Goal: Feedback & Contribution: Contribute content

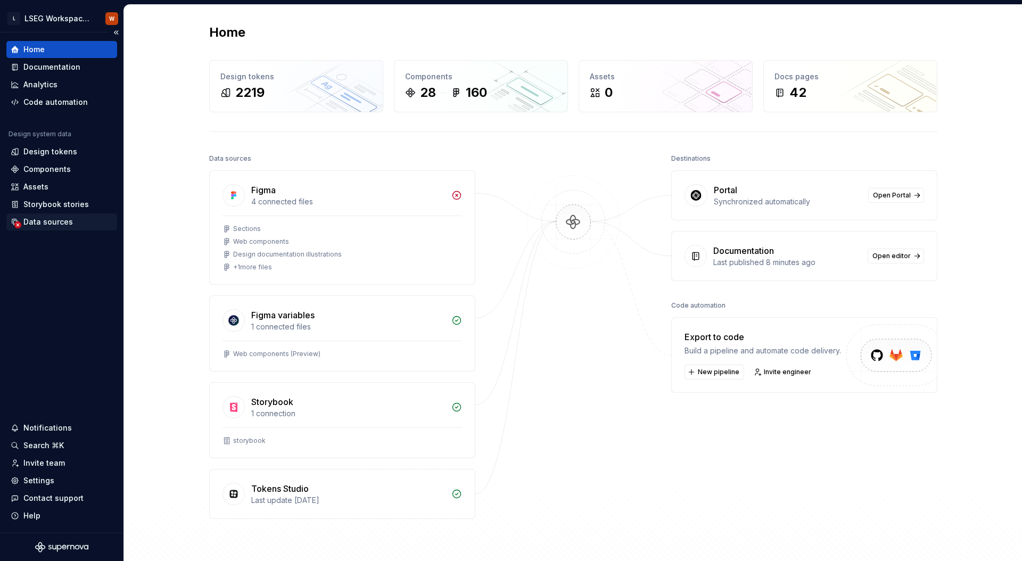
click at [62, 226] on div "Data sources" at bounding box center [47, 222] width 49 height 11
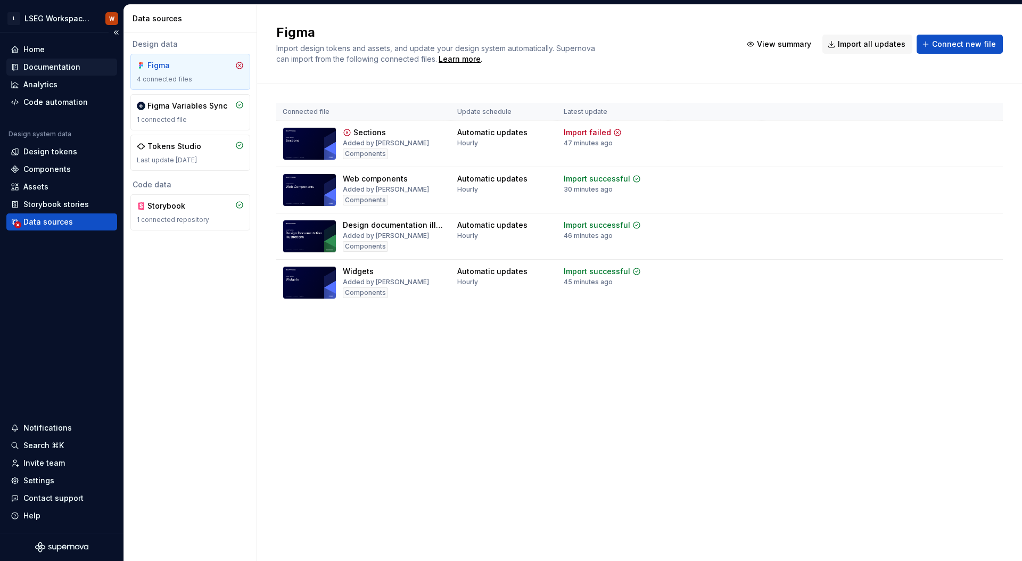
click at [57, 68] on div "Documentation" at bounding box center [51, 67] width 57 height 11
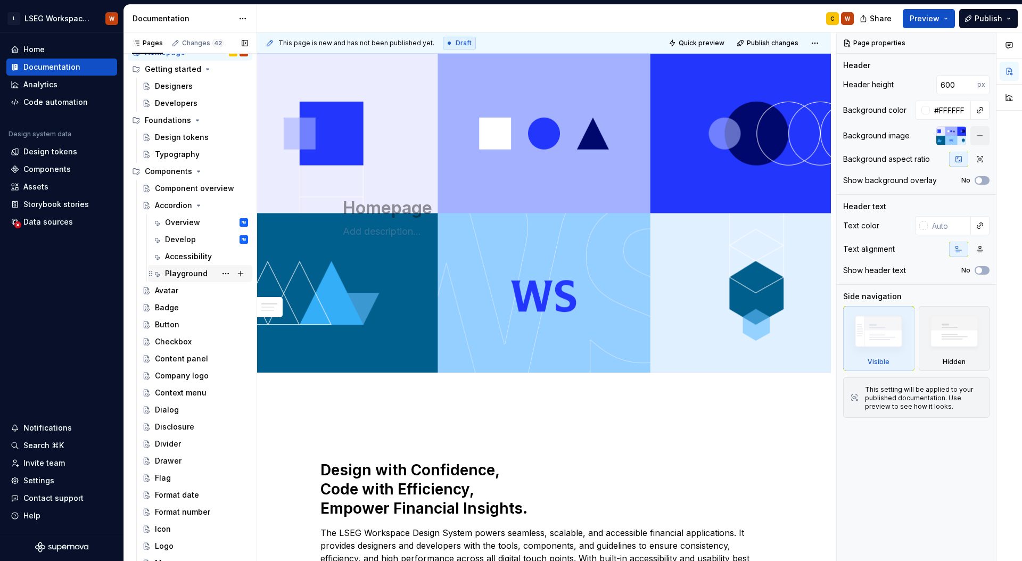
scroll to position [35, 0]
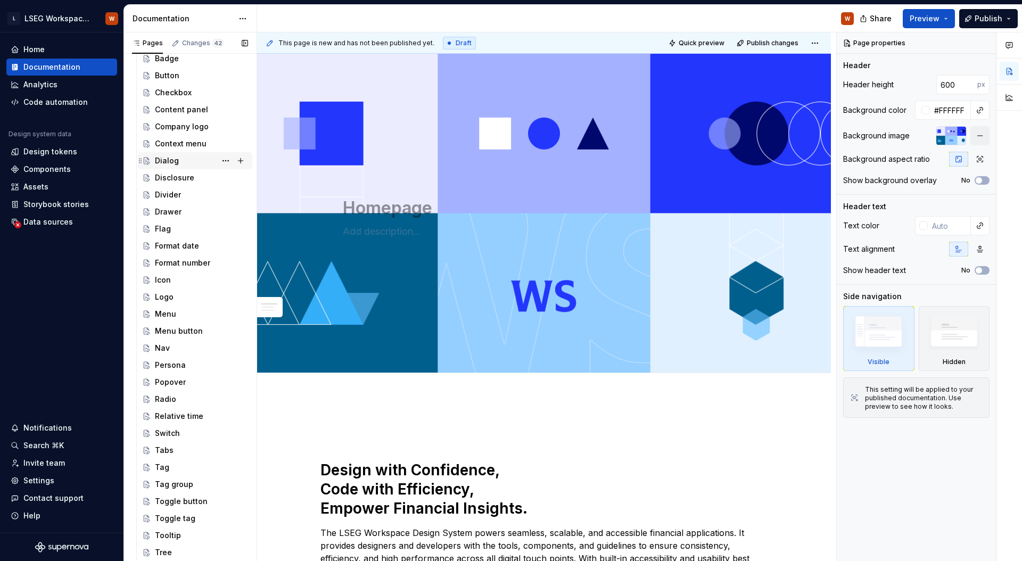
click at [193, 162] on div "Dialog" at bounding box center [201, 160] width 93 height 15
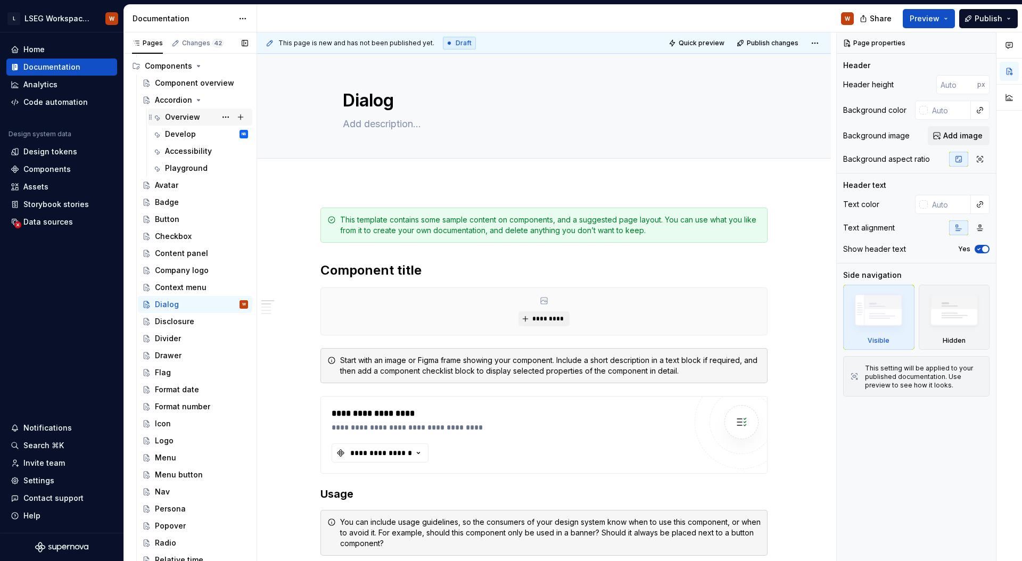
scroll to position [138, 0]
click at [181, 103] on div "Accordion" at bounding box center [173, 100] width 37 height 11
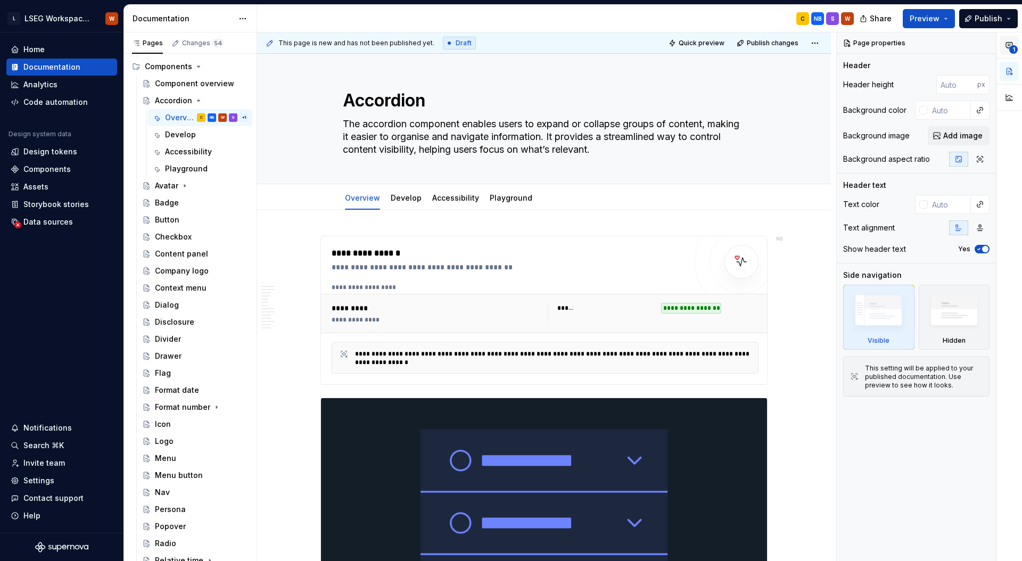
click at [1008, 46] on icon "button" at bounding box center [1009, 45] width 9 height 9
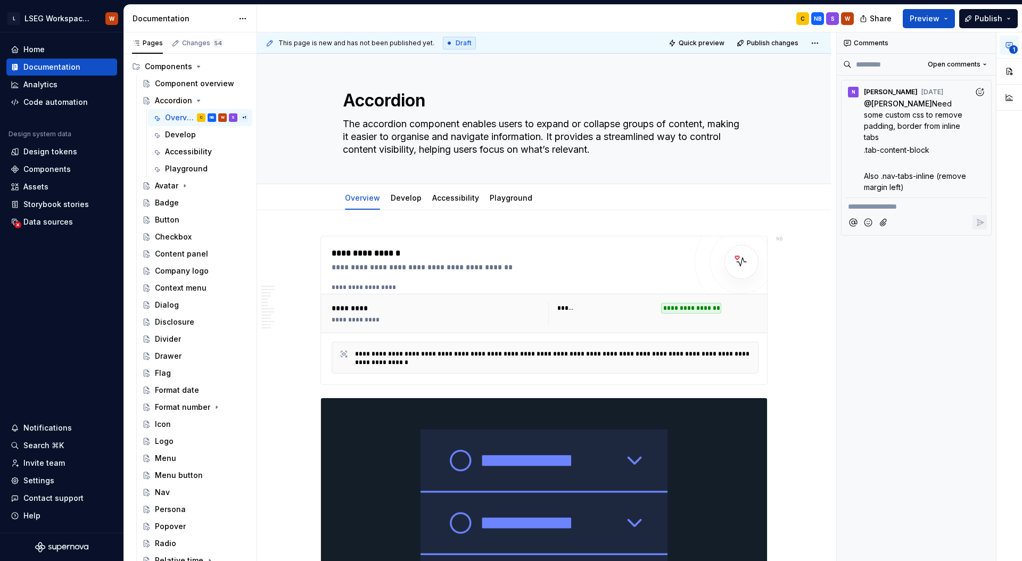
click at [1008, 46] on icon "button" at bounding box center [1009, 45] width 9 height 9
click at [989, 41] on button "button" at bounding box center [985, 43] width 15 height 15
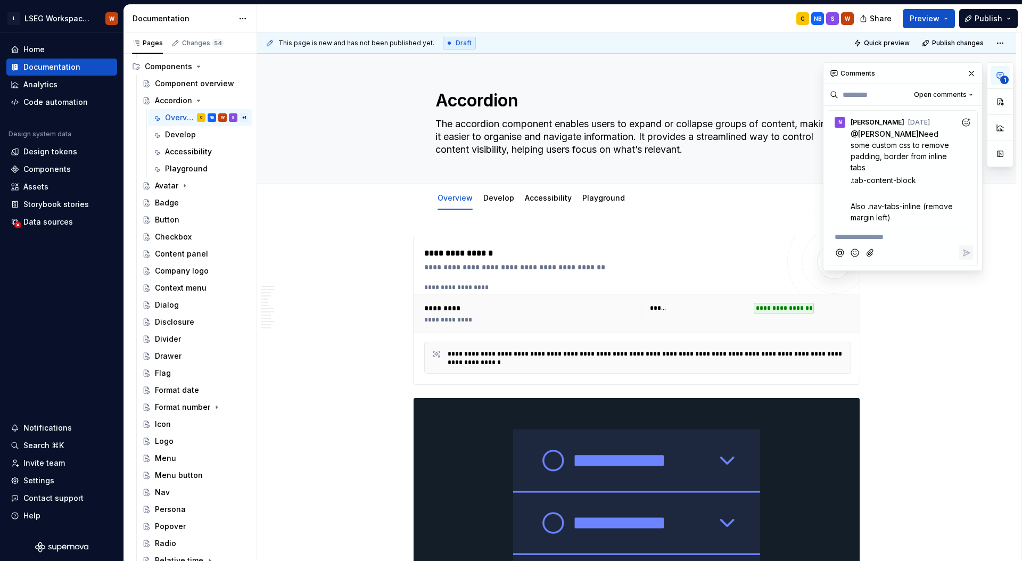
click at [997, 74] on icon "button" at bounding box center [1000, 75] width 9 height 9
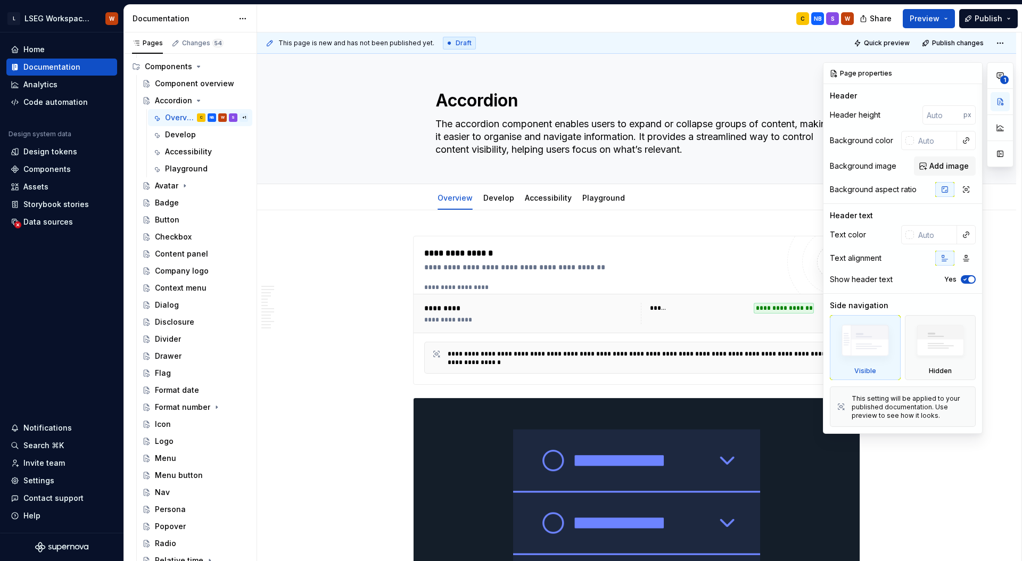
click at [930, 65] on div "Page properties" at bounding box center [902, 73] width 159 height 21
click at [1000, 132] on button "button" at bounding box center [999, 127] width 19 height 19
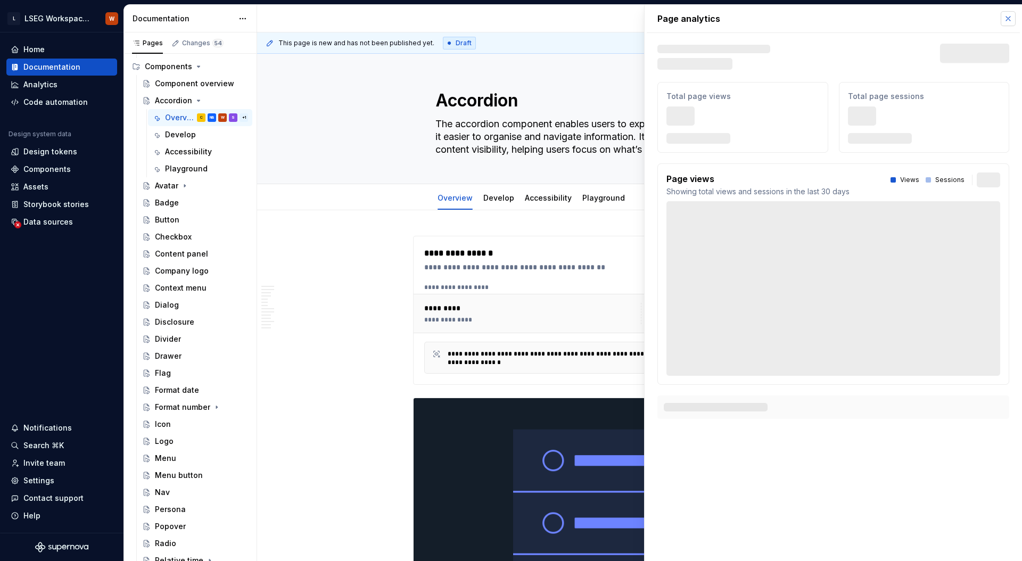
click at [1007, 22] on button "button" at bounding box center [1007, 18] width 15 height 15
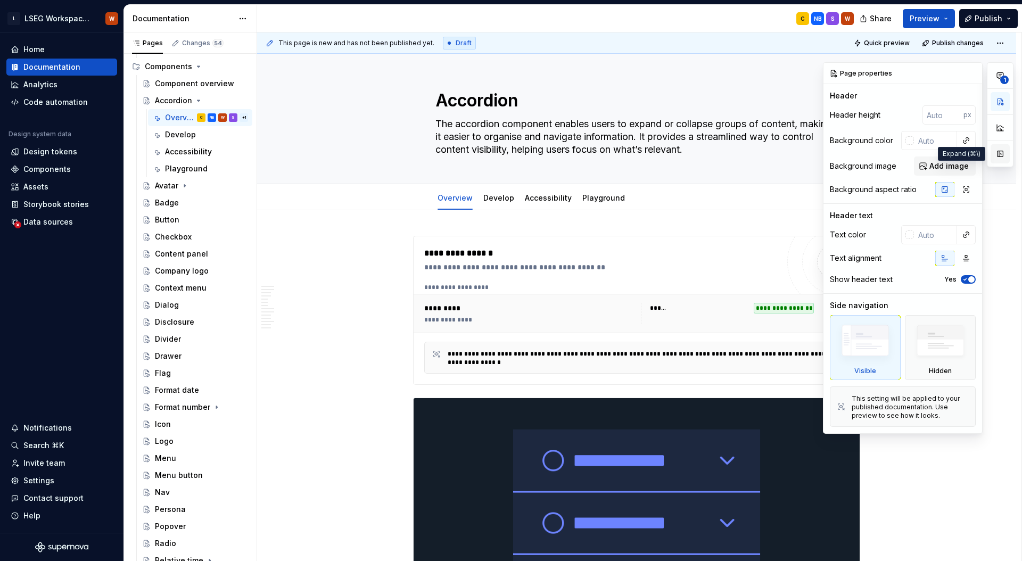
click at [1000, 155] on button "button" at bounding box center [999, 153] width 19 height 19
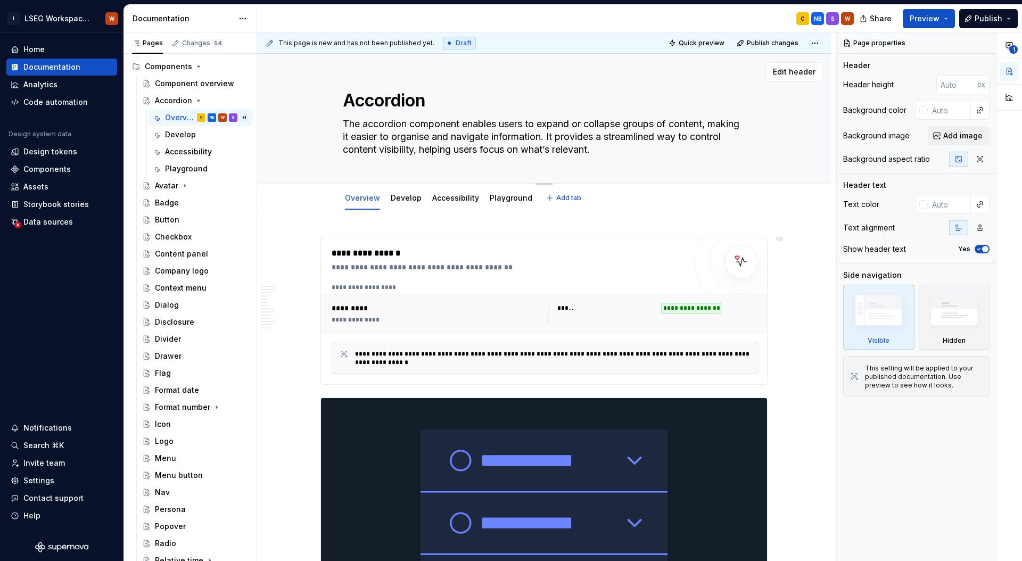
click at [657, 109] on textarea "Accordion" at bounding box center [542, 101] width 402 height 26
click at [652, 134] on textarea "The accordion component enables users to expand or collapse groups of content, …" at bounding box center [542, 136] width 402 height 43
click at [536, 100] on textarea "Accordion" at bounding box center [542, 101] width 402 height 26
click at [548, 91] on textarea "Accordion" at bounding box center [542, 101] width 402 height 26
click at [783, 70] on span "Edit header" at bounding box center [794, 72] width 43 height 11
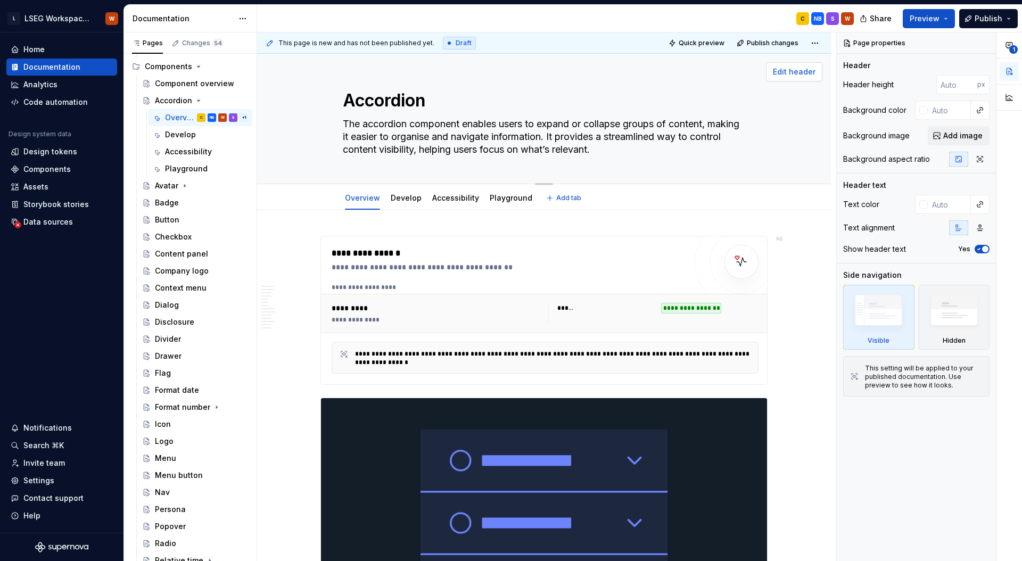
click at [810, 67] on span "Edit header" at bounding box center [794, 72] width 43 height 11
click at [798, 105] on div "Accordion The accordion component enables users to expand or collapse groups of…" at bounding box center [544, 119] width 574 height 130
click at [746, 113] on div "Accordion The accordion component enables users to expand or collapse groups of…" at bounding box center [544, 119] width 488 height 130
click at [748, 205] on div "Overview Develop Accessibility Playground Add tab" at bounding box center [543, 197] width 415 height 23
click at [816, 40] on html "L LSEG Workspace Design System W Home Documentation Analytics Code automation D…" at bounding box center [511, 280] width 1022 height 561
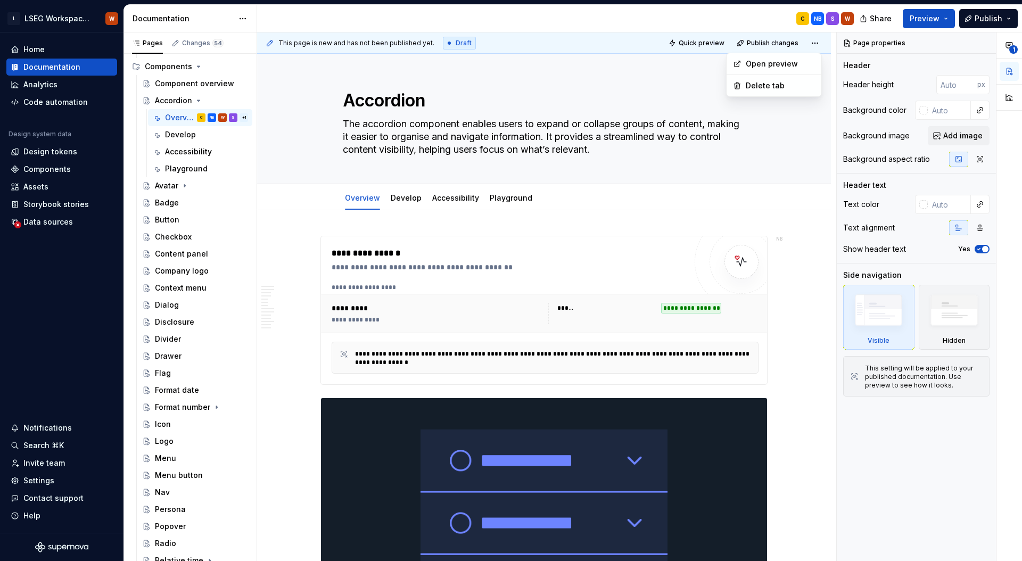
click at [733, 16] on html "L LSEG Workspace Design System W Home Documentation Analytics Code automation D…" at bounding box center [511, 280] width 1022 height 561
click at [683, 255] on div "**********" at bounding box center [509, 253] width 354 height 13
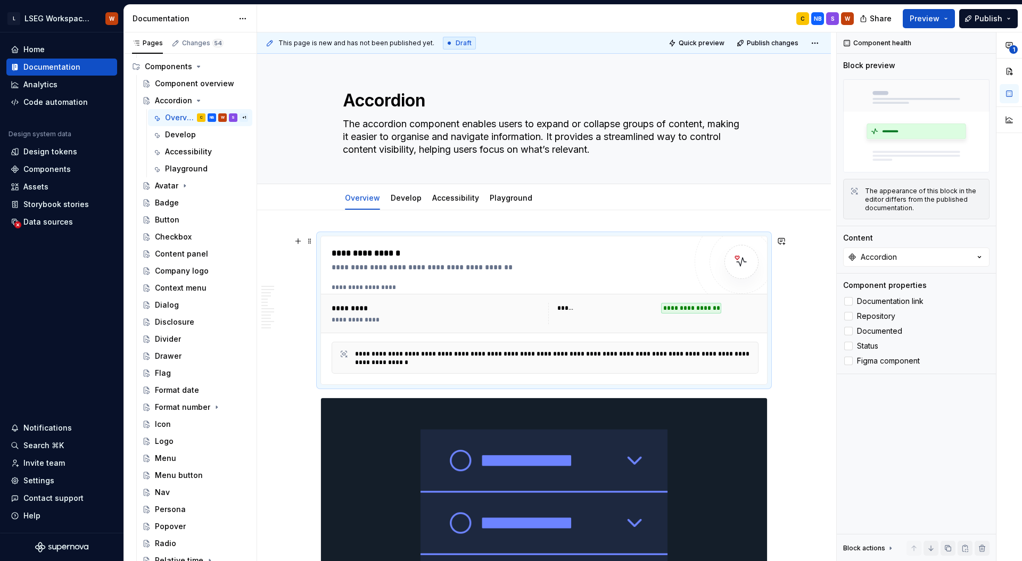
click at [814, 43] on html "L LSEG Workspace Design System W Home Documentation Analytics Code automation D…" at bounding box center [511, 280] width 1022 height 561
click at [603, 77] on html "L LSEG Workspace Design System W Home Documentation Analytics Code automation D…" at bounding box center [511, 280] width 1022 height 561
click at [185, 137] on div "Develop" at bounding box center [180, 134] width 31 height 11
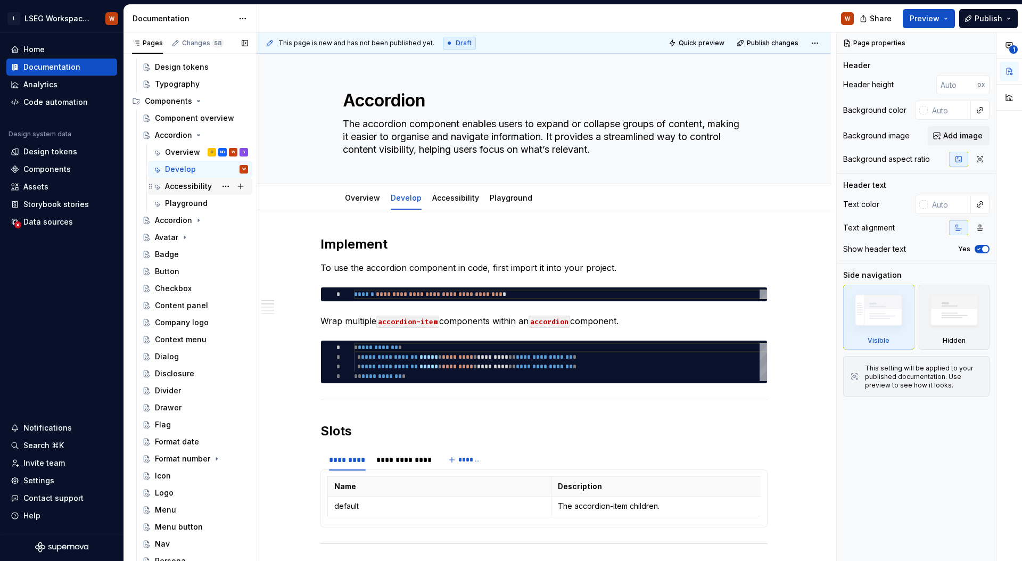
scroll to position [103, 0]
click at [462, 198] on link "Accessibility" at bounding box center [455, 197] width 47 height 9
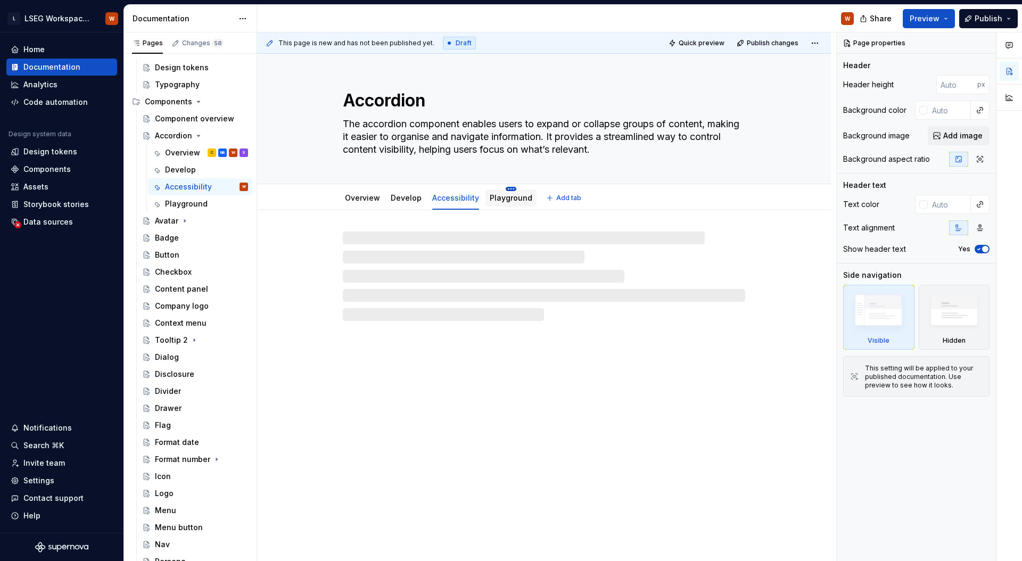
click at [503, 189] on html "L LSEG Workspace Design System W Home Documentation Analytics Code automation D…" at bounding box center [511, 280] width 1022 height 561
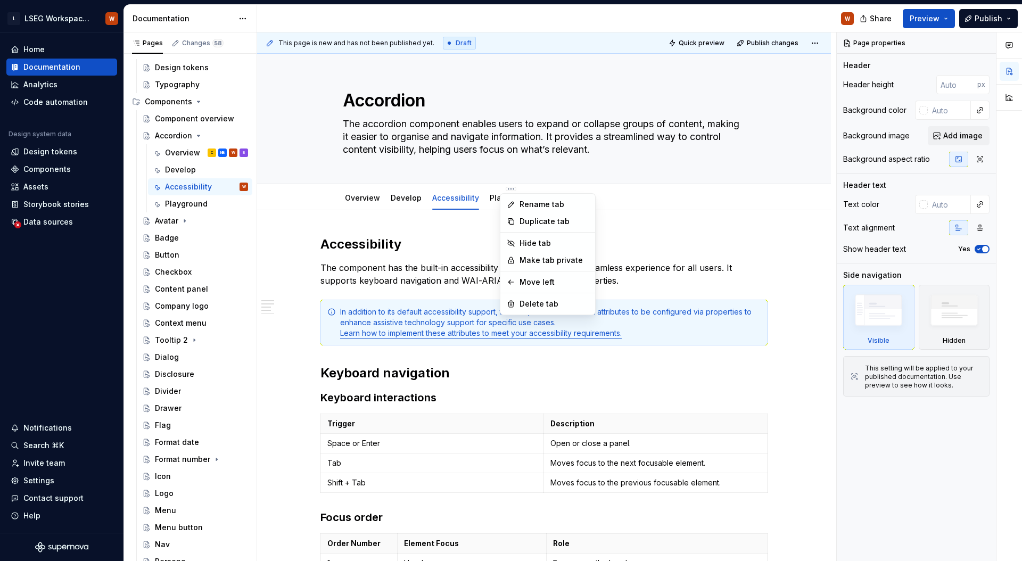
click at [503, 168] on html "L LSEG Workspace Design System W Home Documentation Analytics Code automation D…" at bounding box center [511, 280] width 1022 height 561
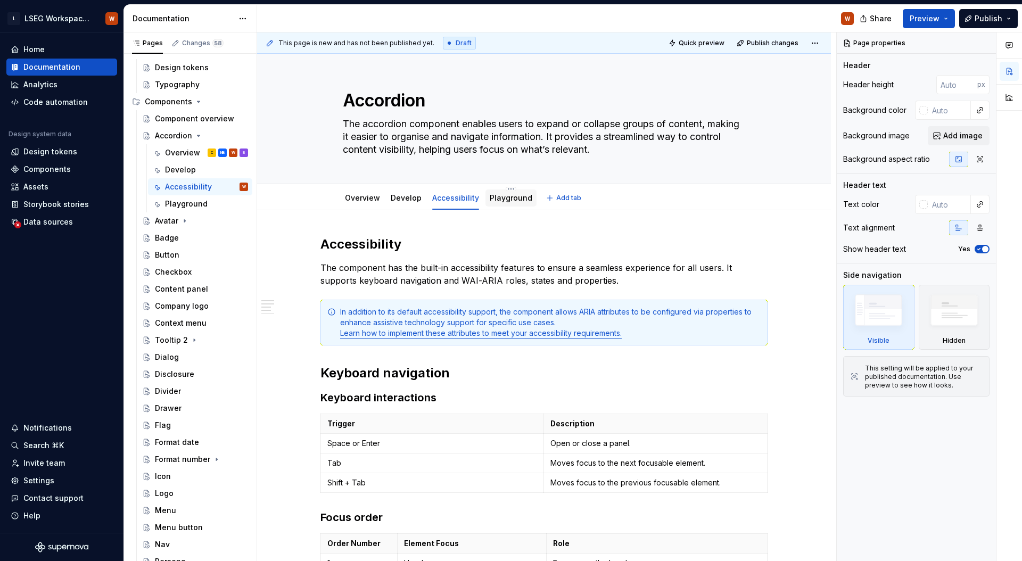
click at [494, 203] on div "Playground" at bounding box center [511, 198] width 43 height 13
click at [496, 198] on link "Playground" at bounding box center [511, 197] width 43 height 9
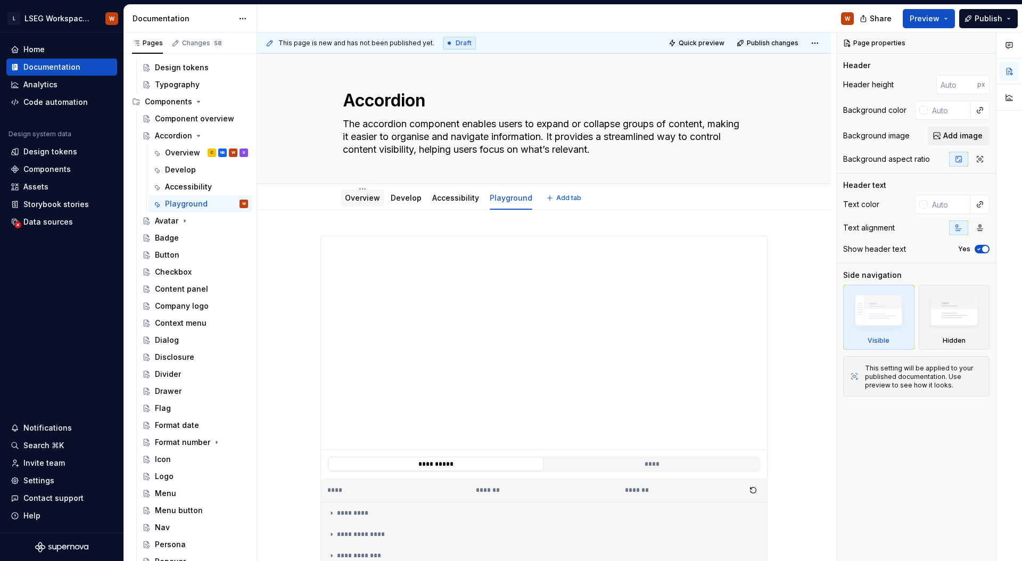
click at [366, 193] on link "Overview" at bounding box center [362, 197] width 35 height 9
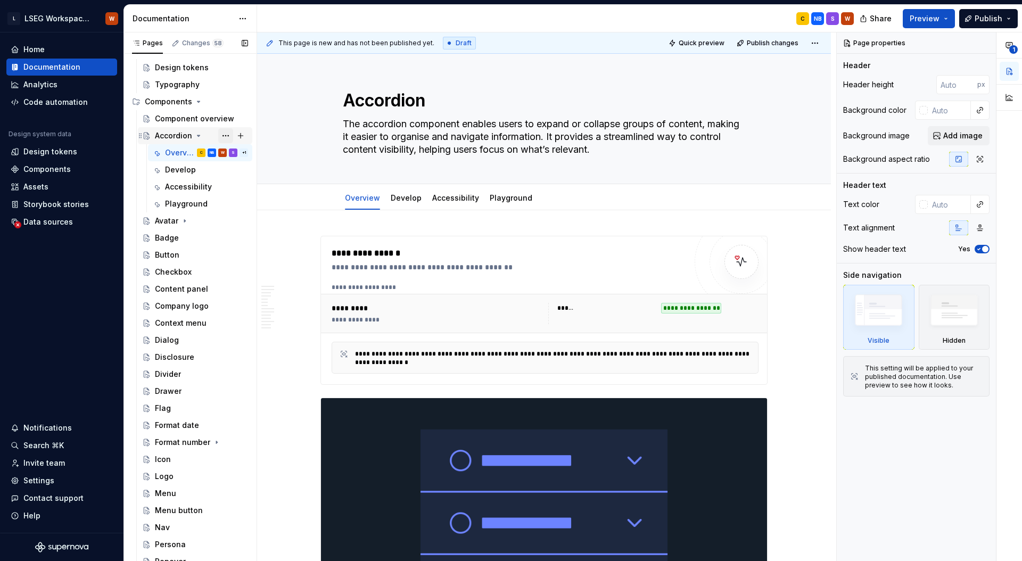
click at [222, 134] on button "Page tree" at bounding box center [225, 135] width 15 height 15
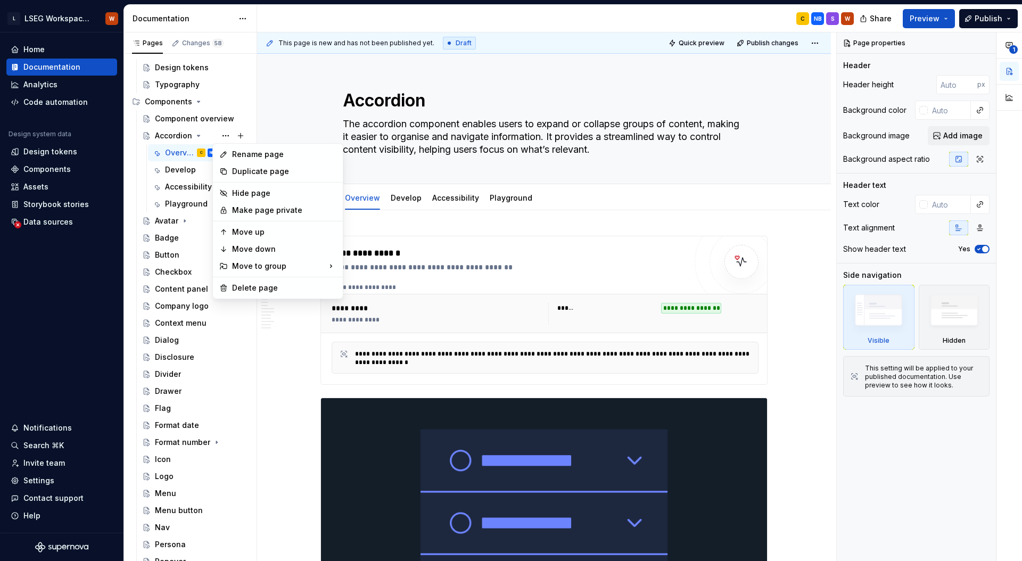
click at [295, 123] on html "L LSEG Workspace Design System W Home Documentation Analytics Code automation D…" at bounding box center [511, 280] width 1022 height 561
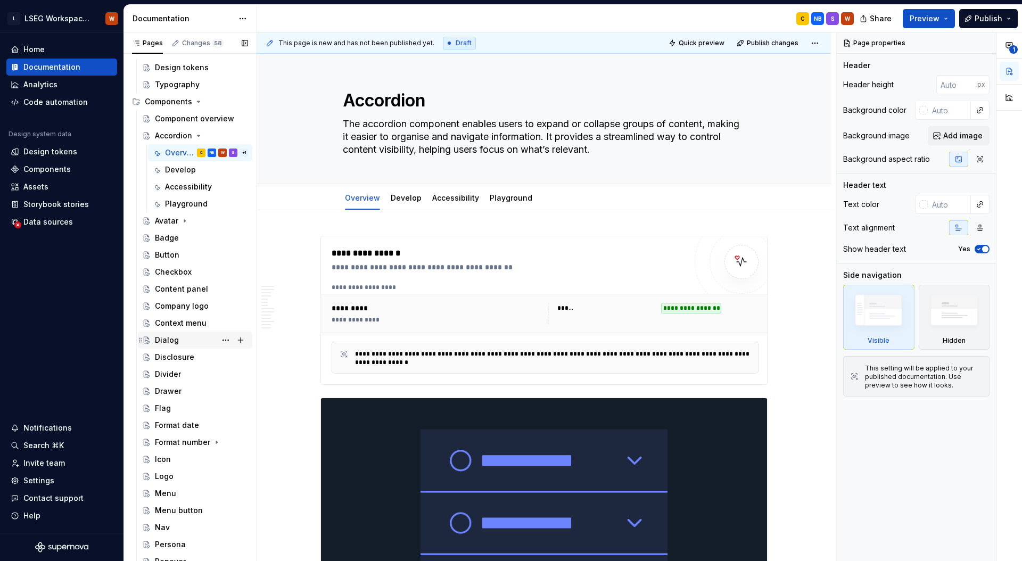
click at [188, 343] on div "Dialog" at bounding box center [201, 340] width 93 height 15
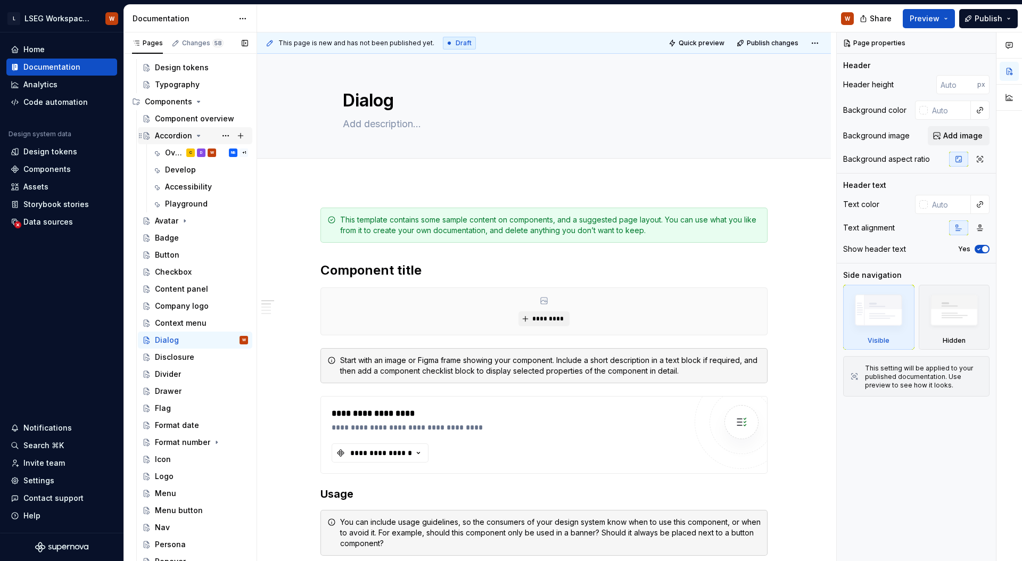
click at [161, 136] on div "Accordion" at bounding box center [173, 135] width 37 height 11
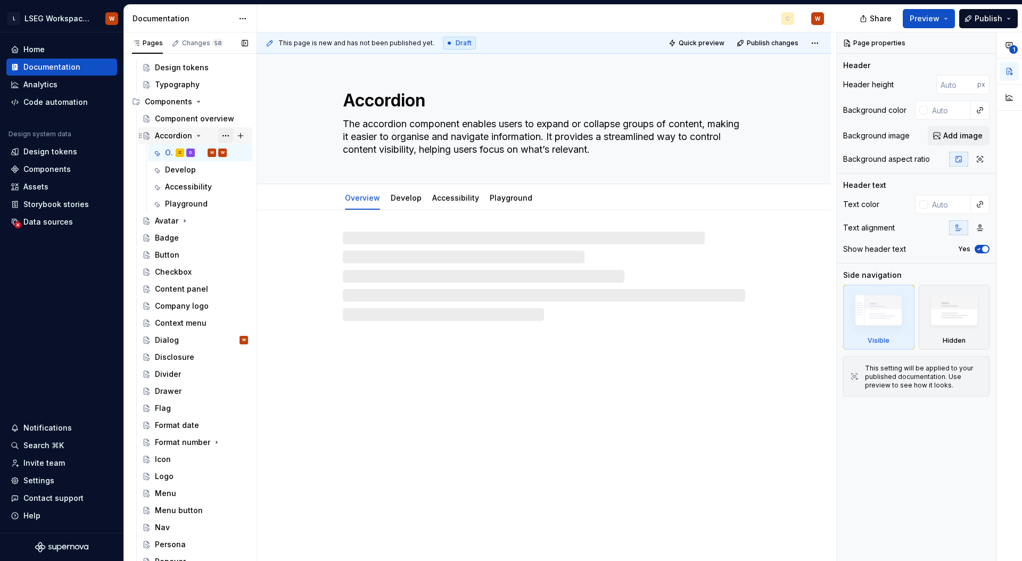
click at [219, 135] on button "Page tree" at bounding box center [225, 135] width 15 height 15
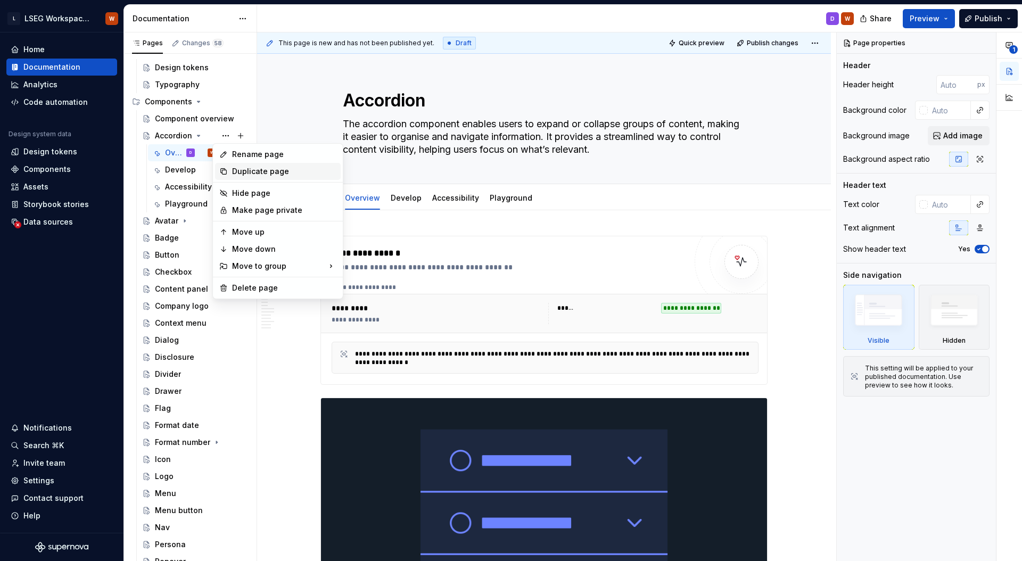
click at [260, 175] on div "Duplicate page" at bounding box center [284, 171] width 104 height 11
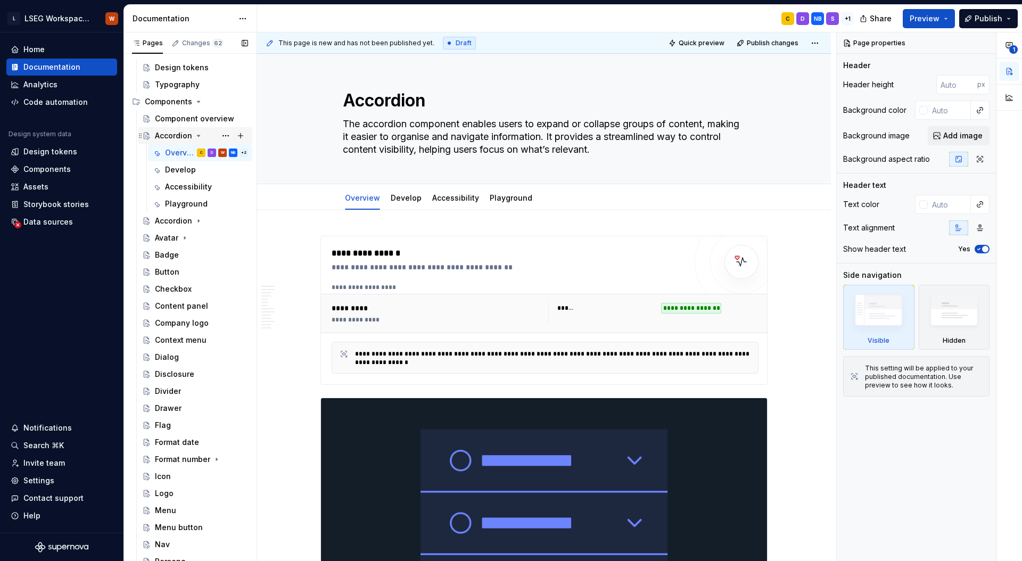
click at [197, 135] on icon "Page tree" at bounding box center [198, 135] width 3 height 1
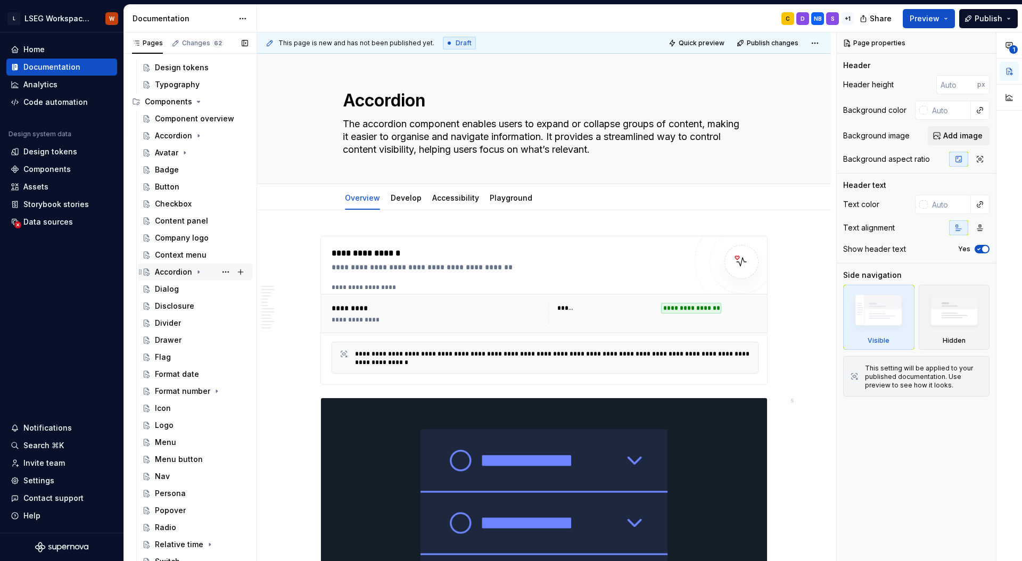
click at [196, 272] on icon "Page tree" at bounding box center [198, 272] width 9 height 9
click at [181, 291] on div "Dialog" at bounding box center [201, 288] width 93 height 15
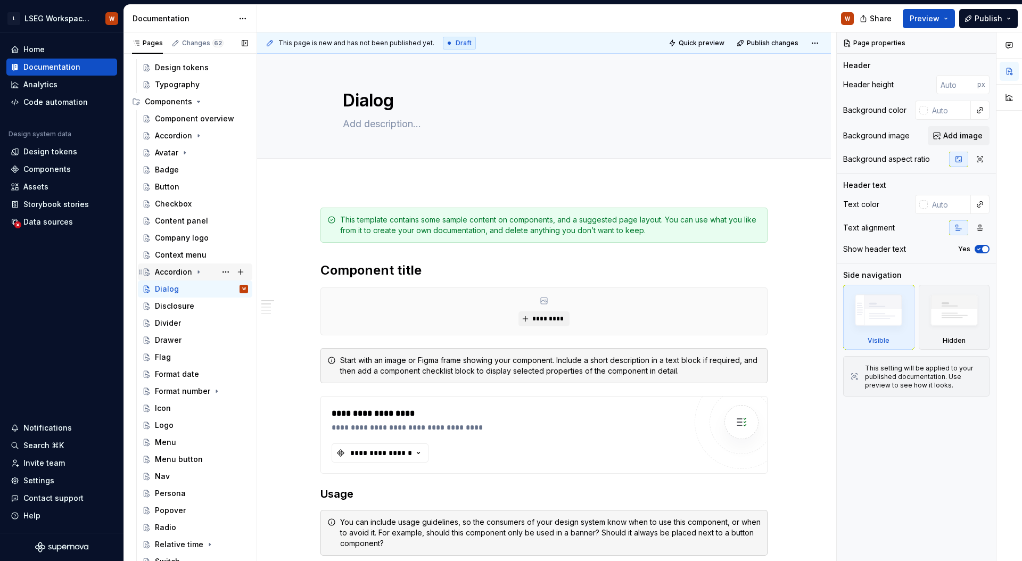
click at [198, 272] on icon "Page tree" at bounding box center [198, 272] width 1 height 3
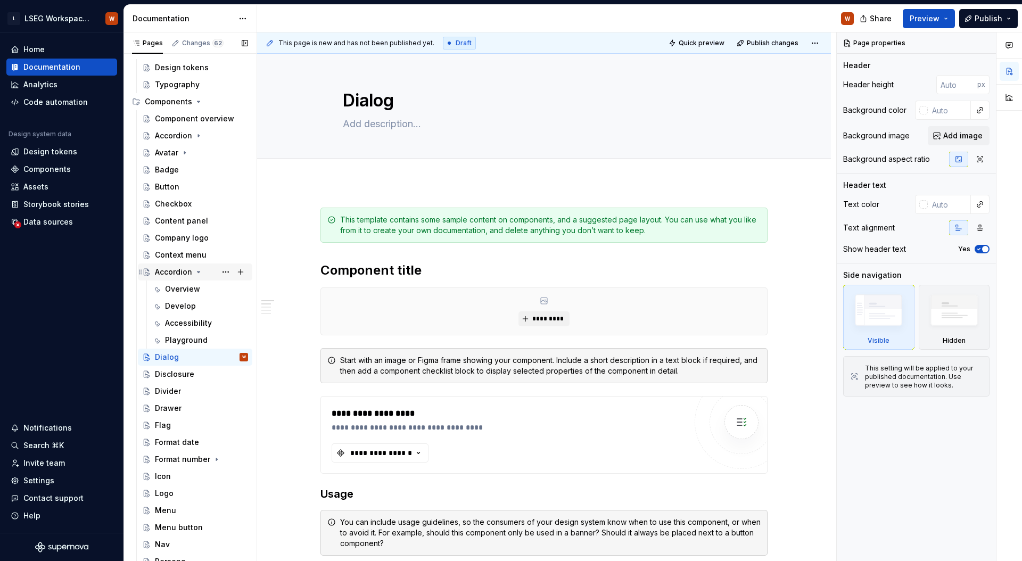
click at [198, 272] on icon "Page tree" at bounding box center [198, 271] width 3 height 1
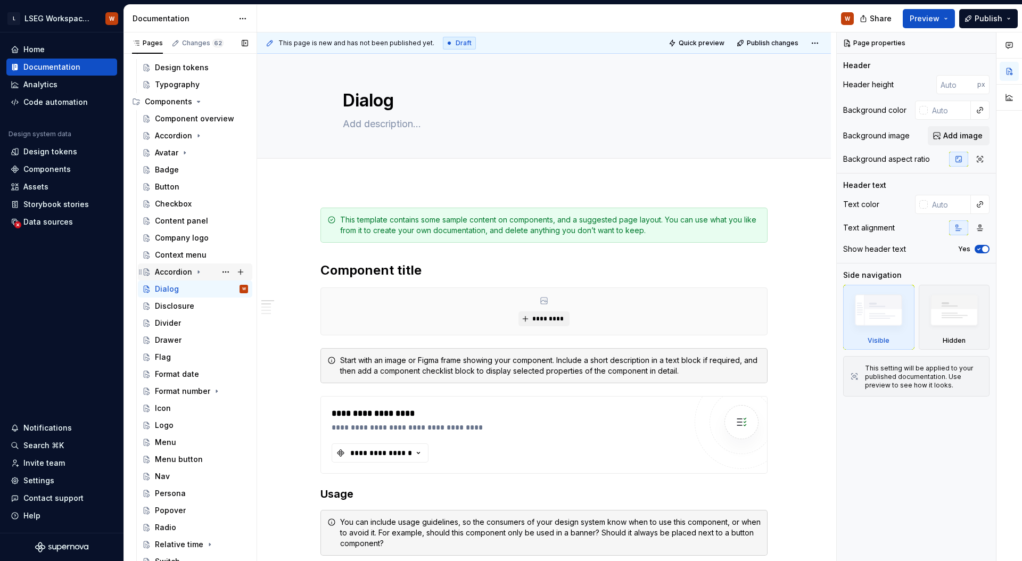
click at [177, 270] on div "Accordion" at bounding box center [173, 272] width 37 height 11
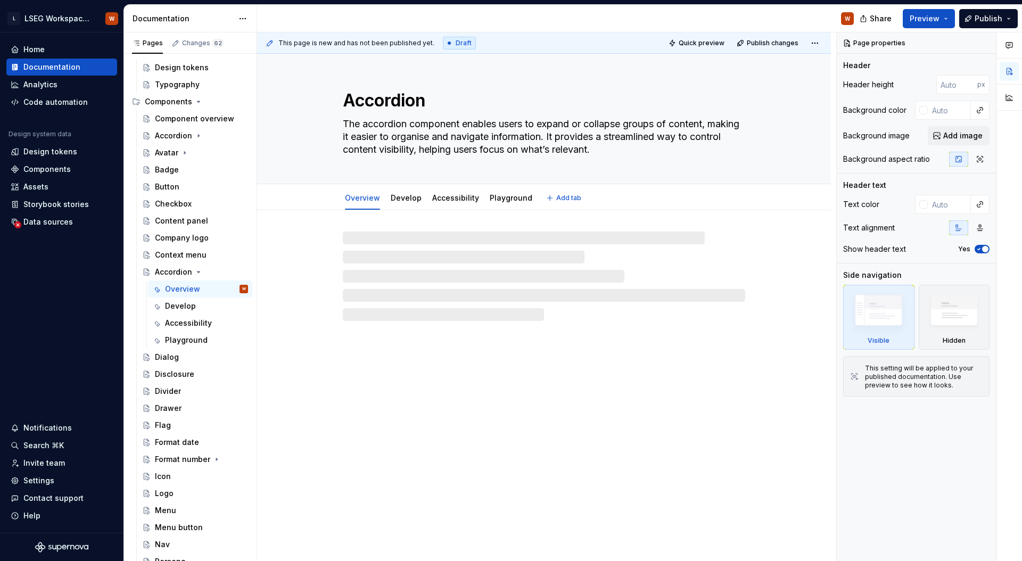
click at [391, 106] on textarea "Accordion" at bounding box center [542, 101] width 402 height 26
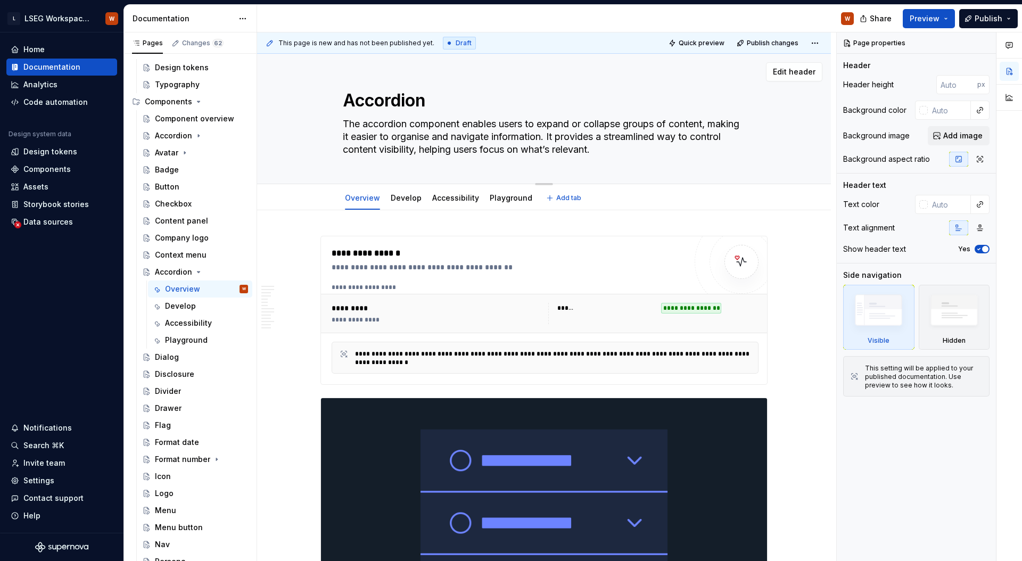
type textarea "*"
type textarea "D"
type textarea "*"
type textarea "Di"
type textarea "*"
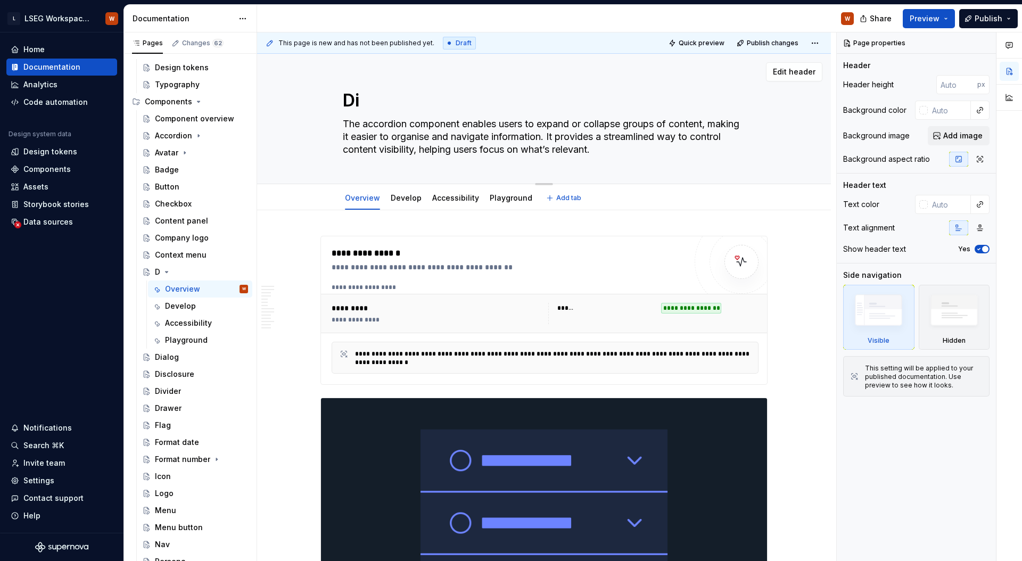
type textarea "Dia"
type textarea "*"
type textarea "Dial"
type textarea "*"
type textarea "Dialo"
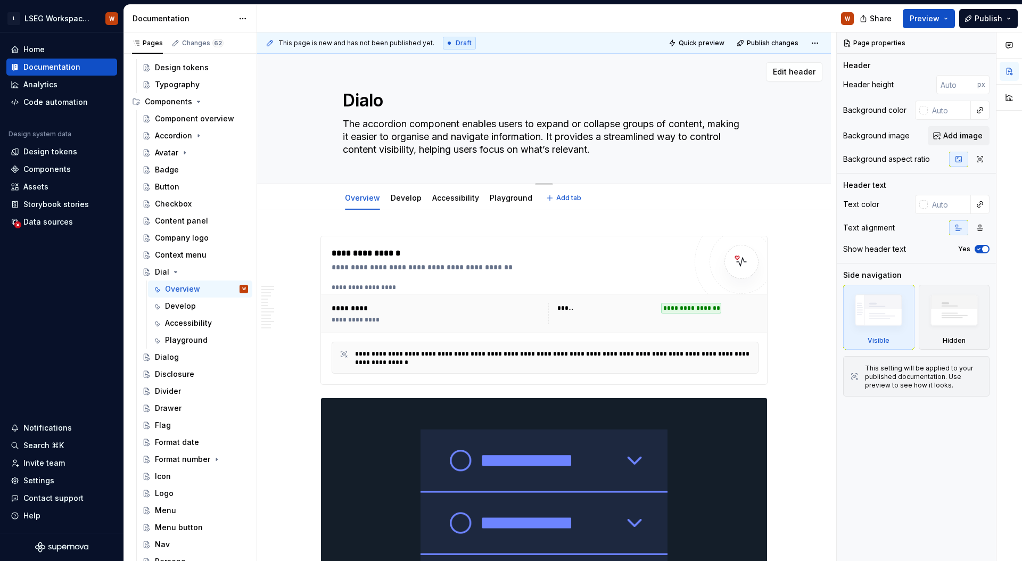
type textarea "*"
type textarea "Dialog"
type textarea "*"
type textarea "Dialog"
click at [177, 354] on div "Dialog" at bounding box center [201, 357] width 93 height 15
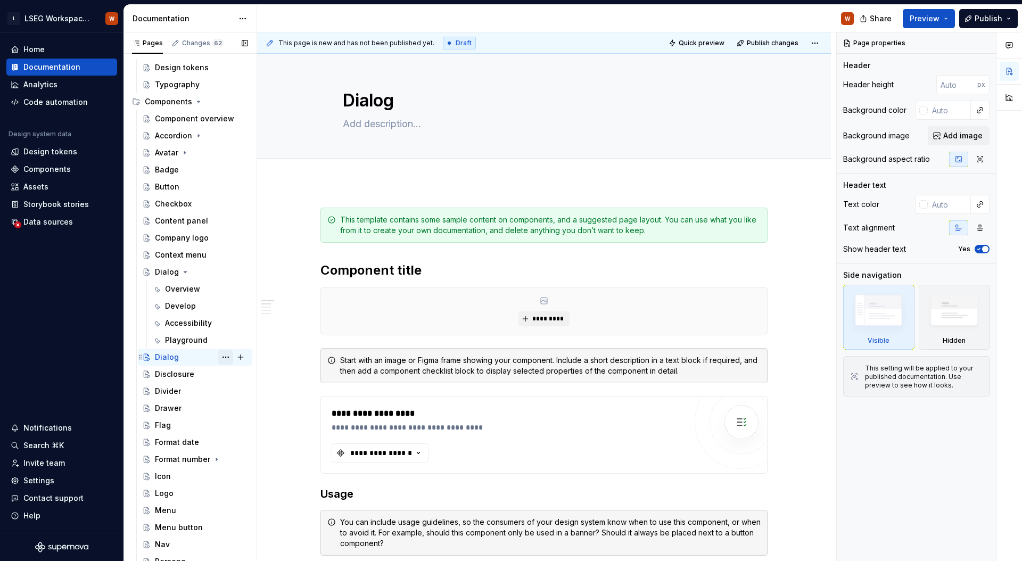
click at [218, 358] on button "Page tree" at bounding box center [225, 357] width 15 height 15
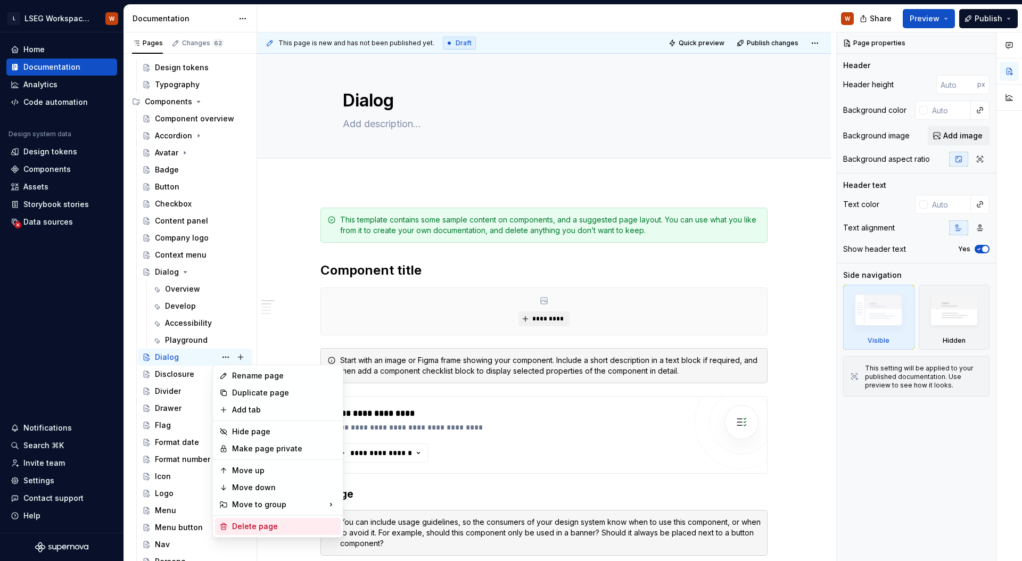
click at [286, 530] on div "Delete page" at bounding box center [284, 526] width 104 height 11
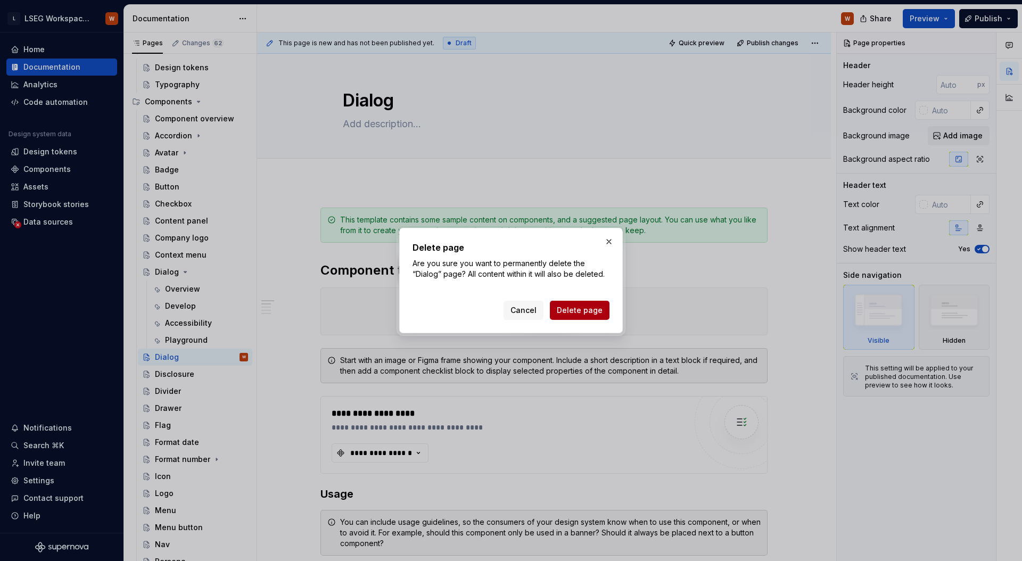
click at [589, 312] on span "Delete page" at bounding box center [580, 310] width 46 height 11
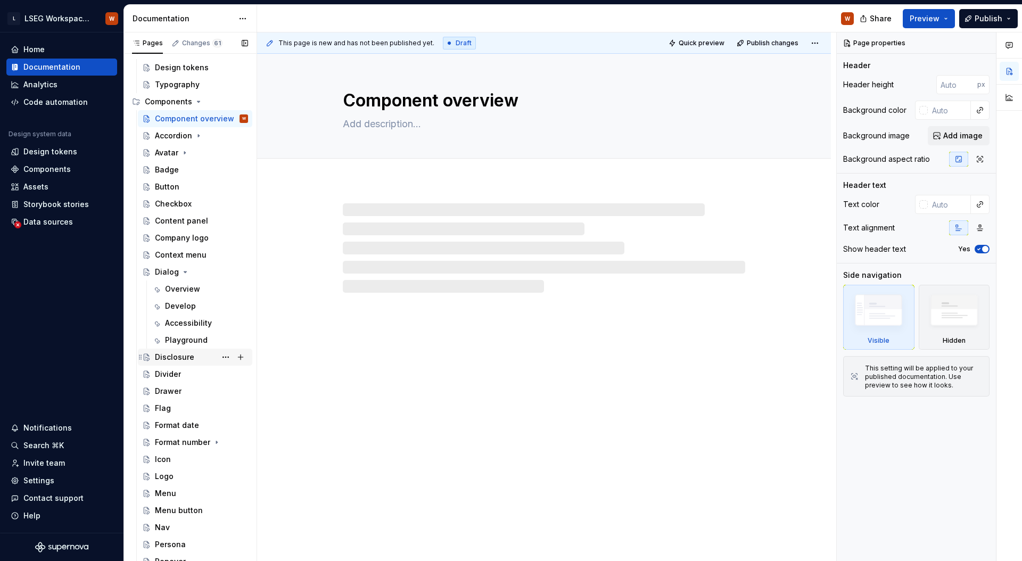
click at [180, 359] on div "Disclosure" at bounding box center [174, 357] width 39 height 11
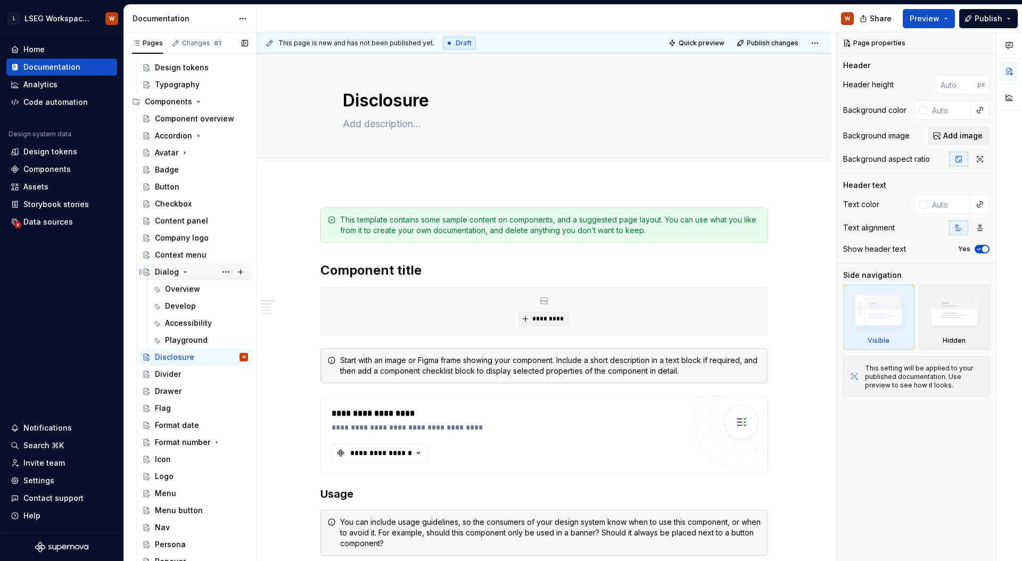
click at [162, 274] on div "Dialog" at bounding box center [167, 272] width 24 height 11
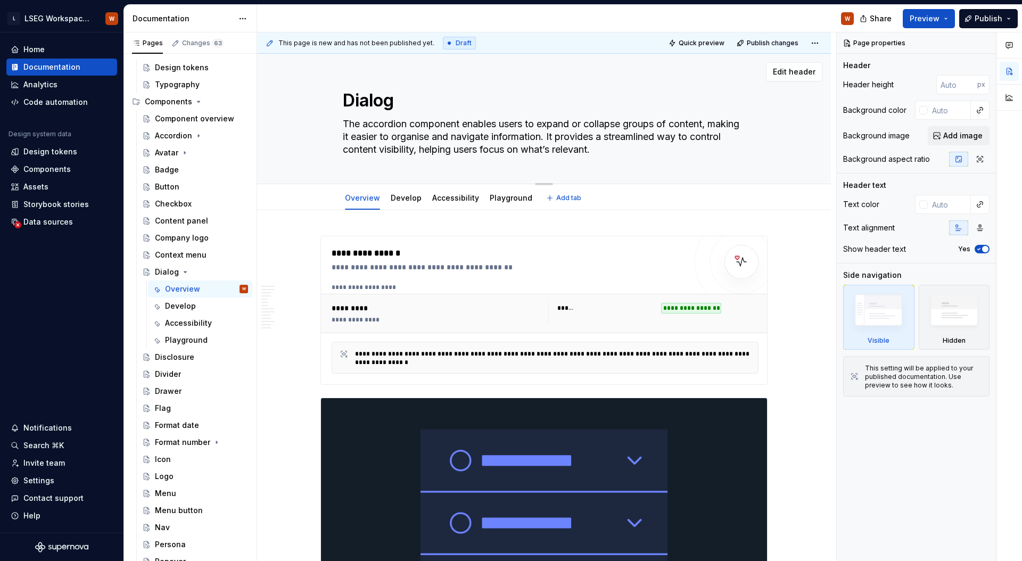
click at [558, 142] on textarea "The accordion component enables users to expand or collapse groups of content, …" at bounding box center [542, 136] width 402 height 43
click at [626, 155] on textarea "The accordion component enables users to expand or collapse groups of content, …" at bounding box center [542, 136] width 402 height 43
click at [539, 134] on textarea "The accordion component enables users to expand or collapse groups of content, …" at bounding box center [542, 136] width 402 height 43
drag, startPoint x: 620, startPoint y: 147, endPoint x: 331, endPoint y: 122, distance: 290.5
click at [331, 122] on div "Dialog The accordion component enables users to expand or collapse groups of co…" at bounding box center [544, 119] width 488 height 130
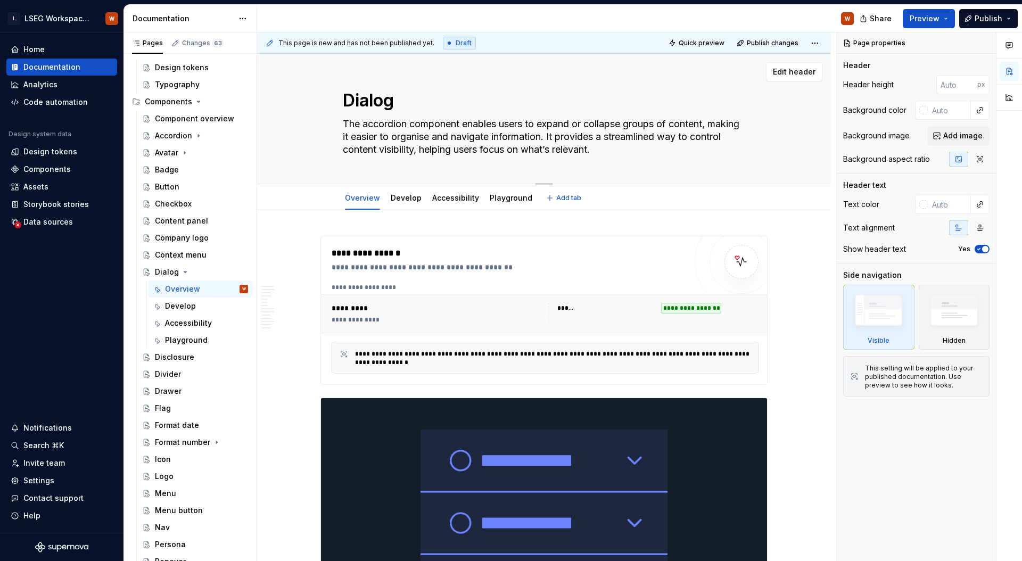
paste textarea "Dialogs appear above the page content and require the user’s immediate attentio…"
type textarea "*"
type textarea "Dialogs appear above the page content and require the user’s immediate attentio…"
type textarea "*"
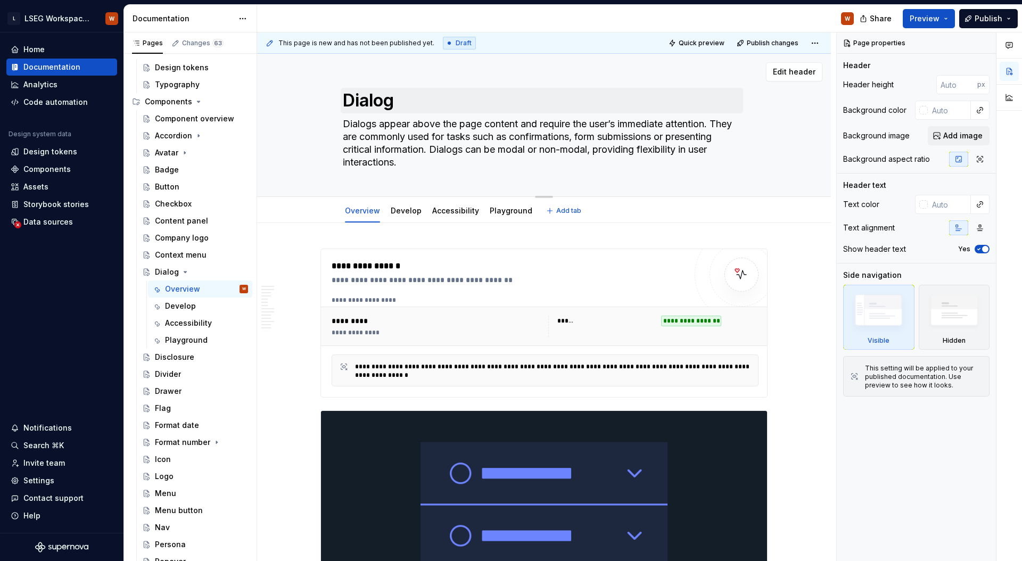
type textarea "Dialogs appear above the page content and require the user’s immediate attentio…"
click at [525, 113] on textarea "Dialog" at bounding box center [542, 101] width 402 height 26
click at [503, 148] on textarea "Dialogs appear above the page content and require the user’s immediate attentio…" at bounding box center [542, 142] width 402 height 55
click at [548, 80] on div "Edit header" at bounding box center [539, 71] width 565 height 19
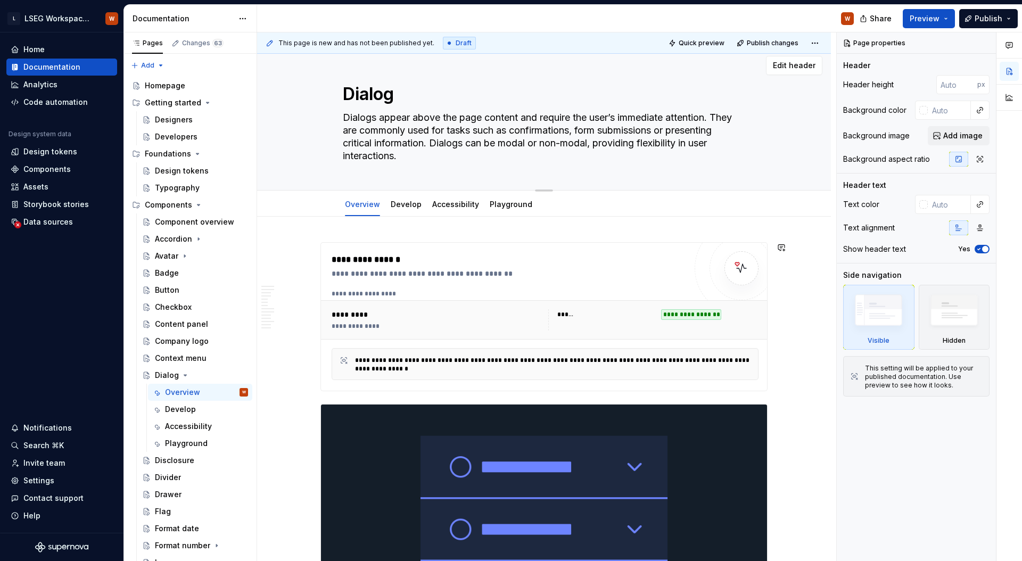
scroll to position [7, 0]
click at [665, 283] on div "**********" at bounding box center [509, 316] width 354 height 127
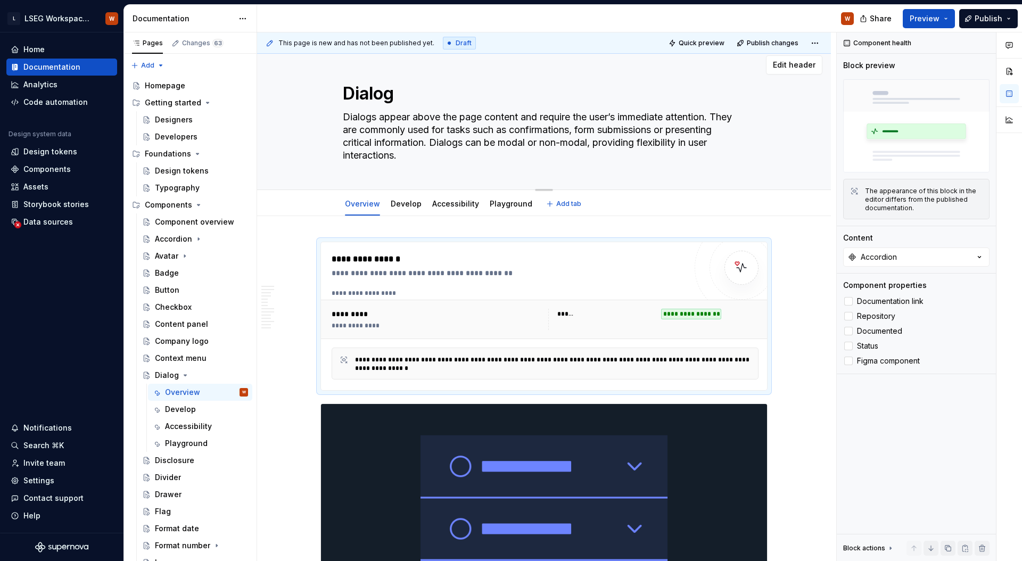
click at [555, 148] on textarea "Dialogs appear above the page content and require the user’s immediate attentio…" at bounding box center [542, 136] width 402 height 55
click at [567, 109] on textarea "Dialogs appear above the page content and require the user’s immediate attentio…" at bounding box center [542, 136] width 402 height 55
click at [568, 92] on textarea "Dialog" at bounding box center [542, 94] width 402 height 26
click at [791, 94] on div "Dialog Dialogs appear above the page content and require the user’s immediate a…" at bounding box center [544, 118] width 574 height 143
click at [538, 247] on div "**********" at bounding box center [544, 316] width 446 height 148
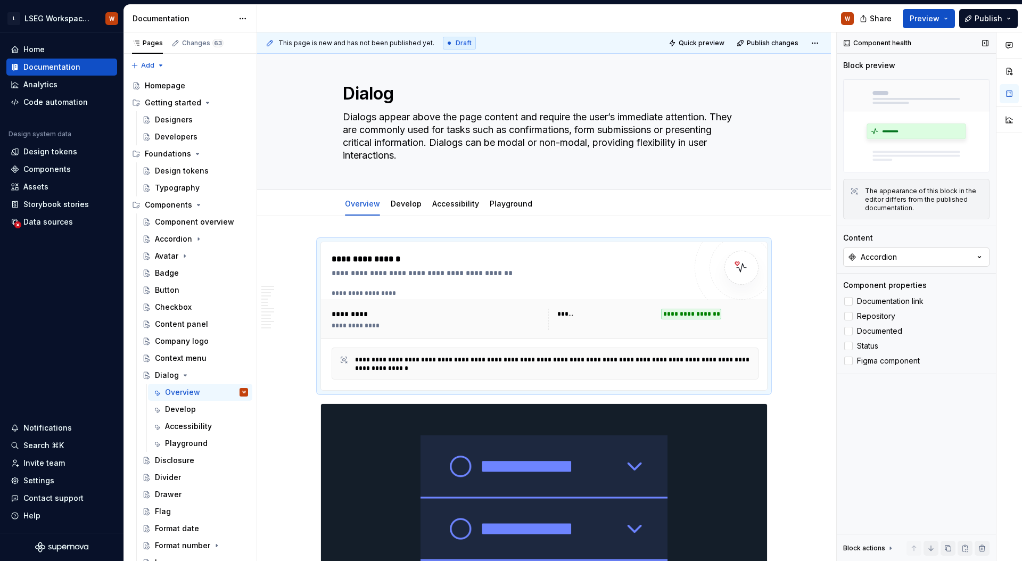
click at [895, 261] on div "Accordion" at bounding box center [878, 257] width 36 height 11
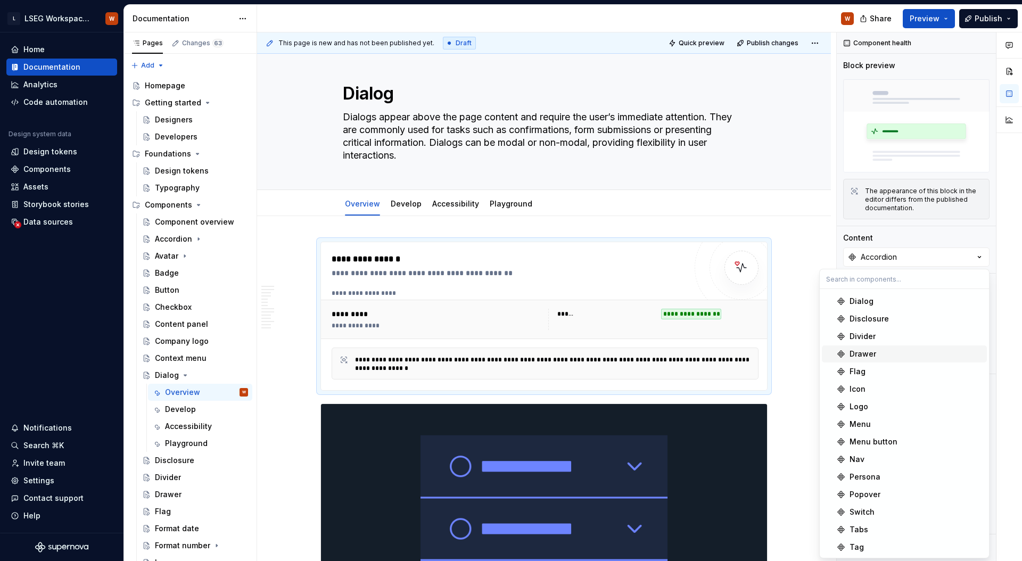
scroll to position [101, 0]
click at [867, 358] on div "Dialog" at bounding box center [861, 356] width 24 height 11
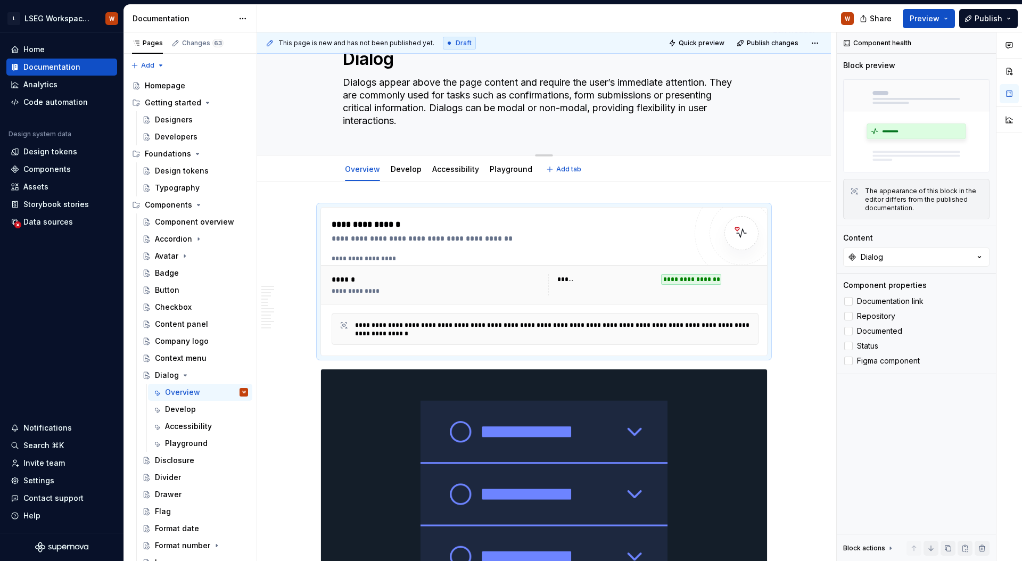
scroll to position [46, 0]
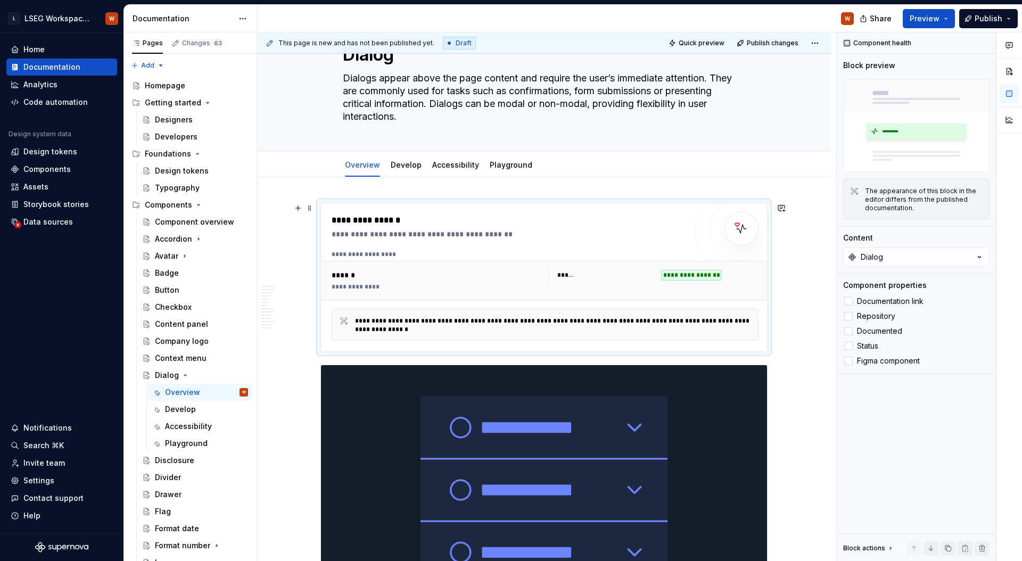
click at [927, 23] on span "Preview" at bounding box center [924, 18] width 30 height 11
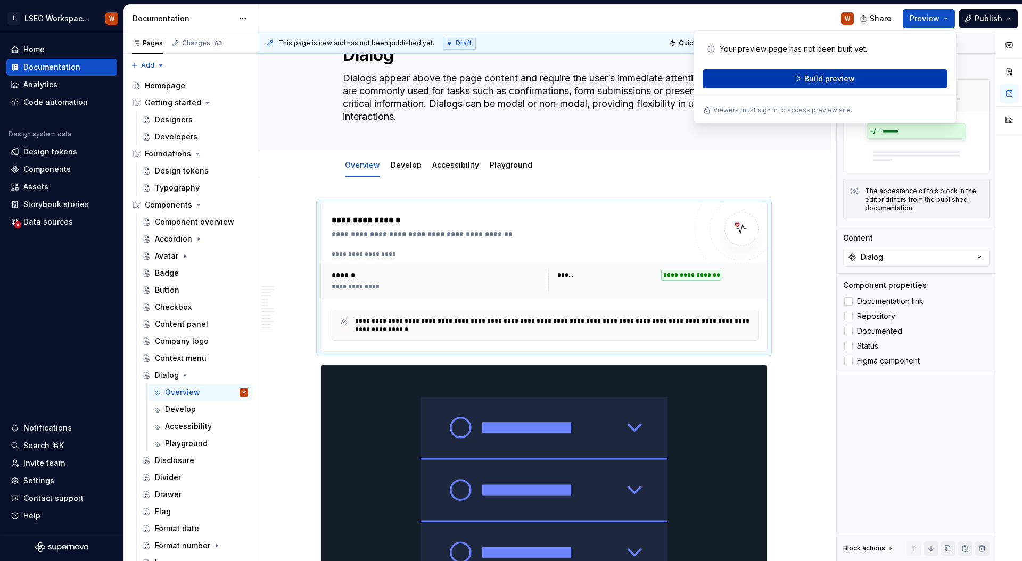
click at [861, 74] on button "Build preview" at bounding box center [824, 78] width 245 height 19
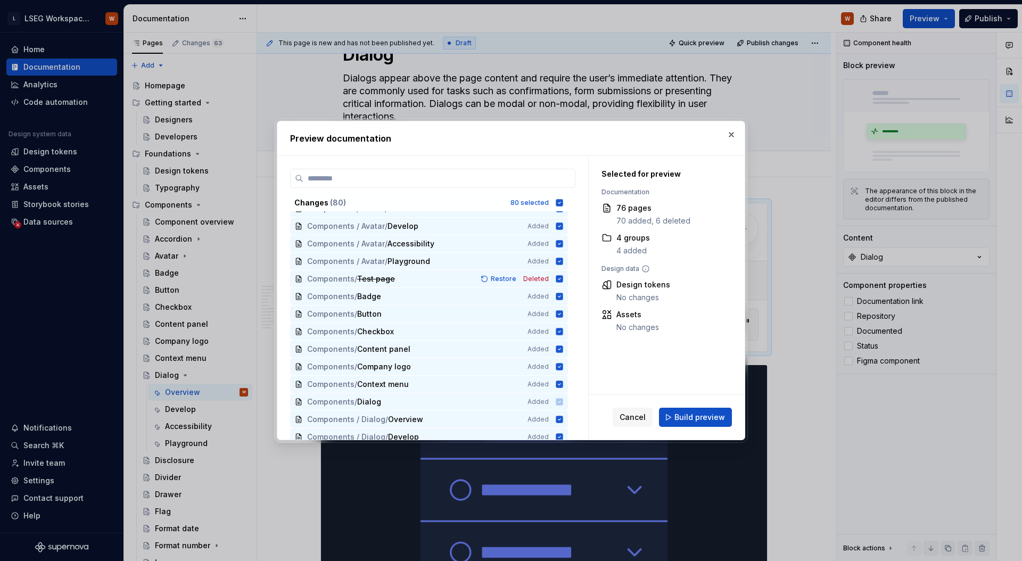
scroll to position [412, 0]
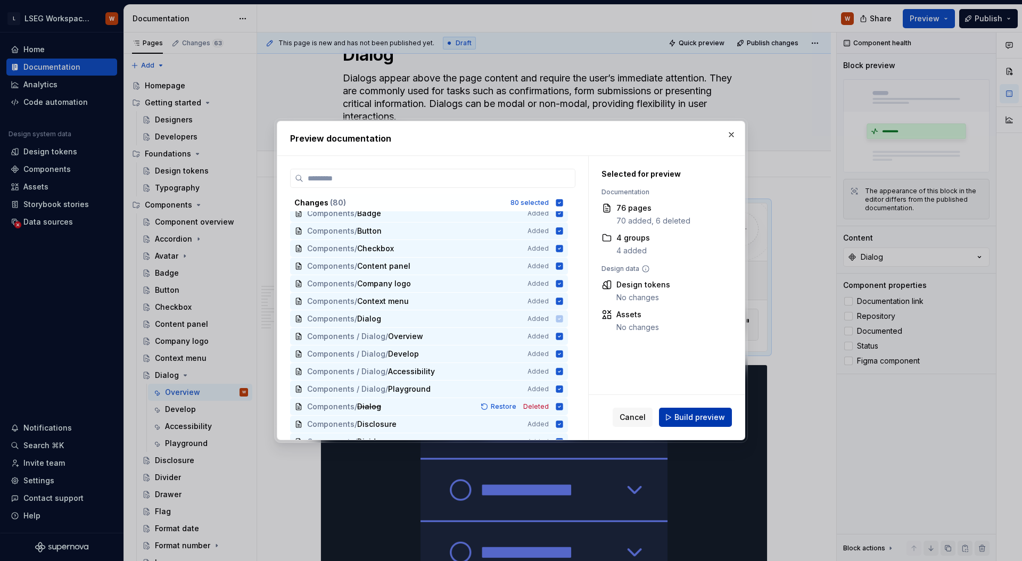
click at [708, 421] on span "Build preview" at bounding box center [699, 417] width 51 height 11
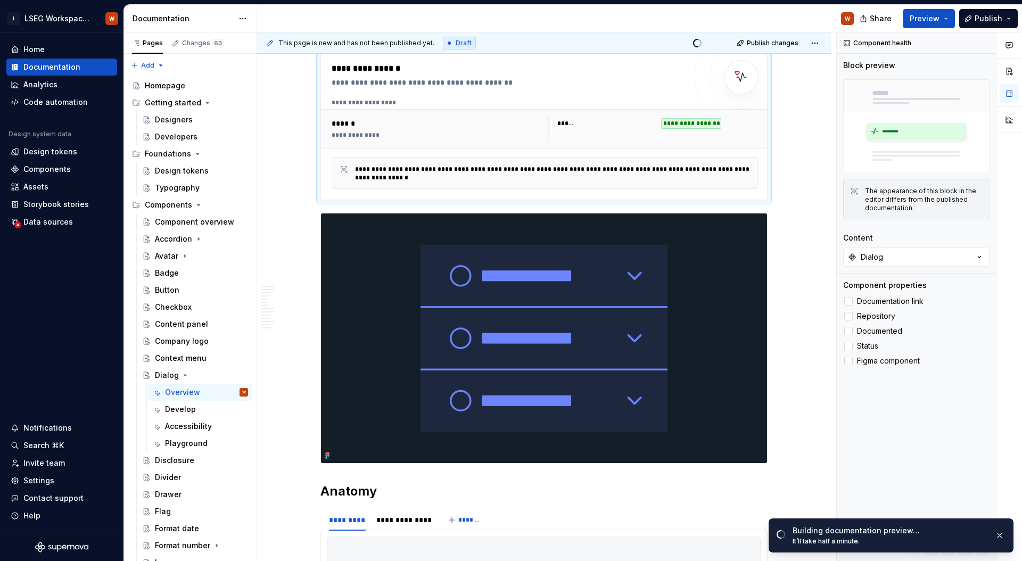
scroll to position [200, 0]
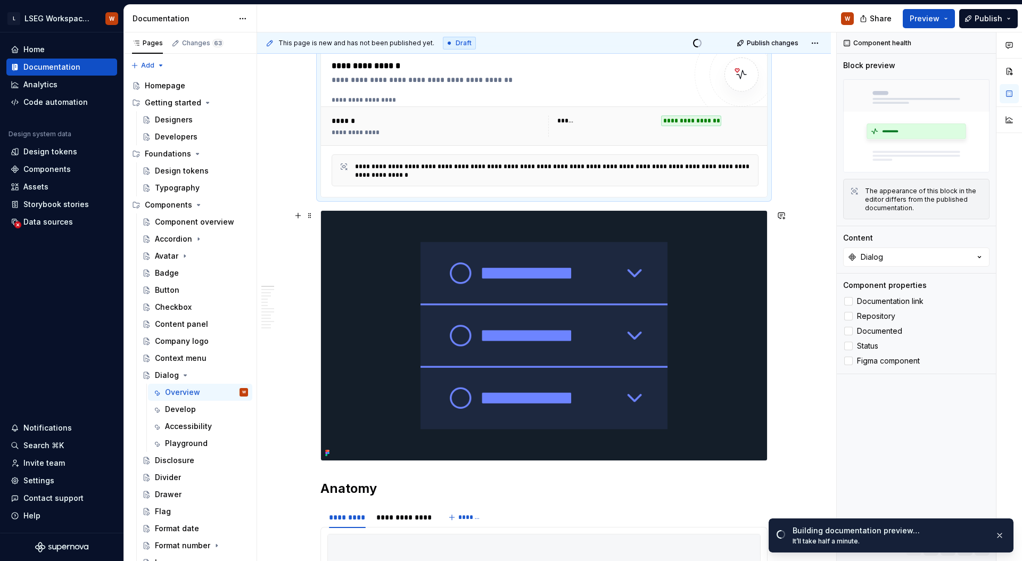
click at [576, 253] on img at bounding box center [544, 336] width 446 height 250
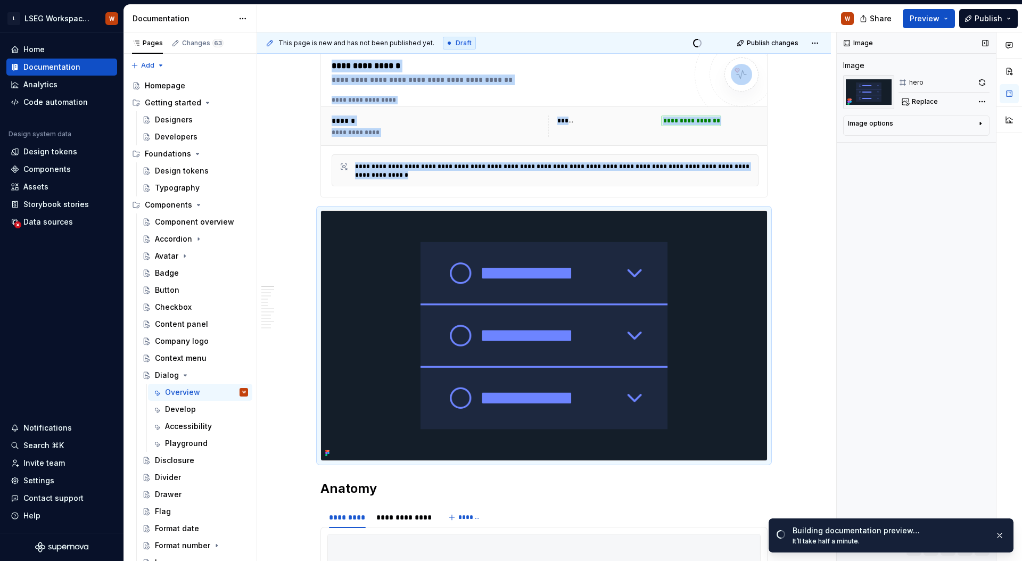
click at [947, 122] on div "Image options" at bounding box center [912, 125] width 128 height 13
click at [947, 122] on div "Image options" at bounding box center [912, 123] width 128 height 9
click at [979, 101] on div "Comments Open comments No comments yet Select ‘Comment’ from the block context …" at bounding box center [929, 296] width 185 height 529
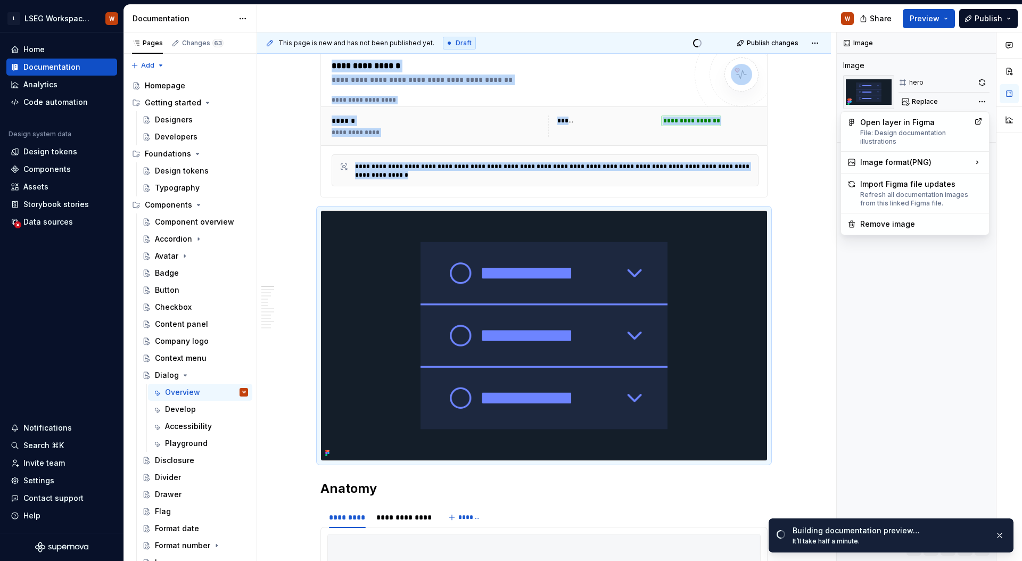
click at [912, 252] on div "Comments Open comments No comments yet Select ‘Comment’ from the block context …" at bounding box center [929, 296] width 185 height 529
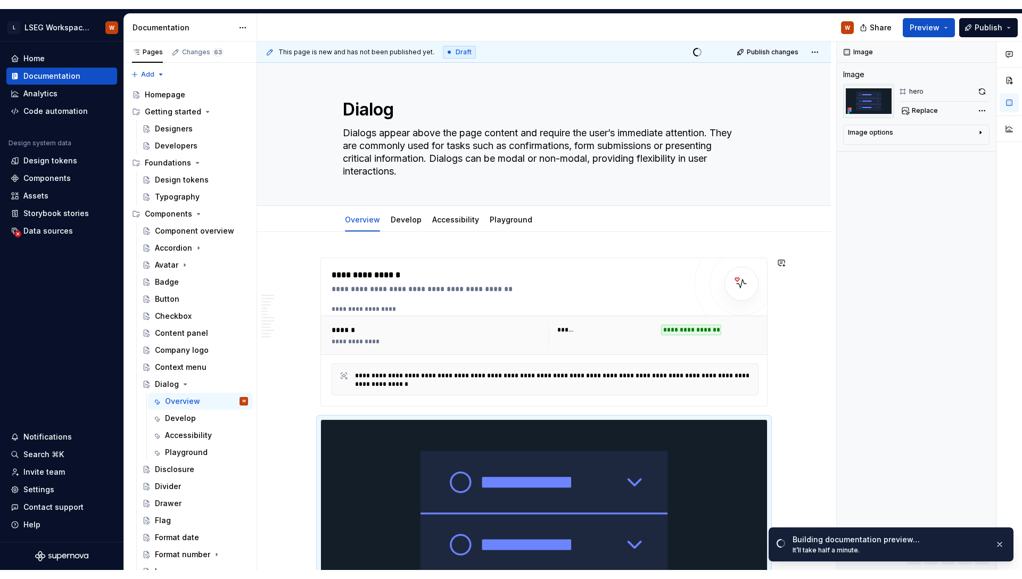
scroll to position [181, 0]
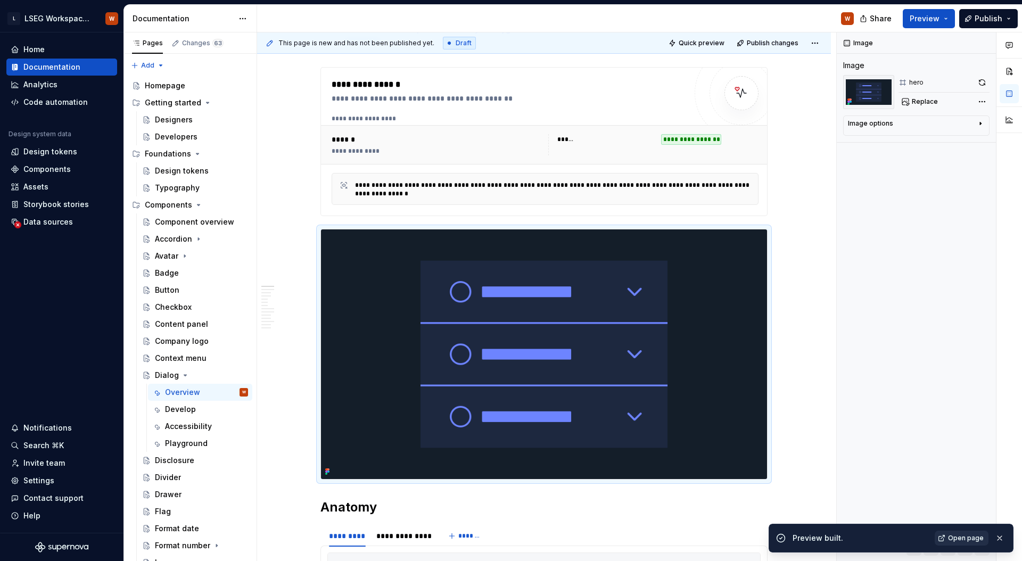
click at [963, 543] on link "Open page" at bounding box center [961, 538] width 54 height 15
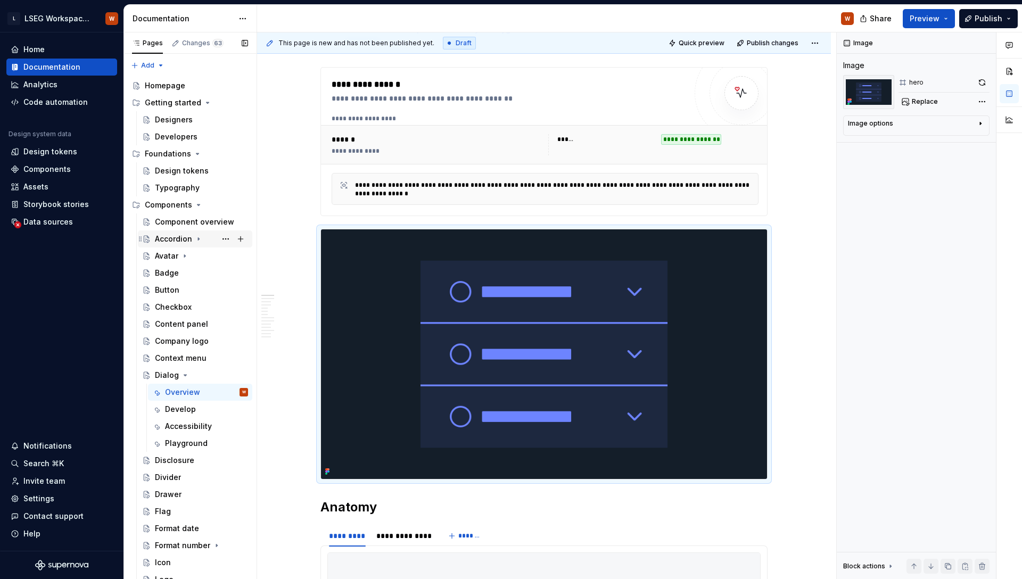
click at [183, 238] on div "Accordion" at bounding box center [173, 239] width 37 height 11
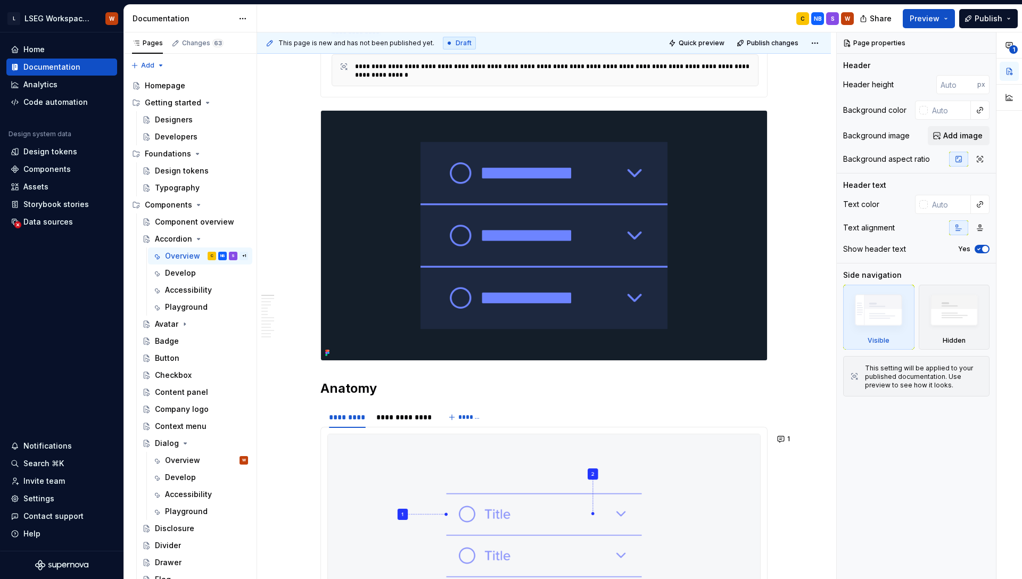
scroll to position [288, 0]
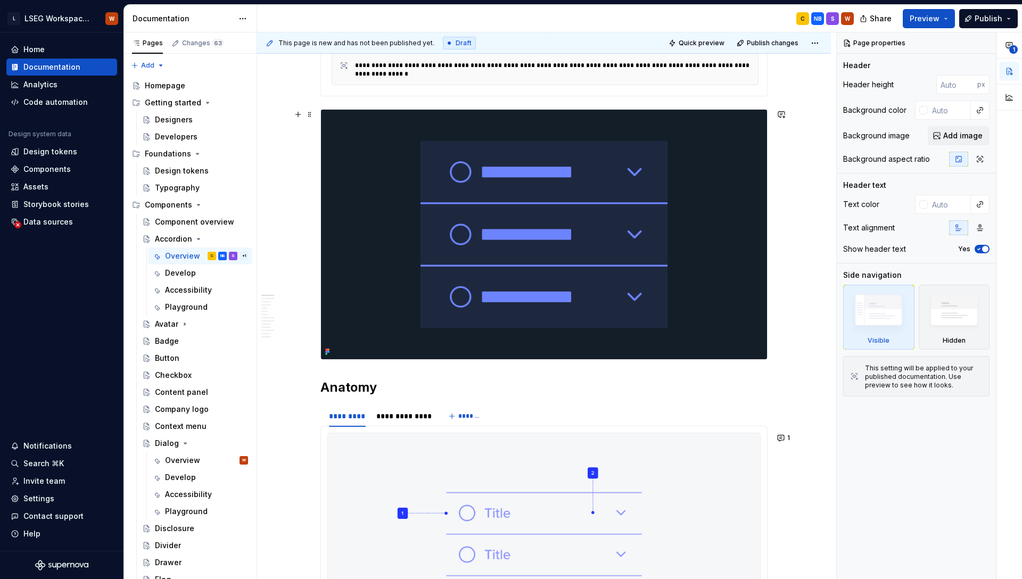
click at [507, 206] on img at bounding box center [544, 235] width 446 height 250
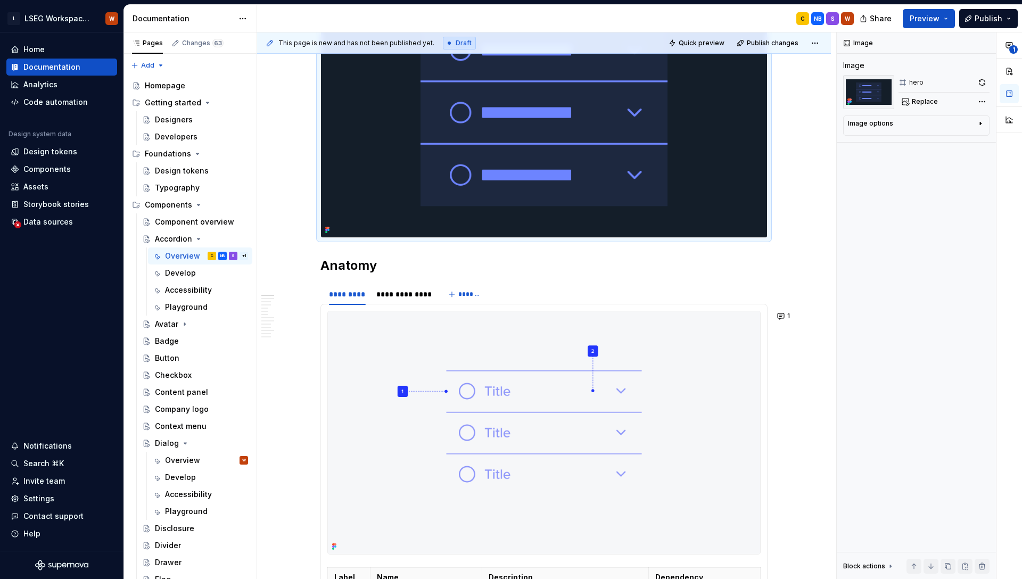
scroll to position [536, 0]
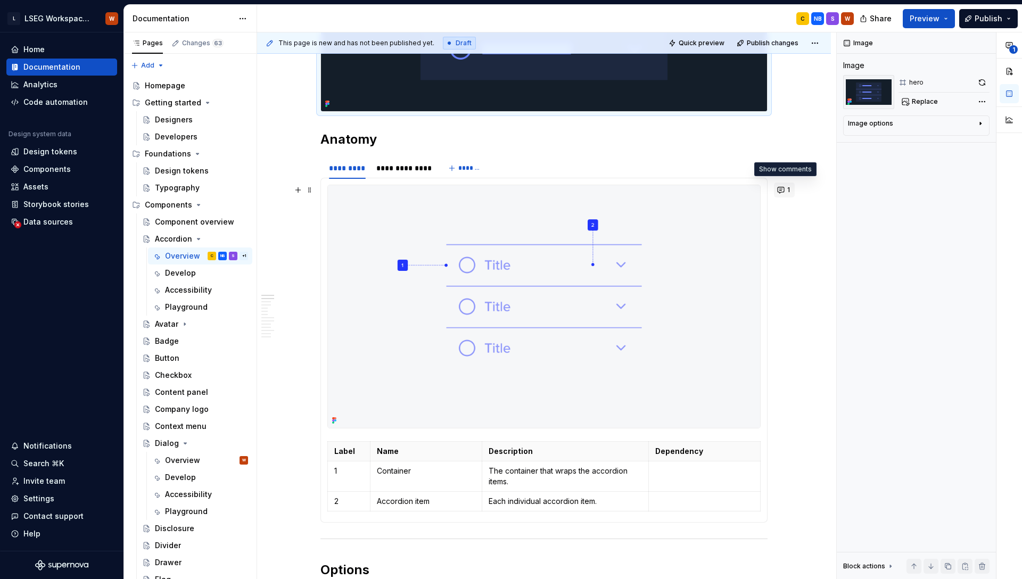
click at [782, 191] on button "1" at bounding box center [784, 190] width 21 height 15
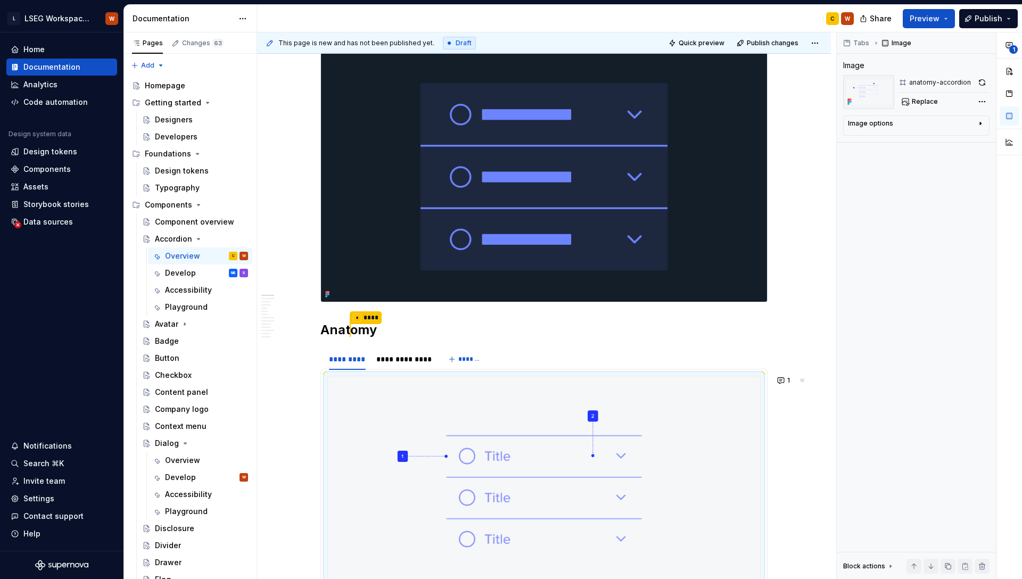
scroll to position [0, 0]
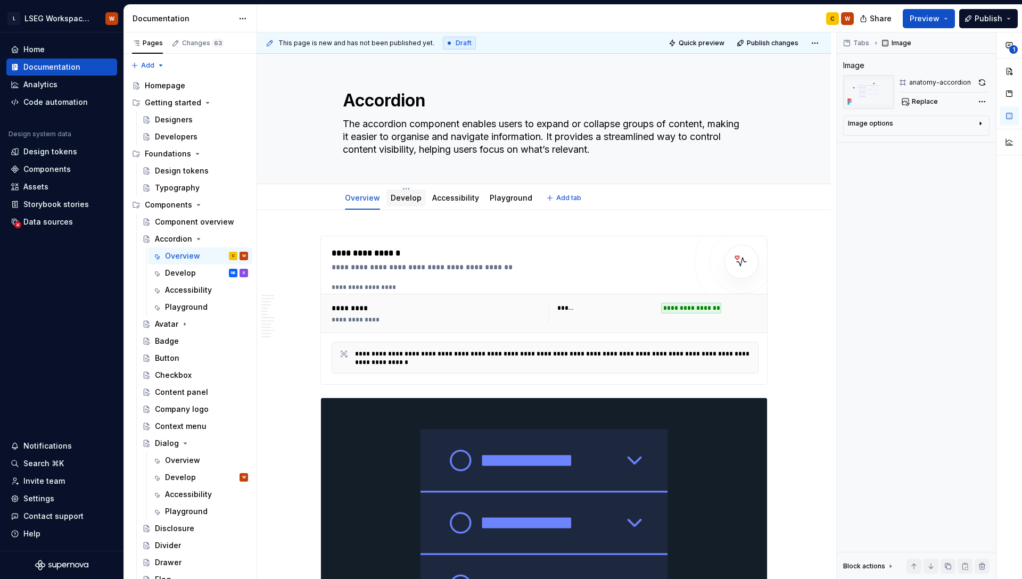
click at [407, 203] on div "Develop" at bounding box center [406, 198] width 31 height 13
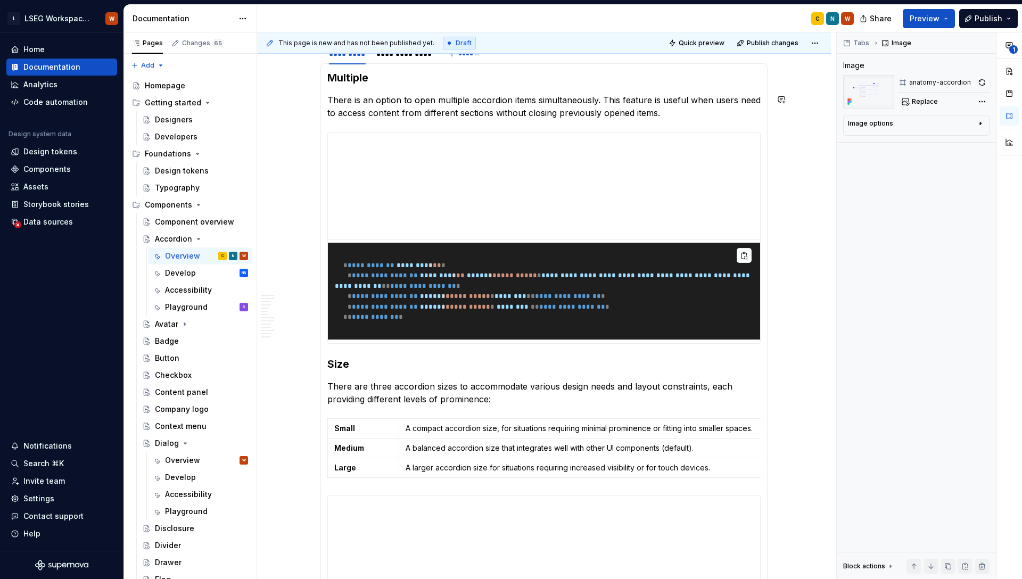
scroll to position [1151, 0]
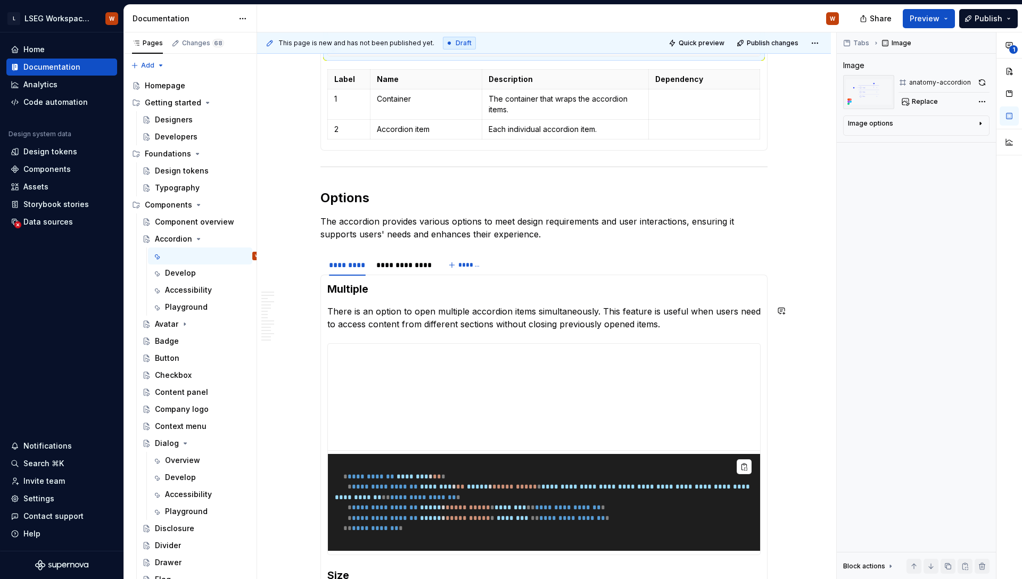
type textarea "*"
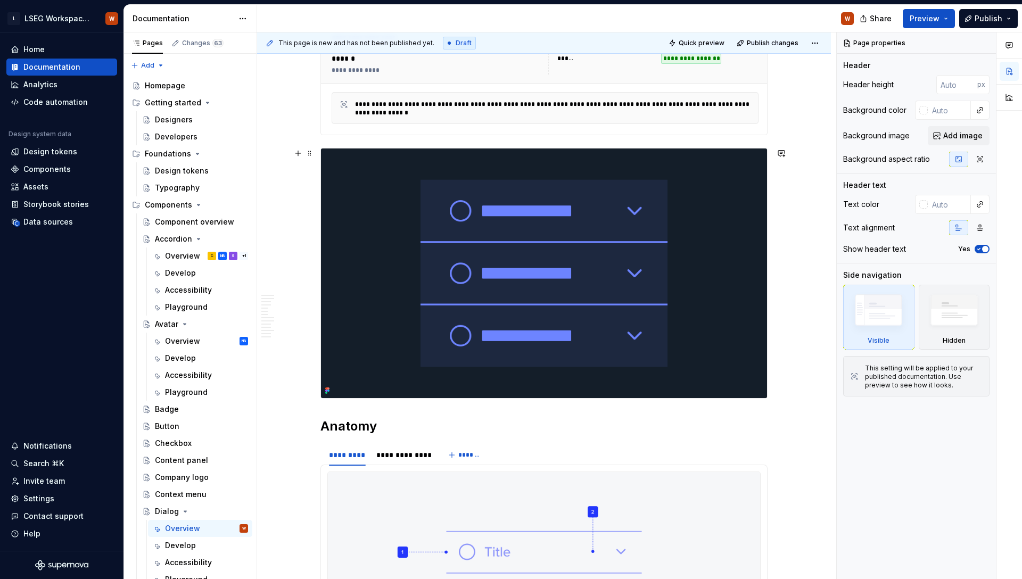
scroll to position [267, 0]
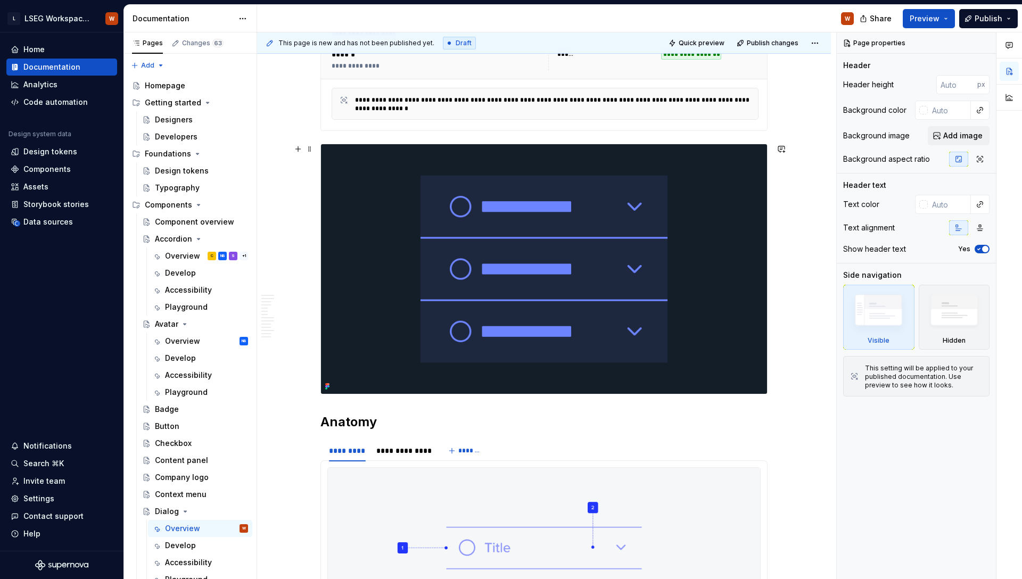
click at [550, 253] on img at bounding box center [544, 269] width 446 height 250
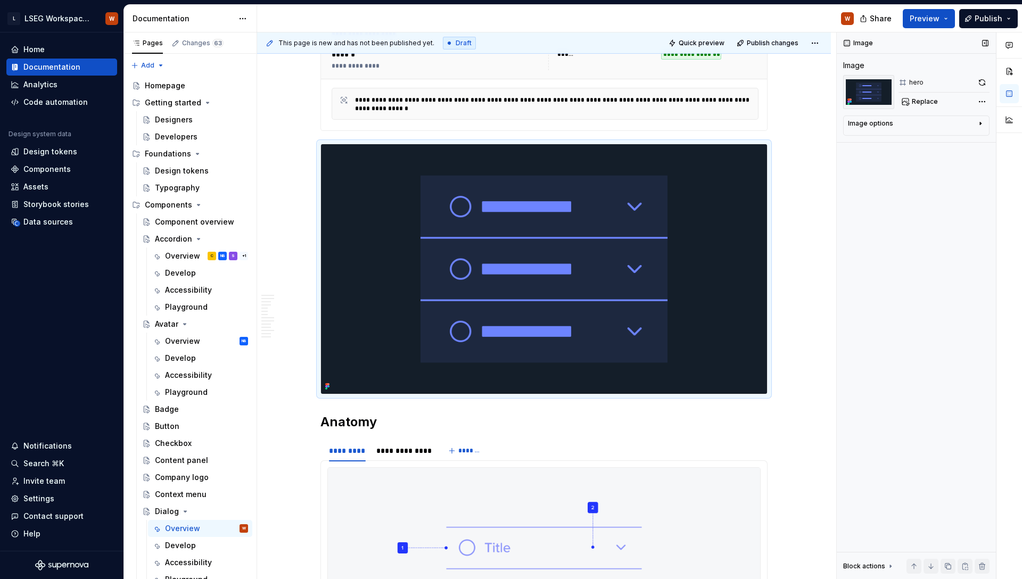
click at [982, 125] on icon "button" at bounding box center [980, 123] width 9 height 9
click at [983, 123] on icon "button" at bounding box center [980, 123] width 9 height 9
click at [865, 87] on img at bounding box center [868, 92] width 51 height 34
click at [916, 81] on div "hero" at bounding box center [916, 82] width 14 height 9
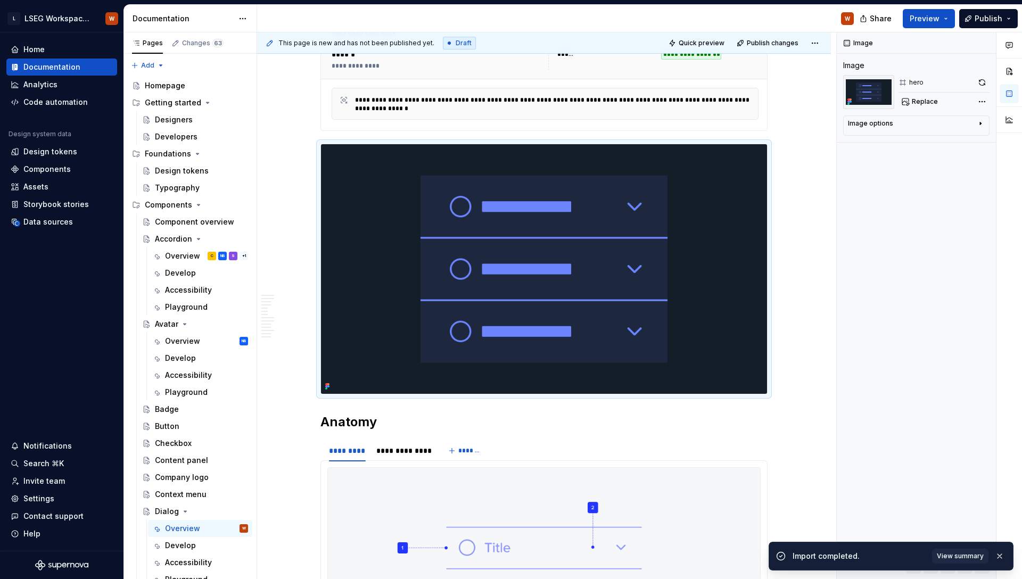
click at [933, 131] on div "Image options" at bounding box center [912, 125] width 128 height 13
click at [948, 118] on div "Image options Alignment Caption" at bounding box center [916, 155] width 146 height 80
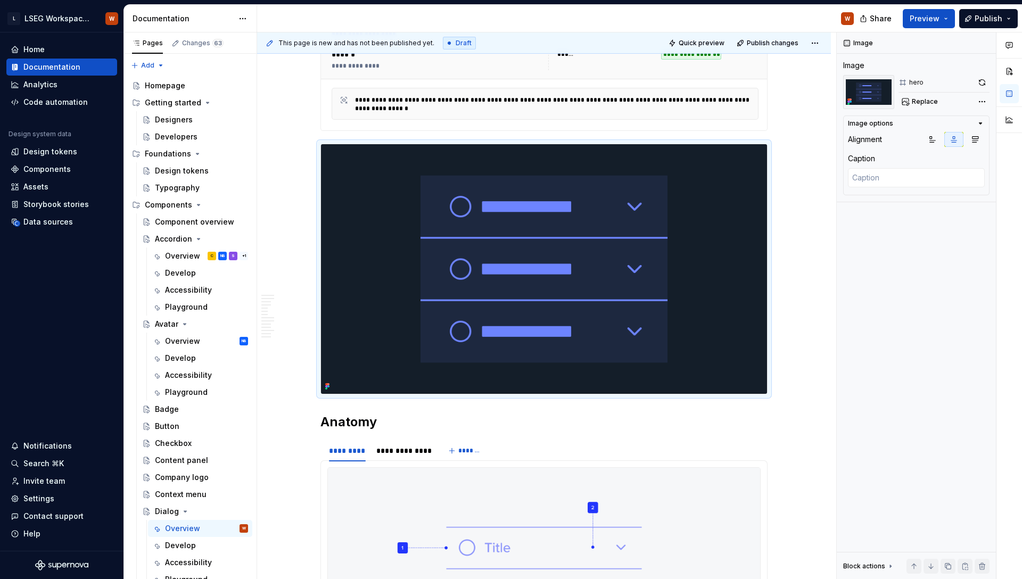
click at [959, 119] on div "Image options" at bounding box center [912, 123] width 128 height 9
click at [981, 96] on div "Comments Open comments No comments yet Select ‘Comment’ from the block context …" at bounding box center [929, 305] width 185 height 547
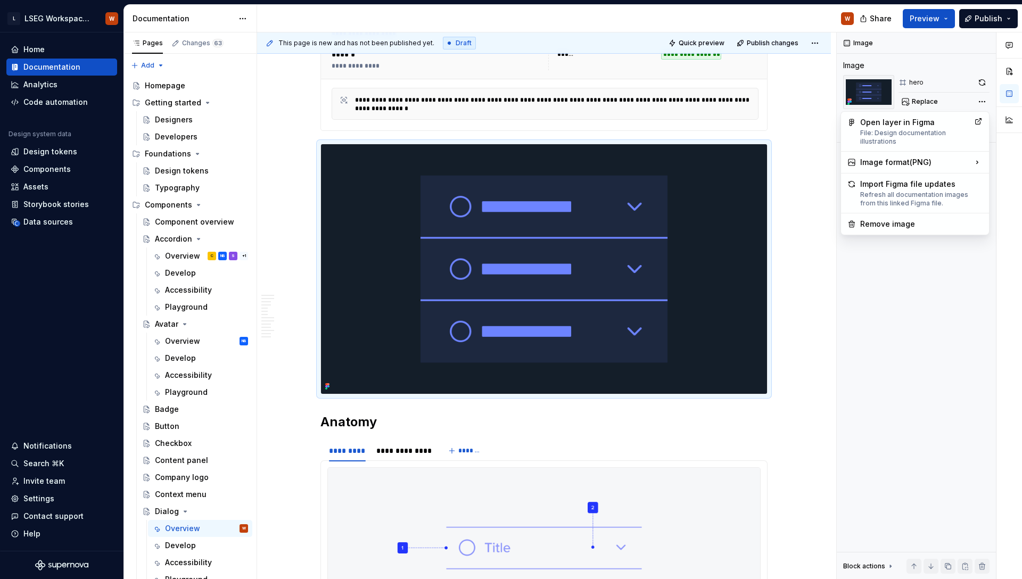
click at [940, 100] on div "Comments Open comments No comments yet Select ‘Comment’ from the block context …" at bounding box center [929, 305] width 185 height 547
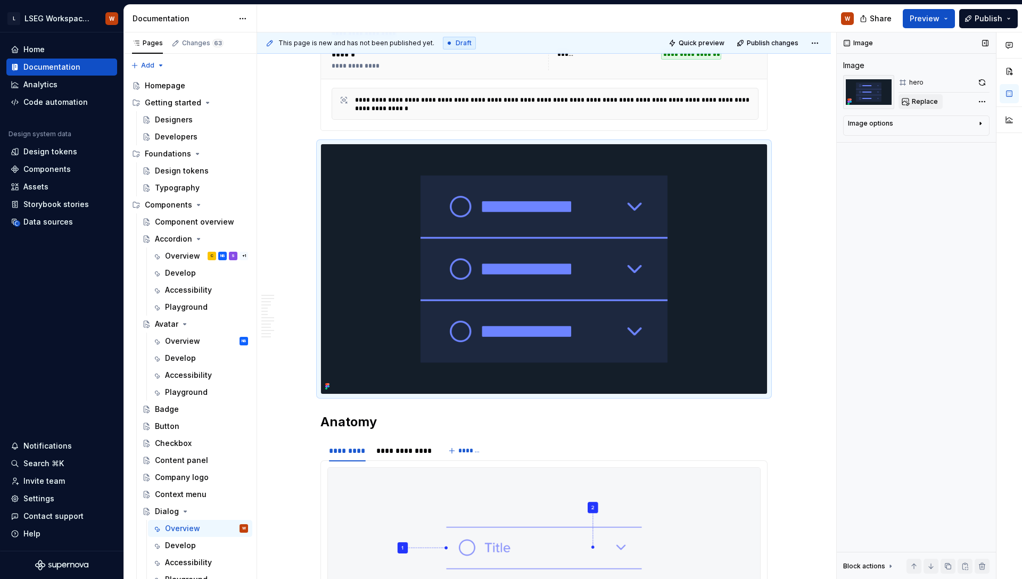
click at [923, 102] on span "Replace" at bounding box center [925, 101] width 26 height 9
type textarea "*"
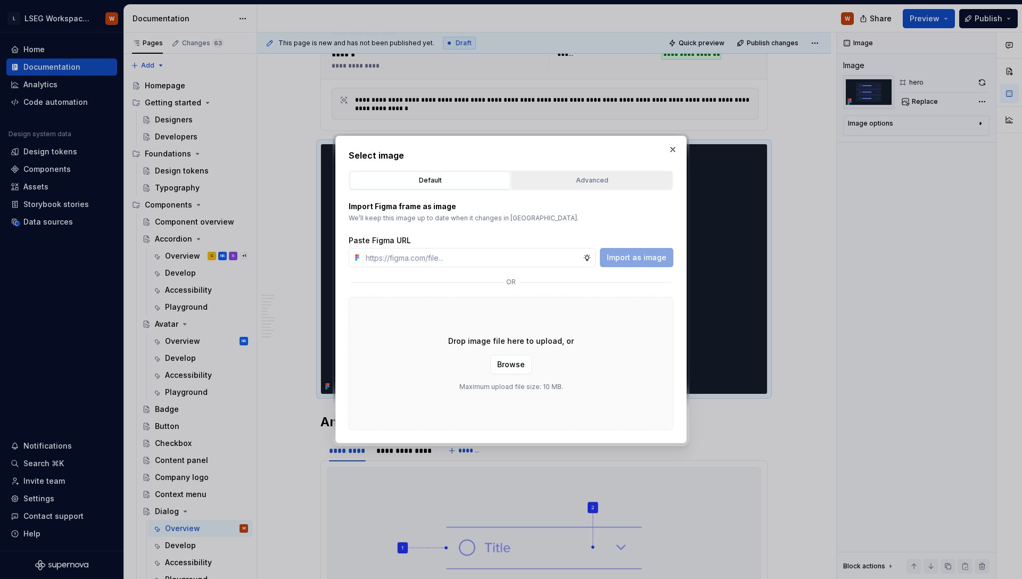
click at [554, 176] on div "Advanced" at bounding box center [591, 180] width 153 height 11
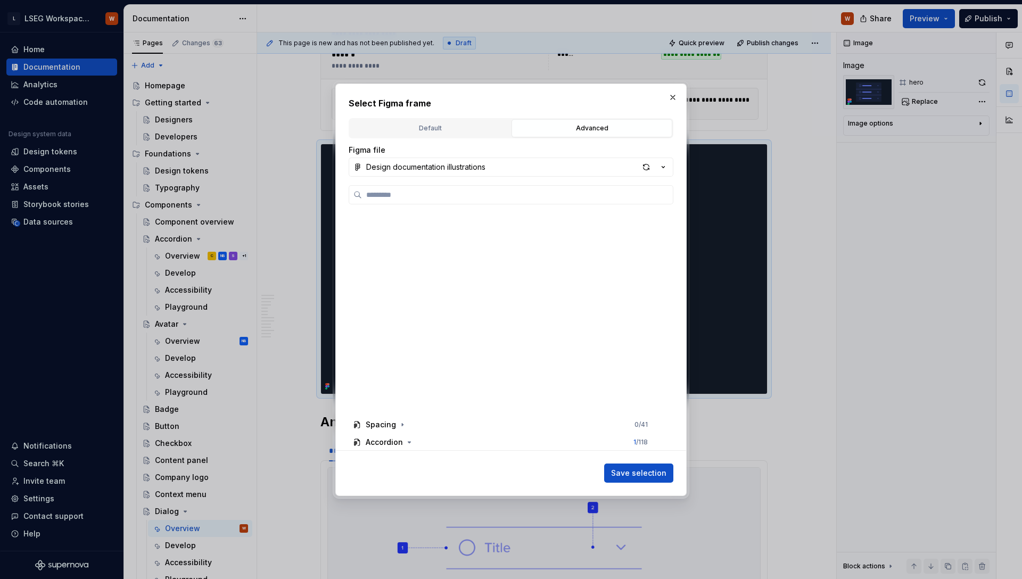
scroll to position [0, 0]
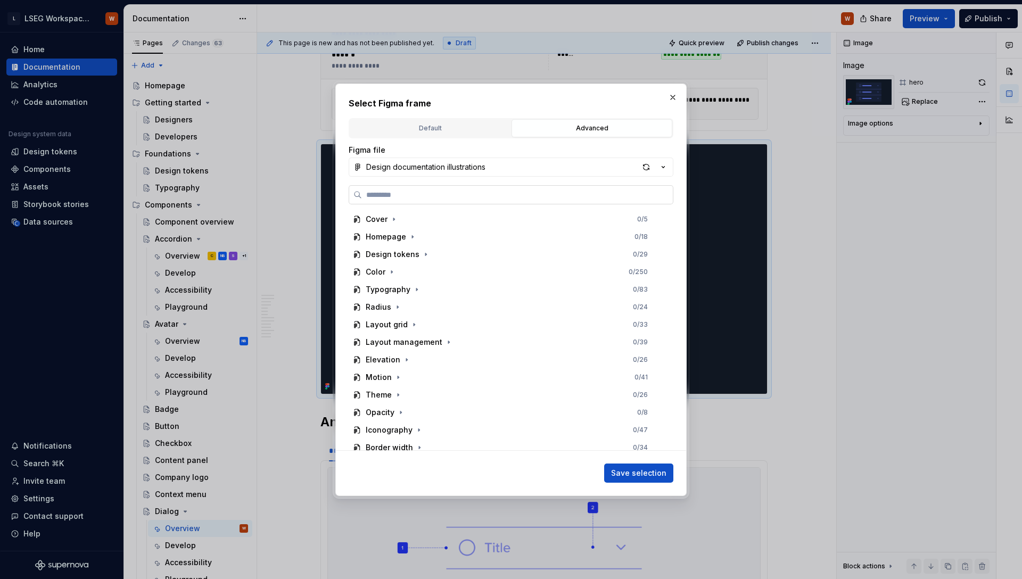
click at [421, 189] on input "search" at bounding box center [517, 194] width 311 height 11
type input "******"
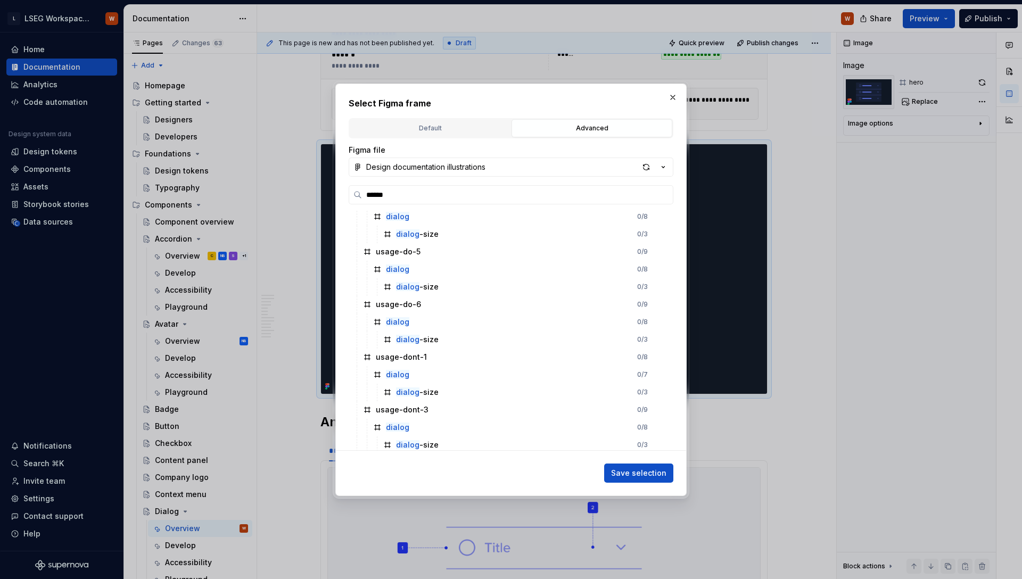
scroll to position [674, 0]
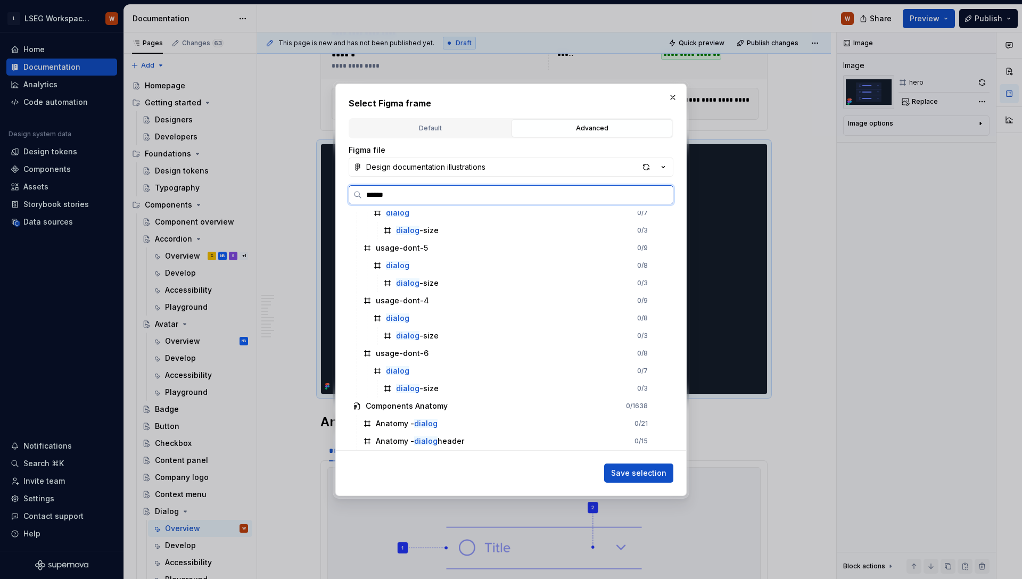
type textarea "*"
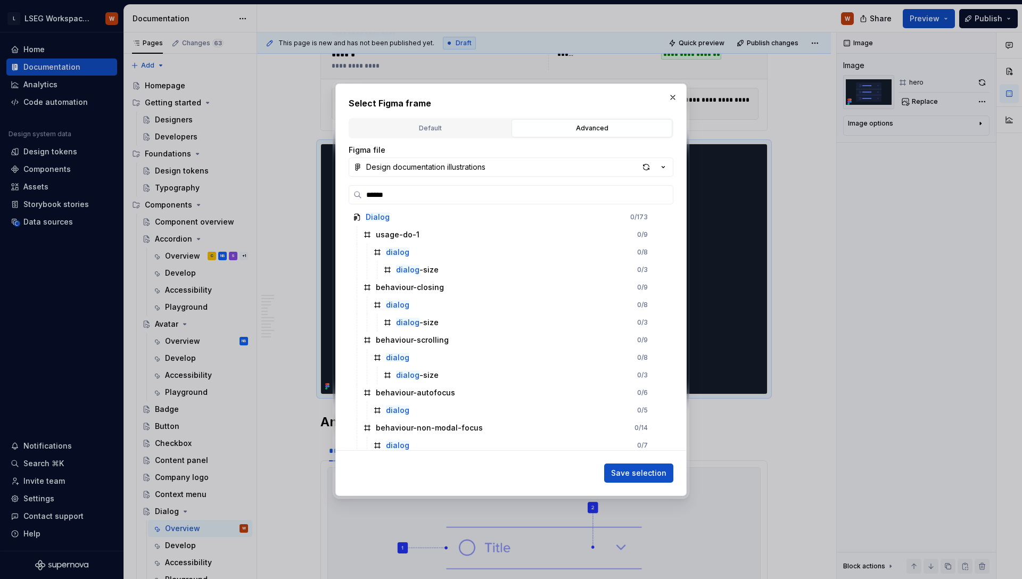
scroll to position [0, 0]
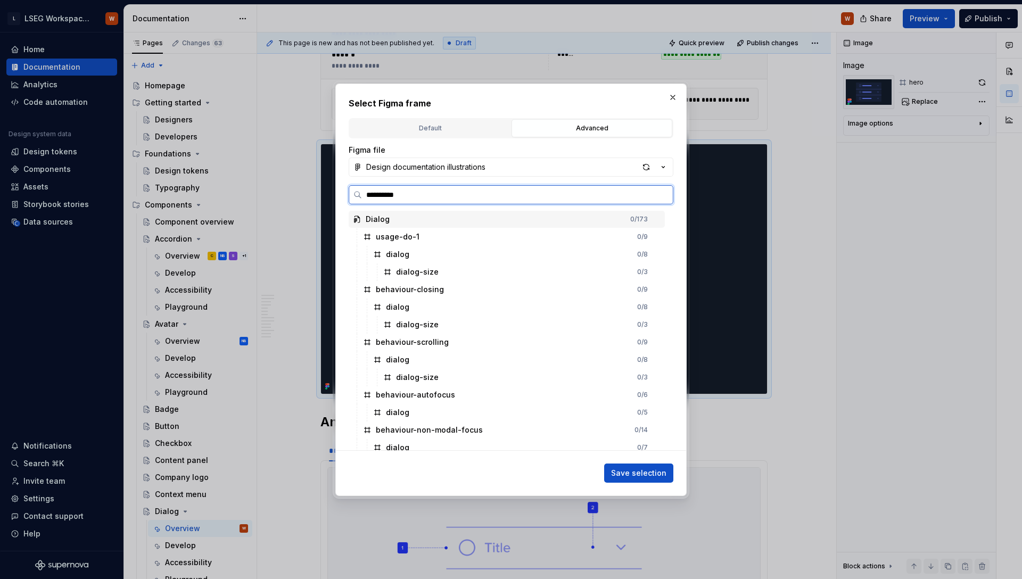
type input "**********"
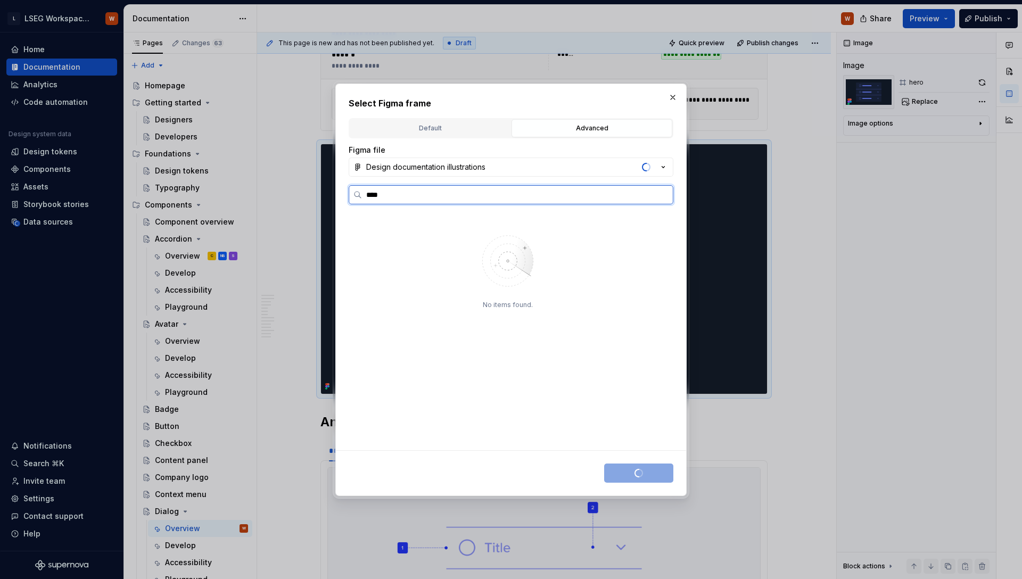
type input "****"
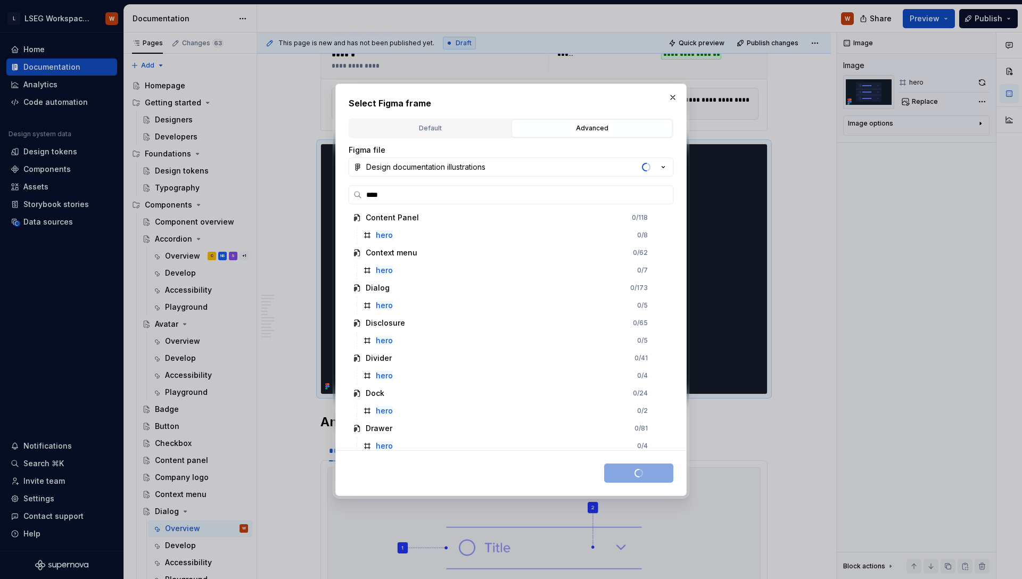
scroll to position [696, 0]
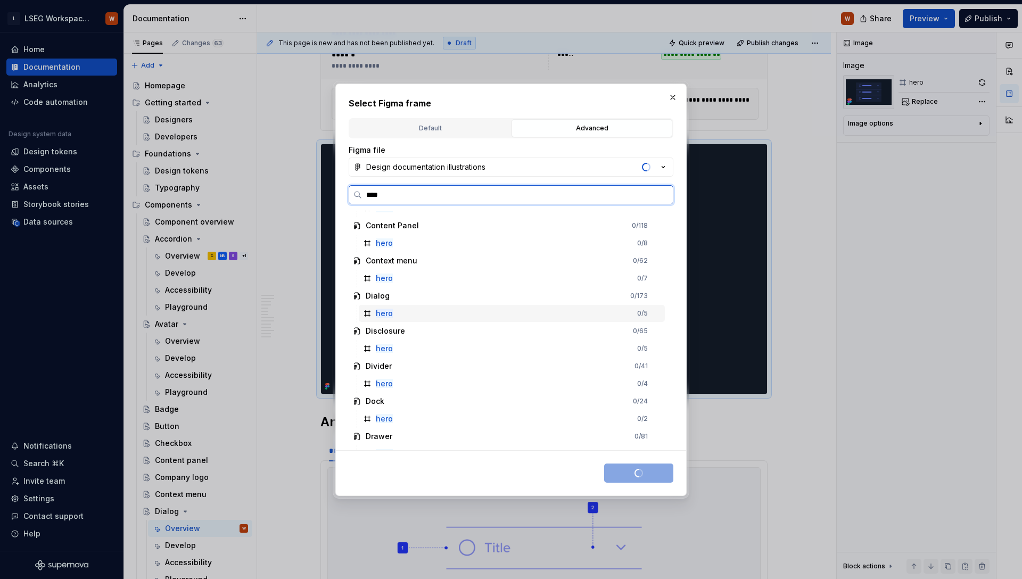
click at [387, 314] on mark "hero" at bounding box center [384, 313] width 17 height 9
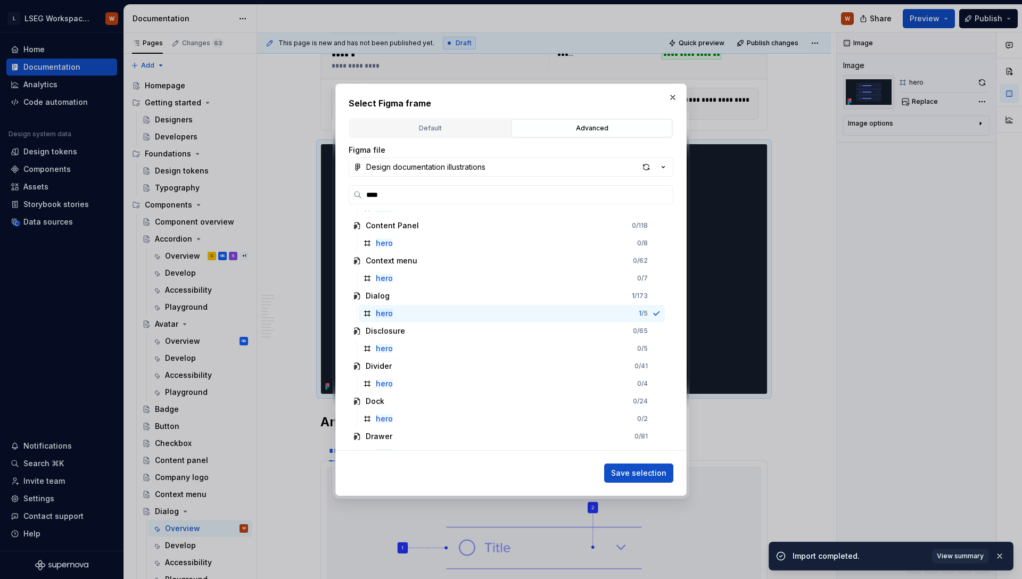
click at [630, 470] on span "Save selection" at bounding box center [638, 473] width 55 height 11
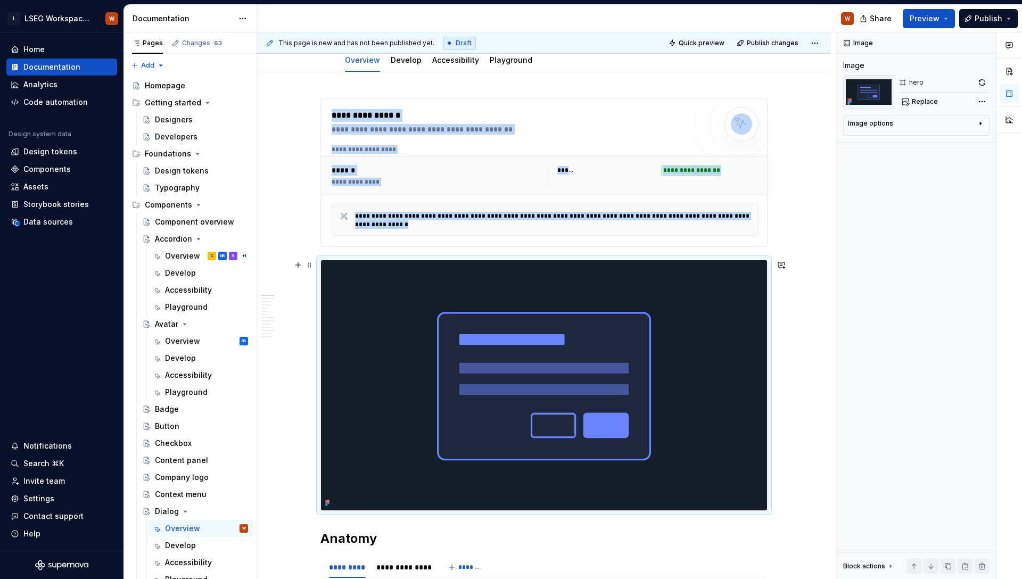
scroll to position [140, 0]
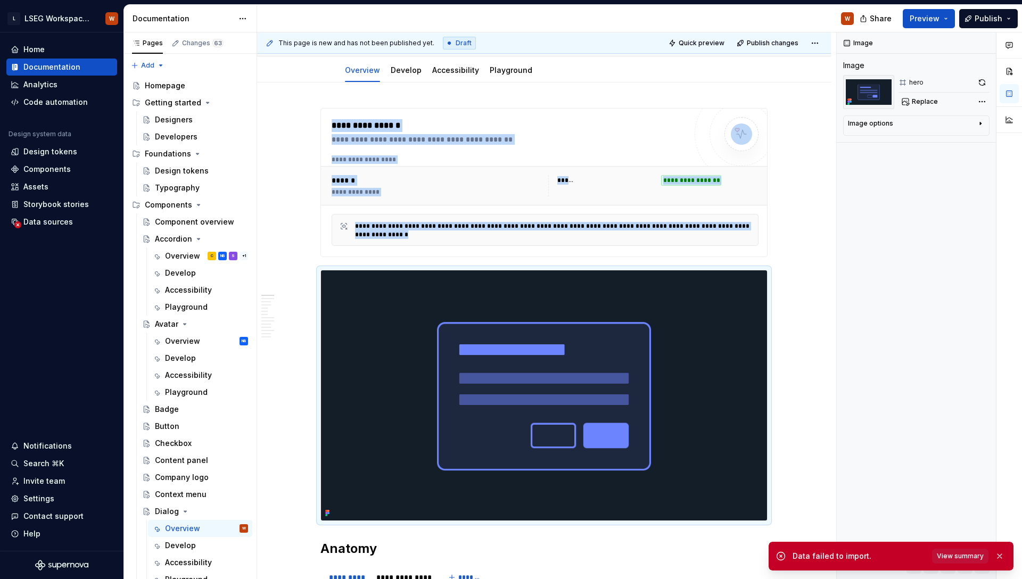
click at [955, 554] on span "View summary" at bounding box center [960, 556] width 47 height 9
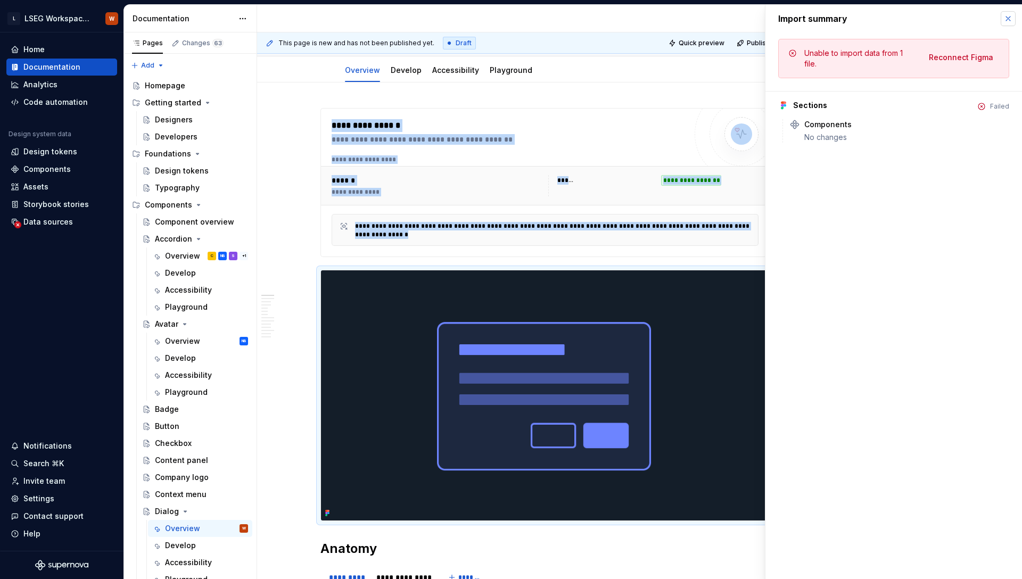
click at [1001, 22] on button "button" at bounding box center [1007, 18] width 15 height 15
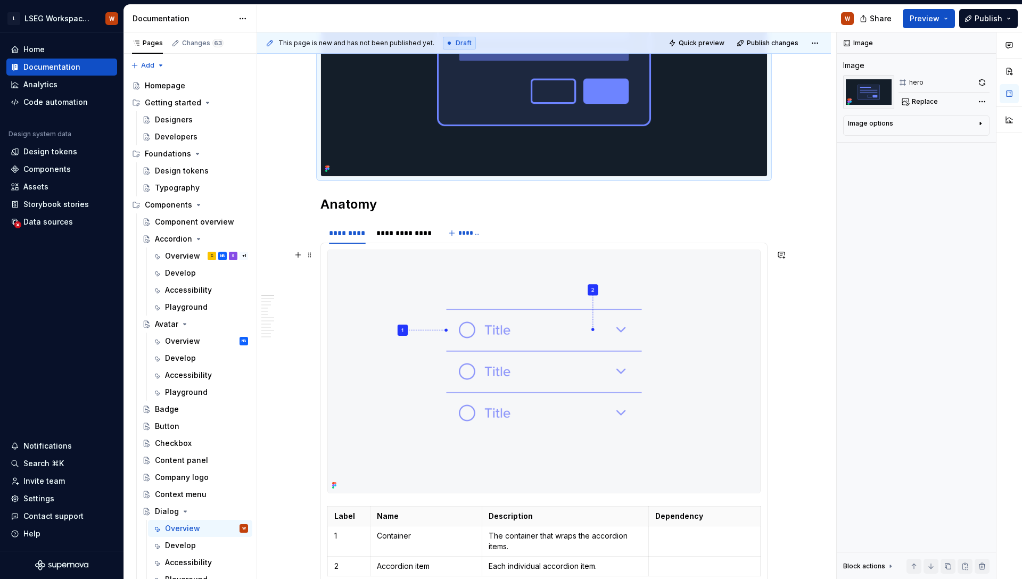
scroll to position [523, 0]
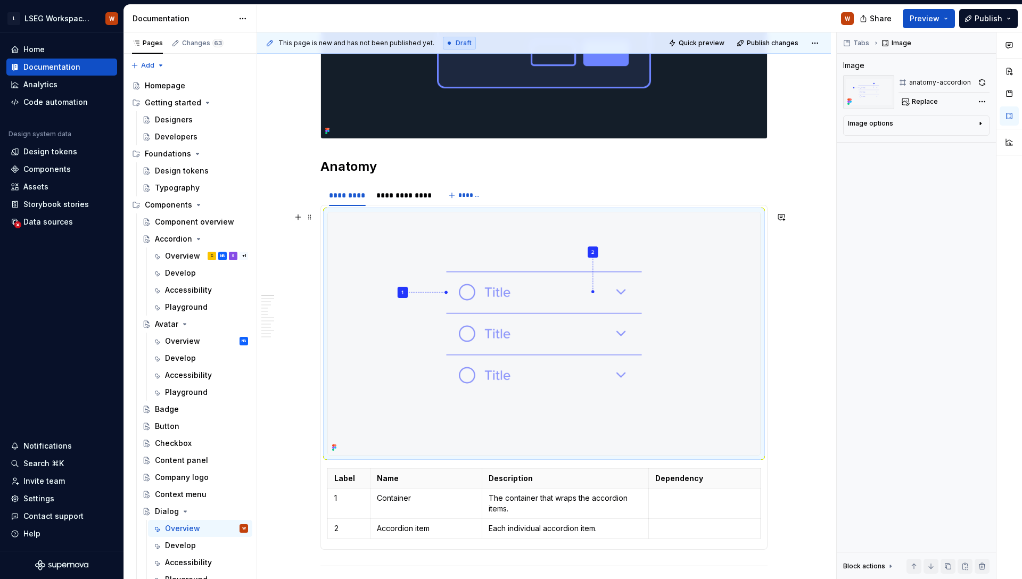
click at [649, 256] on img at bounding box center [544, 333] width 432 height 243
click at [926, 99] on span "Replace" at bounding box center [925, 101] width 26 height 9
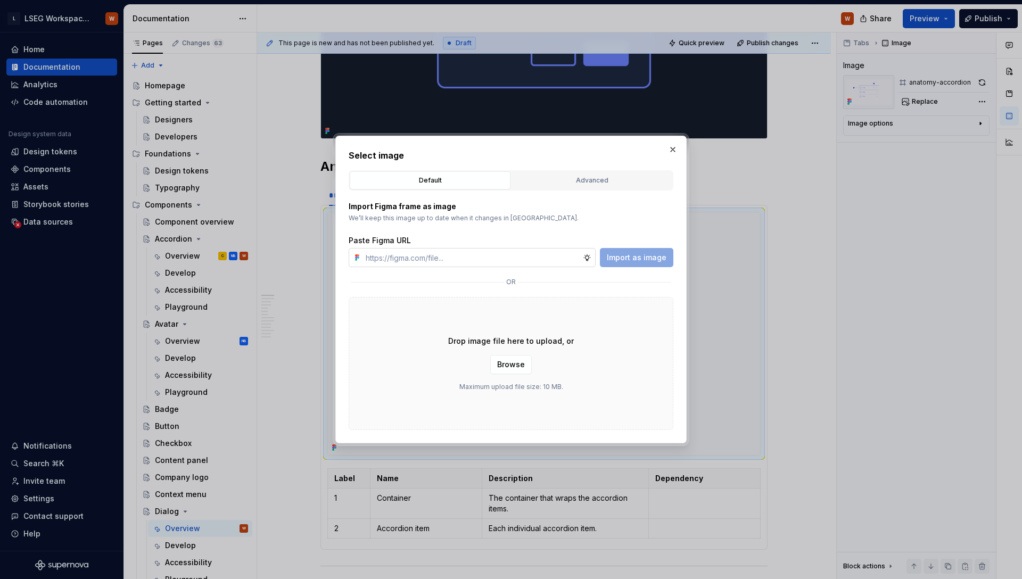
click at [449, 262] on input "text" at bounding box center [471, 257] width 221 height 19
type textarea "*"
click at [577, 181] on div "Advanced" at bounding box center [591, 180] width 153 height 11
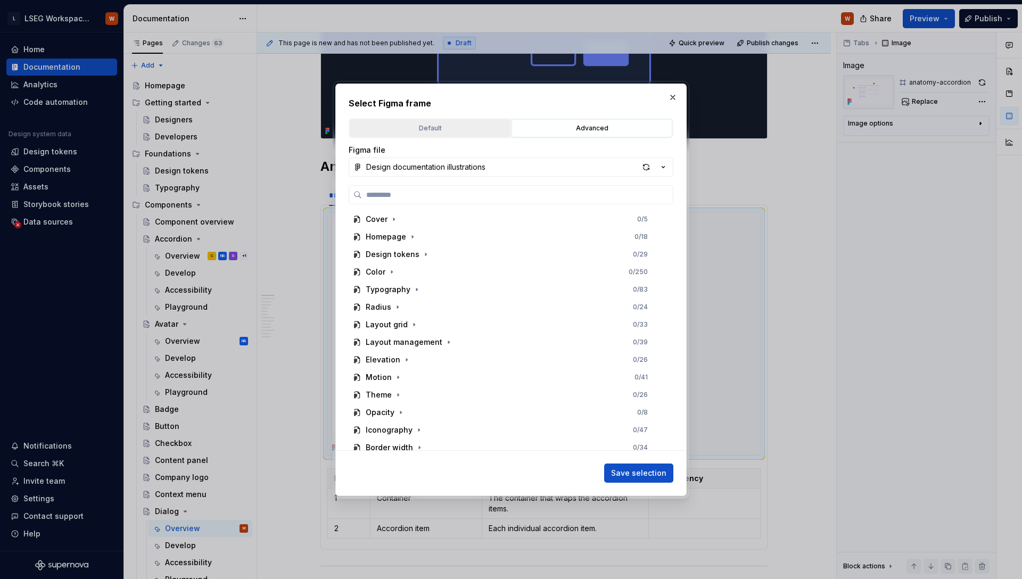
click at [449, 126] on div "Default" at bounding box center [429, 128] width 153 height 11
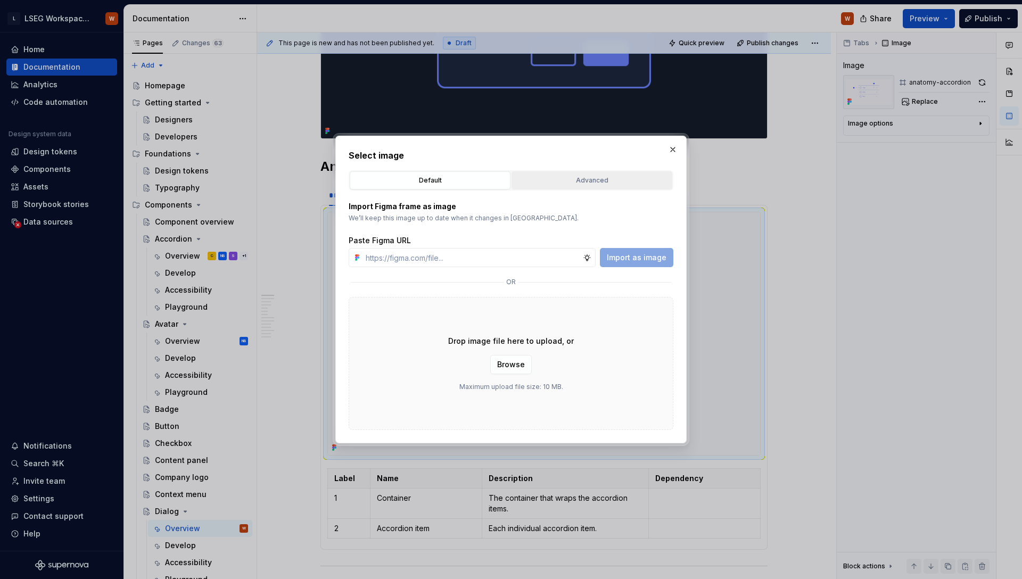
click at [578, 184] on div "Advanced" at bounding box center [591, 180] width 153 height 11
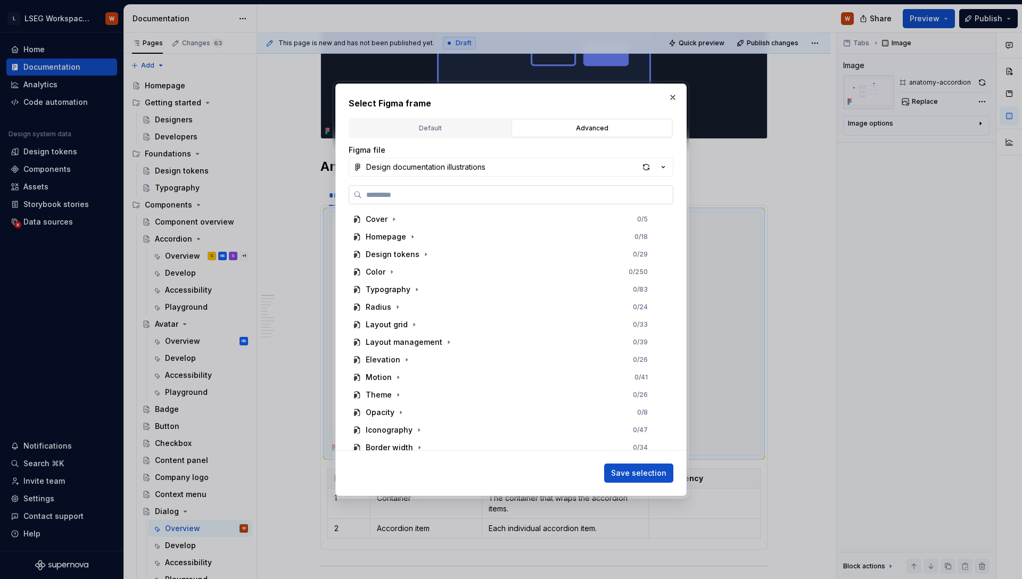
click at [429, 195] on input "search" at bounding box center [517, 194] width 311 height 11
type input "*"
type input "******"
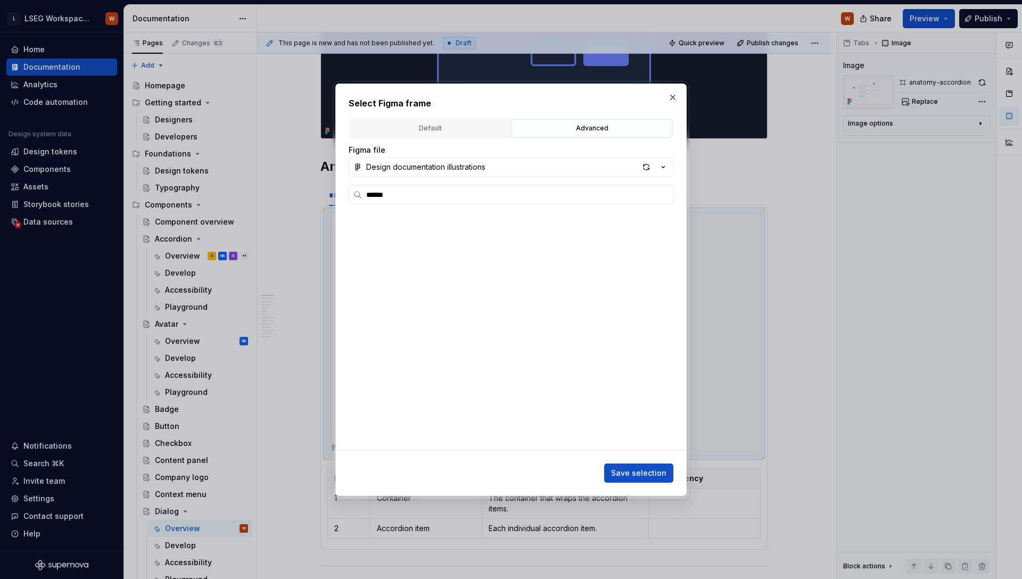
scroll to position [674, 0]
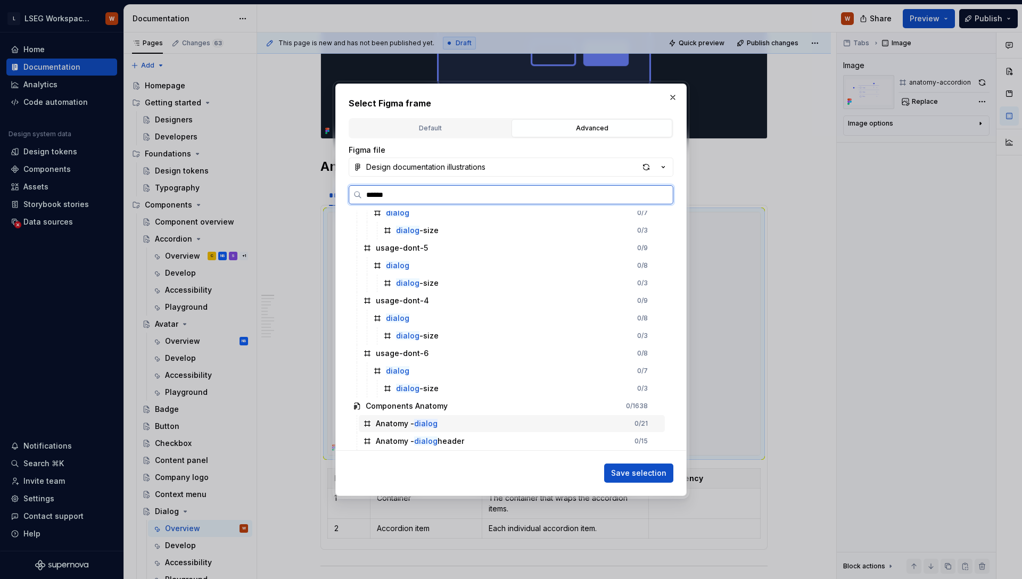
click at [417, 423] on mark "dialog" at bounding box center [425, 423] width 23 height 9
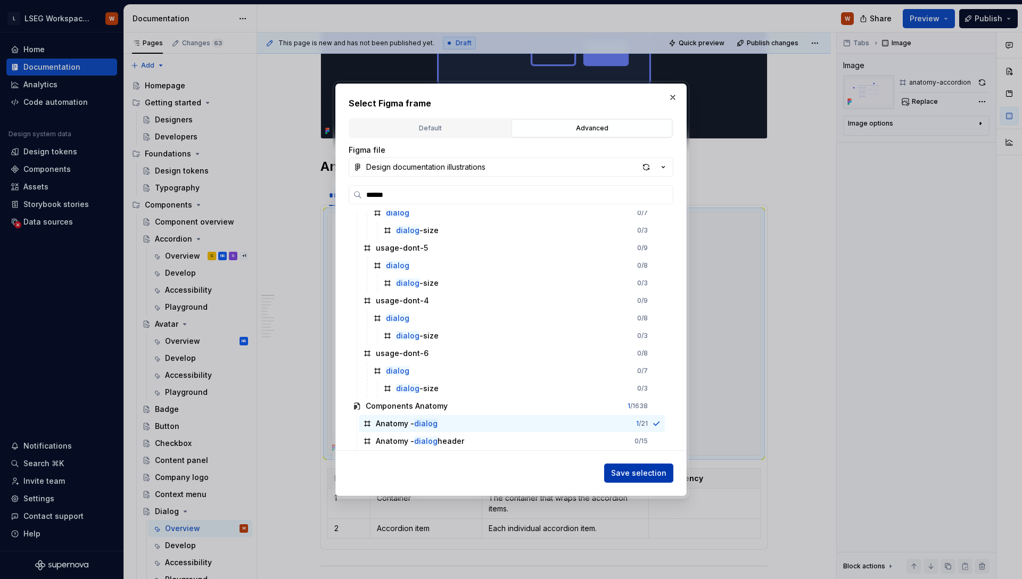
click at [661, 477] on span "Save selection" at bounding box center [638, 473] width 55 height 11
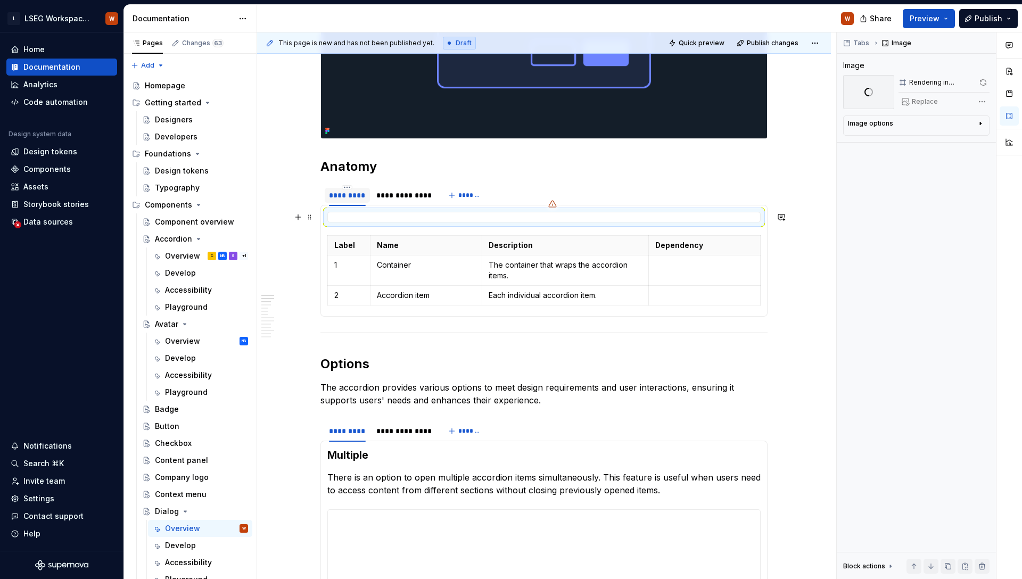
type textarea "*"
click at [342, 196] on div "*********" at bounding box center [347, 195] width 37 height 11
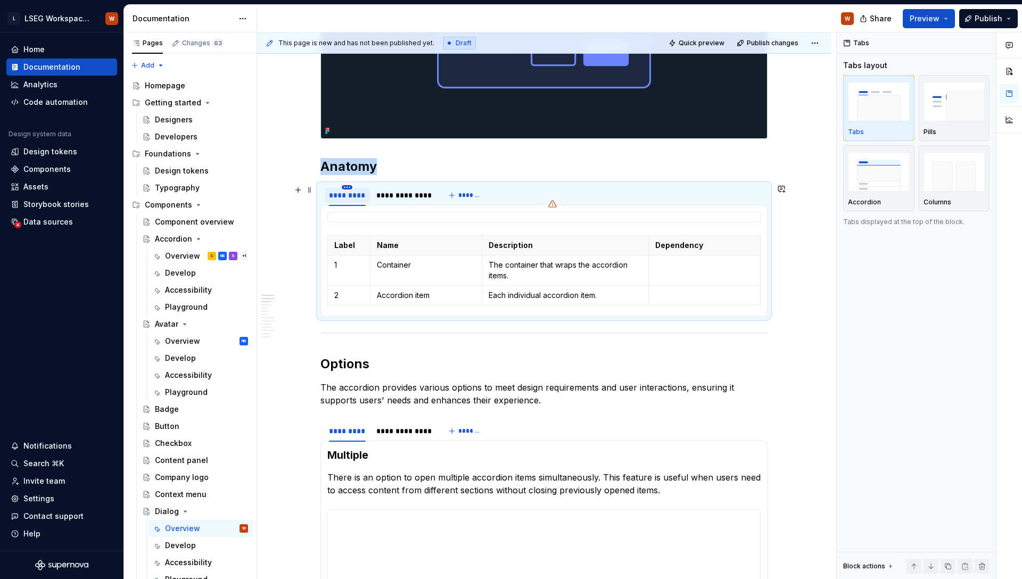
click at [347, 188] on html "L LSEG Workspace Design System W Home Documentation Analytics Code automation D…" at bounding box center [511, 289] width 1022 height 579
click at [359, 201] on div "Edit name" at bounding box center [389, 202] width 90 height 17
type input "******"
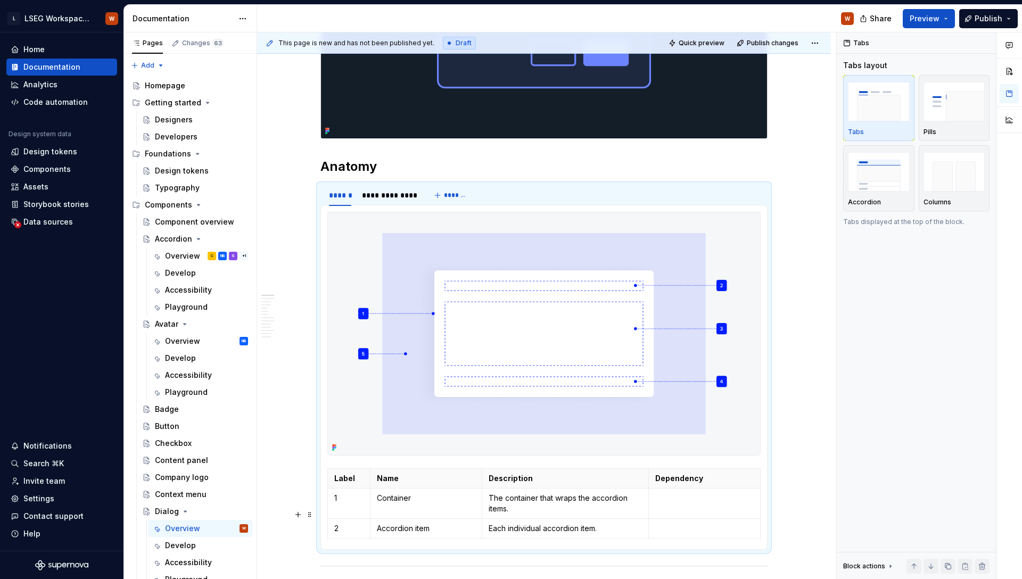
type textarea "*"
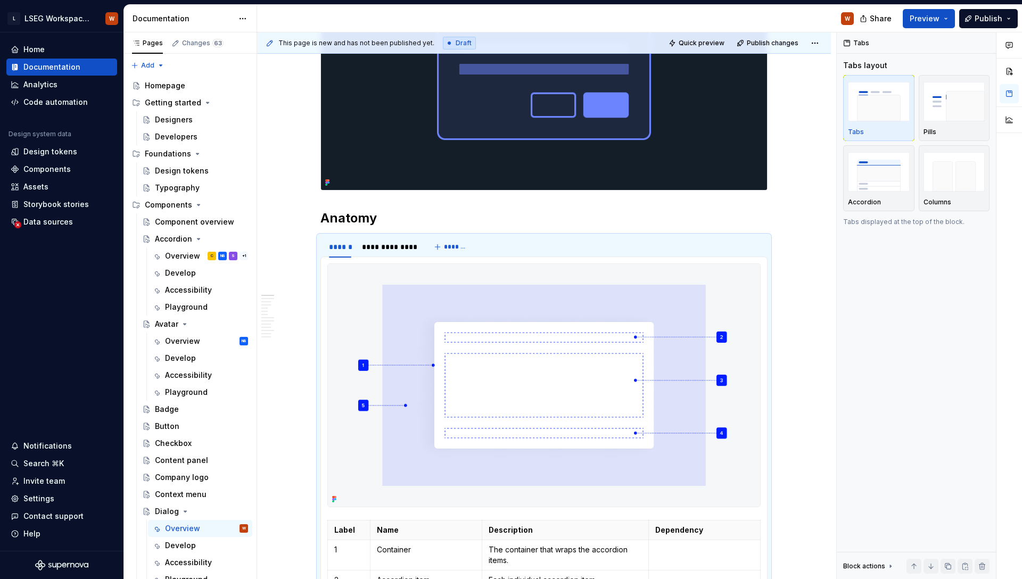
scroll to position [477, 0]
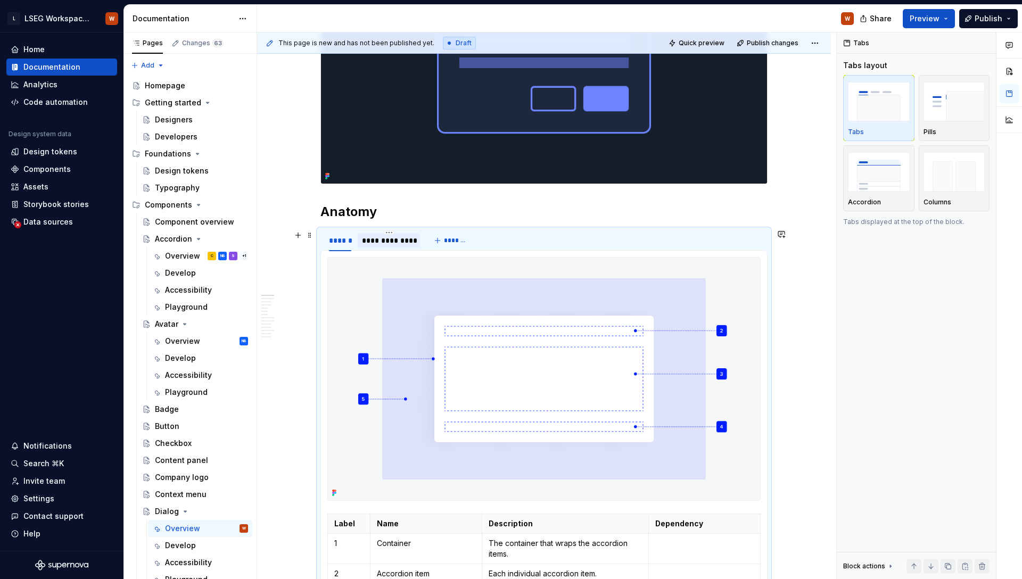
click at [394, 241] on div "**********" at bounding box center [389, 240] width 54 height 11
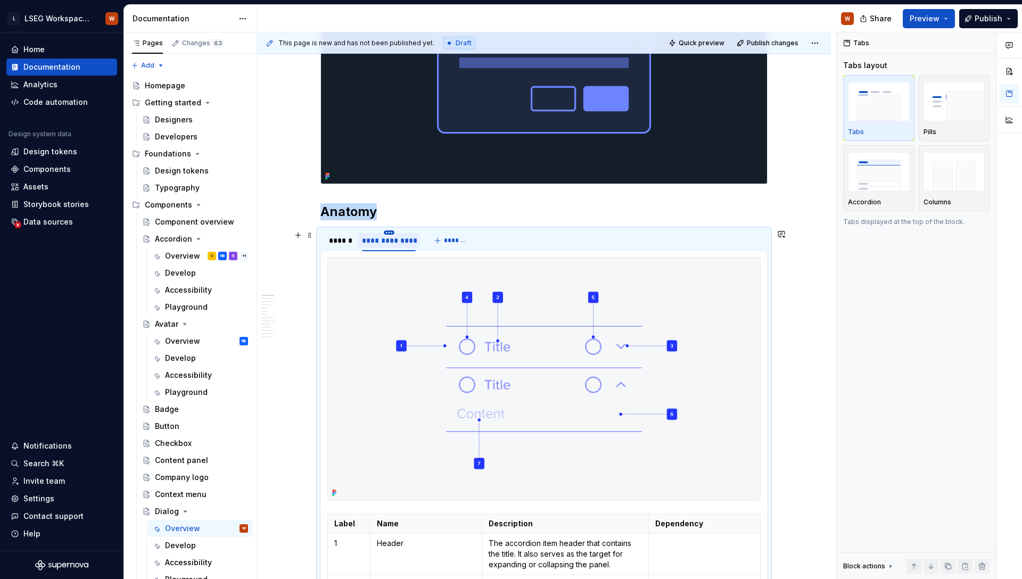
click at [392, 234] on html "L LSEG Workspace Design System W Home Documentation Analytics Code automation D…" at bounding box center [511, 289] width 1022 height 579
click at [403, 250] on div "Edit name" at bounding box center [437, 248] width 69 height 11
type input "**********"
click at [539, 324] on img at bounding box center [544, 379] width 432 height 243
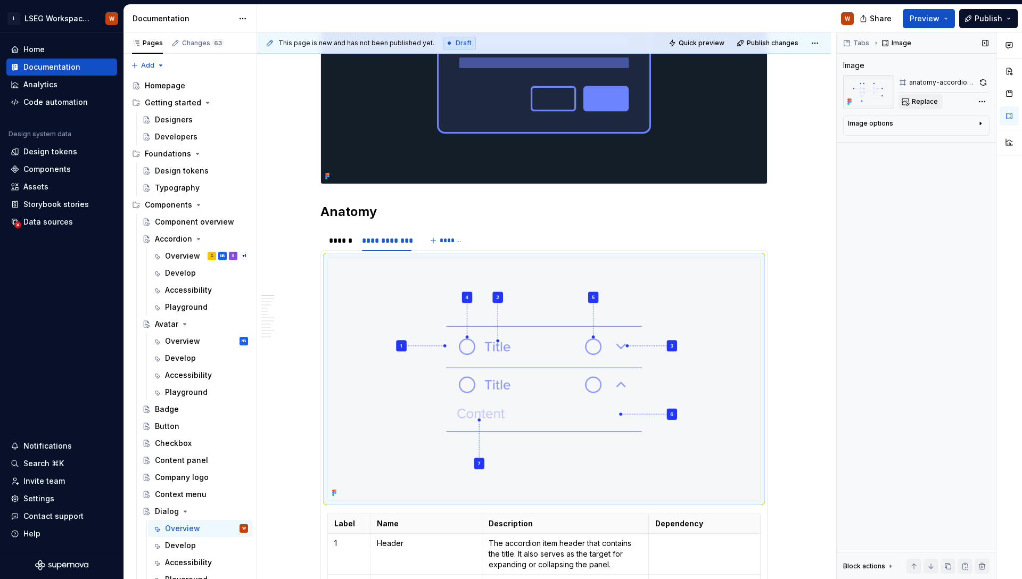
click at [926, 108] on button "Replace" at bounding box center [920, 101] width 44 height 15
click at [935, 102] on button "Replace" at bounding box center [920, 101] width 44 height 15
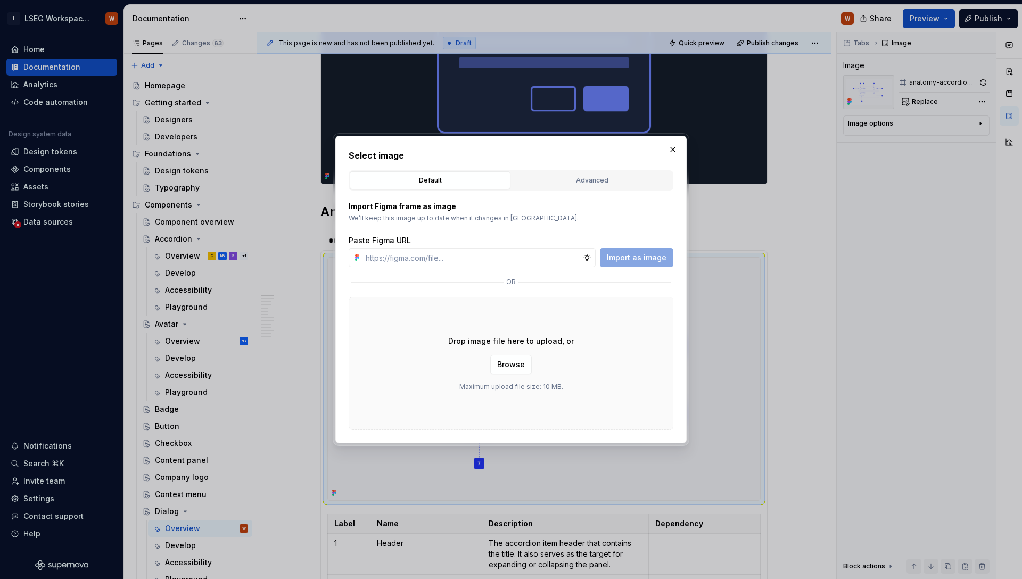
type textarea "*"
click at [607, 175] on div "Advanced" at bounding box center [591, 180] width 153 height 11
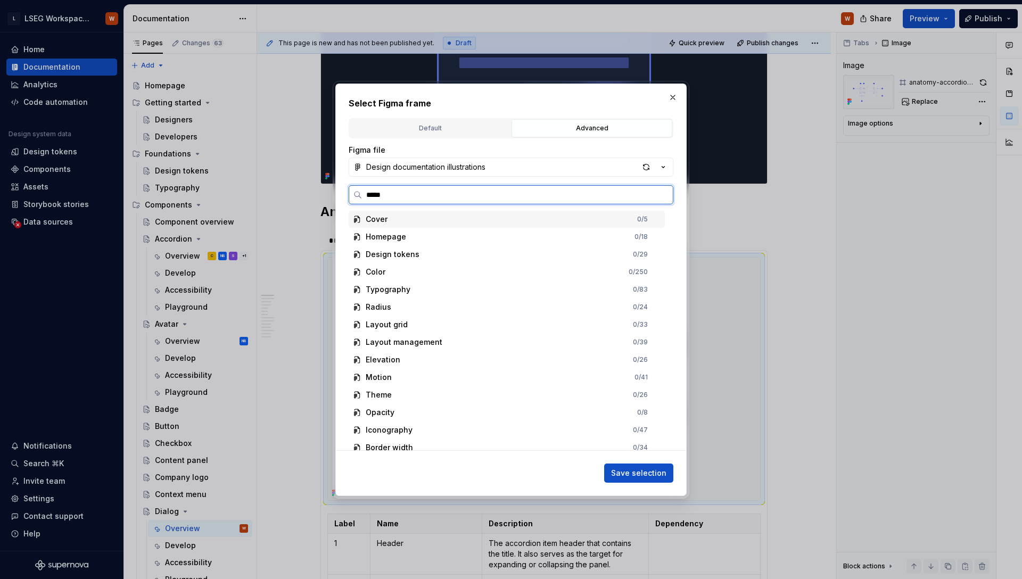
type input "******"
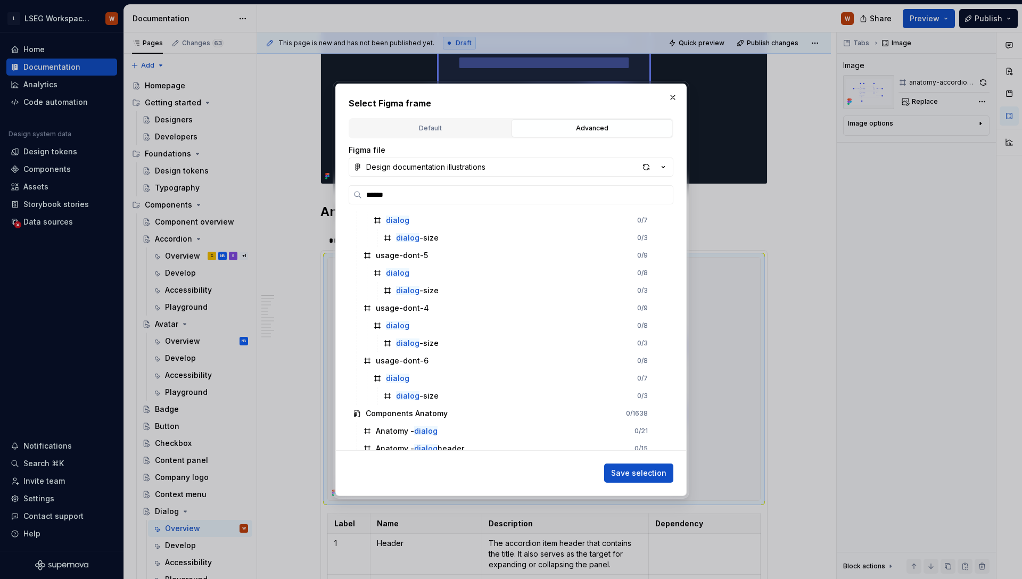
scroll to position [674, 0]
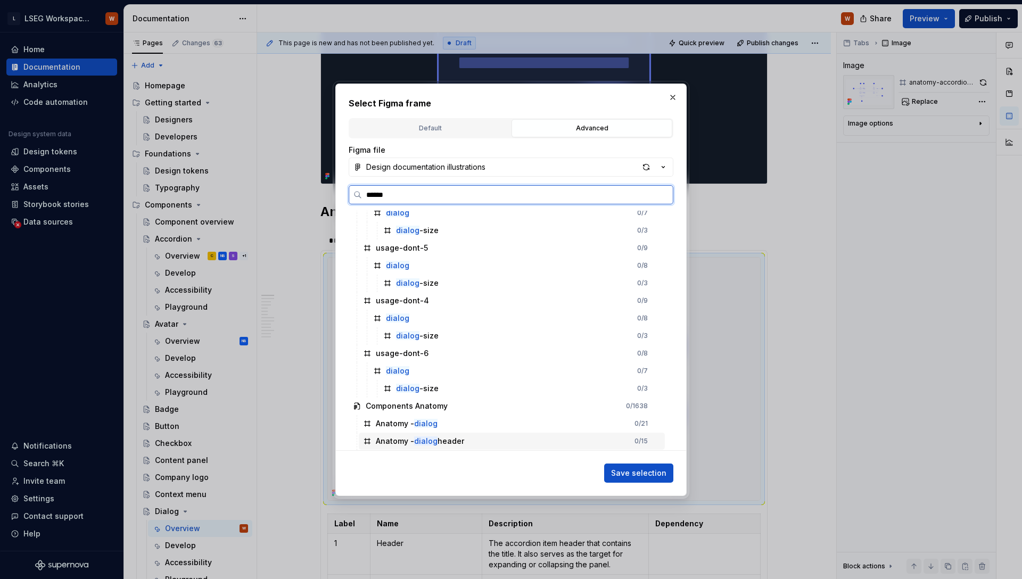
click at [437, 444] on div "Anatomy - dialog header" at bounding box center [420, 441] width 88 height 11
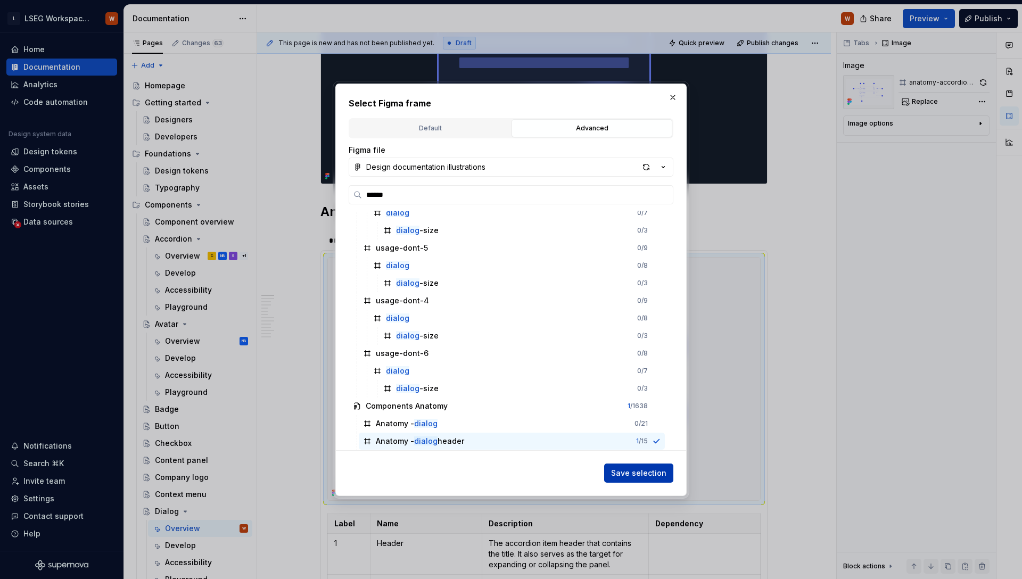
click at [643, 479] on button "Save selection" at bounding box center [638, 472] width 69 height 19
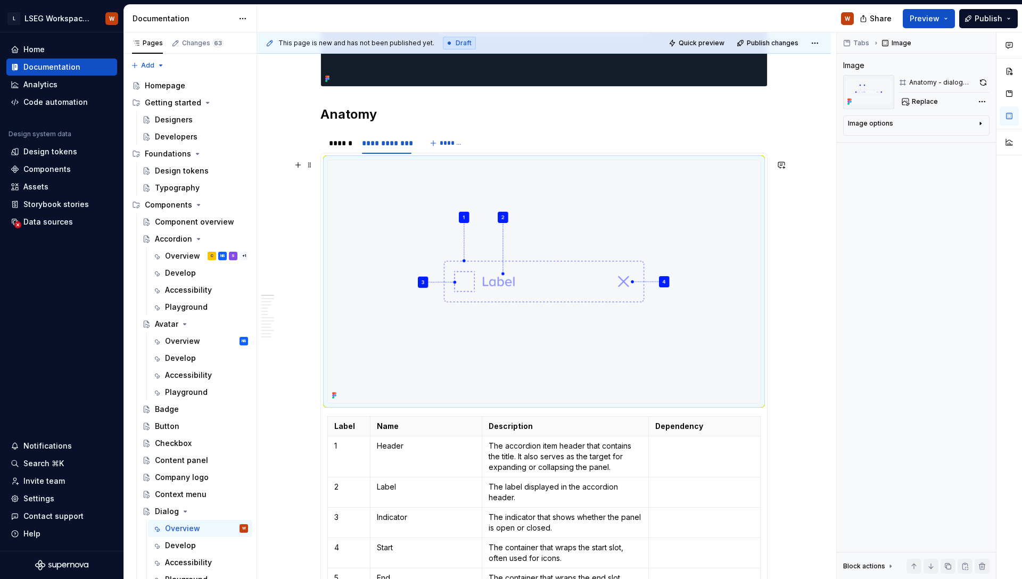
scroll to position [574, 0]
click at [332, 141] on div "******" at bounding box center [340, 144] width 22 height 11
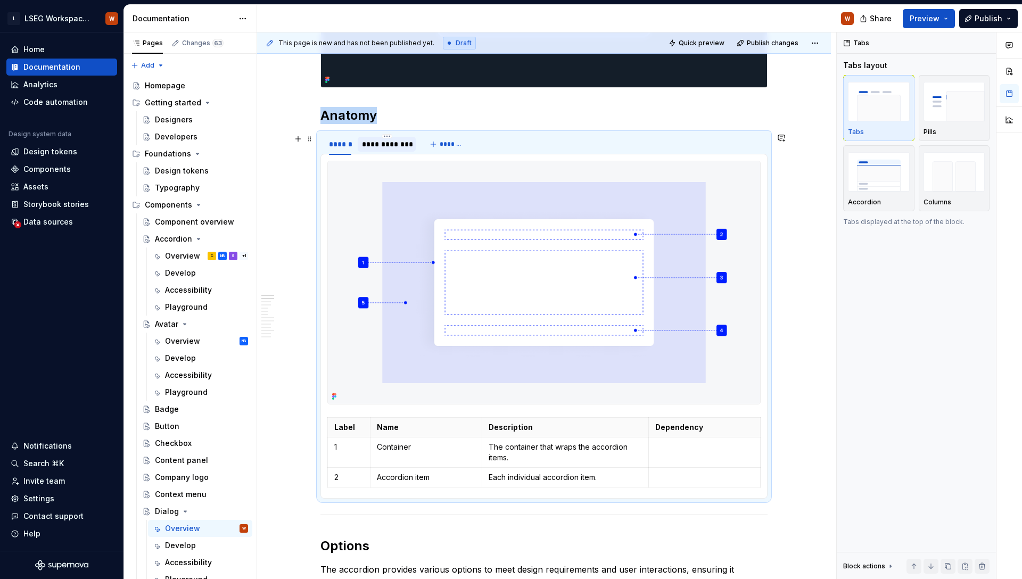
click at [386, 148] on div "**********" at bounding box center [386, 144] width 49 height 11
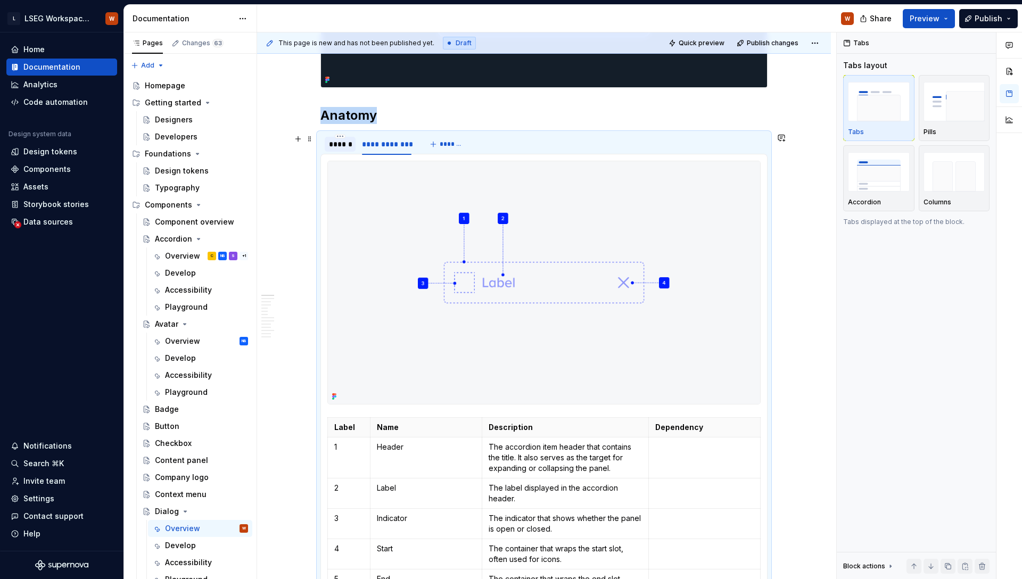
click at [343, 150] on div "******" at bounding box center [340, 144] width 31 height 15
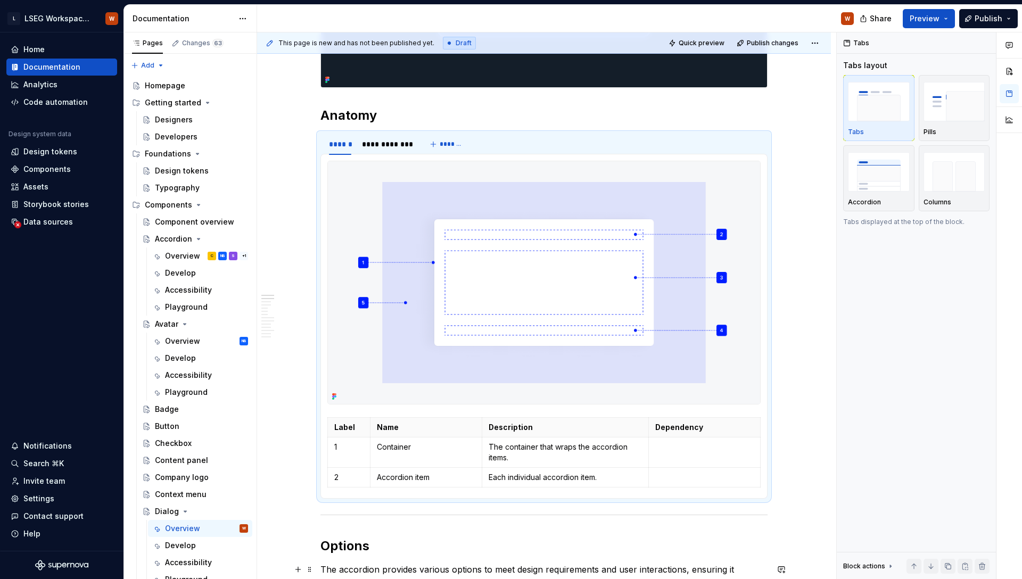
scroll to position [562, 0]
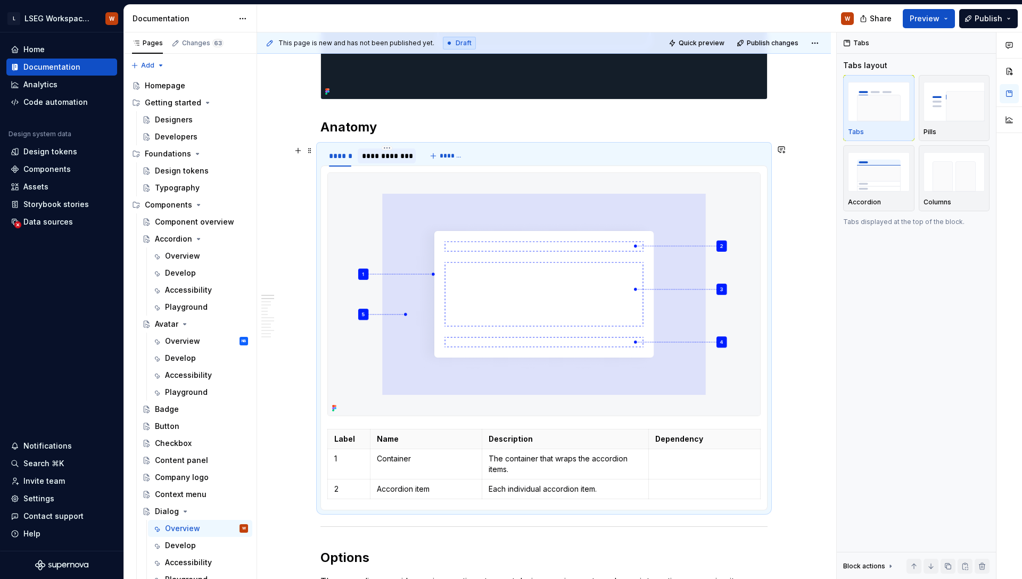
click at [364, 157] on div "**********" at bounding box center [386, 156] width 49 height 11
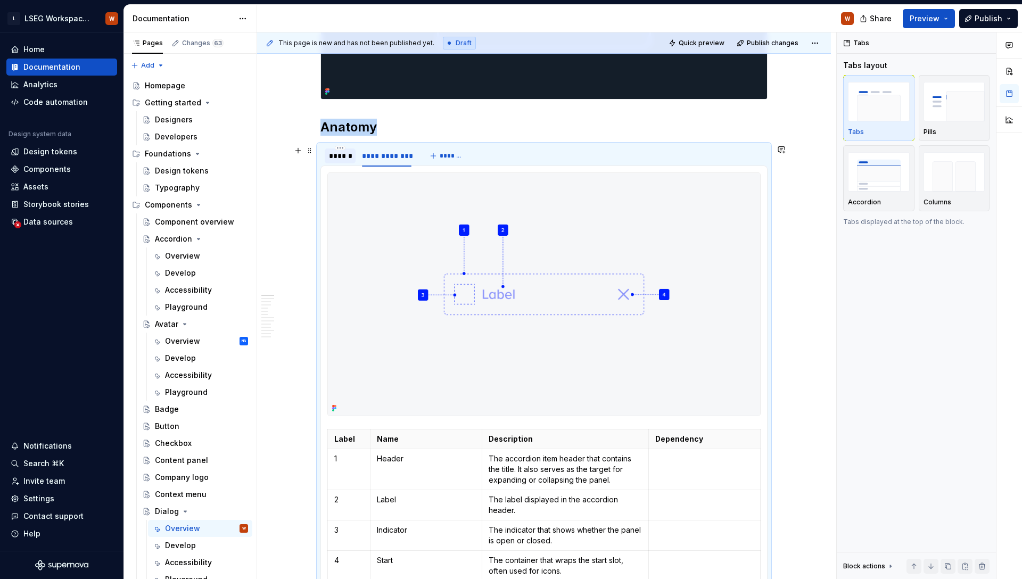
click at [329, 158] on div "******" at bounding box center [340, 156] width 22 height 11
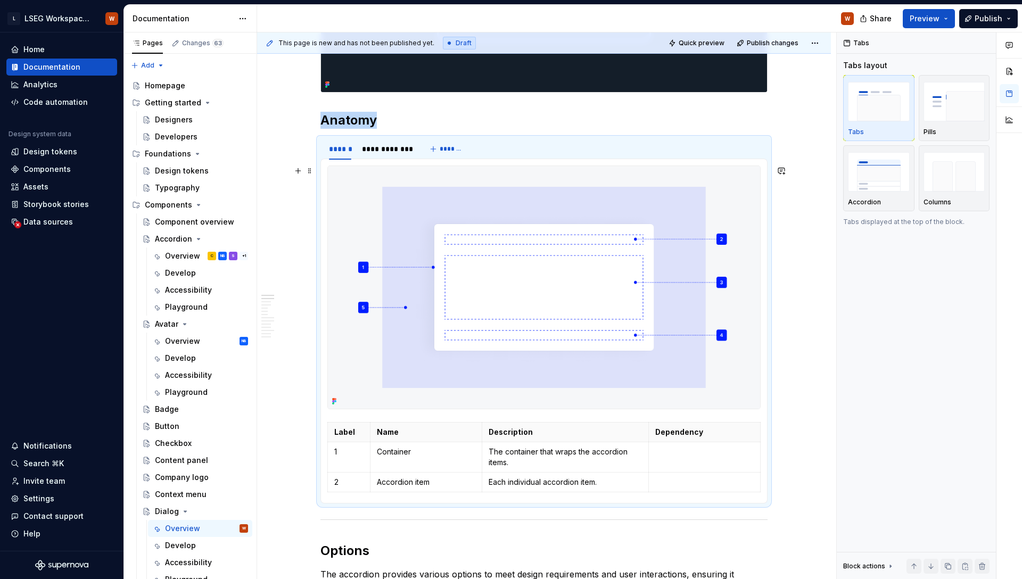
scroll to position [578, 0]
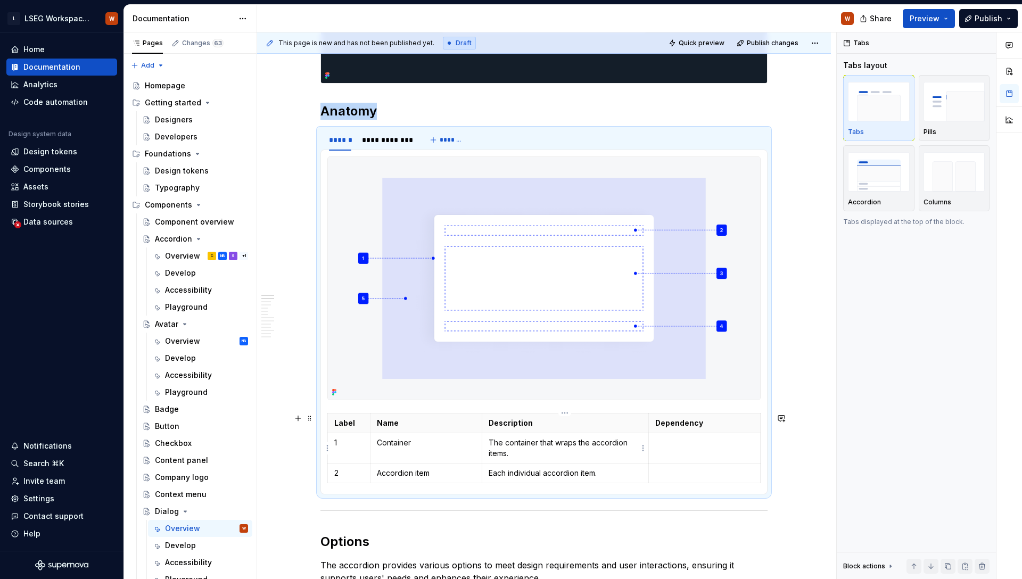
click at [508, 451] on p "The container that wraps the accordion items." at bounding box center [565, 447] width 154 height 21
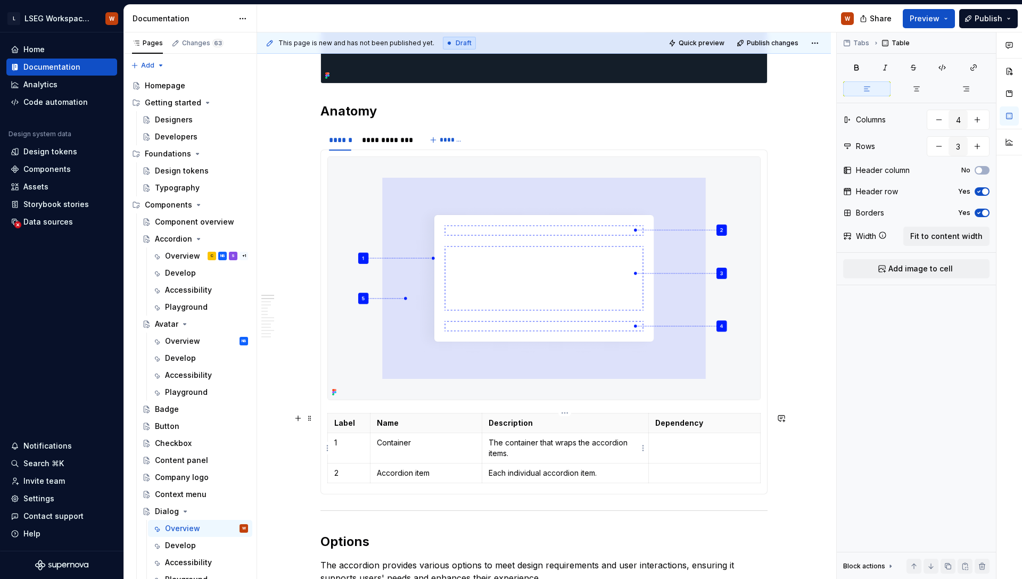
click at [510, 436] on td "The container that wraps the accordion items." at bounding box center [565, 448] width 167 height 30
click at [452, 445] on p "Container" at bounding box center [426, 442] width 98 height 11
click at [931, 237] on span "Fit to content width" at bounding box center [946, 236] width 72 height 11
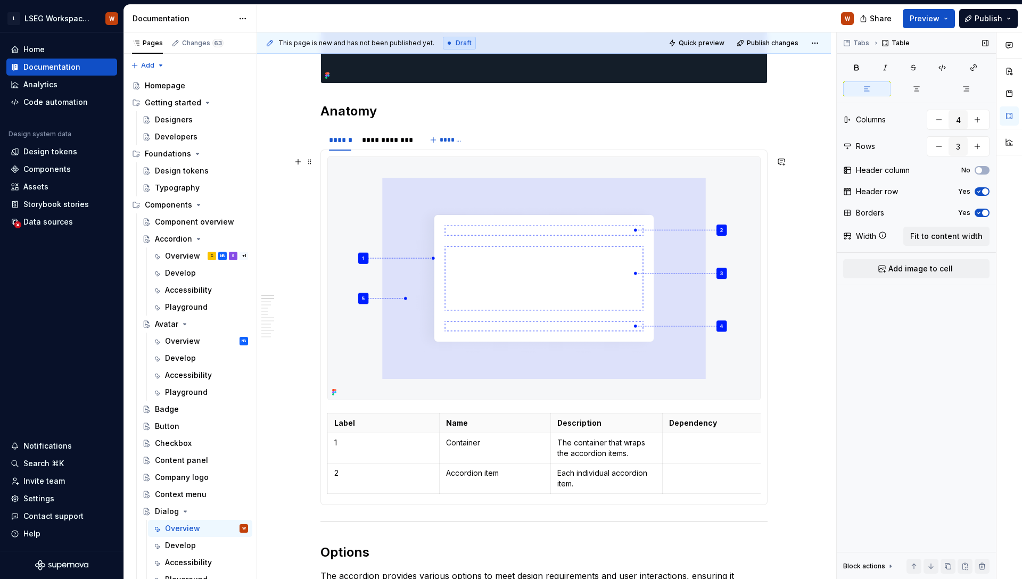
type textarea "*"
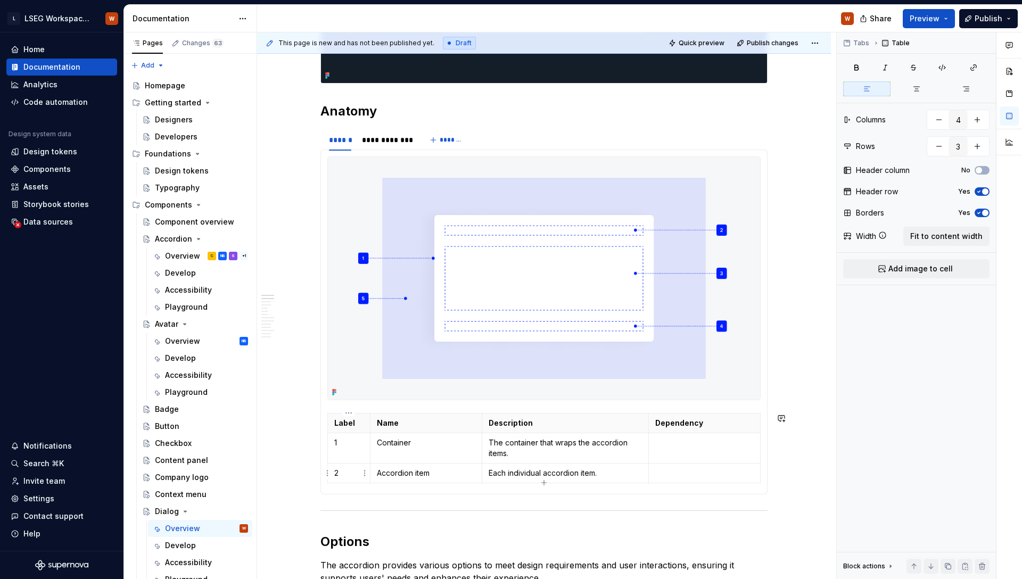
click at [359, 482] on td "2" at bounding box center [349, 473] width 43 height 20
click at [328, 474] on td "2" at bounding box center [349, 473] width 43 height 20
click at [329, 473] on html "L LSEG Workspace Design System W Home Documentation Analytics Code automation D…" at bounding box center [511, 289] width 1022 height 579
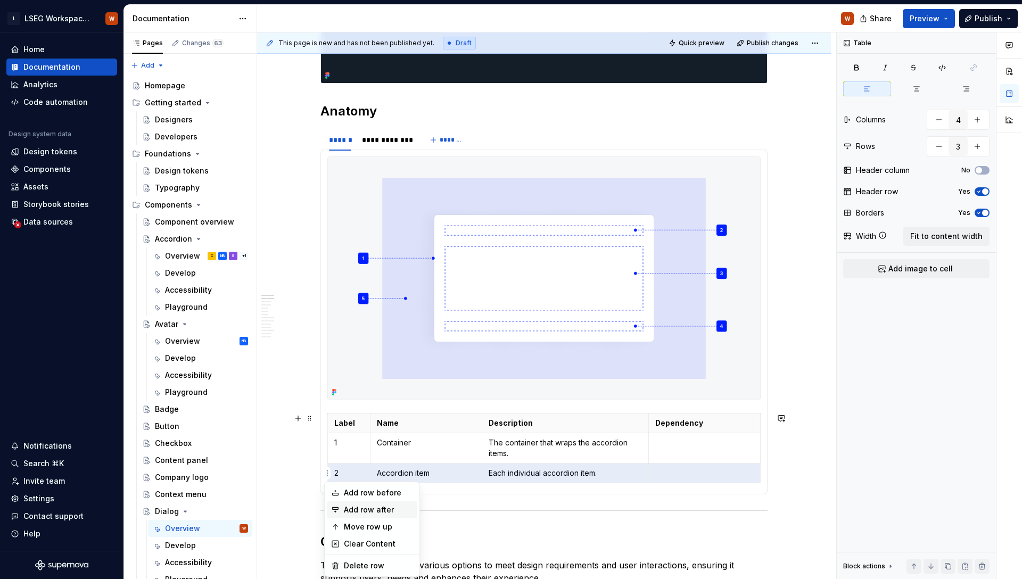
click at [356, 506] on div "Add row after" at bounding box center [378, 509] width 69 height 11
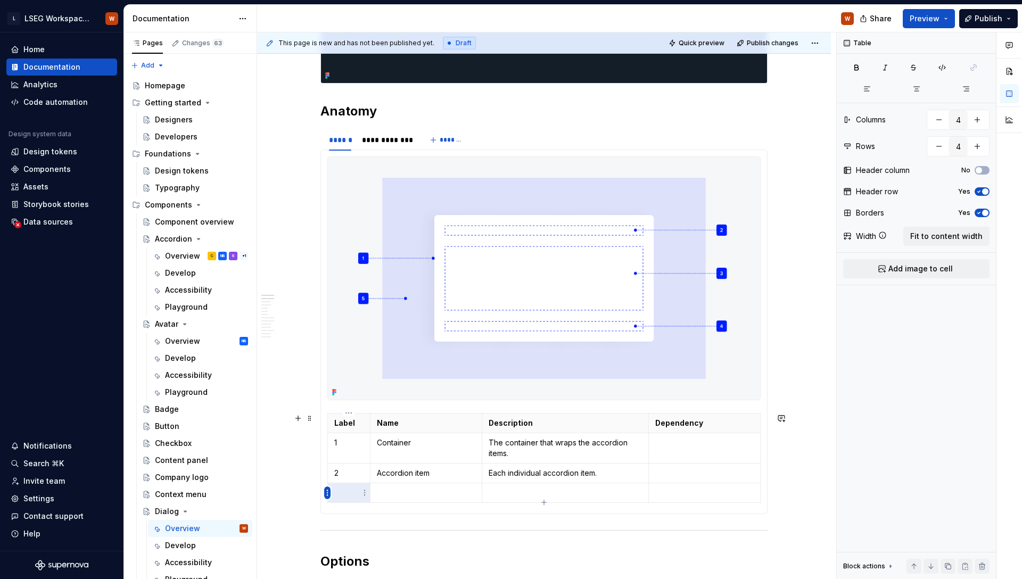
click at [325, 491] on html "L LSEG Workspace Design System W Home Documentation Analytics Code automation D…" at bounding box center [511, 289] width 1022 height 579
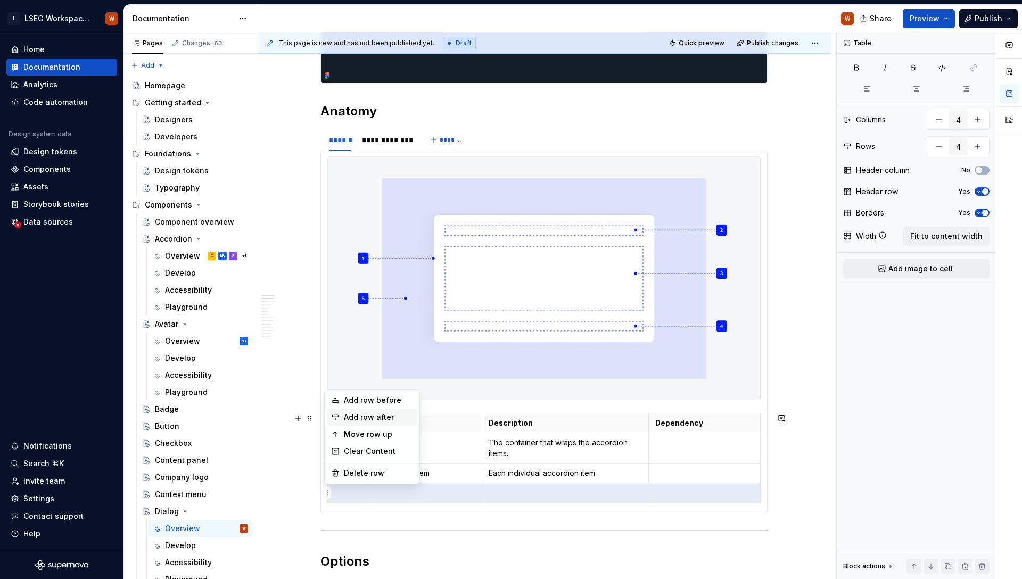
click at [394, 421] on div "Add row after" at bounding box center [378, 417] width 69 height 11
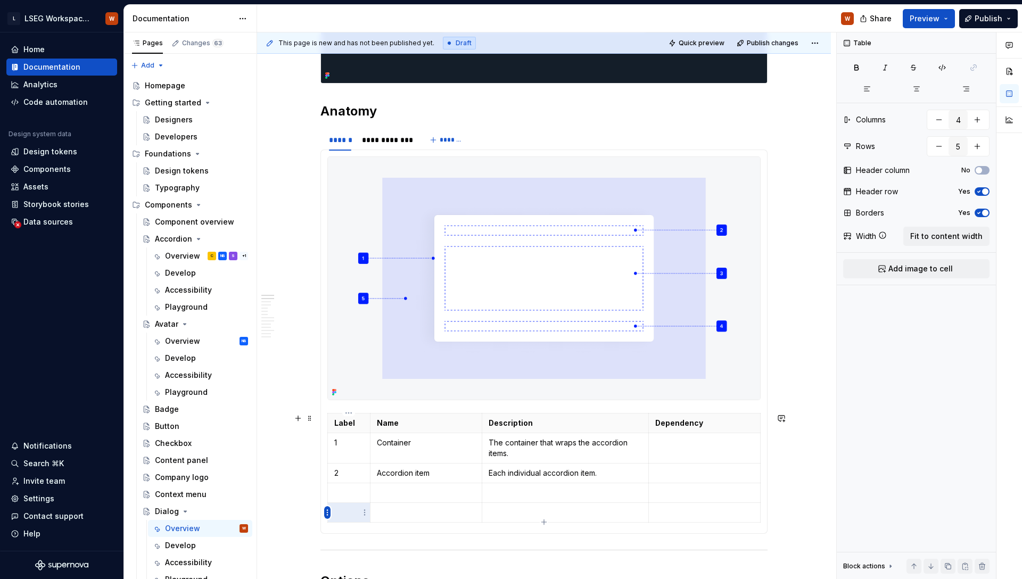
click at [329, 510] on html "L LSEG Workspace Design System W Home Documentation Analytics Code automation D…" at bounding box center [511, 289] width 1022 height 579
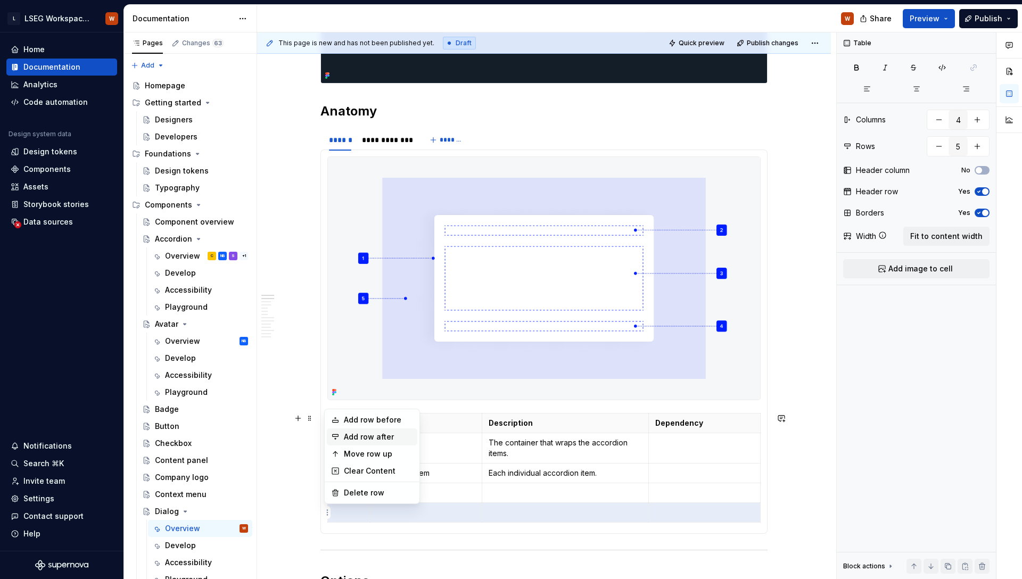
click at [410, 438] on div "Add row after" at bounding box center [378, 437] width 69 height 11
type input "6"
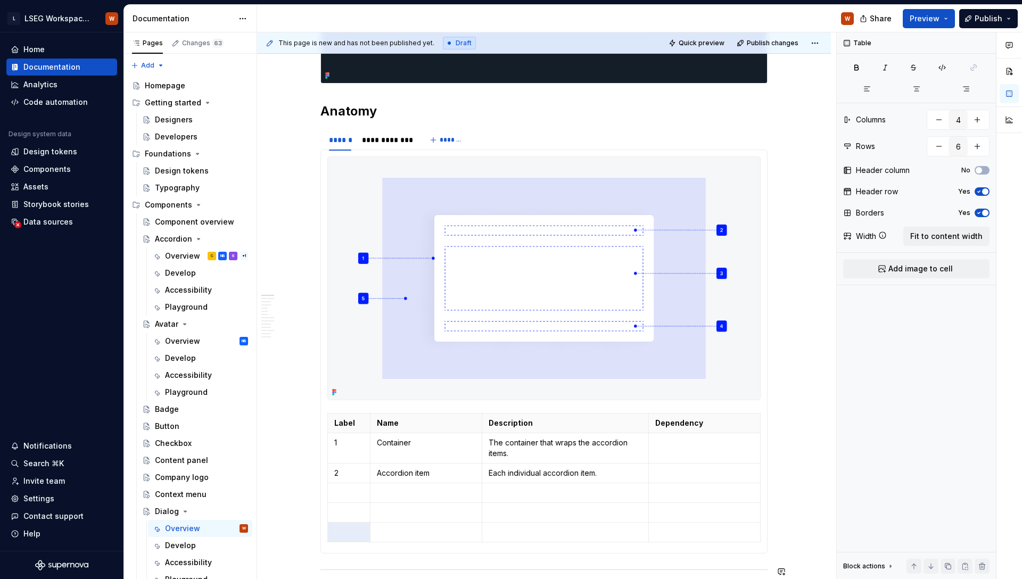
click at [351, 487] on p at bounding box center [348, 492] width 29 height 11
type textarea "*"
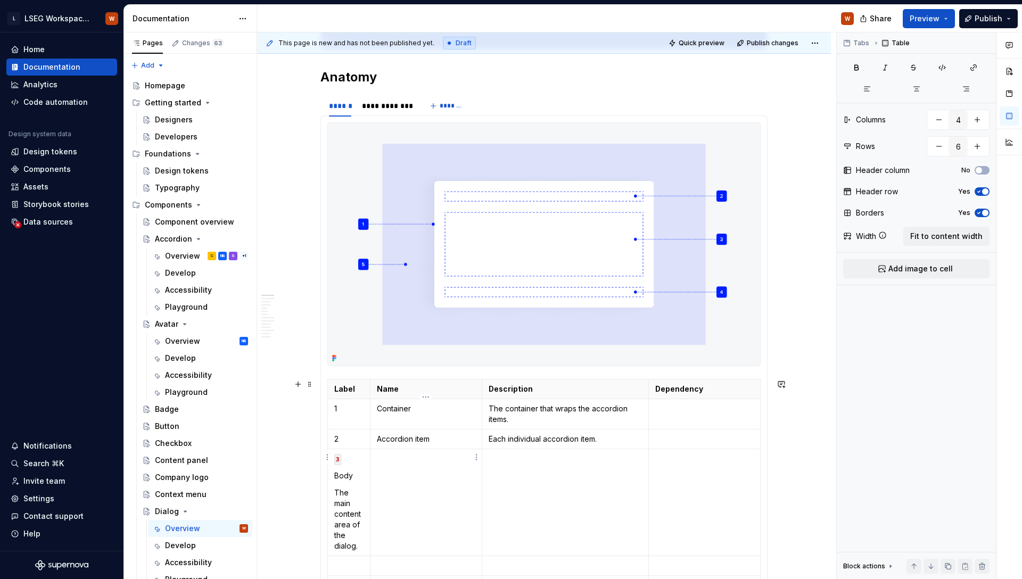
scroll to position [727, 0]
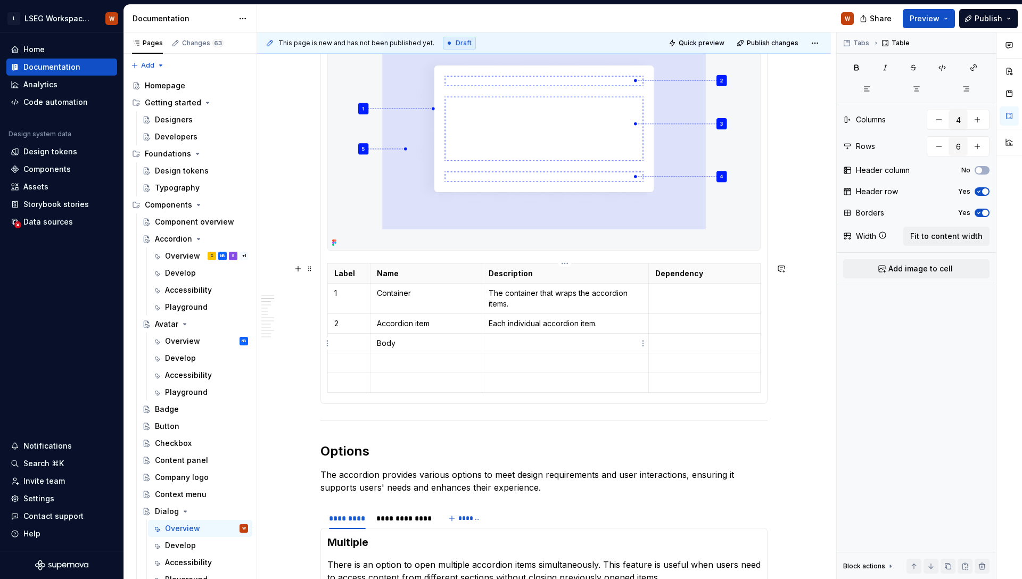
click at [521, 343] on p at bounding box center [565, 343] width 154 height 11
paste div
click at [339, 344] on p at bounding box center [348, 343] width 29 height 11
click at [338, 359] on p at bounding box center [348, 363] width 29 height 11
click at [344, 384] on p at bounding box center [348, 382] width 29 height 11
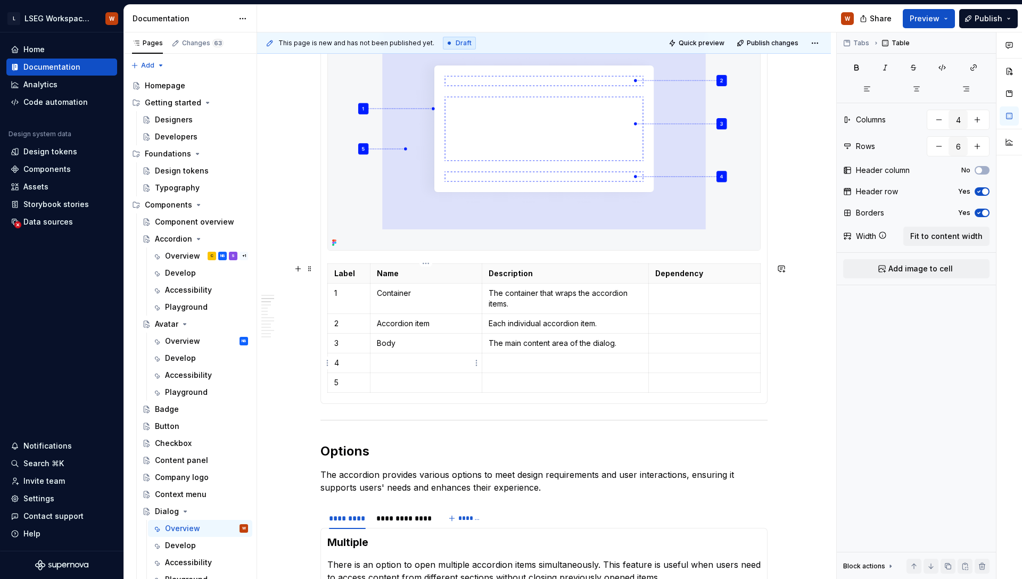
click at [394, 361] on p at bounding box center [426, 363] width 98 height 11
click at [406, 382] on p at bounding box center [426, 382] width 98 height 11
click at [530, 354] on td at bounding box center [565, 363] width 167 height 20
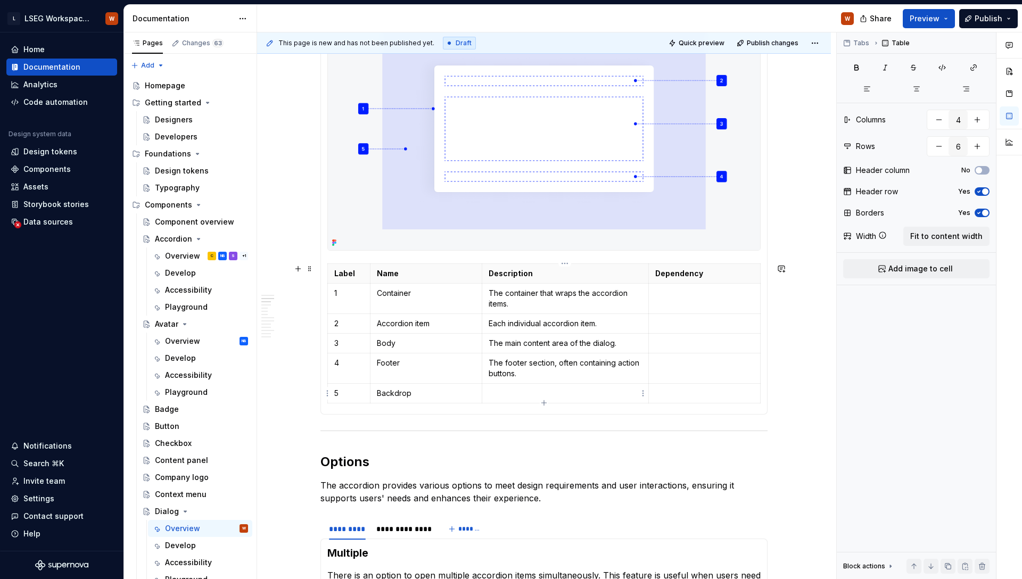
click at [519, 390] on p at bounding box center [565, 393] width 154 height 11
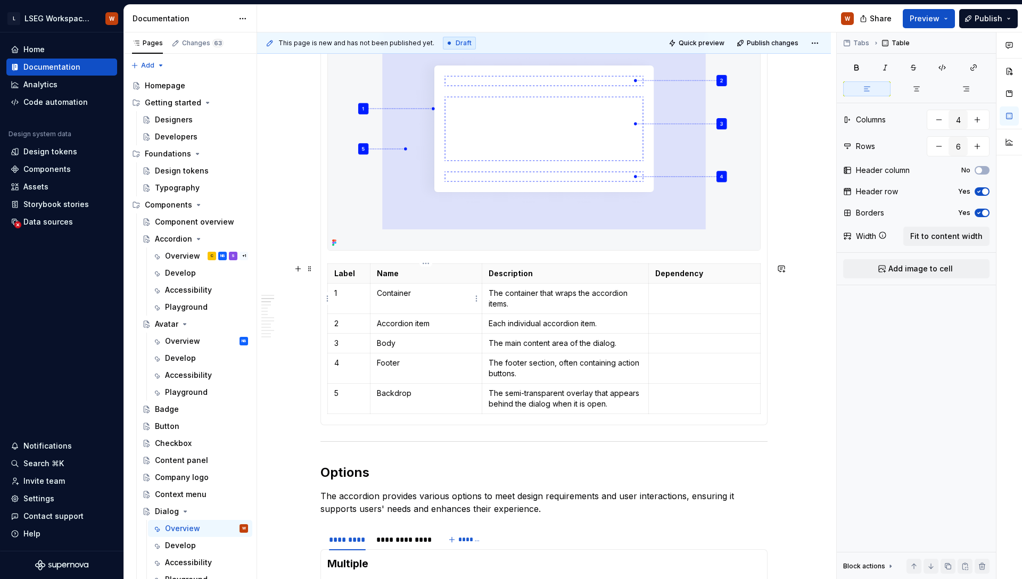
click at [404, 290] on p "Container" at bounding box center [426, 293] width 98 height 11
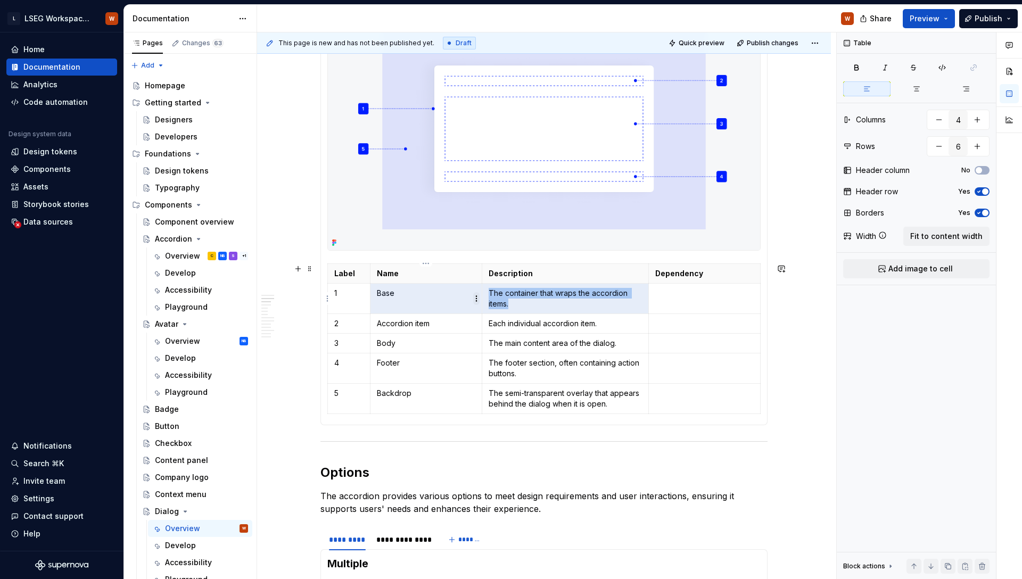
drag, startPoint x: 526, startPoint y: 302, endPoint x: 476, endPoint y: 296, distance: 50.4
click at [476, 296] on body "L LSEG Workspace Design System W Home Documentation Analytics Code automation D…" at bounding box center [511, 289] width 1022 height 579
click at [510, 297] on p "The container that wraps the accordion items." at bounding box center [565, 298] width 154 height 21
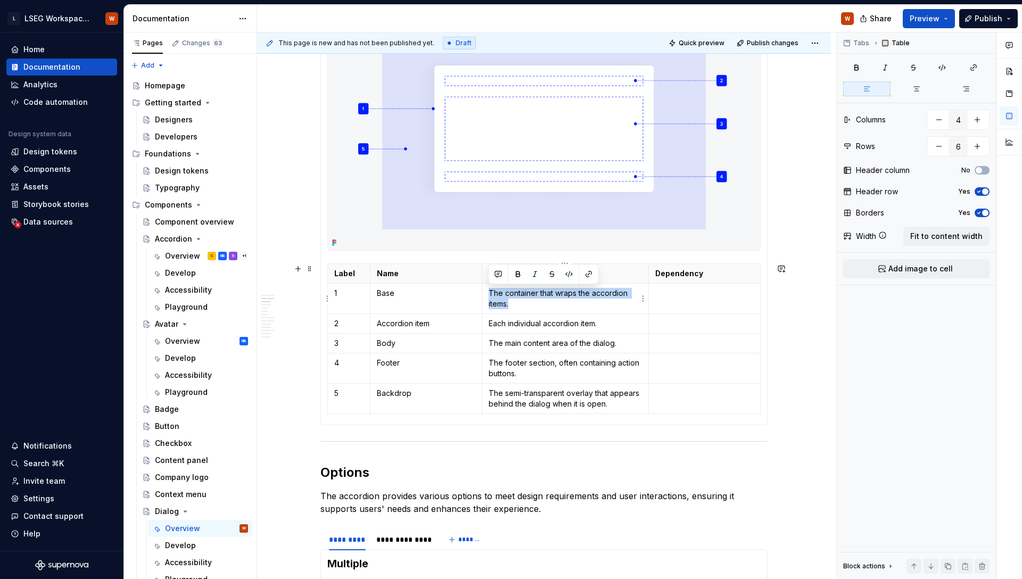
drag, startPoint x: 511, startPoint y: 302, endPoint x: 488, endPoint y: 291, distance: 25.2
click at [488, 291] on p "The container that wraps the accordion items." at bounding box center [565, 298] width 154 height 21
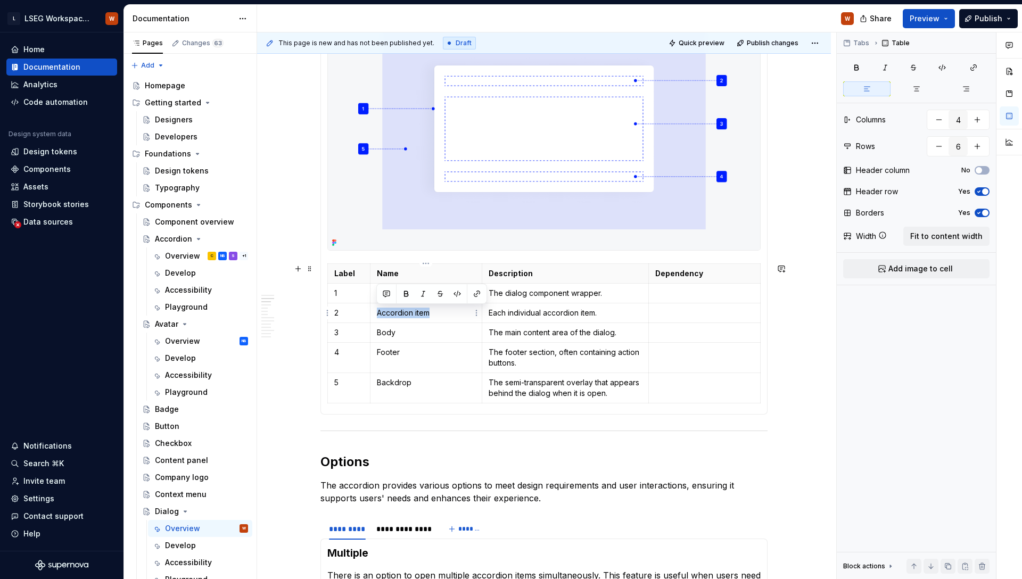
drag, startPoint x: 452, startPoint y: 310, endPoint x: 372, endPoint y: 314, distance: 80.0
click at [372, 314] on td "Accordion item" at bounding box center [426, 313] width 112 height 20
drag, startPoint x: 605, startPoint y: 311, endPoint x: 488, endPoint y: 309, distance: 117.1
click at [488, 309] on p "Each individual accordion item." at bounding box center [565, 313] width 154 height 11
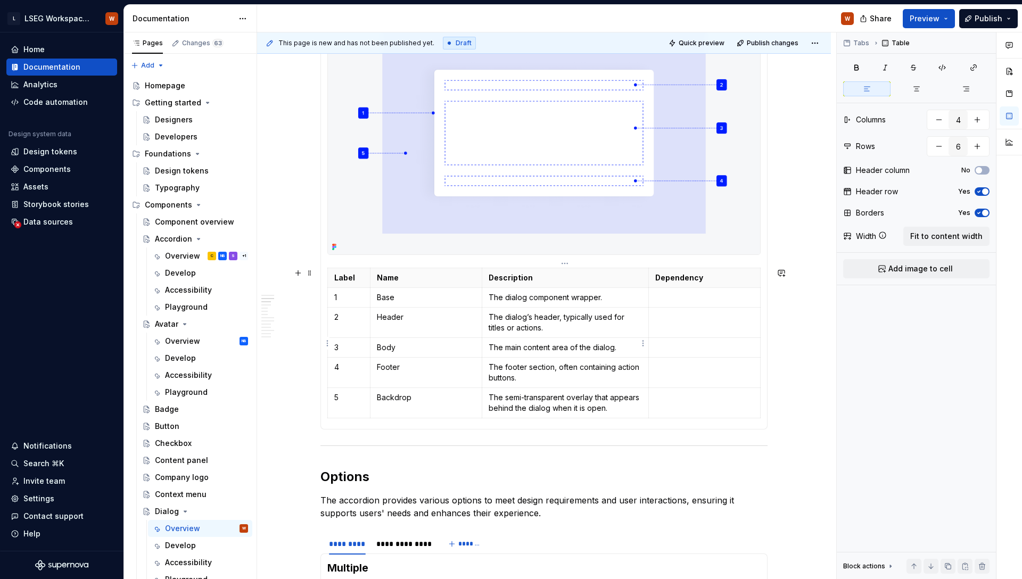
scroll to position [721, 0]
type textarea "*"
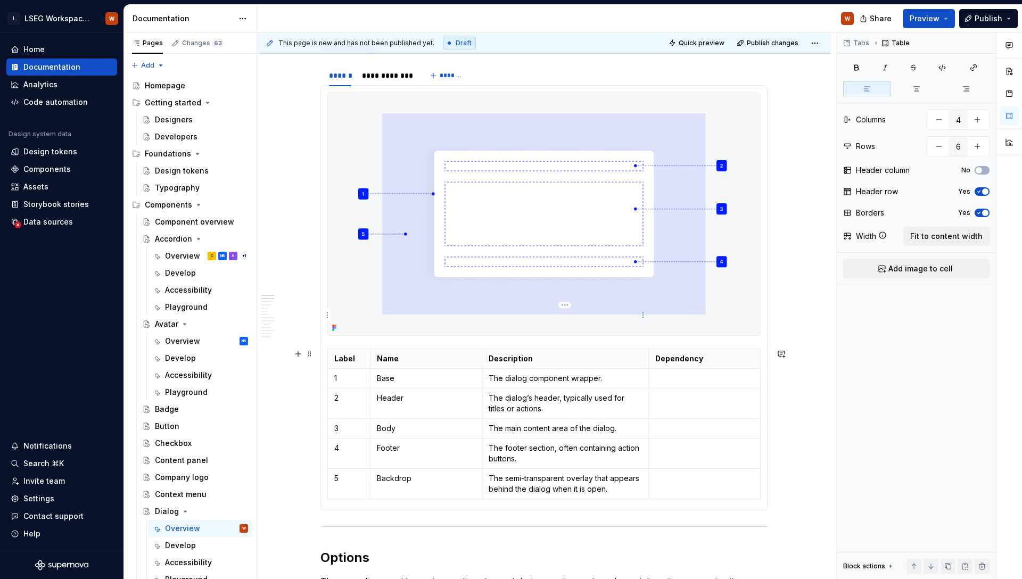
scroll to position [632, 0]
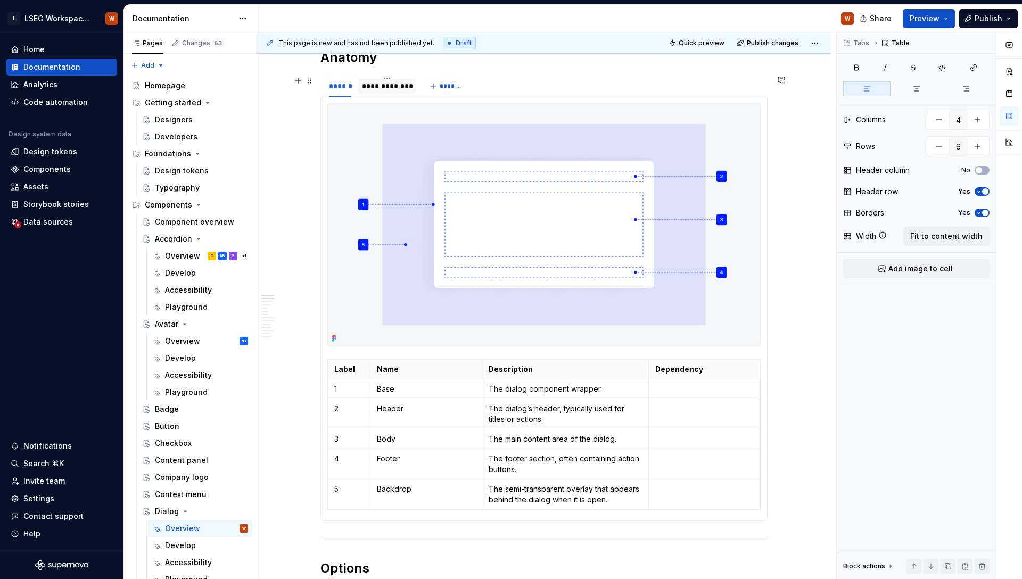
click at [397, 87] on div "**********" at bounding box center [386, 86] width 49 height 11
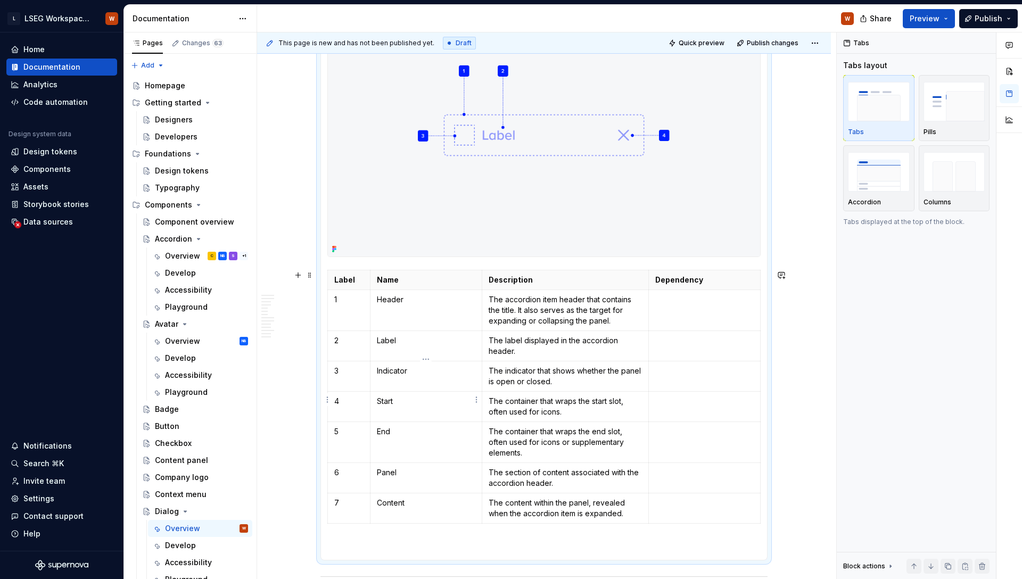
scroll to position [752, 0]
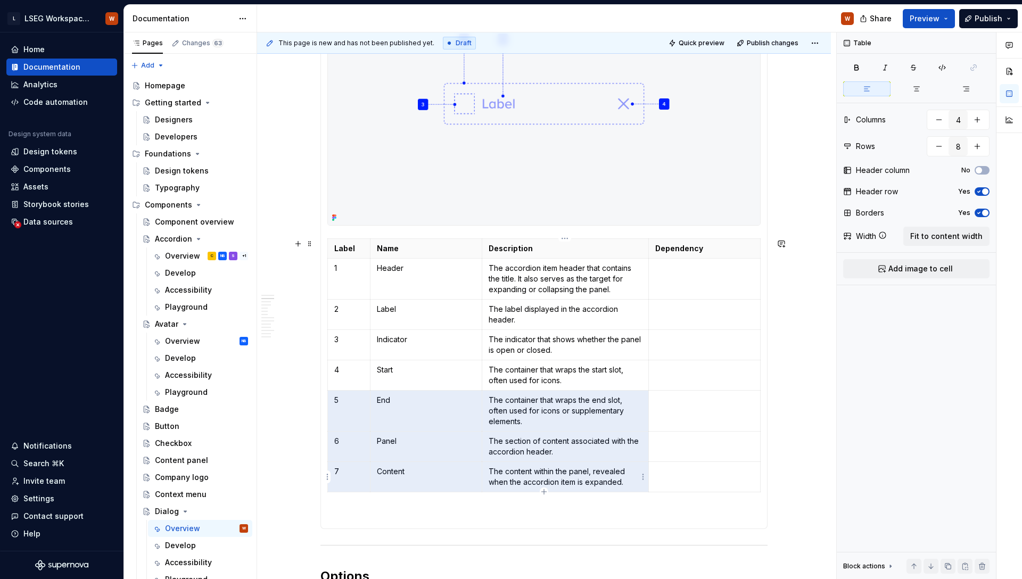
drag, startPoint x: 368, startPoint y: 421, endPoint x: 534, endPoint y: 487, distance: 178.5
click at [534, 488] on tbody "Label Name Description Dependency 1 Header The accordion item header that conta…" at bounding box center [544, 364] width 433 height 253
click at [618, 427] on td "The container that wraps the end slot, often used for icons or supplementary el…" at bounding box center [565, 410] width 167 height 41
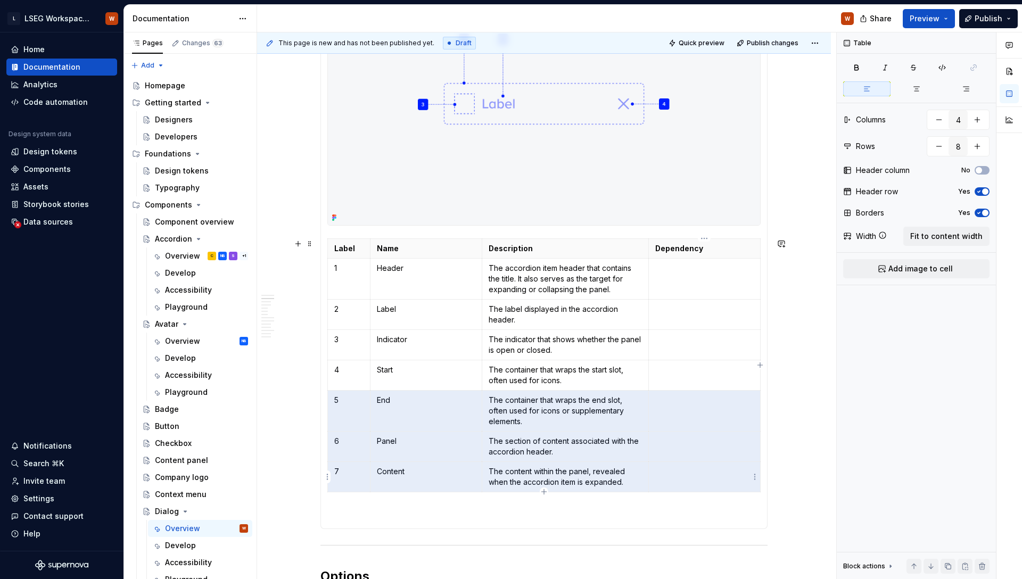
drag, startPoint x: 349, startPoint y: 411, endPoint x: 687, endPoint y: 467, distance: 342.6
click at [685, 483] on tbody "Label Name Description Dependency 1 Header The accordion item header that conta…" at bounding box center [544, 364] width 433 height 253
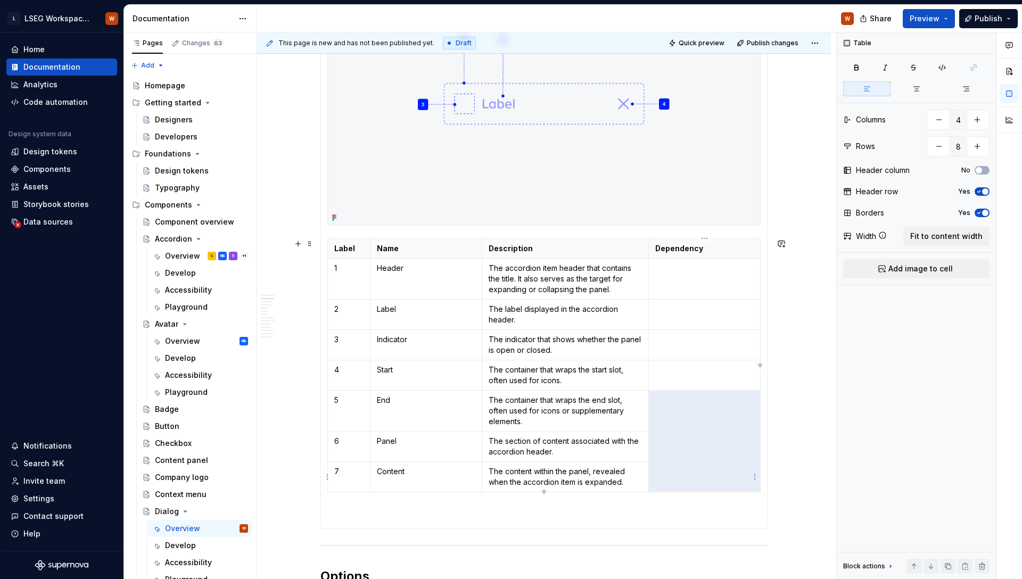
drag, startPoint x: 346, startPoint y: 402, endPoint x: 690, endPoint y: 473, distance: 350.3
click at [690, 473] on tbody "Label Name Description Dependency 1 Header The accordion item header that conta…" at bounding box center [544, 364] width 433 height 253
click at [320, 413] on div "Label Name Description Dependency 1 Base The dialog component wrapper. 2 Header…" at bounding box center [543, 252] width 447 height 554
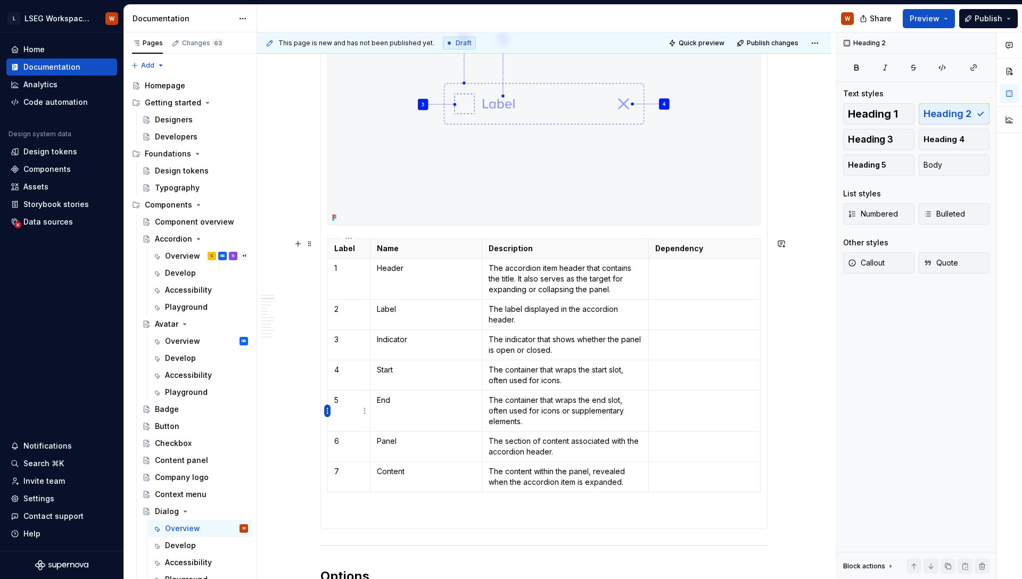
click at [328, 412] on html "L LSEG Workspace Design System W Home Documentation Analytics Code automation D…" at bounding box center [511, 289] width 1022 height 579
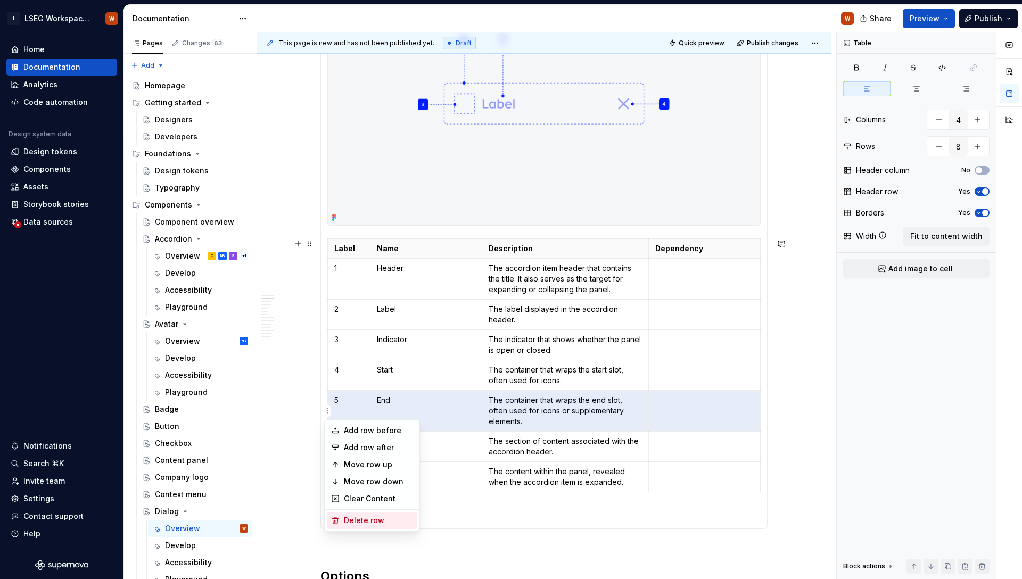
click at [394, 518] on div "Delete row" at bounding box center [378, 520] width 69 height 11
type input "7"
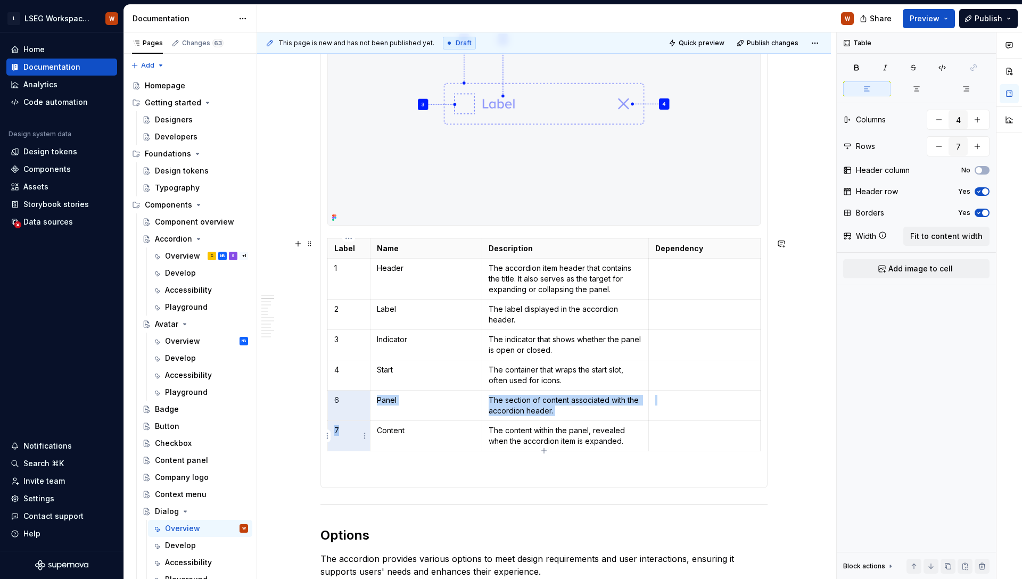
drag, startPoint x: 344, startPoint y: 410, endPoint x: 350, endPoint y: 438, distance: 28.8
click at [359, 443] on tbody "Label Name Description Dependency 1 Header The accordion item header that conta…" at bounding box center [544, 344] width 433 height 212
click at [329, 434] on html "L LSEG Workspace Design System W Home Documentation Analytics Code automation D…" at bounding box center [511, 289] width 1022 height 579
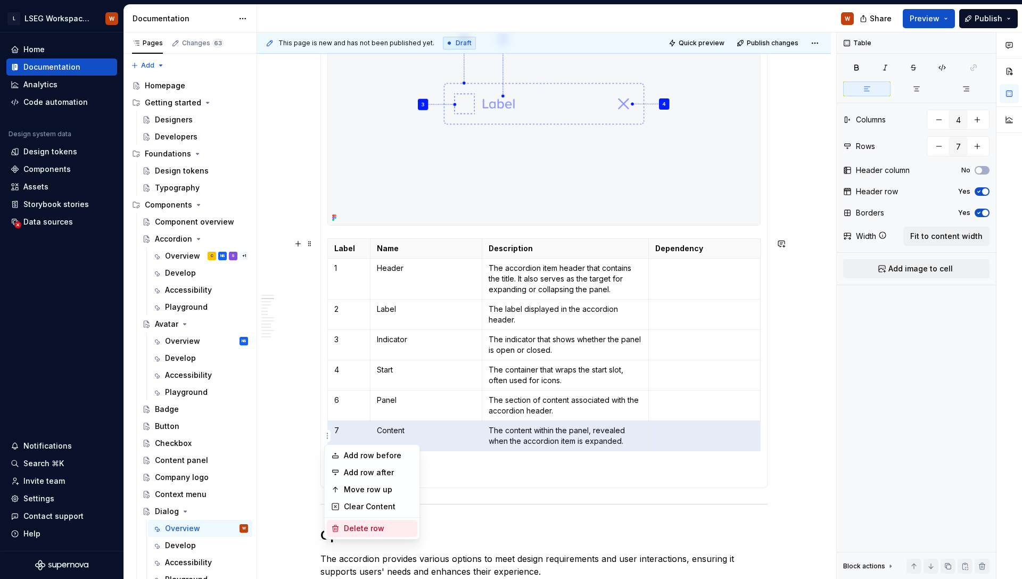
click at [359, 528] on div "Delete row" at bounding box center [378, 528] width 69 height 11
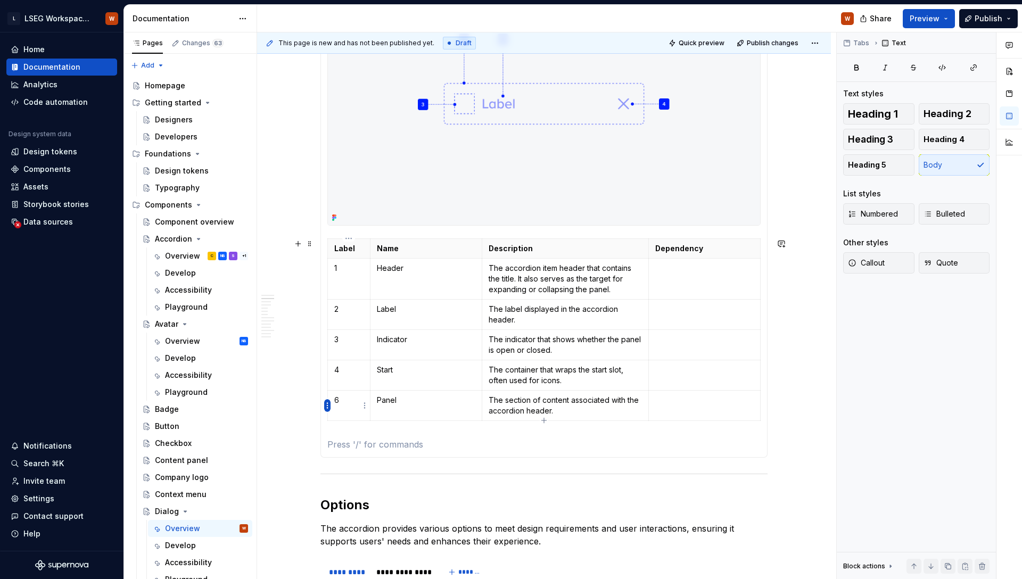
click at [326, 405] on html "L LSEG Workspace Design System W Home Documentation Analytics Code automation D…" at bounding box center [511, 289] width 1022 height 579
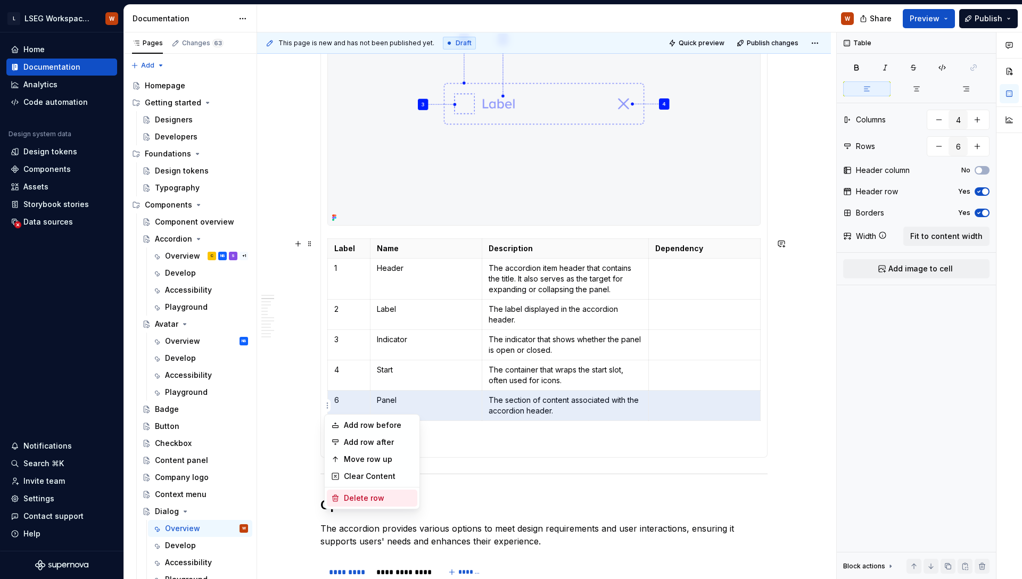
click at [364, 495] on div "Delete row" at bounding box center [378, 498] width 69 height 11
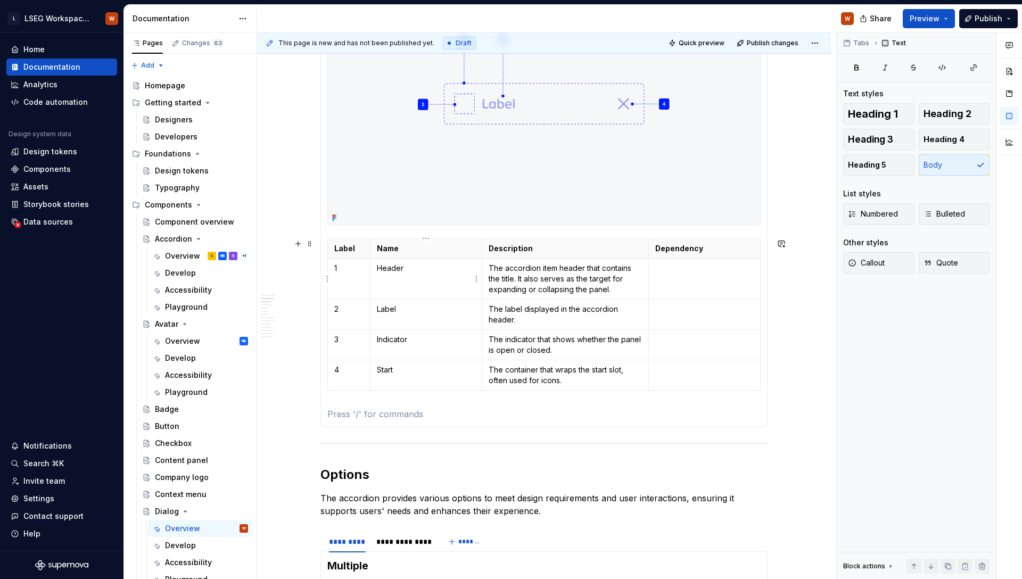
click at [416, 264] on p "Header" at bounding box center [426, 268] width 98 height 11
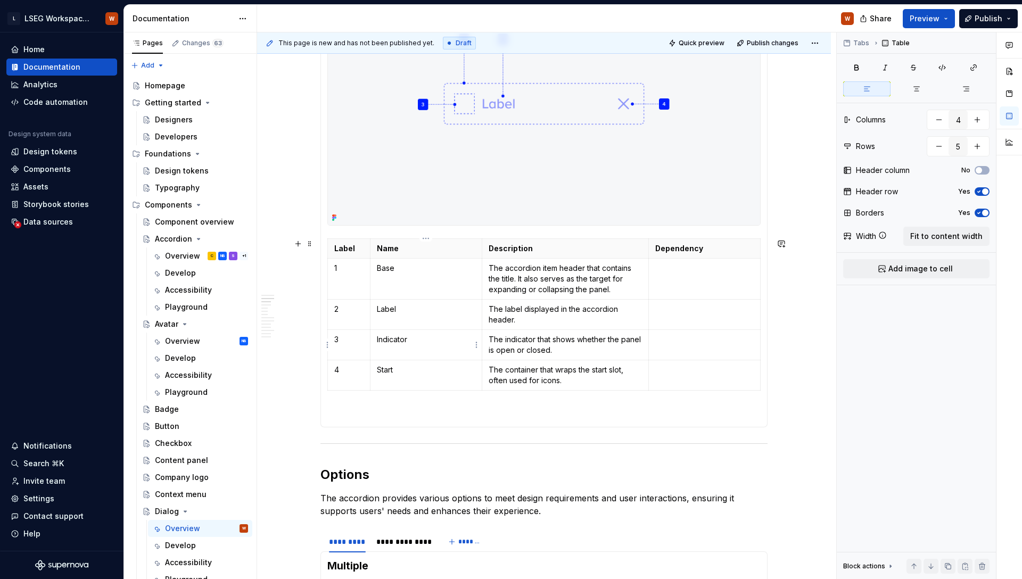
click at [432, 339] on p "Indicator" at bounding box center [426, 339] width 98 height 11
click at [402, 365] on p "Start" at bounding box center [426, 370] width 98 height 11
drag, startPoint x: 566, startPoint y: 383, endPoint x: 487, endPoint y: 369, distance: 79.9
click at [488, 369] on p "The container that wraps the start slot, often used for icons." at bounding box center [565, 375] width 154 height 21
drag, startPoint x: 552, startPoint y: 350, endPoint x: 488, endPoint y: 336, distance: 65.9
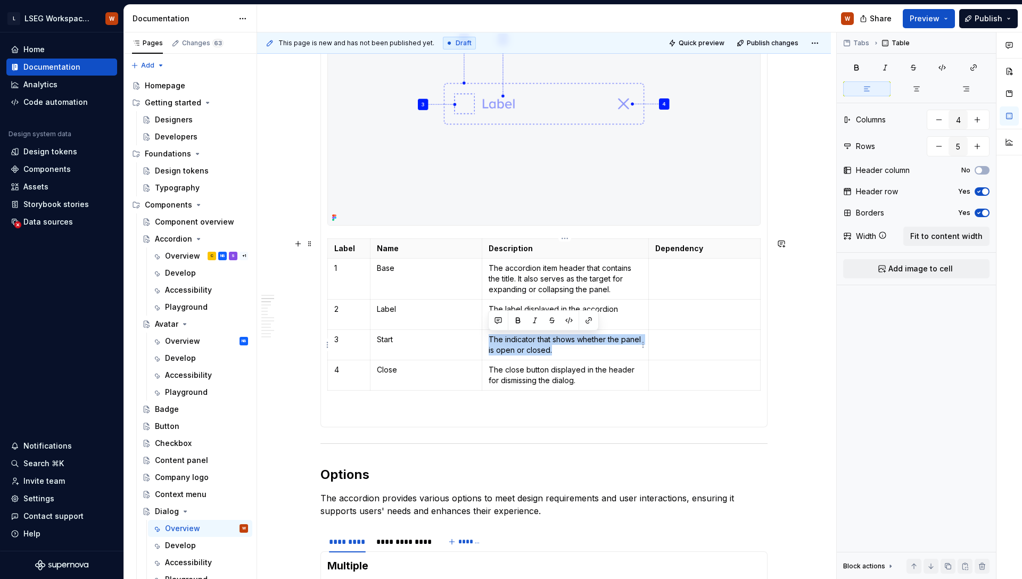
click at [488, 336] on p "The indicator that shows whether the panel is open or closed." at bounding box center [565, 344] width 154 height 21
click at [528, 319] on p "The label displayed in the accordion header." at bounding box center [565, 314] width 154 height 21
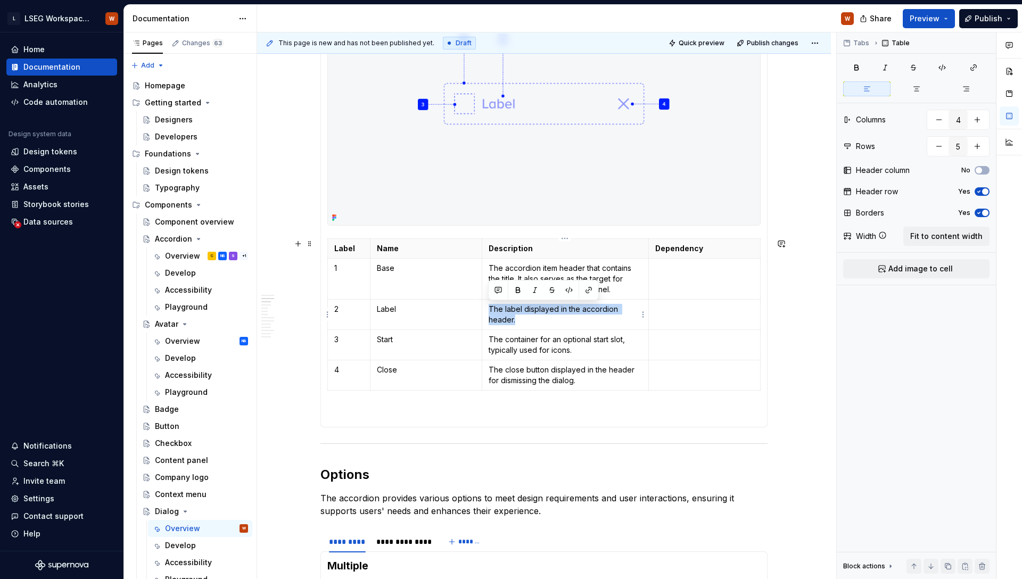
drag, startPoint x: 528, startPoint y: 319, endPoint x: 486, endPoint y: 310, distance: 43.5
click at [486, 310] on td "The label displayed in the accordion header." at bounding box center [565, 314] width 167 height 30
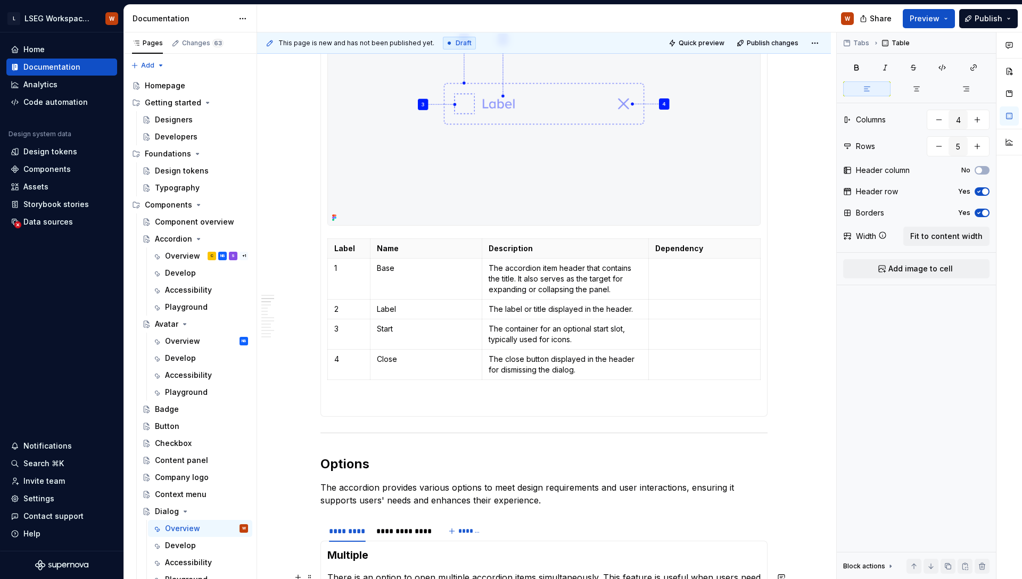
click at [592, 281] on p "The accordion item header that contains the title. It also serves as the target…" at bounding box center [565, 279] width 154 height 32
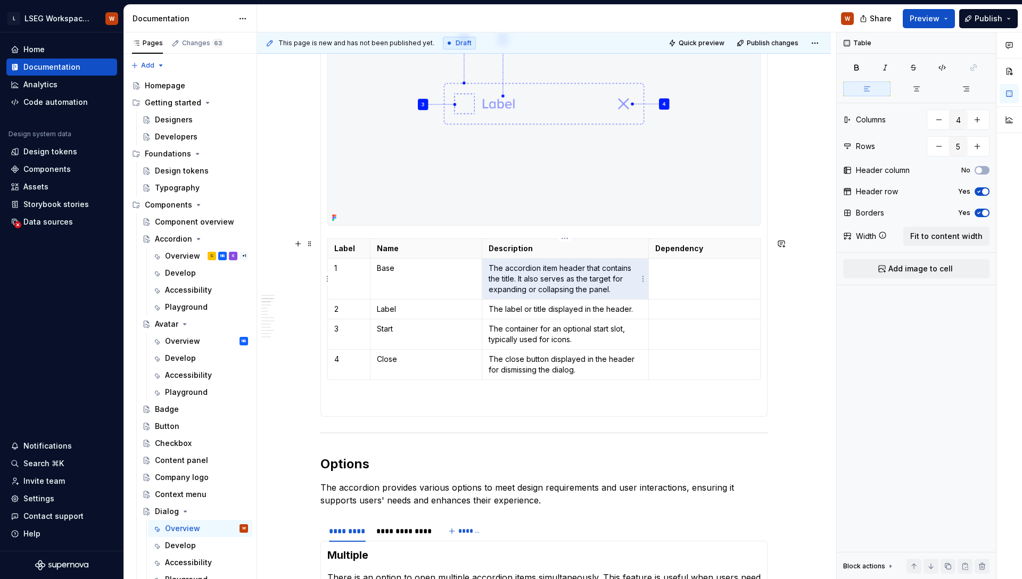
drag, startPoint x: 617, startPoint y: 289, endPoint x: 490, endPoint y: 270, distance: 128.2
click at [490, 270] on p "The accordion item header that contains the title. It also serves as the target…" at bounding box center [565, 279] width 154 height 32
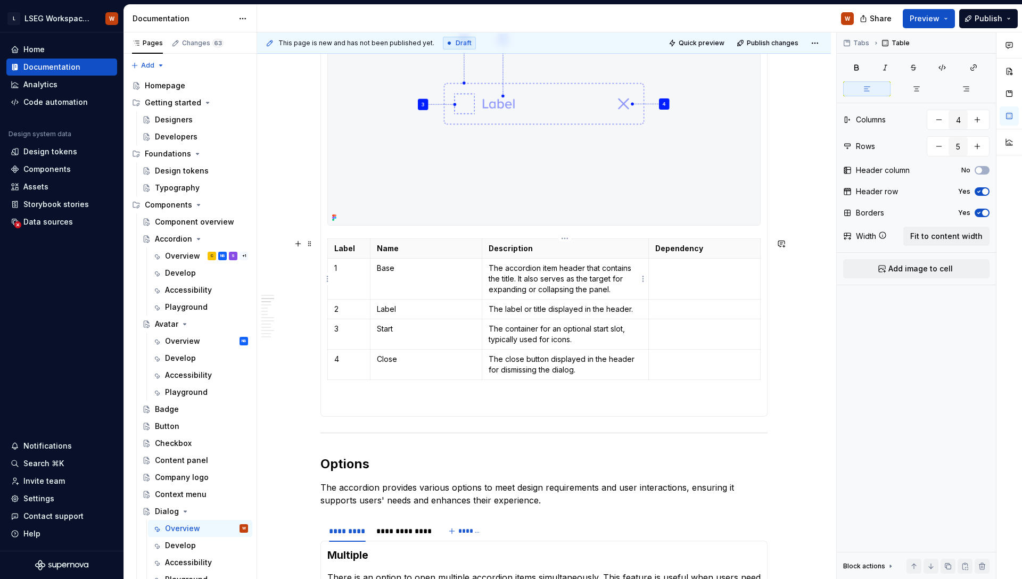
click at [490, 270] on p "The accordion item header that contains the title. It also serves as the target…" at bounding box center [565, 279] width 154 height 32
click at [614, 289] on p "The accordion item header that contains the title. It also serves as the target…" at bounding box center [565, 279] width 154 height 32
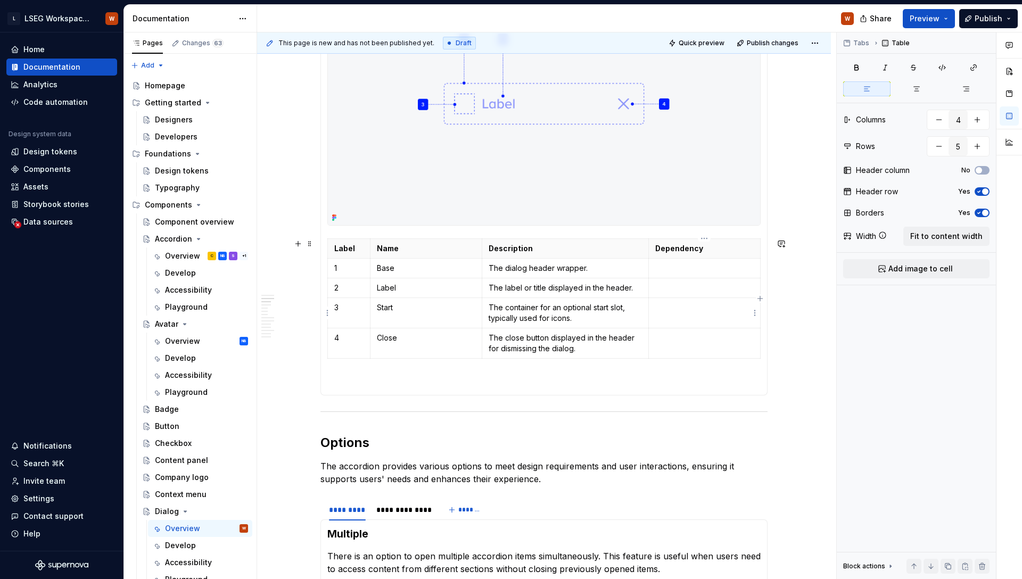
click at [717, 328] on td at bounding box center [705, 343] width 112 height 30
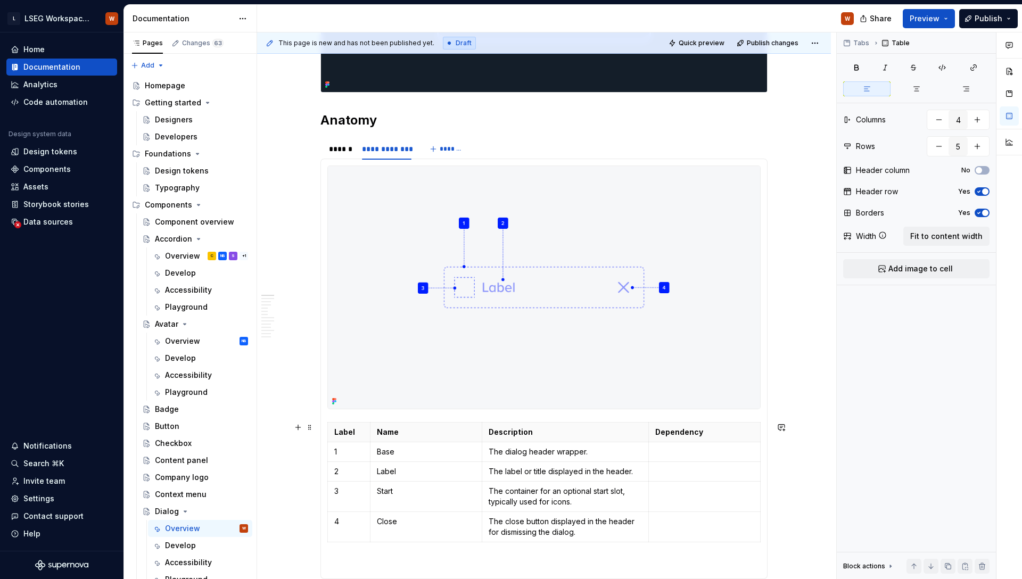
scroll to position [560, 0]
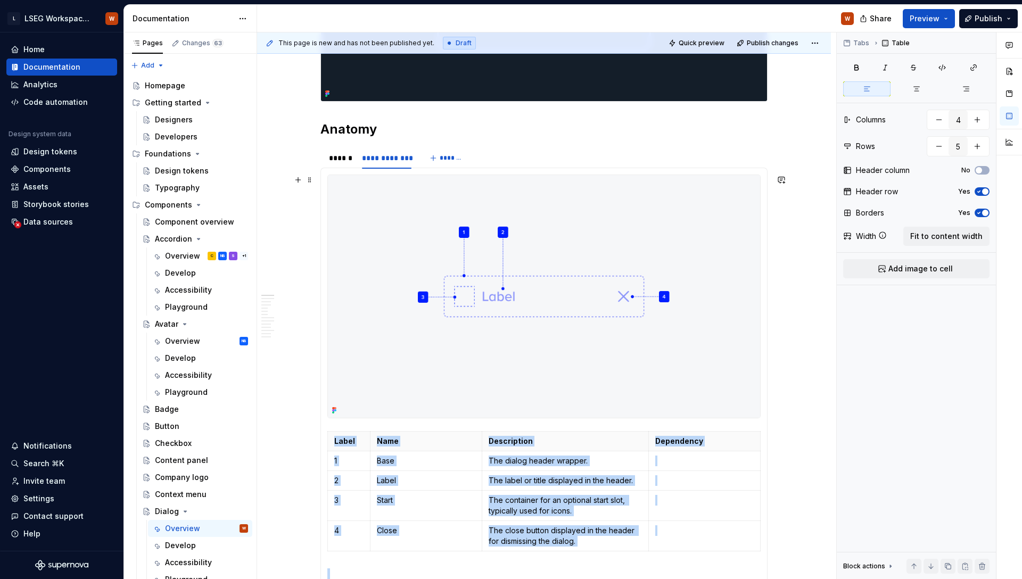
scroll to position [588, 0]
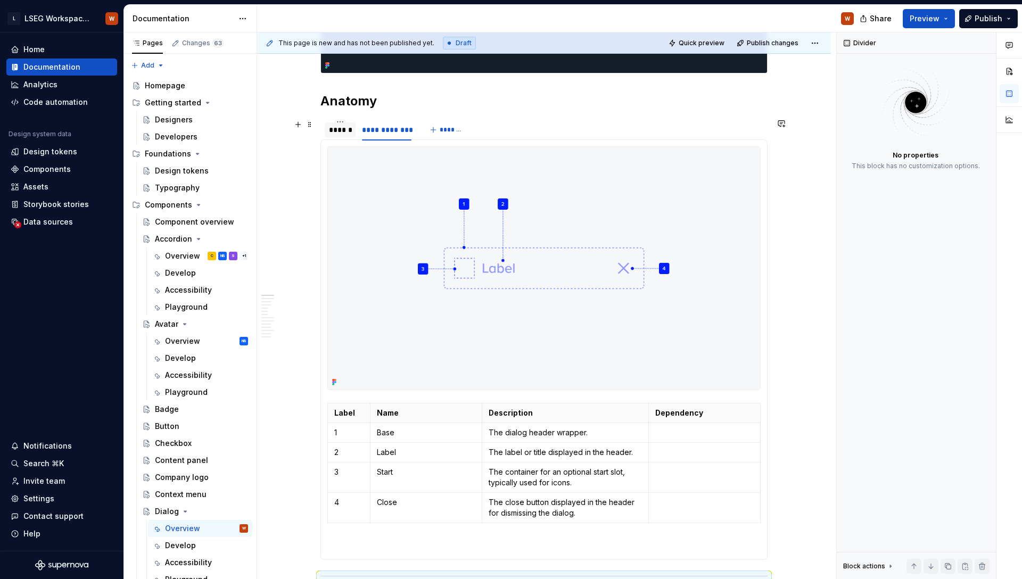
click at [344, 129] on div "******" at bounding box center [340, 130] width 22 height 11
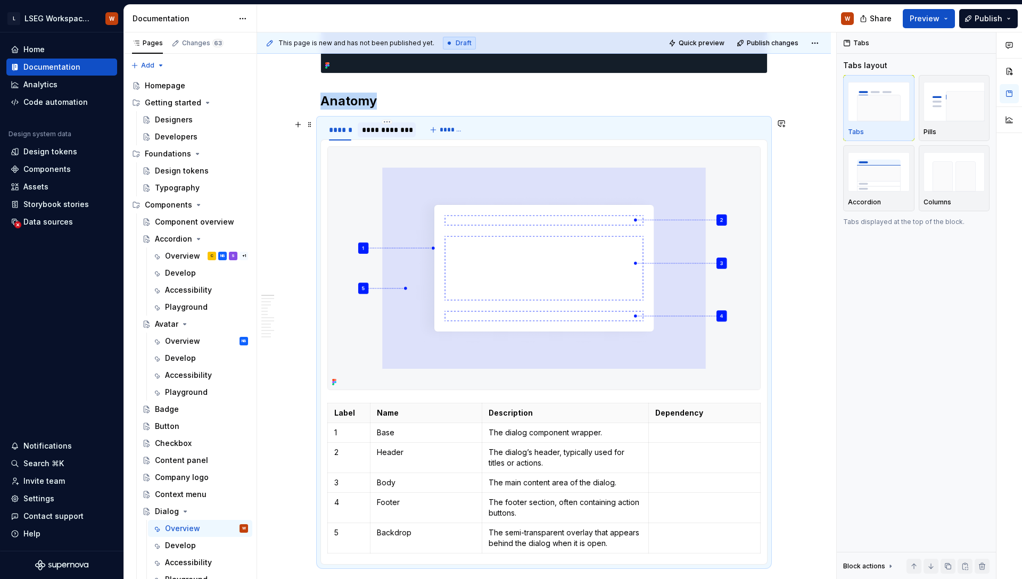
click at [375, 134] on div "**********" at bounding box center [386, 130] width 49 height 11
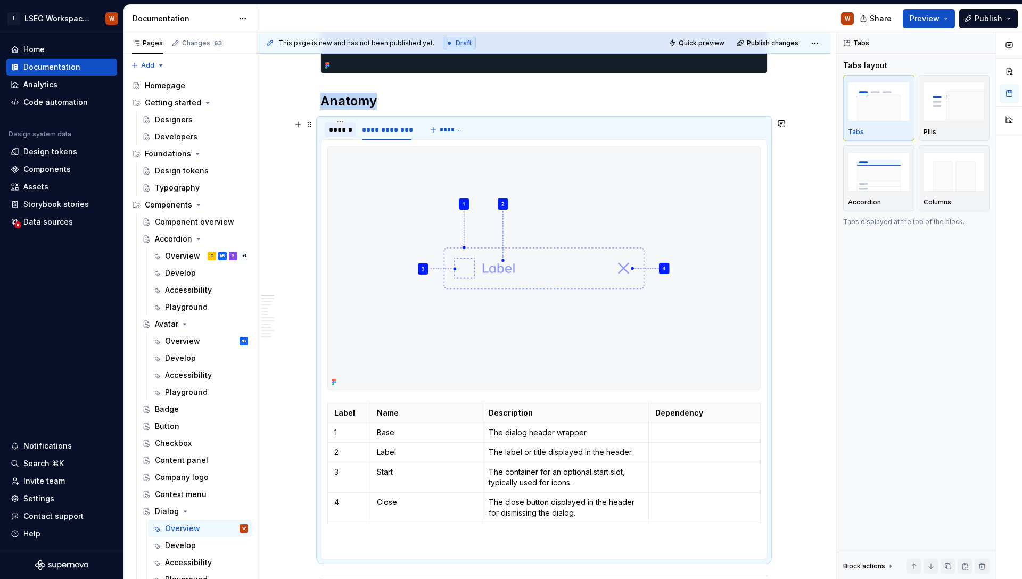
click at [349, 135] on div "******" at bounding box center [340, 130] width 22 height 11
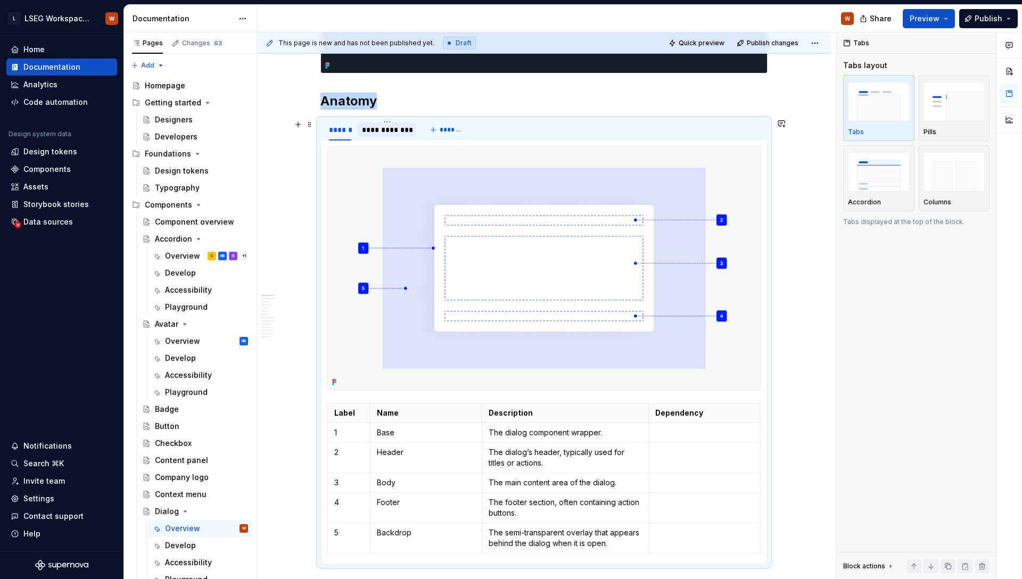
click at [388, 132] on div "**********" at bounding box center [386, 130] width 49 height 11
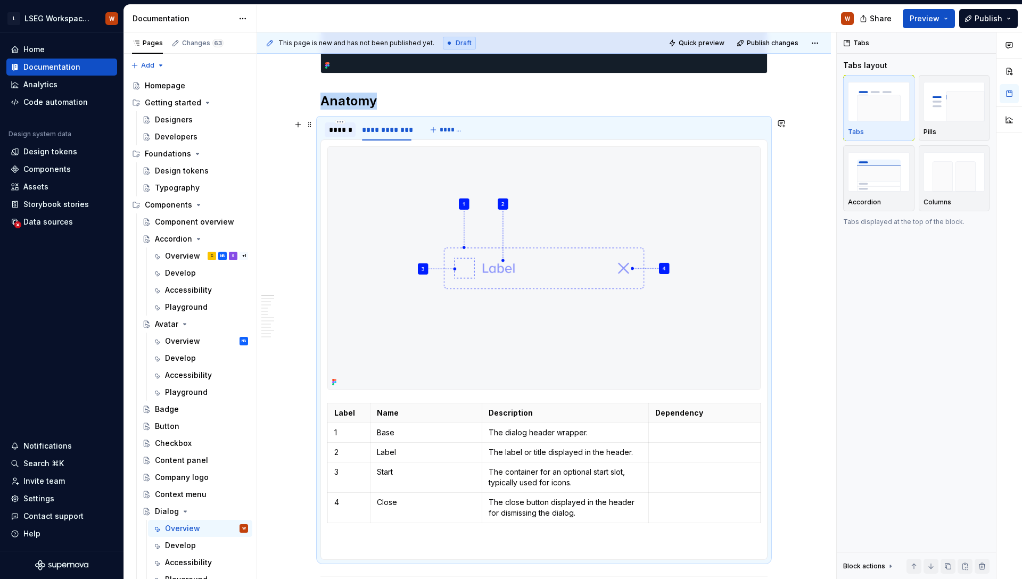
click at [342, 130] on div "******" at bounding box center [340, 130] width 22 height 11
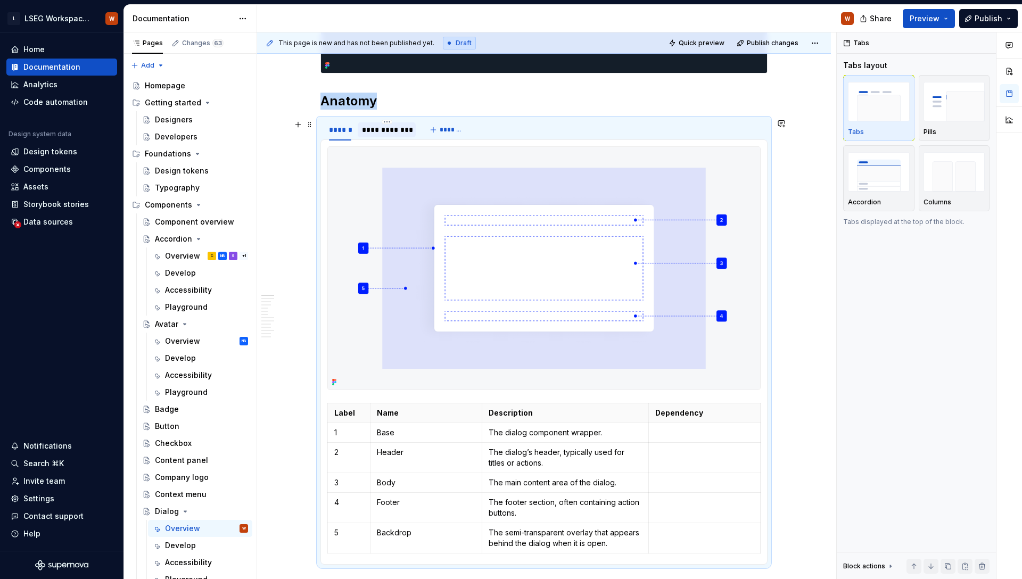
click at [382, 133] on div "**********" at bounding box center [386, 130] width 49 height 11
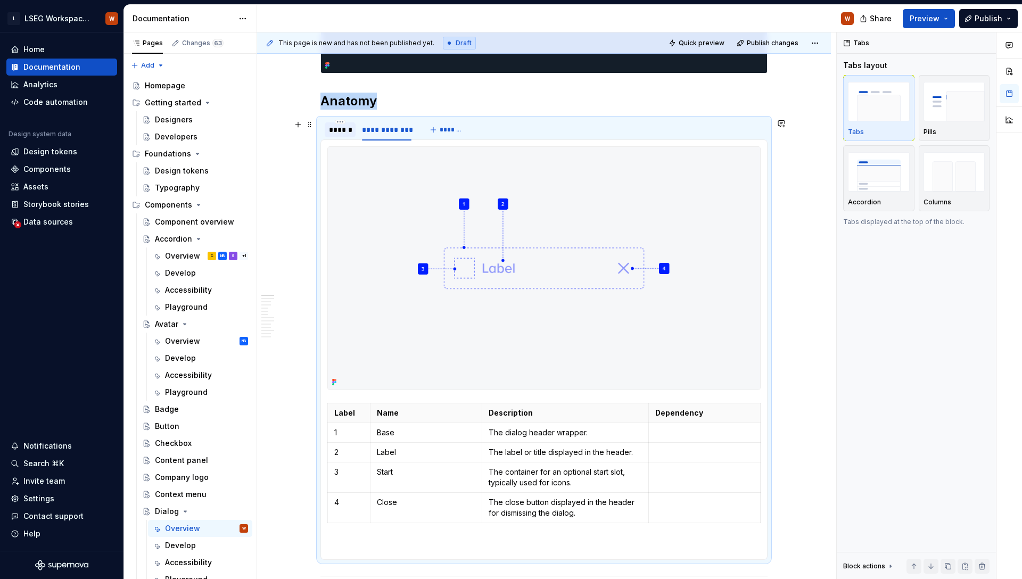
click at [345, 133] on div "******" at bounding box center [340, 130] width 22 height 11
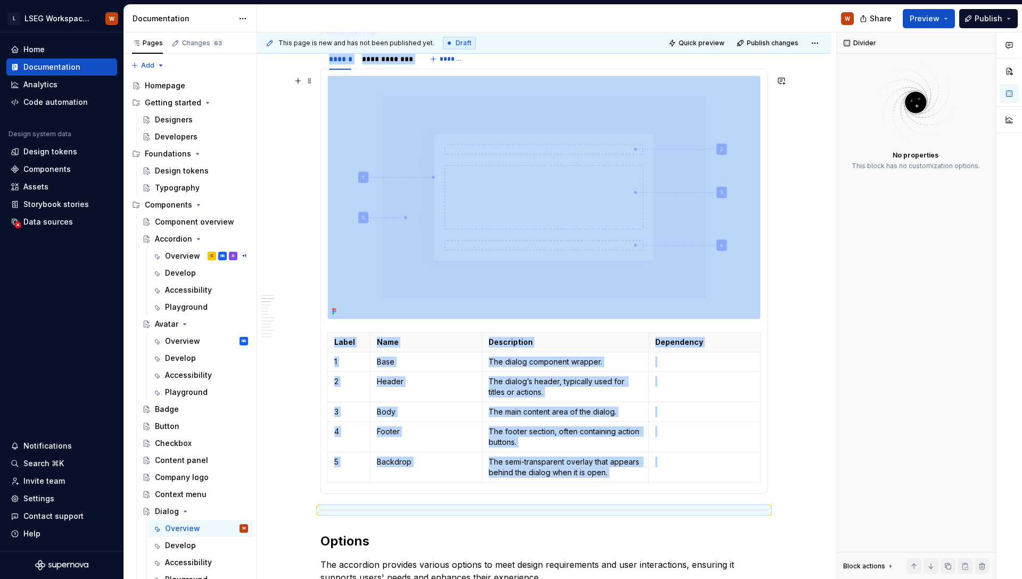
scroll to position [715, 0]
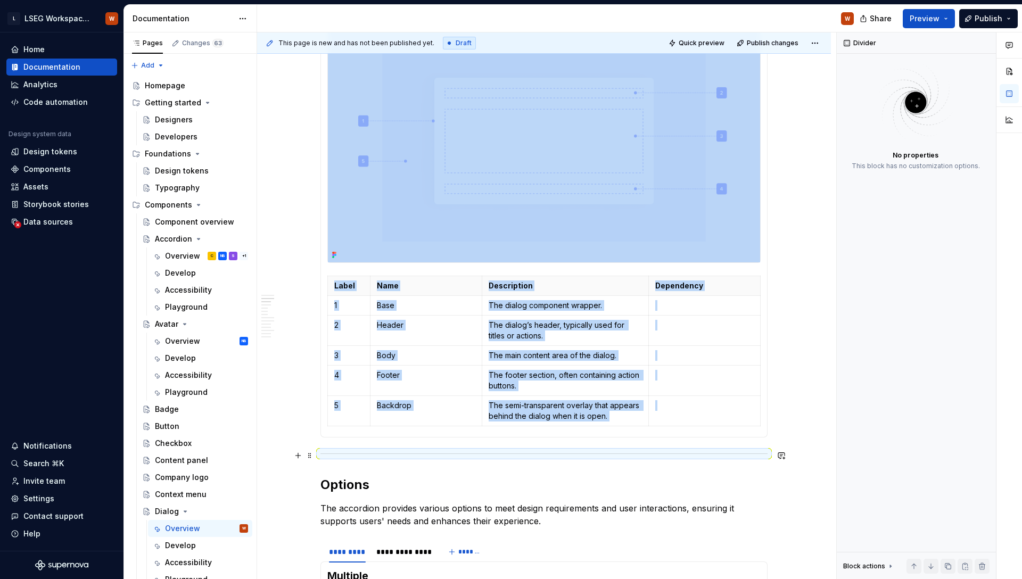
click at [719, 450] on div at bounding box center [543, 453] width 447 height 7
click at [722, 451] on div at bounding box center [543, 453] width 447 height 7
click at [722, 453] on hr at bounding box center [543, 453] width 447 height 1
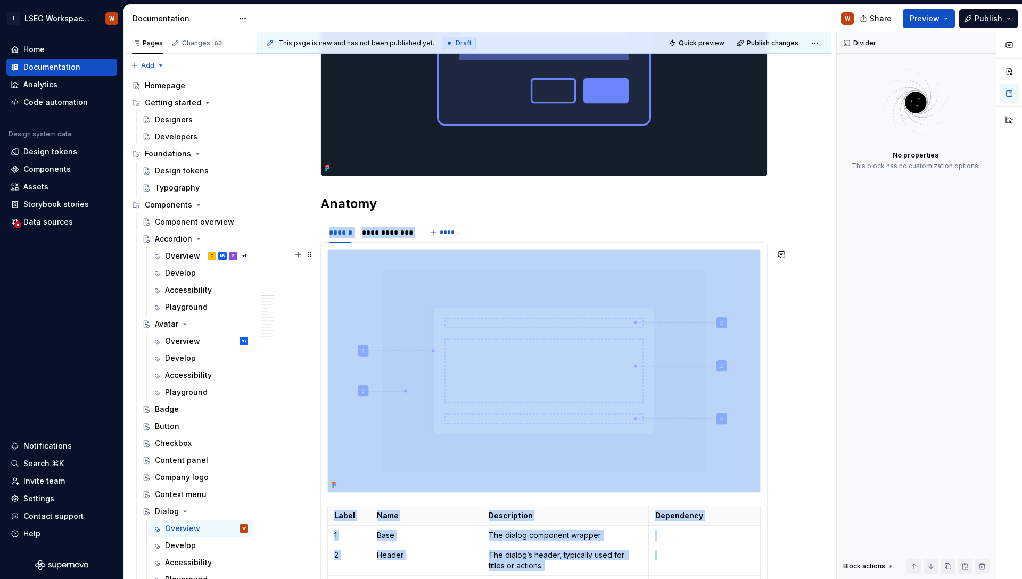
scroll to position [475, 0]
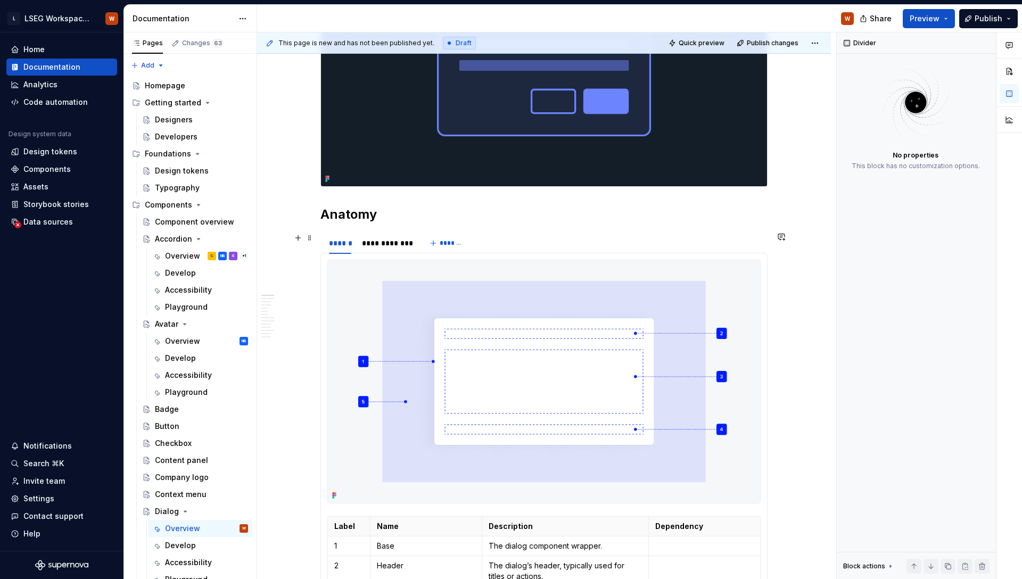
click at [656, 247] on div "**********" at bounding box center [543, 243] width 447 height 21
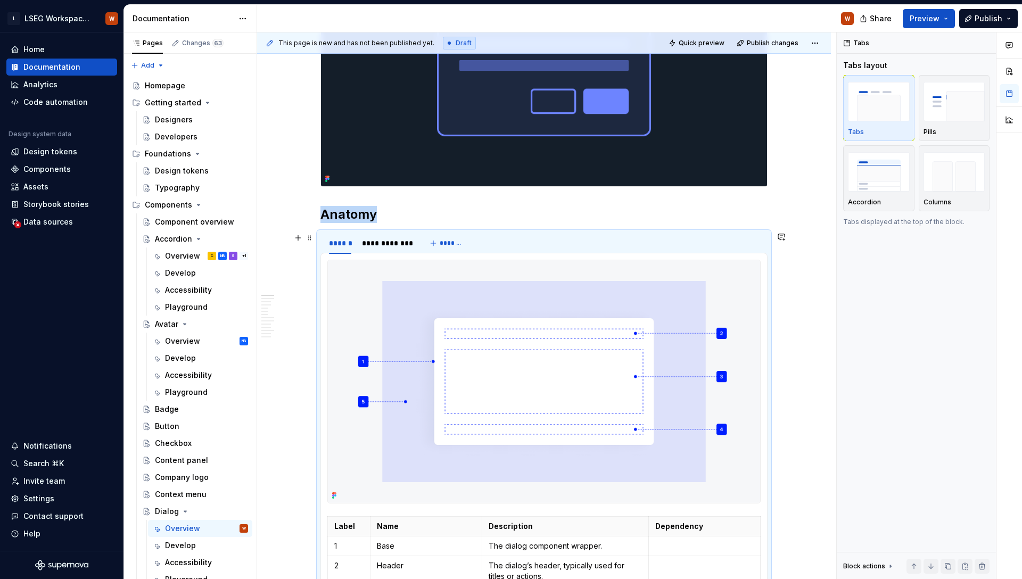
click at [653, 233] on div "**********" at bounding box center [543, 243] width 447 height 21
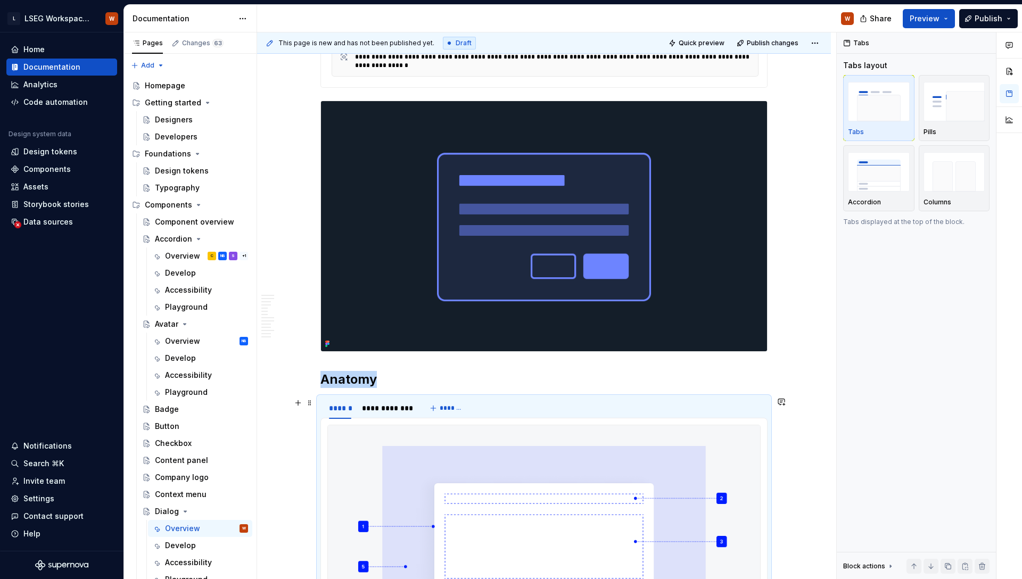
scroll to position [0, 0]
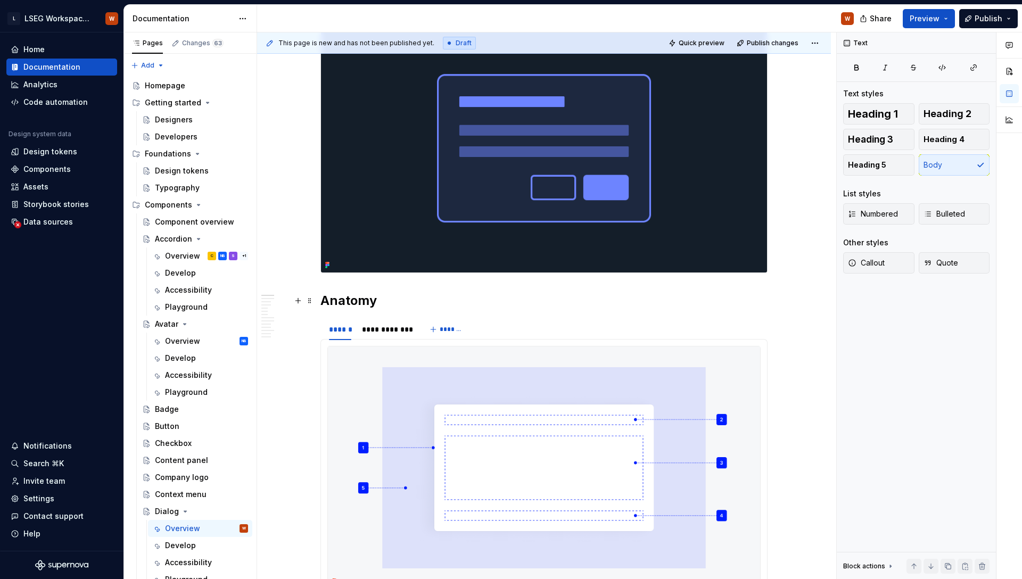
click at [544, 297] on h2 "Anatomy" at bounding box center [543, 300] width 447 height 17
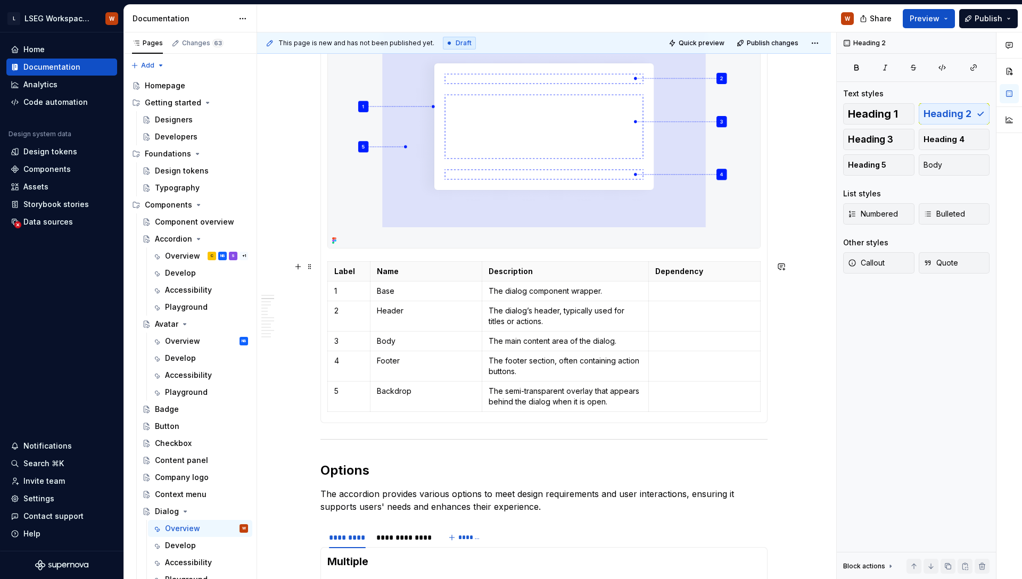
scroll to position [874, 0]
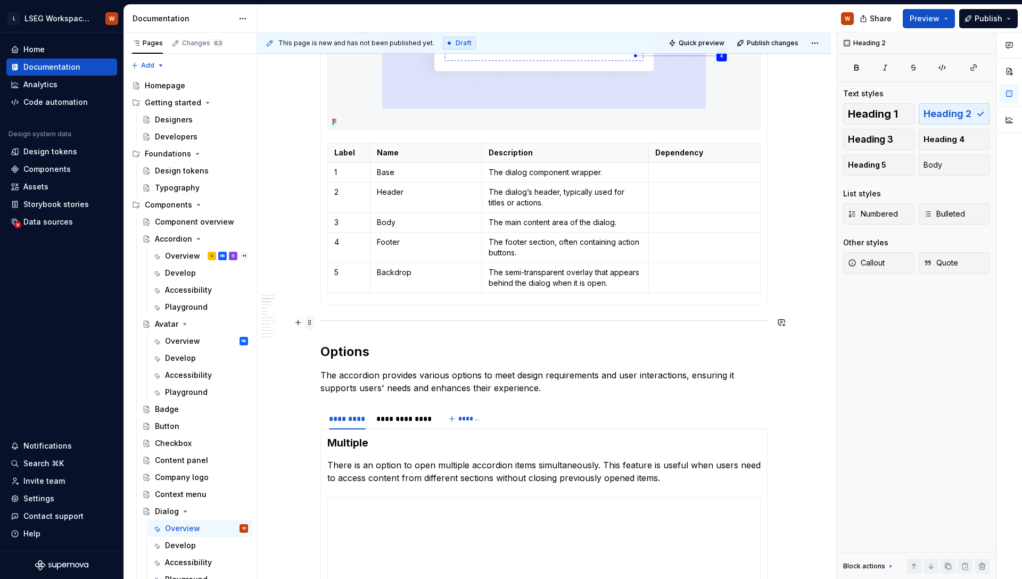
click at [308, 323] on span at bounding box center [309, 322] width 9 height 15
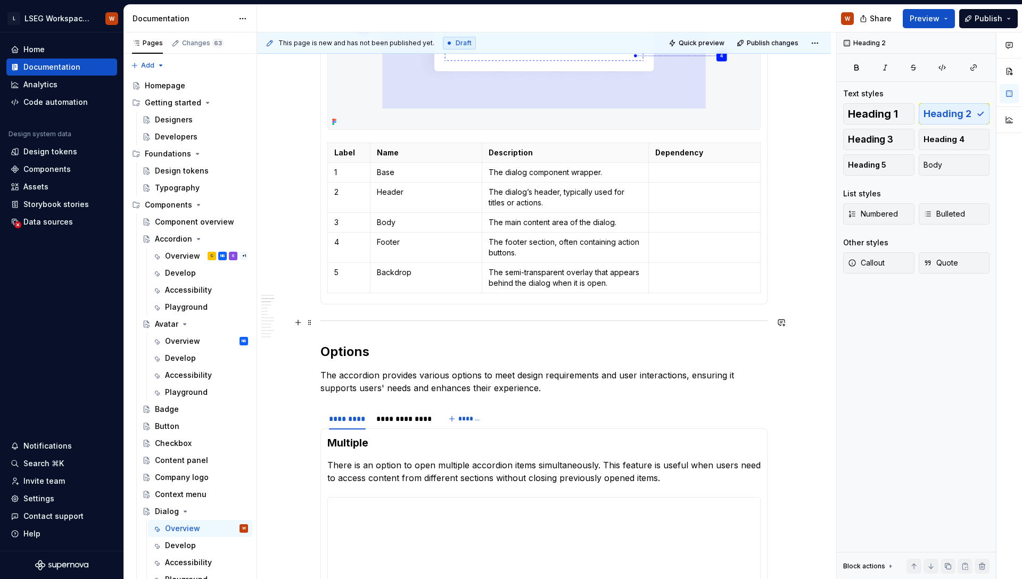
click at [786, 322] on button "button" at bounding box center [781, 322] width 15 height 15
click at [794, 287] on div "**********" at bounding box center [546, 305] width 579 height 547
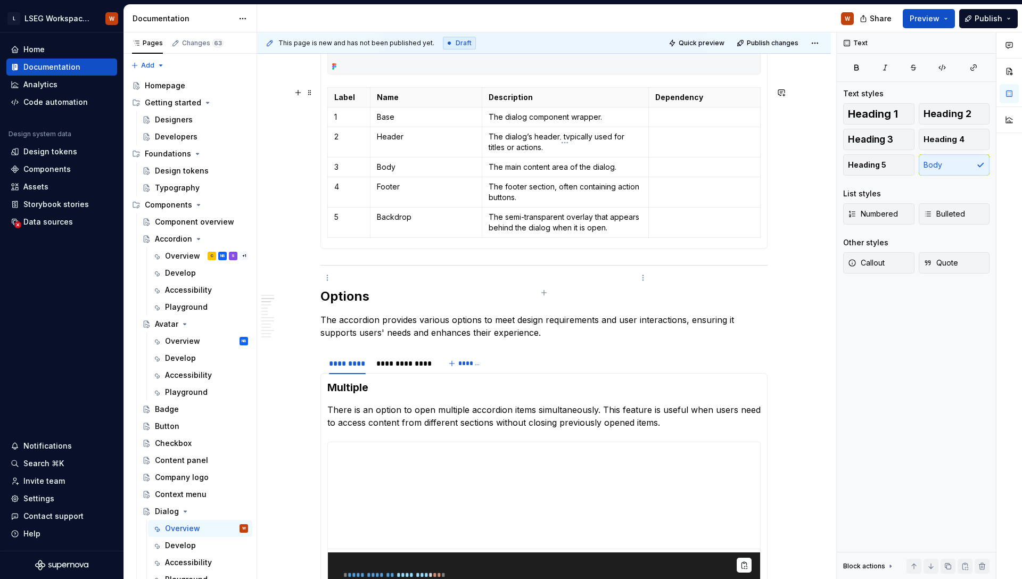
scroll to position [935, 0]
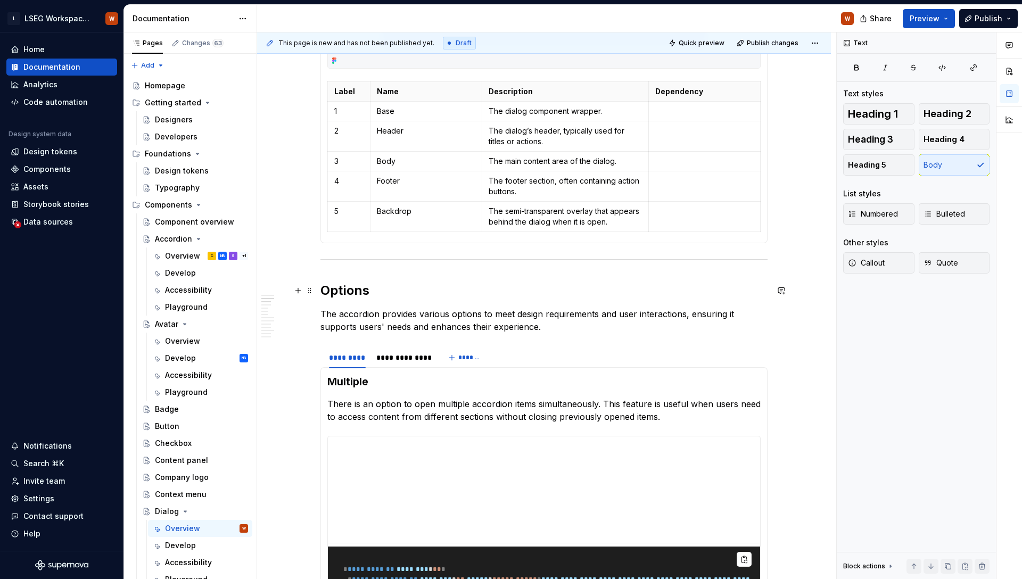
click at [478, 284] on h2 "Options" at bounding box center [543, 290] width 447 height 17
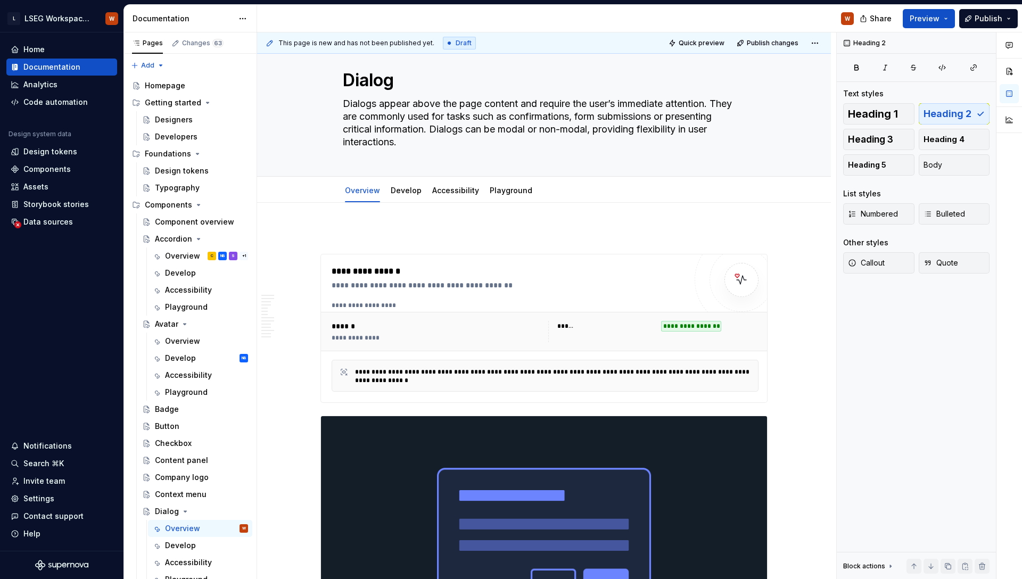
scroll to position [0, 0]
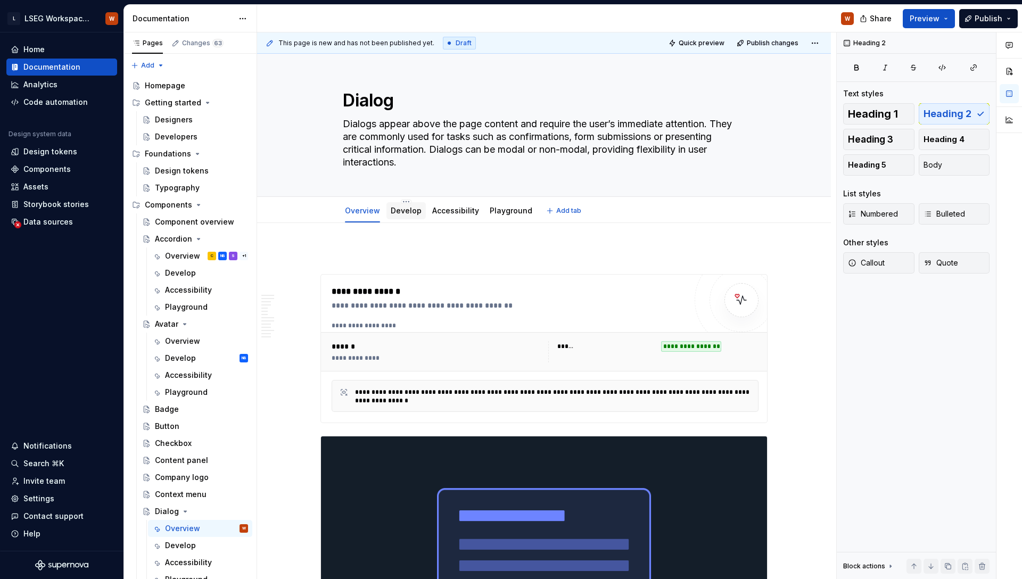
click at [414, 214] on link "Develop" at bounding box center [406, 210] width 31 height 9
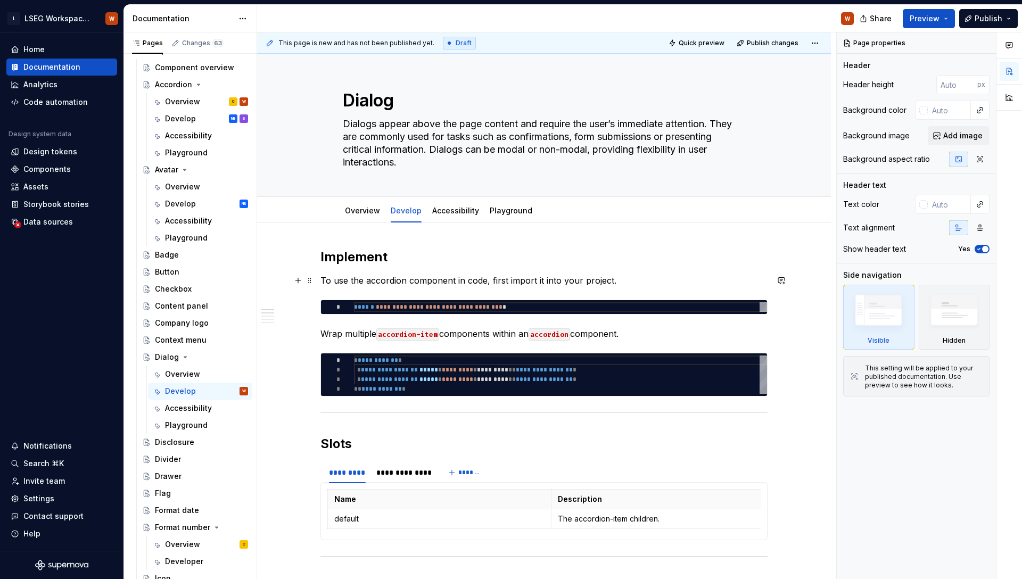
click at [388, 281] on p "To use the accordion component in code, first import it into your project." at bounding box center [543, 280] width 447 height 13
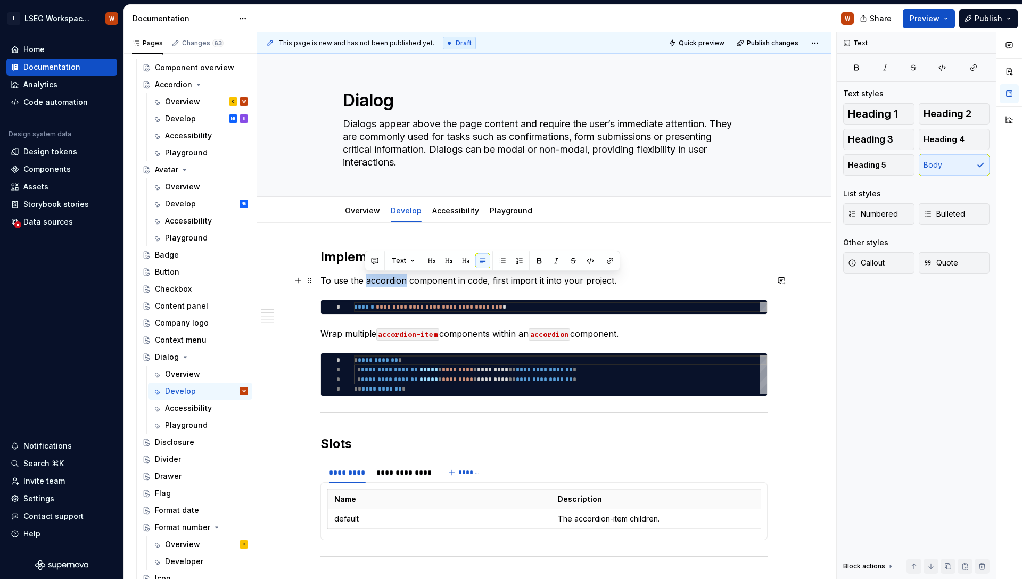
click at [388, 281] on p "To use the accordion component in code, first import it into your project." at bounding box center [543, 280] width 447 height 13
type textarea "*"
click at [507, 305] on div "**********" at bounding box center [560, 307] width 413 height 10
type textarea "*"
type textarea "**********"
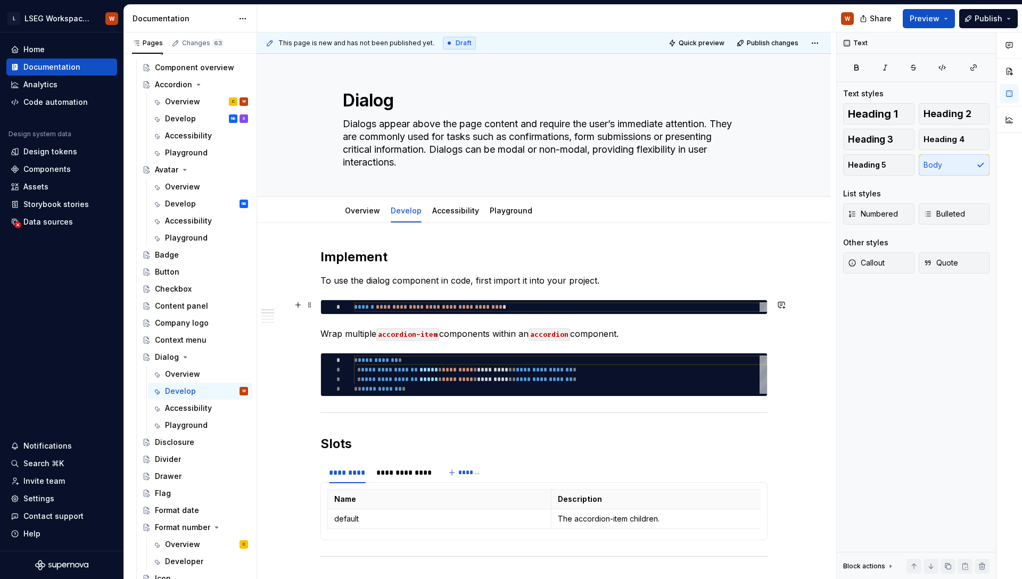
click at [507, 305] on div "**********" at bounding box center [560, 307] width 413 height 10
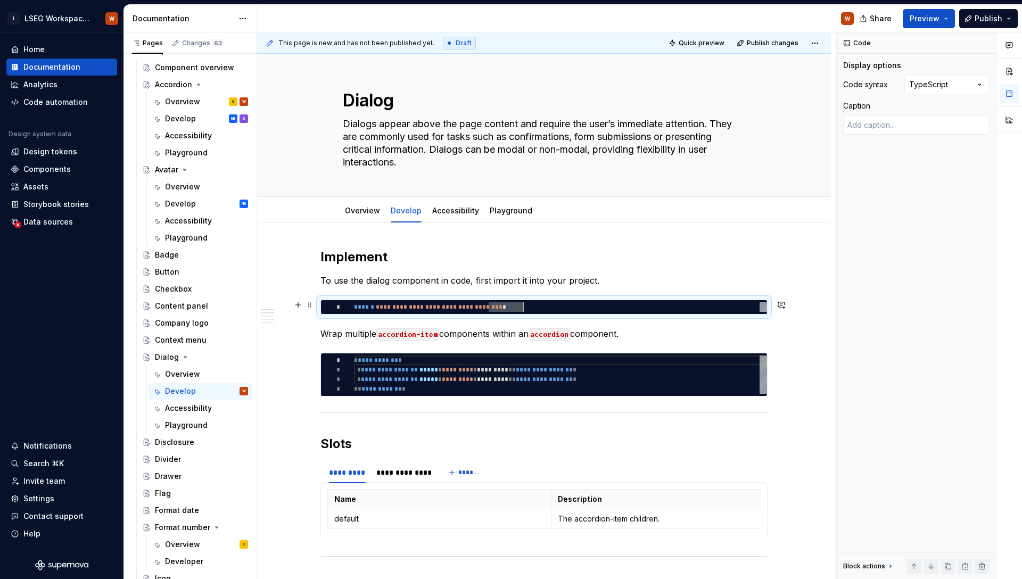
type textarea "*"
type textarea "**********"
type textarea "*"
type textarea "**********"
type textarea "*"
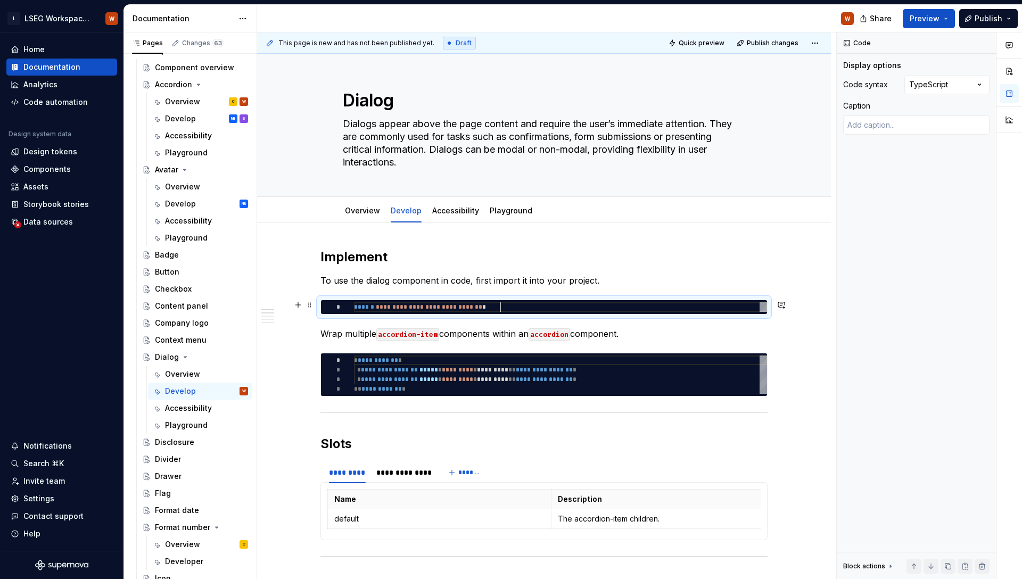
type textarea "**********"
type textarea "*"
type textarea "**********"
type textarea "*"
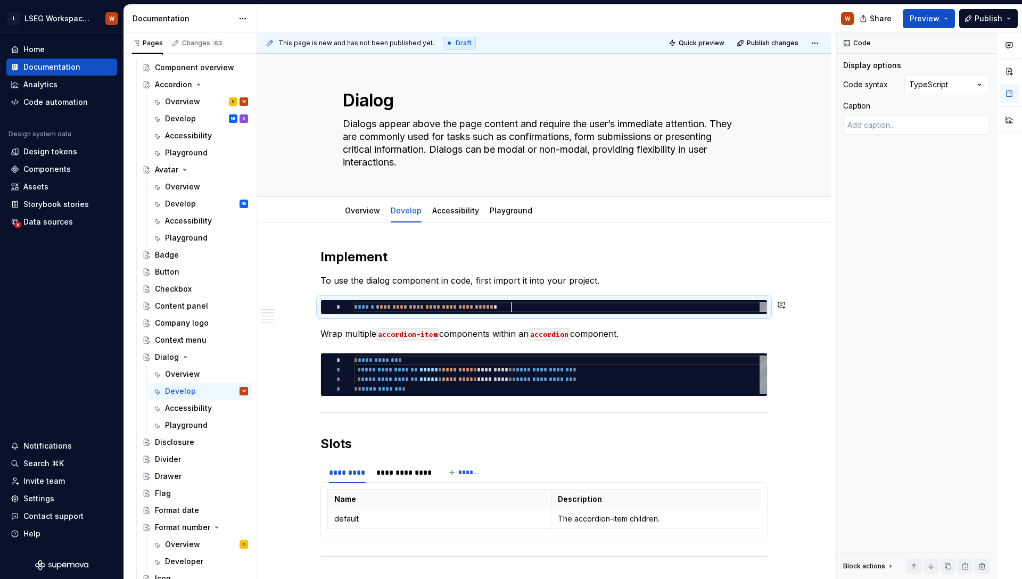
type textarea "**********"
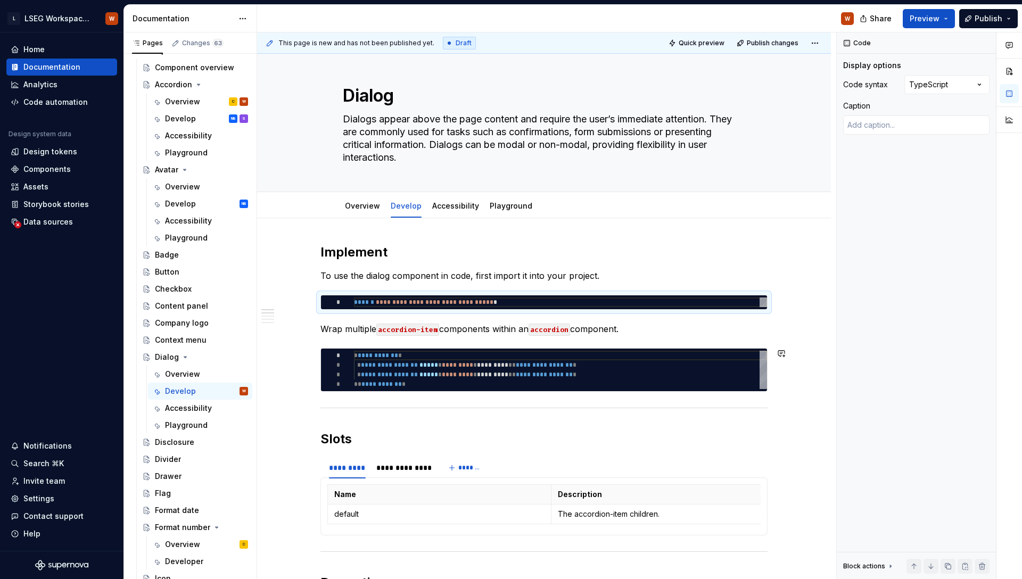
scroll to position [9, 0]
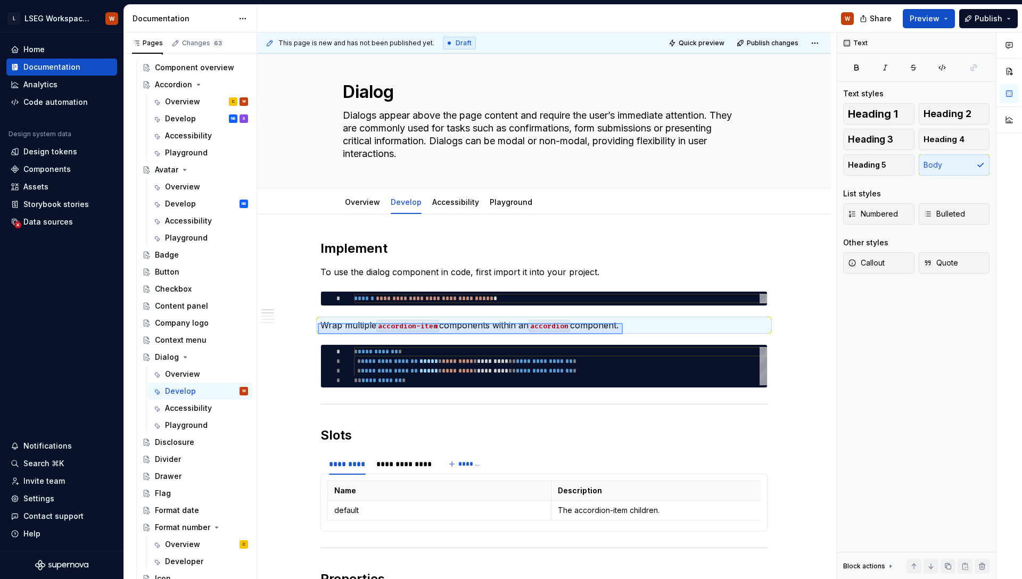
drag, startPoint x: 358, startPoint y: 326, endPoint x: 640, endPoint y: 325, distance: 282.6
click at [650, 328] on div "**********" at bounding box center [546, 305] width 579 height 547
click at [635, 325] on p "Wrap multiple accordion-item components within an accordion component." at bounding box center [543, 325] width 447 height 13
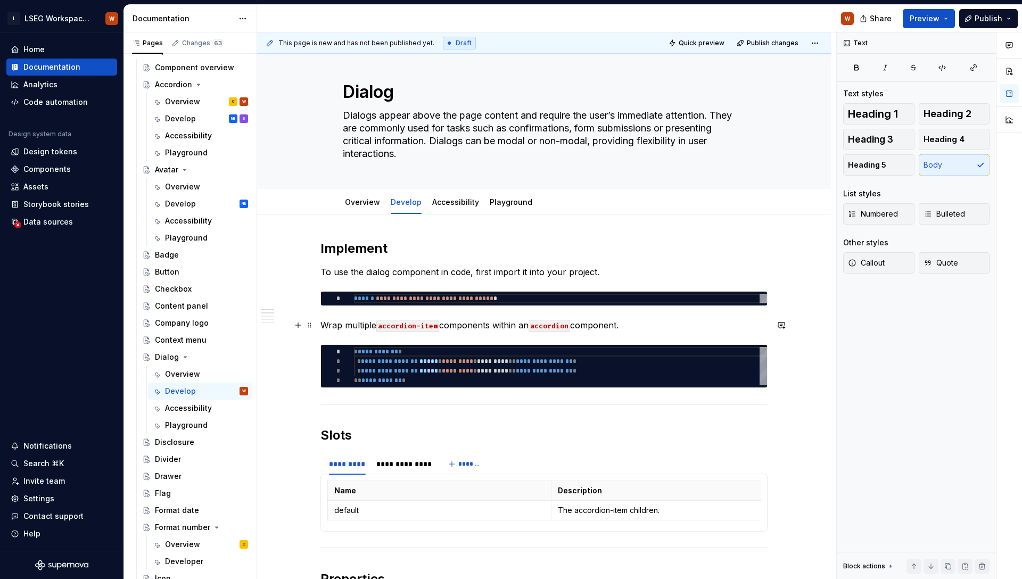
click at [631, 324] on p "Wrap multiple accordion-item components within an accordion component." at bounding box center [543, 325] width 447 height 13
click at [573, 324] on p "Use ds-dialog-header to show a standard dialog header." at bounding box center [543, 325] width 447 height 13
click at [411, 379] on div "**********" at bounding box center [560, 366] width 413 height 38
type textarea "*"
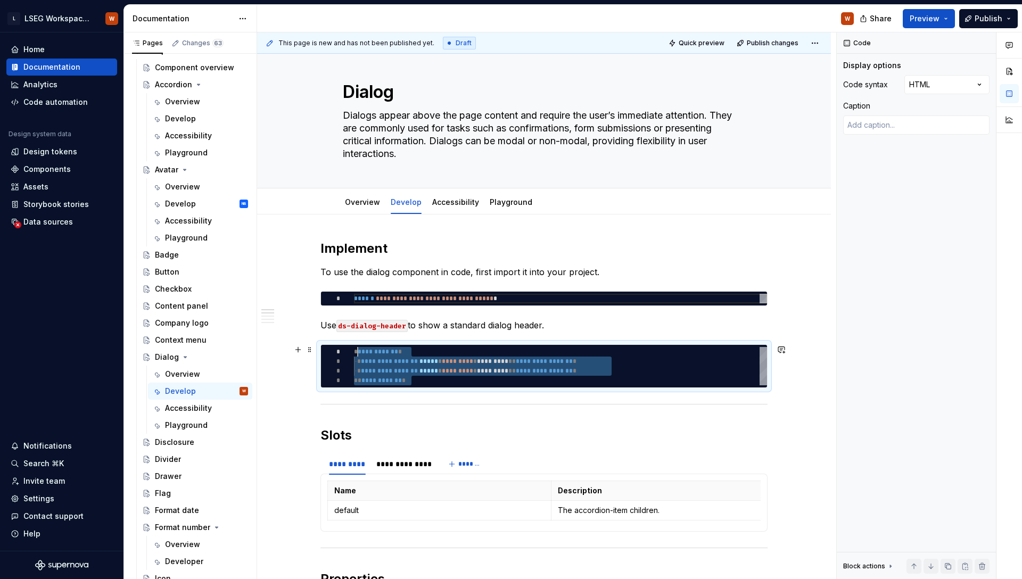
scroll to position [0, 4]
drag, startPoint x: 409, startPoint y: 377, endPoint x: 354, endPoint y: 350, distance: 60.7
click at [354, 350] on div "**********" at bounding box center [560, 366] width 413 height 38
type textarea "**********"
type textarea "*"
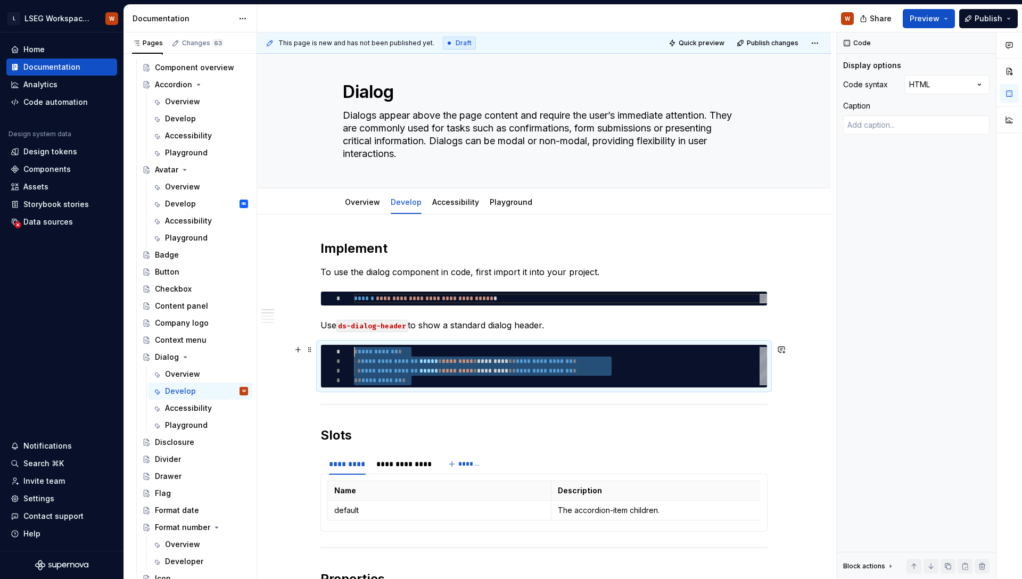
scroll to position [48, 42]
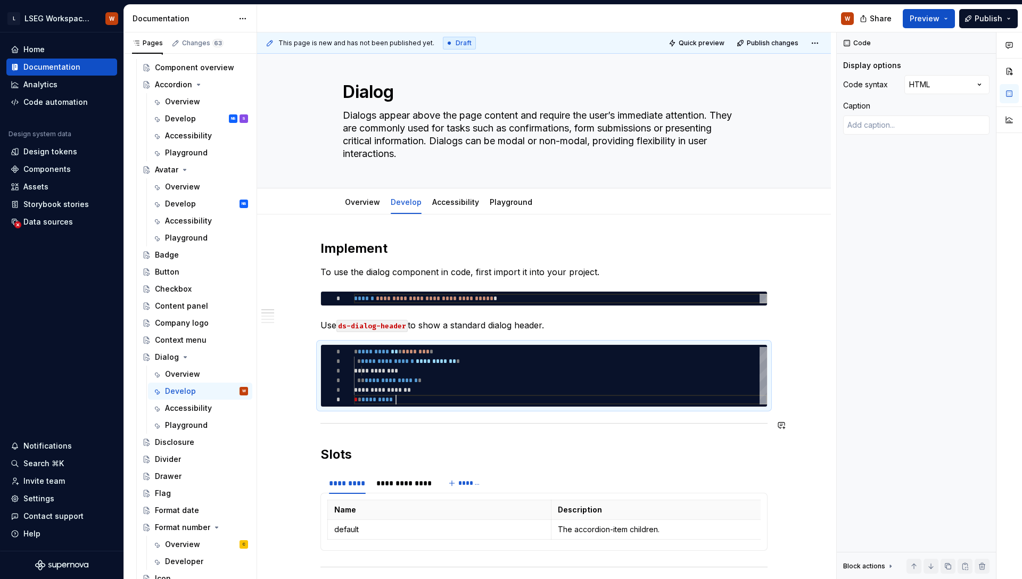
type textarea "**********"
type textarea "*"
type textarea "**********"
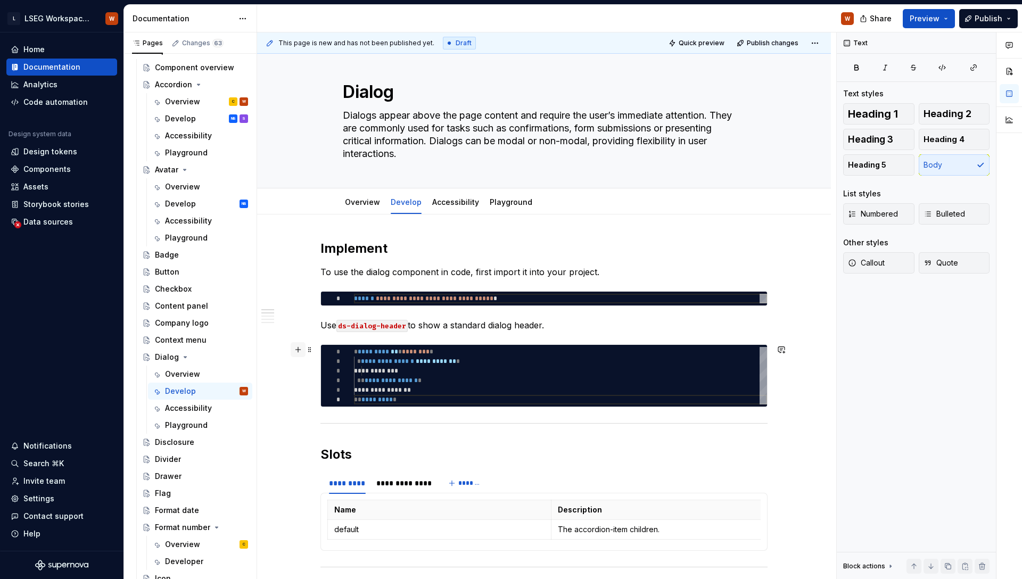
click at [296, 344] on button "button" at bounding box center [298, 349] width 15 height 15
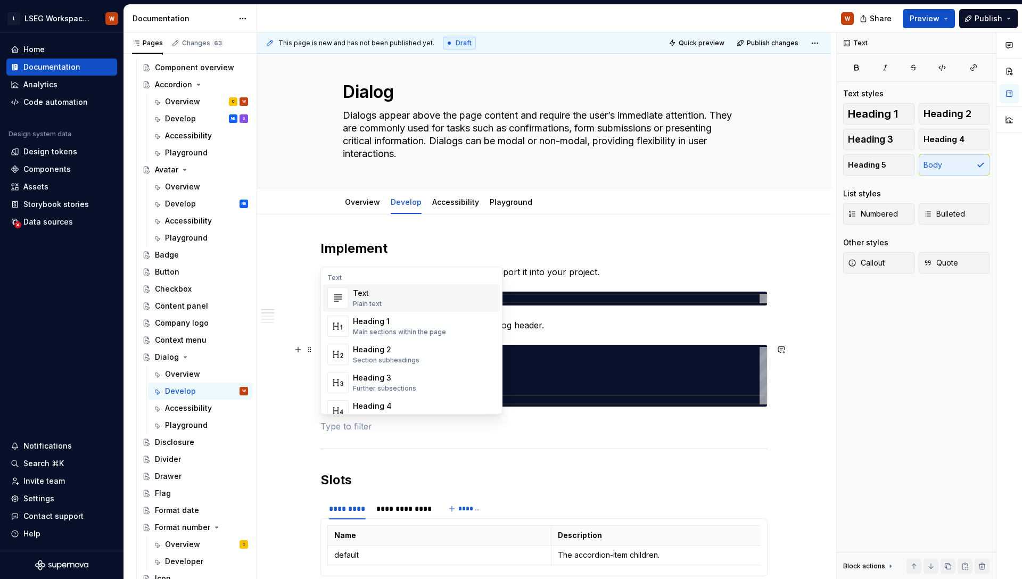
click at [384, 292] on div "Text Plain text" at bounding box center [424, 297] width 143 height 21
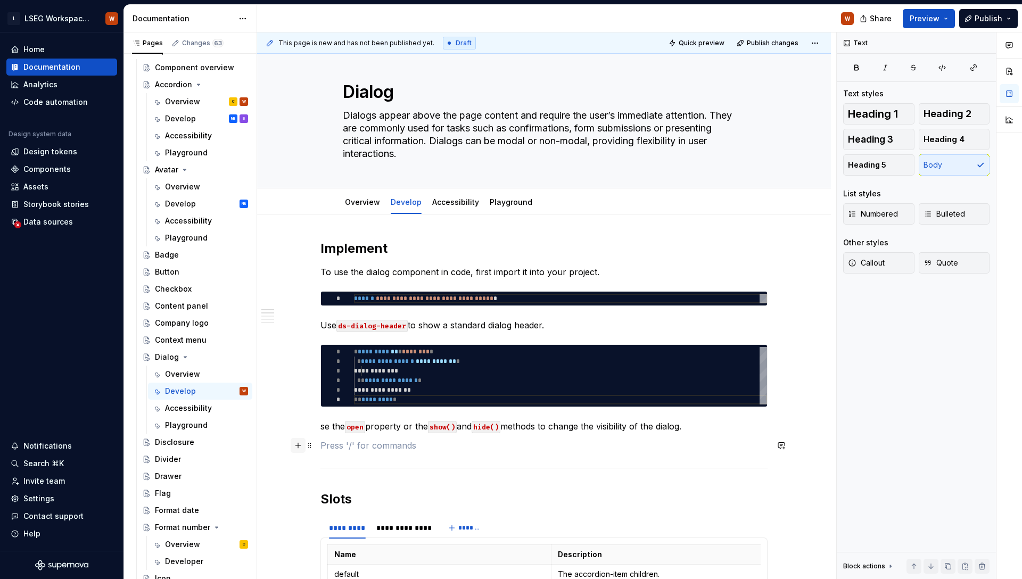
click at [295, 445] on button "button" at bounding box center [298, 445] width 15 height 15
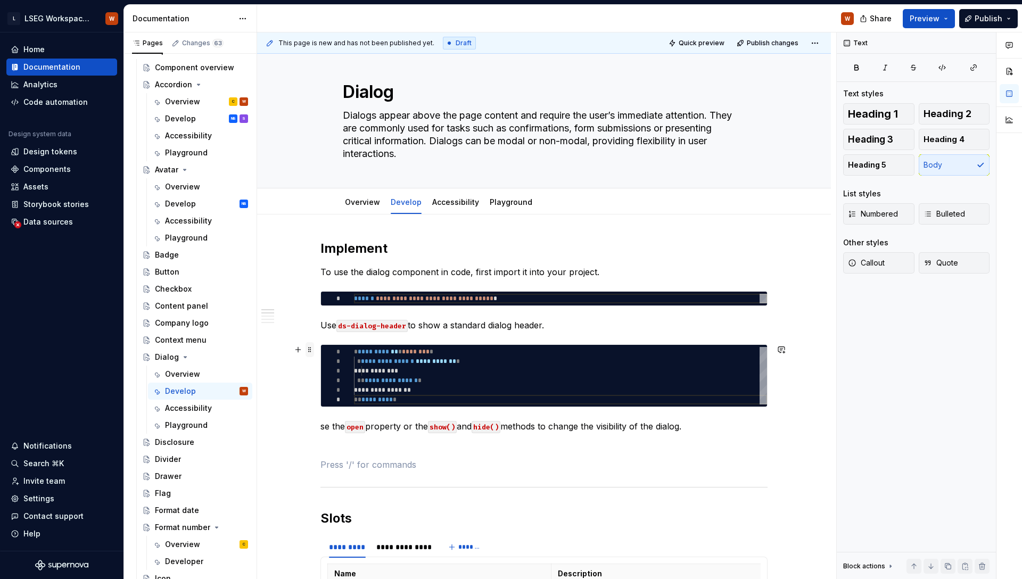
click at [310, 348] on span at bounding box center [309, 349] width 9 height 15
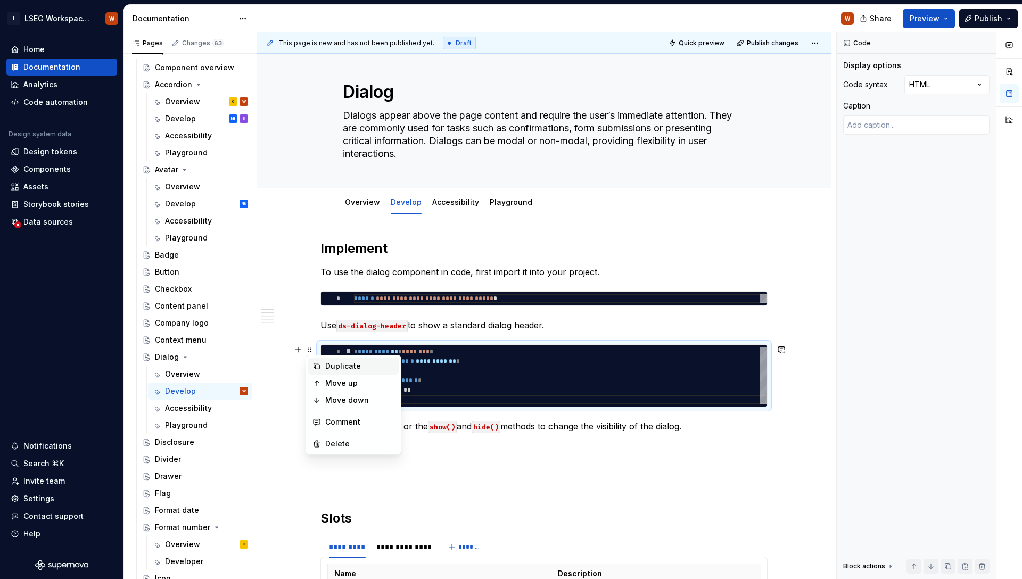
click at [348, 367] on div "Duplicate" at bounding box center [359, 366] width 69 height 11
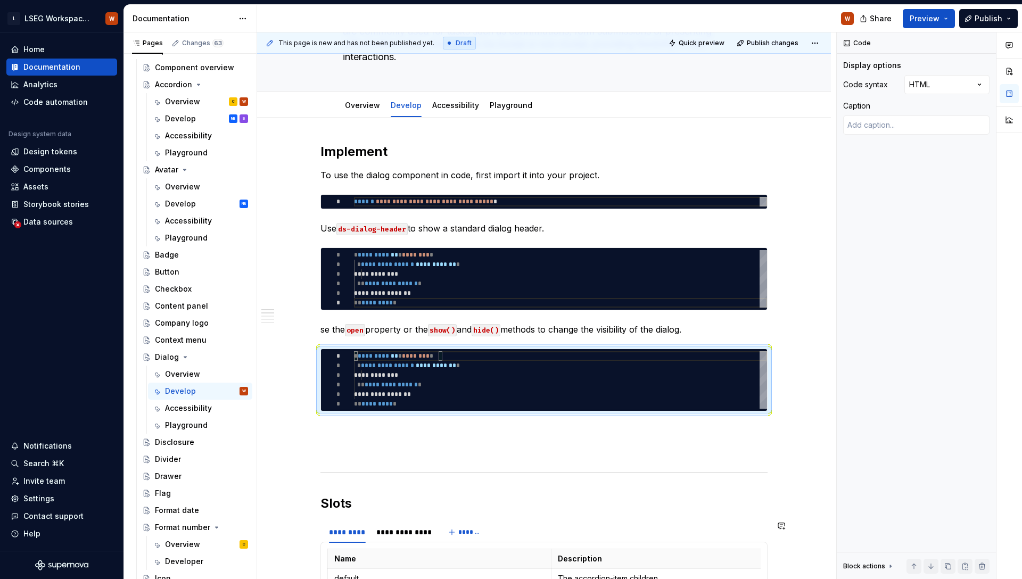
scroll to position [160, 0]
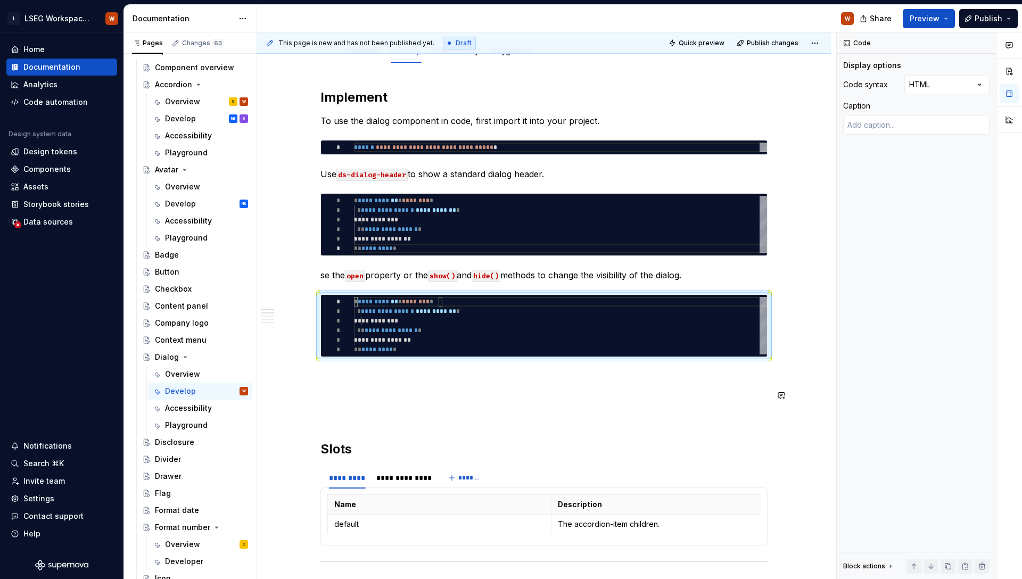
click at [373, 378] on p at bounding box center [543, 376] width 447 height 13
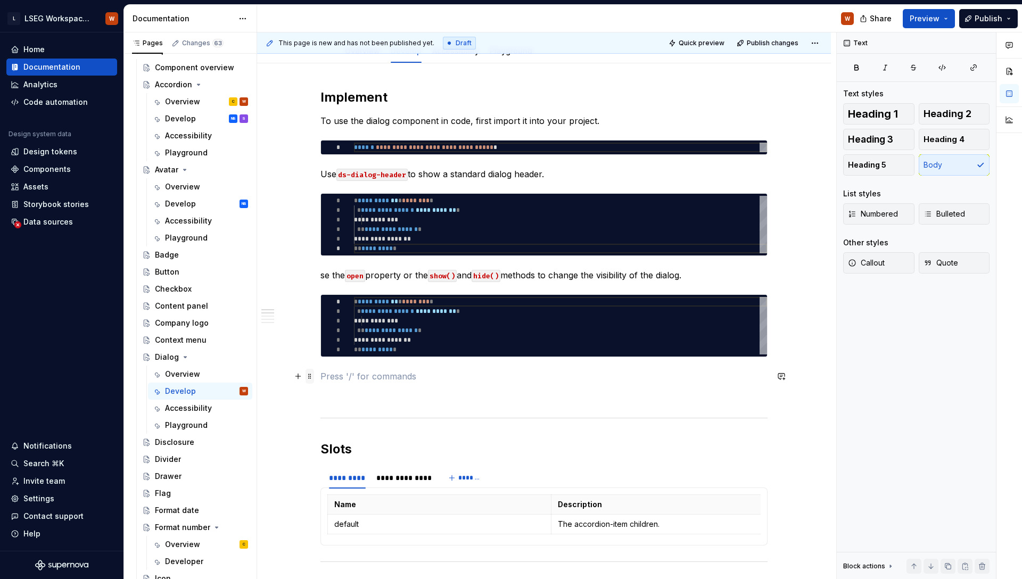
click at [306, 373] on span at bounding box center [309, 376] width 9 height 15
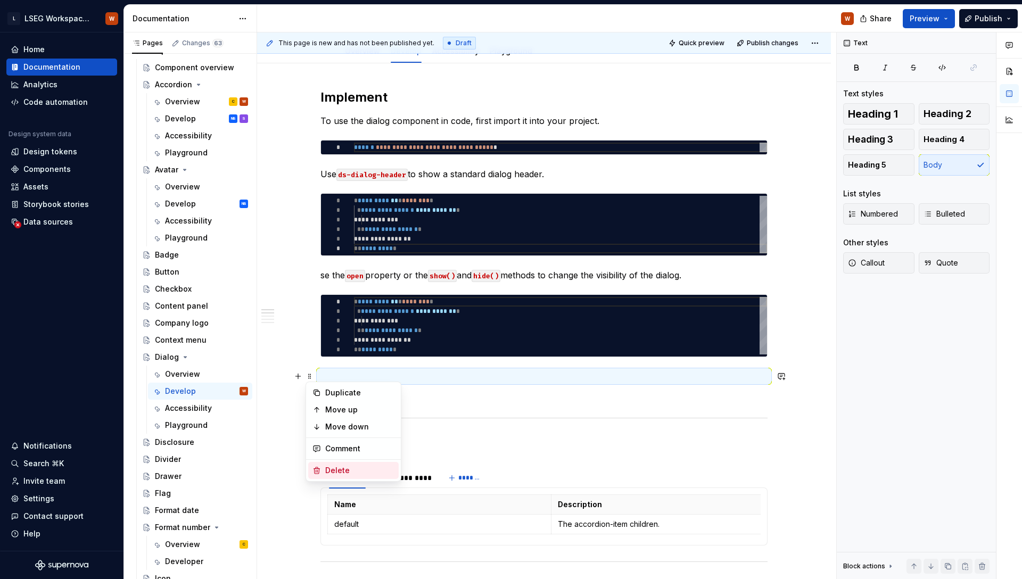
click at [345, 477] on div "Delete" at bounding box center [353, 470] width 90 height 17
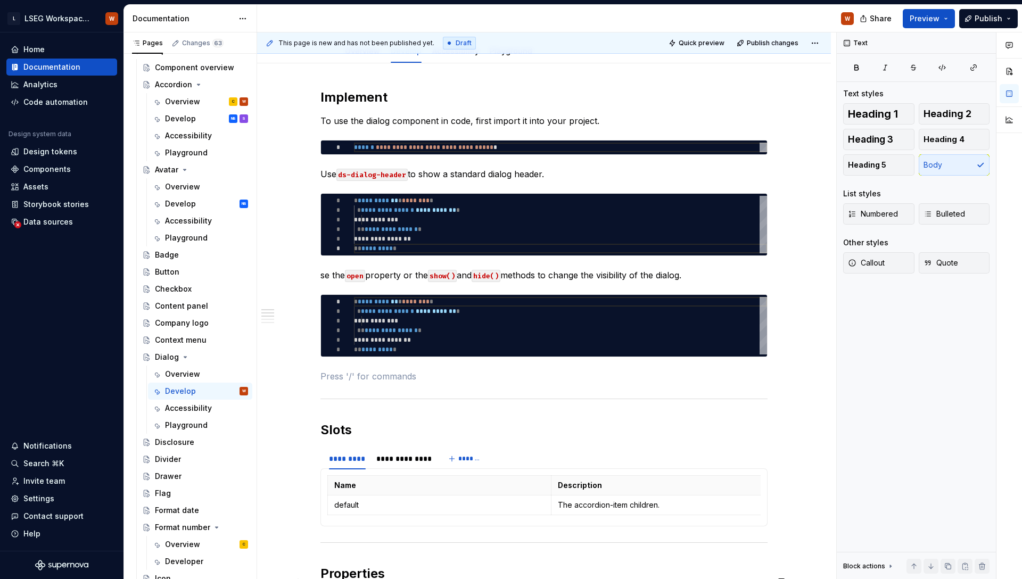
click at [418, 350] on div "**********" at bounding box center [560, 325] width 413 height 57
type textarea "*"
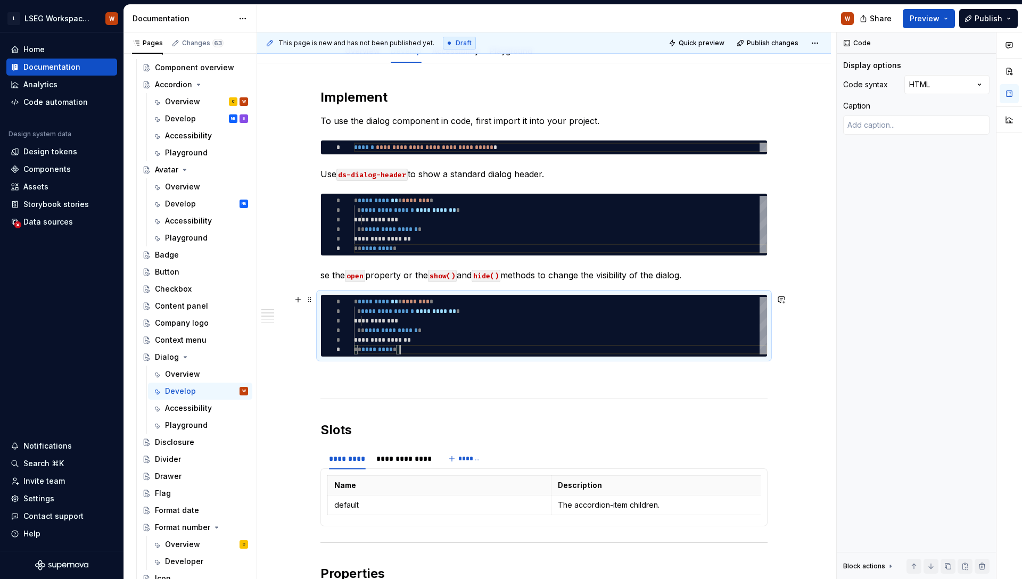
scroll to position [10, 0]
drag, startPoint x: 413, startPoint y: 349, endPoint x: 327, endPoint y: 297, distance: 100.2
click at [354, 297] on div "**********" at bounding box center [560, 325] width 413 height 57
type textarea "**********"
type textarea "*"
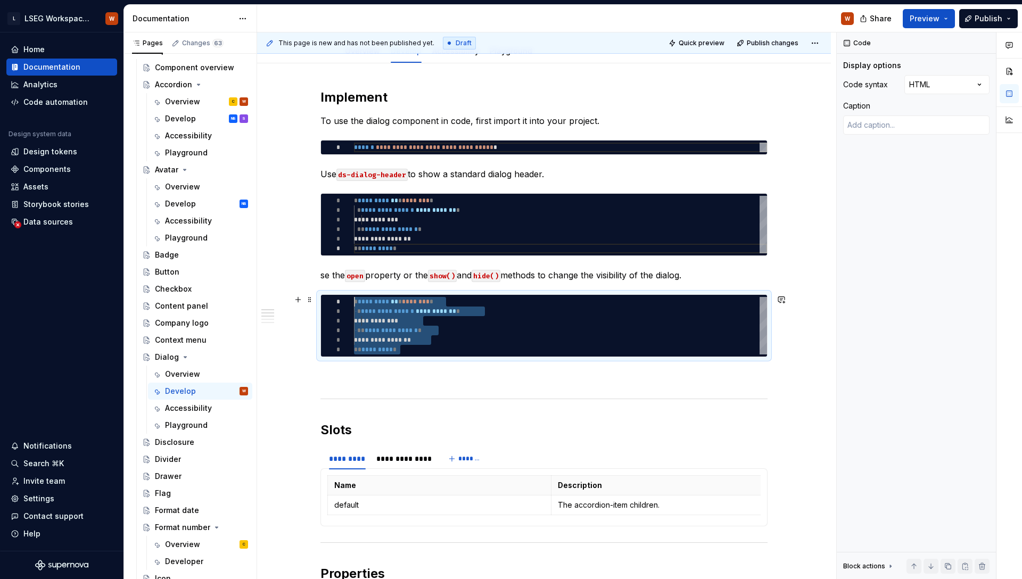
scroll to position [19, 57]
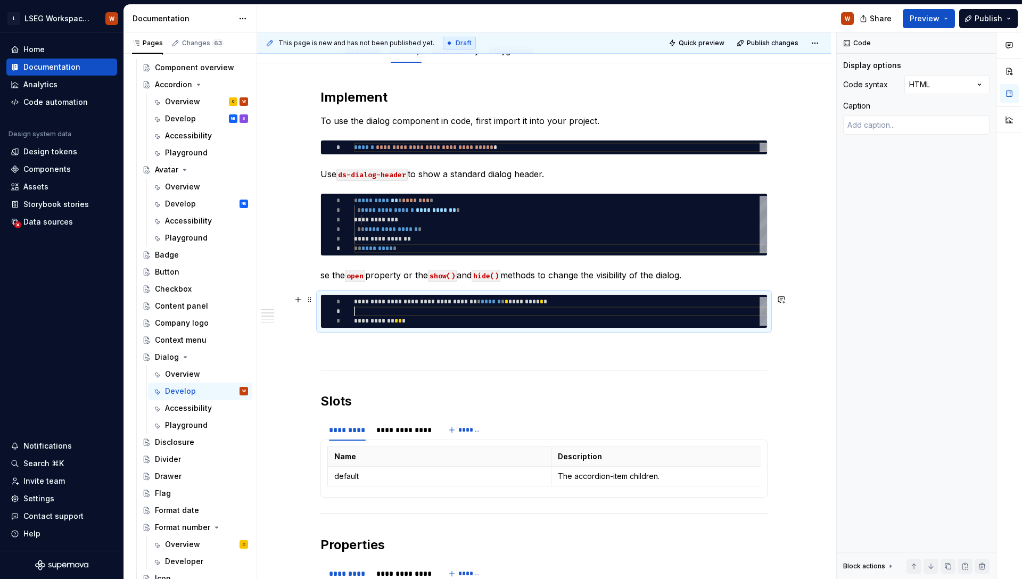
click at [435, 313] on div "**********" at bounding box center [560, 311] width 413 height 29
type textarea "**********"
type textarea "*"
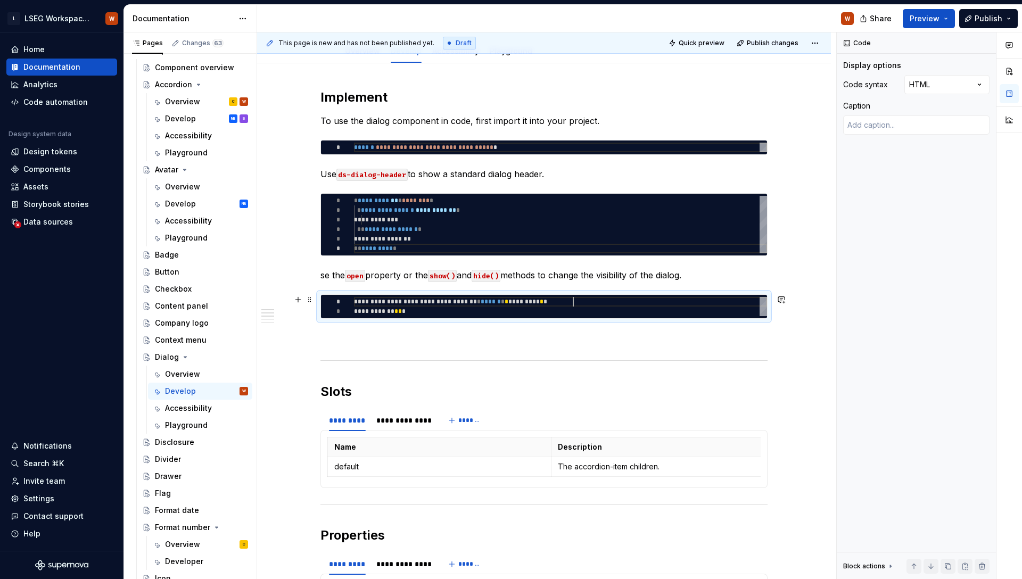
scroll to position [0, 219]
type textarea "**********"
type textarea "*"
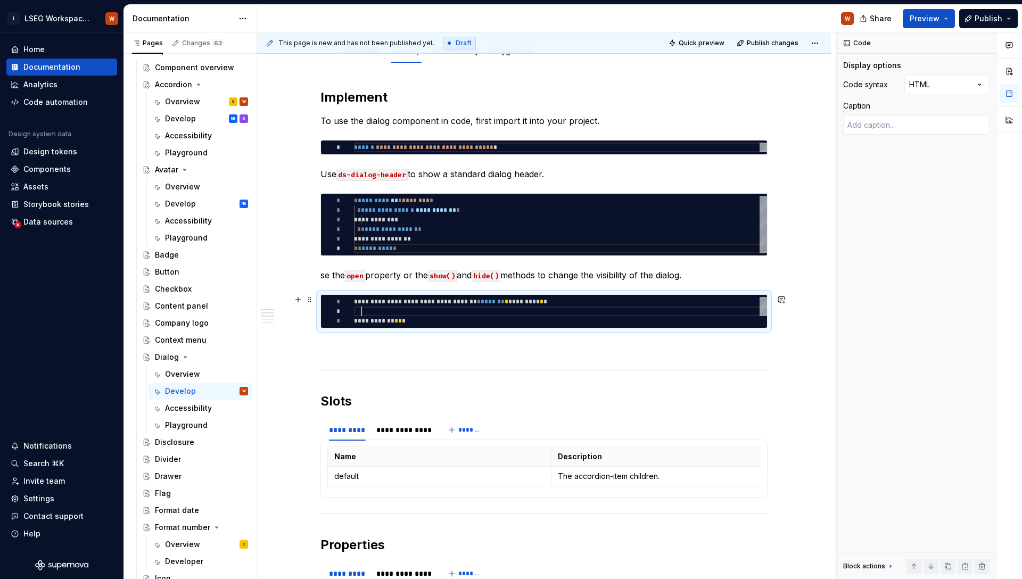
scroll to position [10, 7]
type textarea "**********"
click at [492, 373] on div at bounding box center [543, 370] width 447 height 7
drag, startPoint x: 411, startPoint y: 318, endPoint x: 310, endPoint y: 295, distance: 103.7
click at [354, 297] on div "**********" at bounding box center [560, 311] width 413 height 29
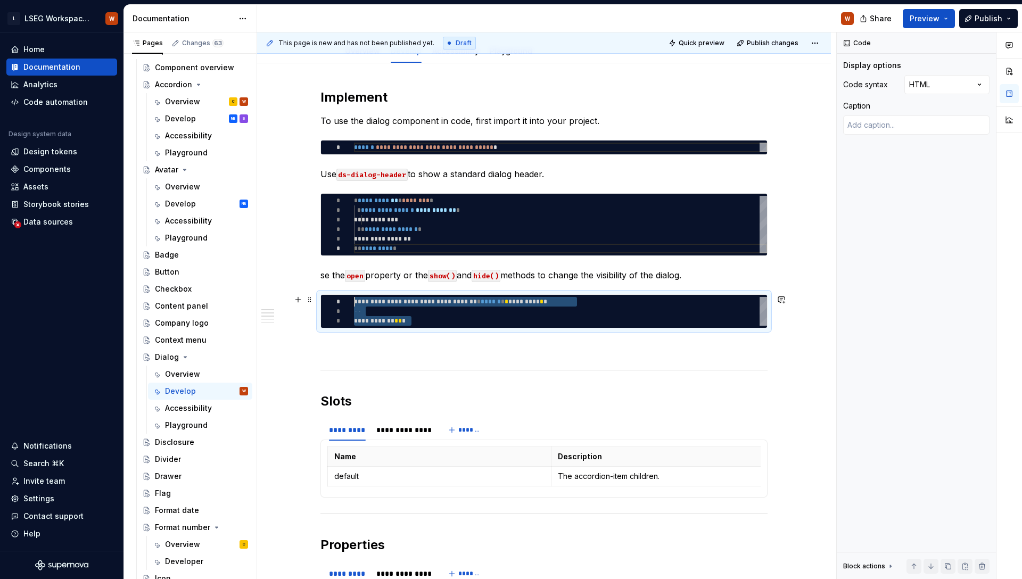
type textarea "*"
type textarea "**********"
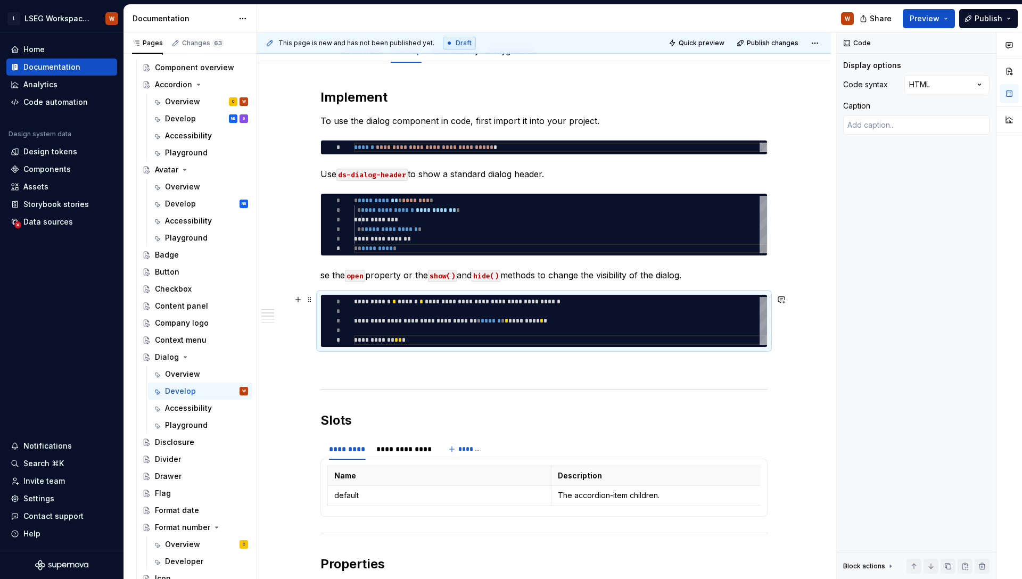
click at [714, 308] on div "**********" at bounding box center [560, 321] width 413 height 48
click at [951, 85] on div "Comments Open comments No comments yet Select ‘Comment’ from the block context …" at bounding box center [929, 305] width 185 height 547
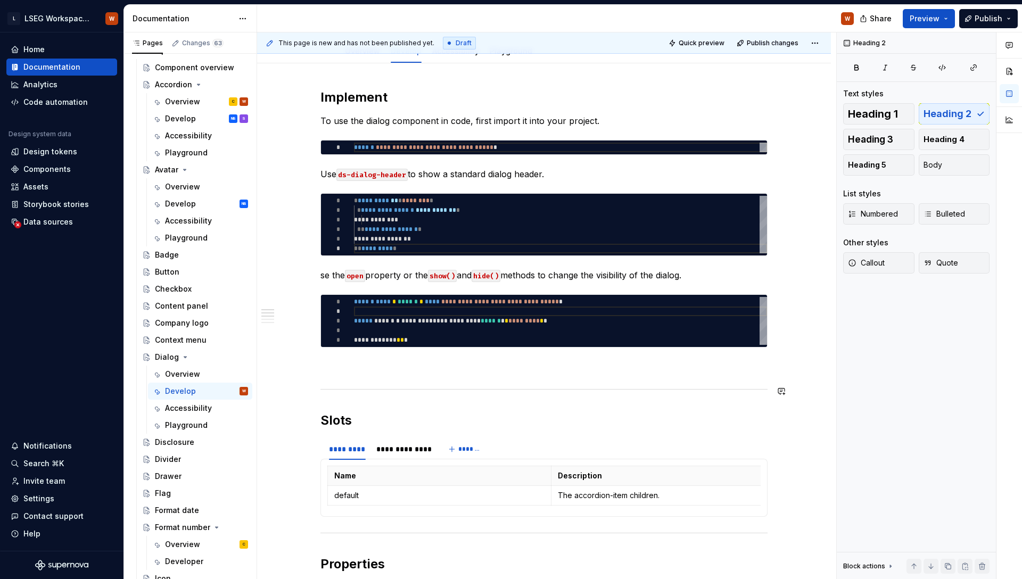
click at [386, 176] on code "ds-dialog-header" at bounding box center [371, 175] width 71 height 12
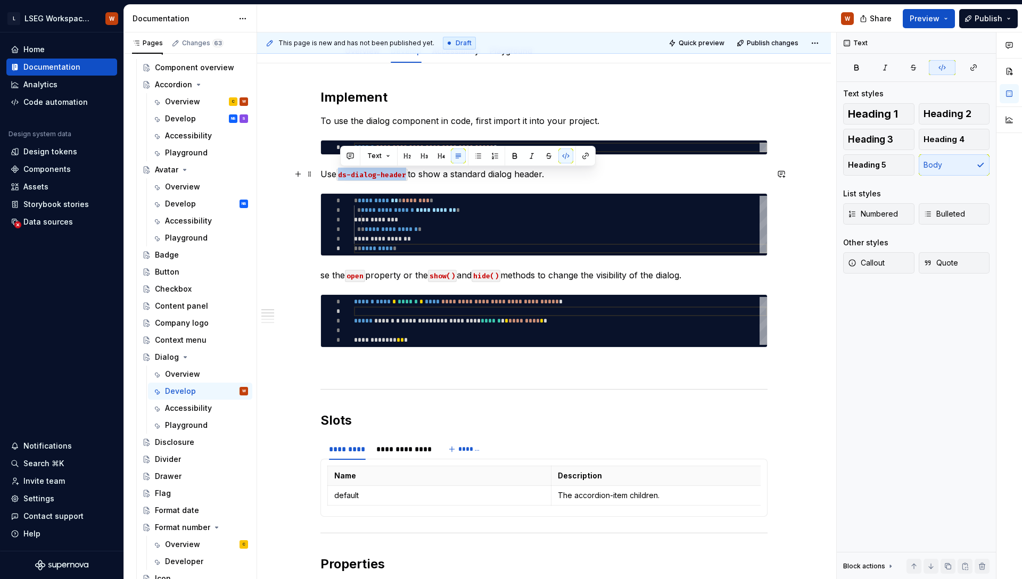
drag, startPoint x: 408, startPoint y: 174, endPoint x: 339, endPoint y: 173, distance: 68.1
click at [339, 173] on code "ds-dialog-header" at bounding box center [371, 175] width 71 height 12
click at [513, 152] on button "button" at bounding box center [514, 155] width 15 height 15
click at [514, 155] on button "button" at bounding box center [514, 155] width 15 height 15
click at [514, 156] on button "button" at bounding box center [514, 155] width 15 height 15
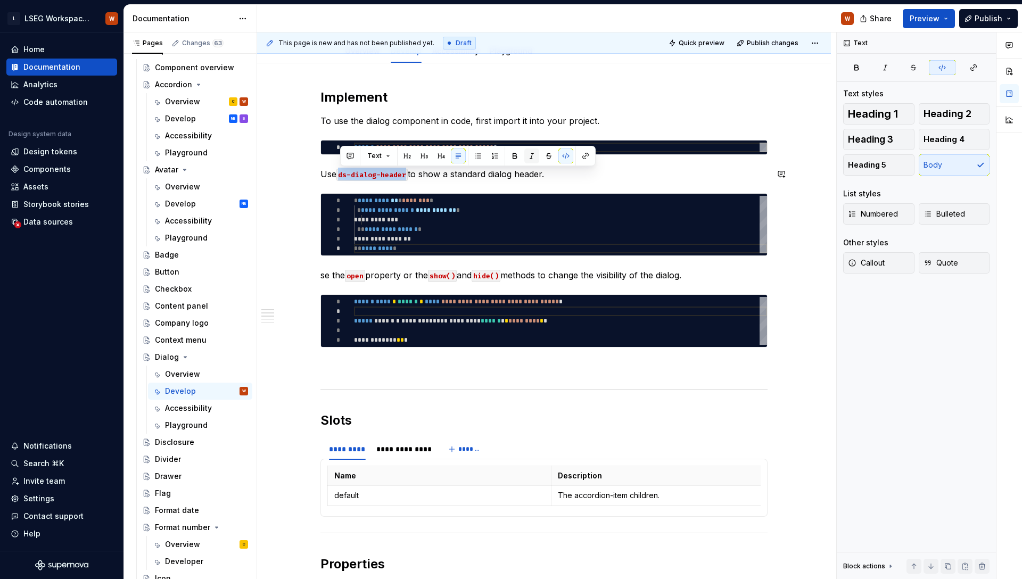
click at [535, 157] on button "button" at bounding box center [531, 155] width 15 height 15
click at [559, 156] on button "button" at bounding box center [565, 155] width 15 height 15
click at [562, 158] on button "button" at bounding box center [565, 155] width 15 height 15
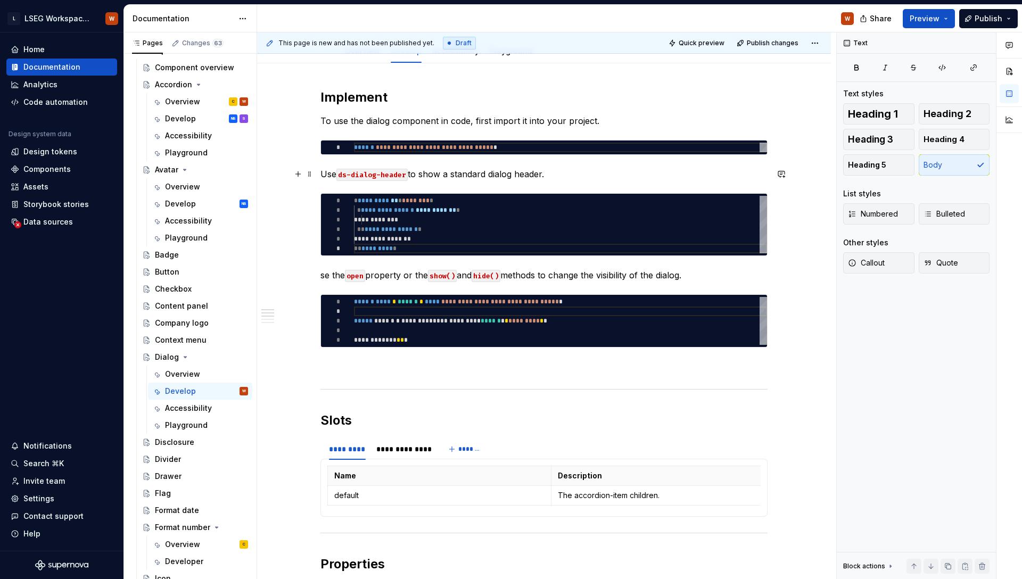
click at [591, 171] on p "Use ds-dialog-header to show a standard dialog header." at bounding box center [543, 174] width 447 height 13
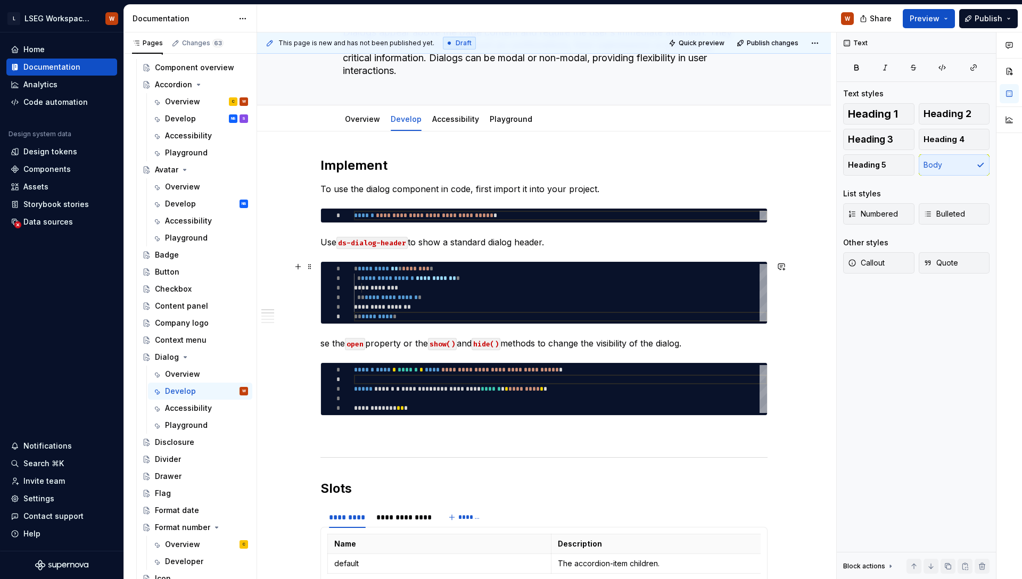
scroll to position [45, 0]
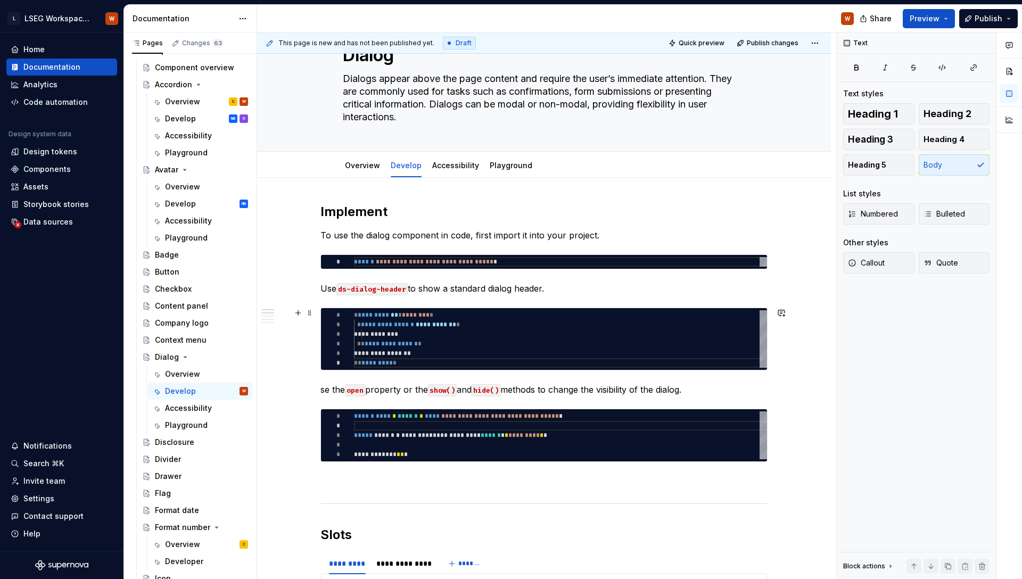
click at [558, 347] on div "**********" at bounding box center [560, 338] width 413 height 57
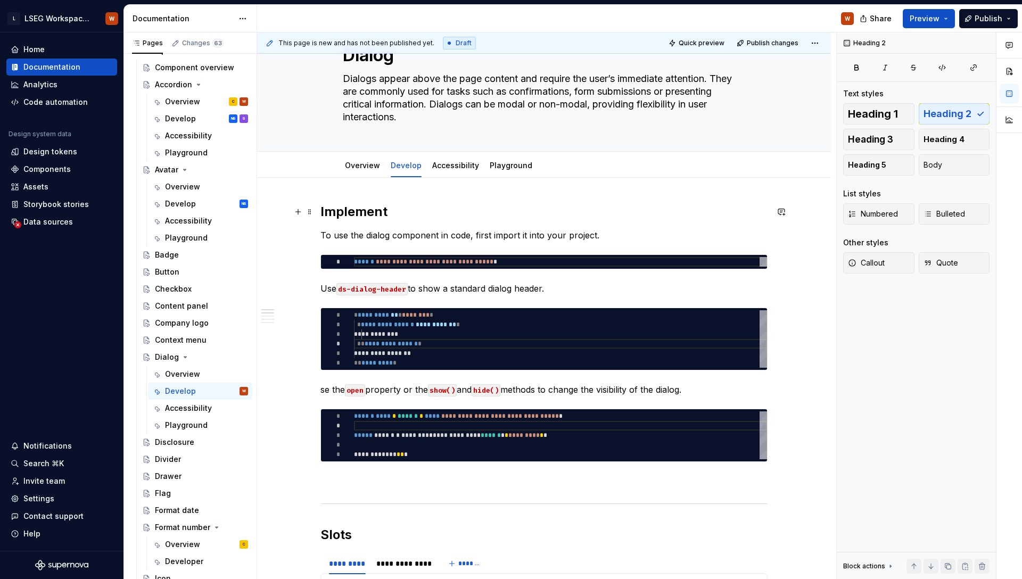
click at [359, 206] on h2 "Implement" at bounding box center [543, 211] width 447 height 17
click at [392, 481] on p at bounding box center [543, 481] width 447 height 13
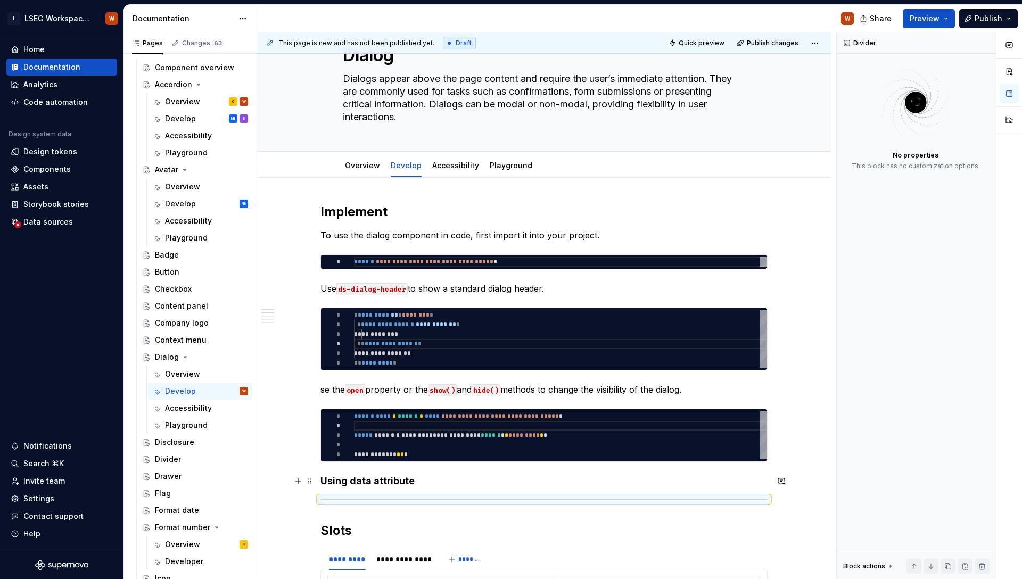
click at [327, 479] on h4 "Using data attribute" at bounding box center [543, 481] width 447 height 13
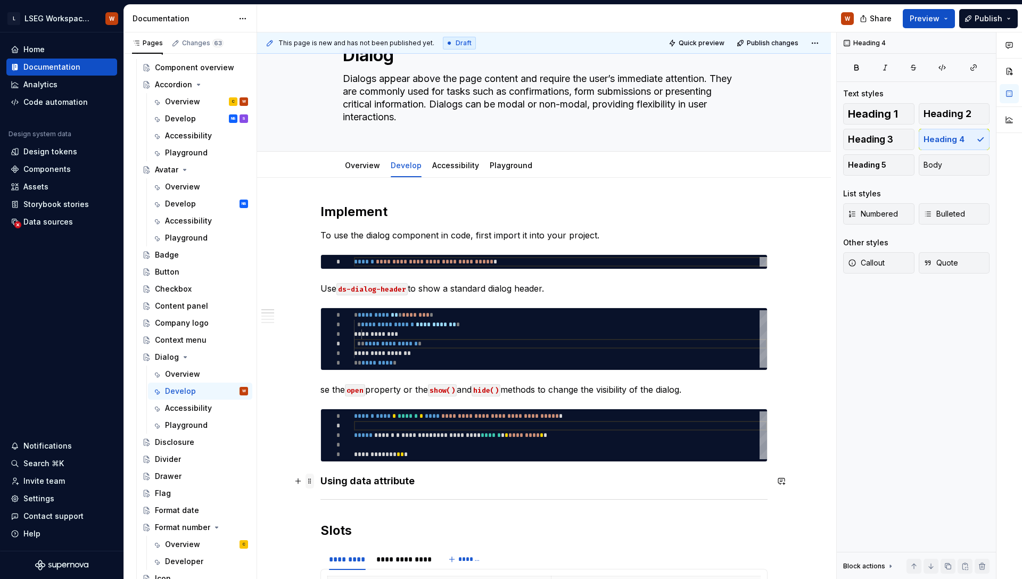
click at [310, 480] on span at bounding box center [309, 481] width 9 height 15
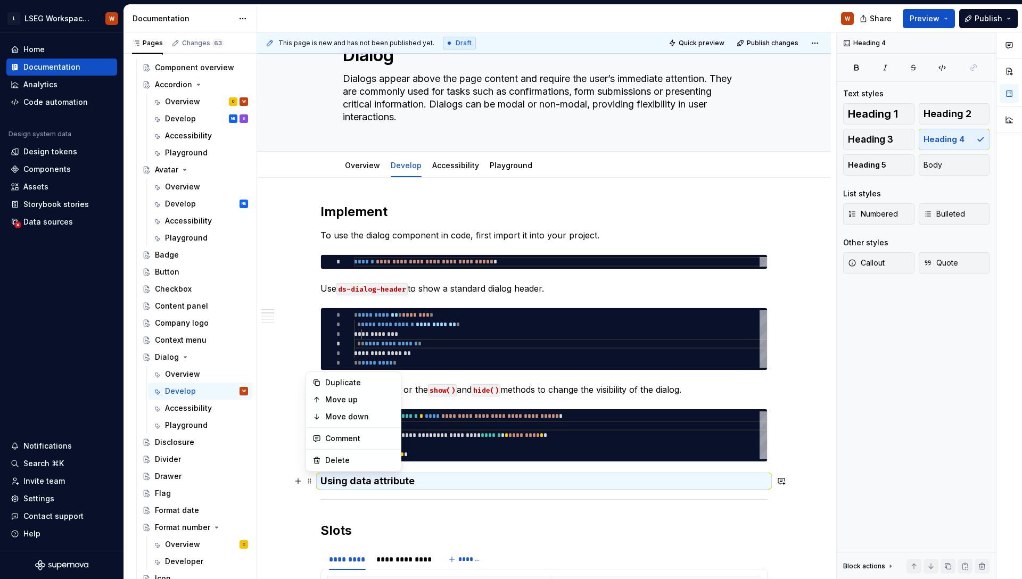
click at [437, 460] on div "**********" at bounding box center [544, 435] width 446 height 52
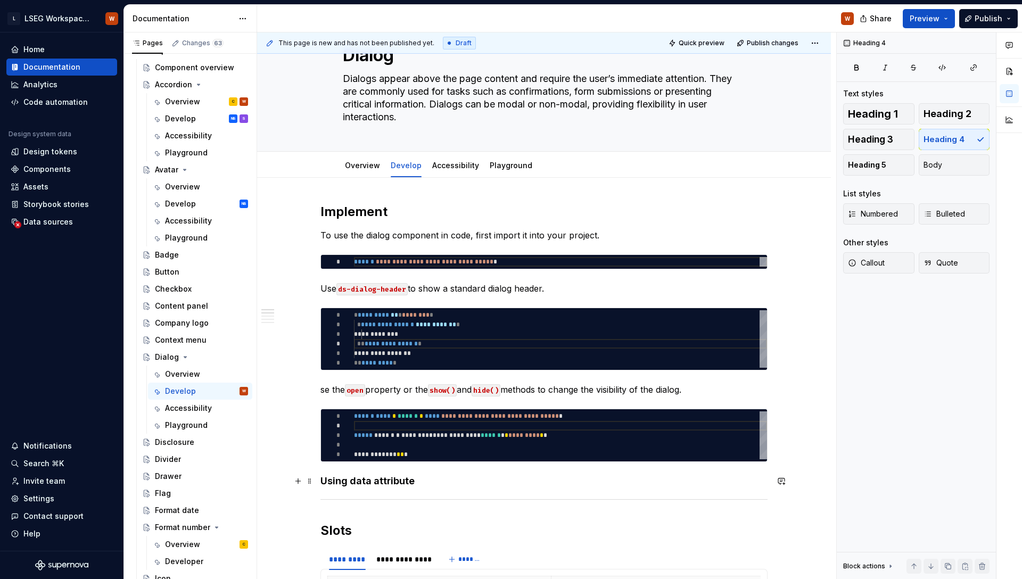
click at [419, 481] on h4 "Using data attribute" at bounding box center [543, 481] width 447 height 13
click at [872, 142] on span "Heading 3" at bounding box center [870, 139] width 45 height 11
click at [328, 388] on p "se the open property or the show() and hide() methods to change the visibility …" at bounding box center [543, 389] width 447 height 13
click at [420, 390] on p "Set the open property or the show() and hide() methods to change the visibility…" at bounding box center [543, 389] width 447 height 13
click at [349, 388] on p "Set the open property or call the show() and hide() methods to change the visib…" at bounding box center [543, 389] width 447 height 13
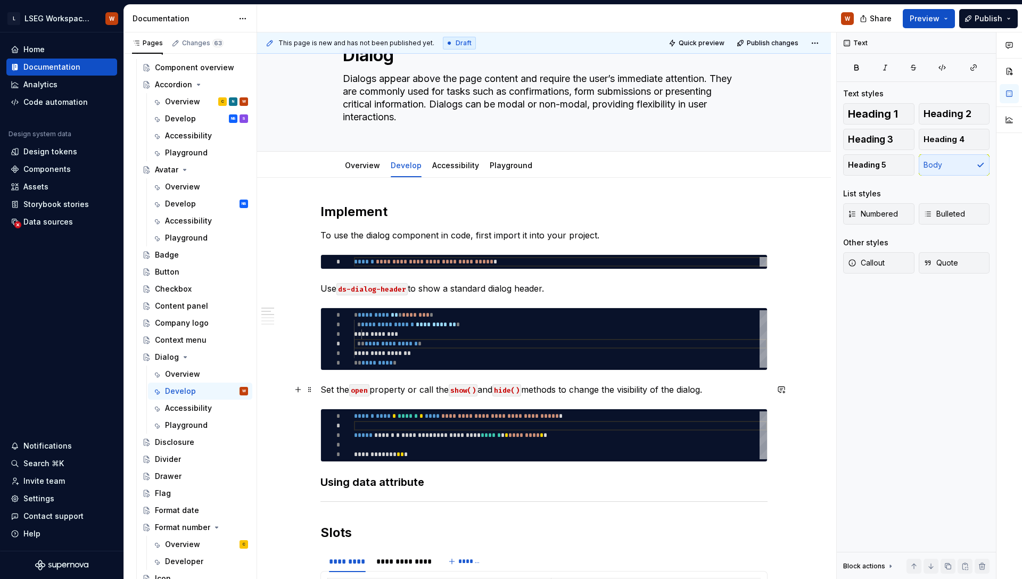
click at [349, 388] on p "Set the open property or call the show() and hide() methods to change the visib…" at bounding box center [543, 389] width 447 height 13
click at [425, 392] on p "Set open property or call the show() and hide() methods to change the visibilit…" at bounding box center [543, 389] width 447 height 13
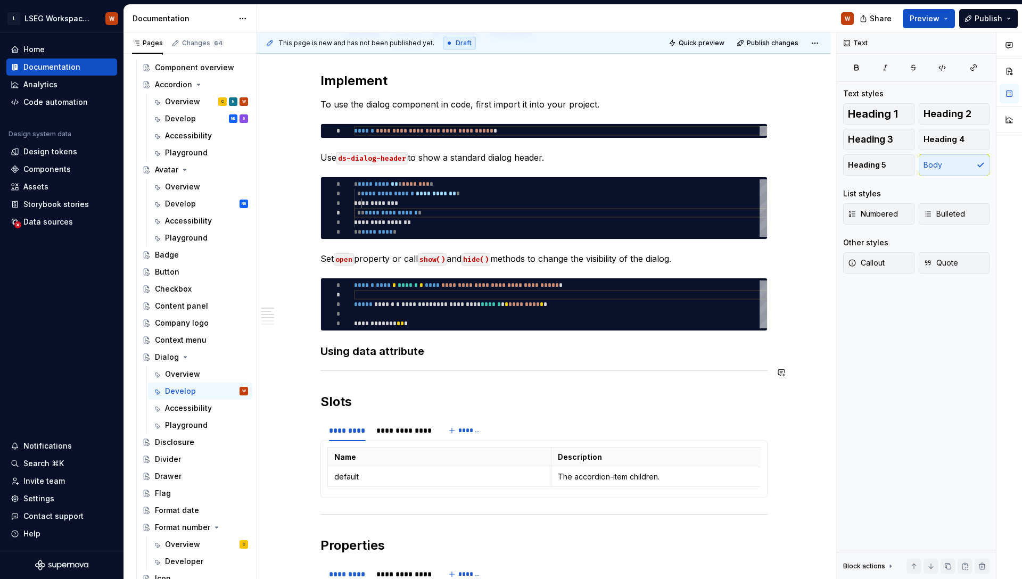
scroll to position [185, 0]
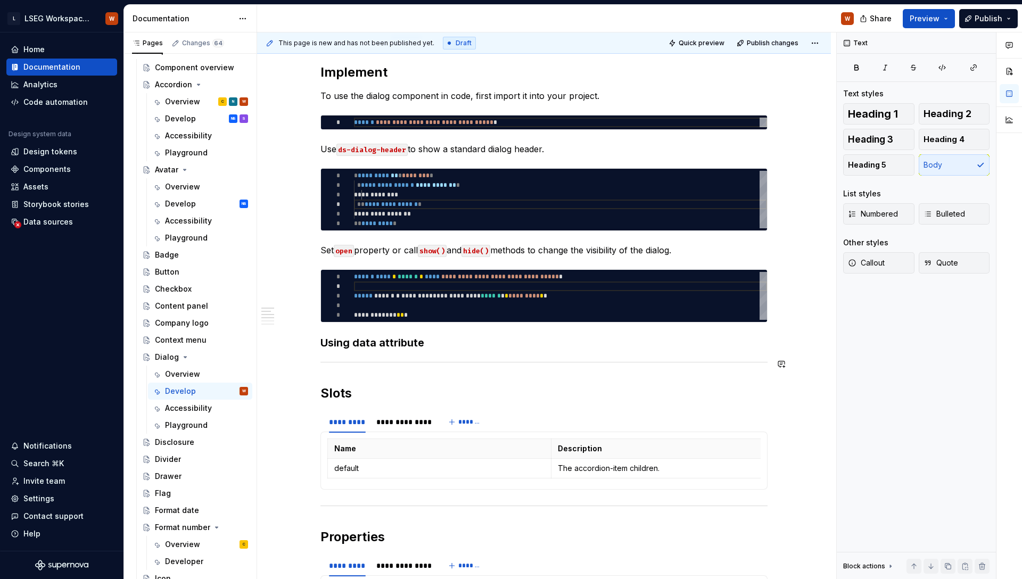
click at [440, 346] on h3 "Using data attribute" at bounding box center [543, 342] width 447 height 15
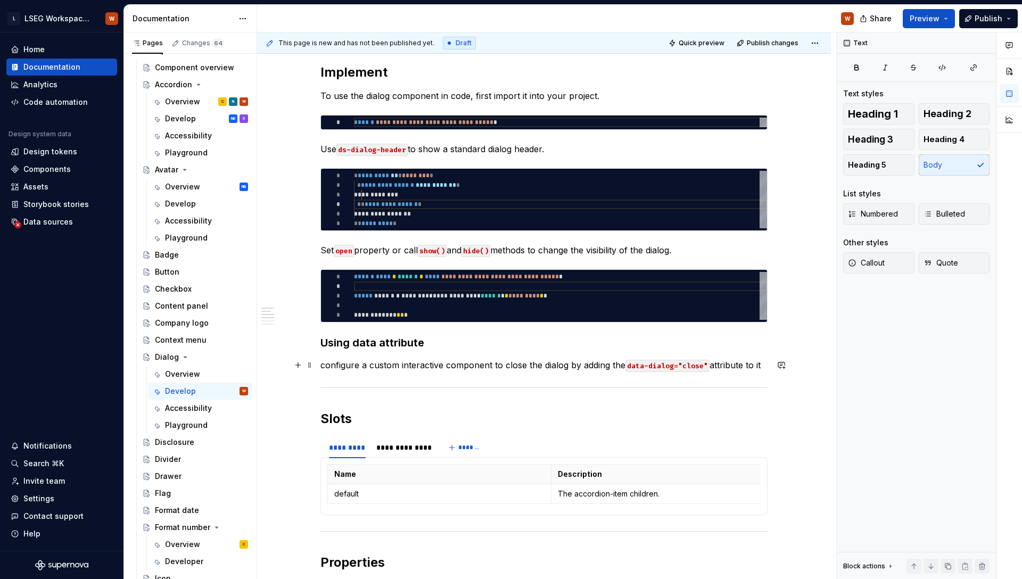
click at [325, 365] on p "configure a custom interactive component to close the dialog by adding the data…" at bounding box center [543, 365] width 447 height 13
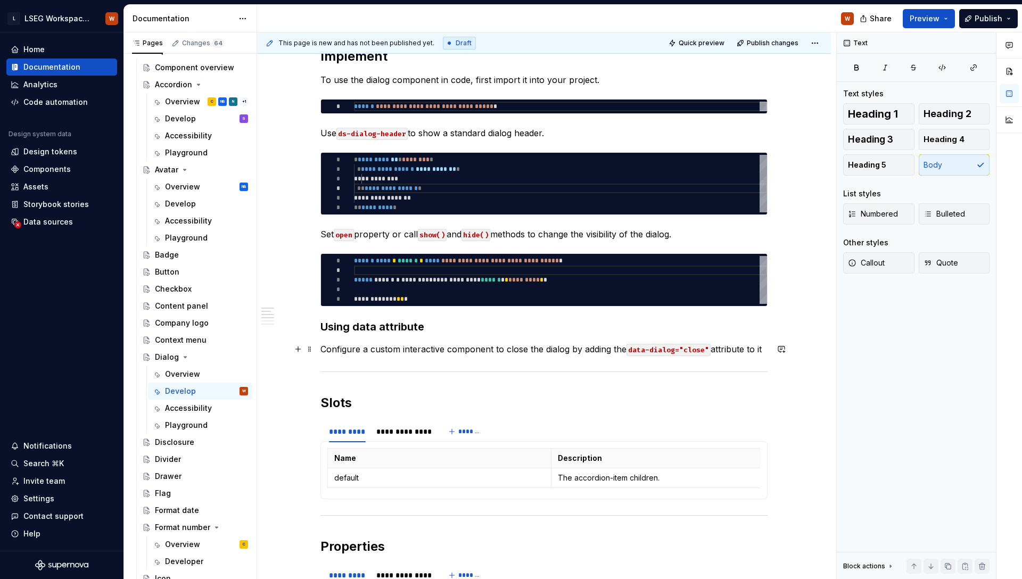
click at [718, 345] on p "Configure a custom interactive component to close the dialog by adding the data…" at bounding box center [543, 349] width 447 height 13
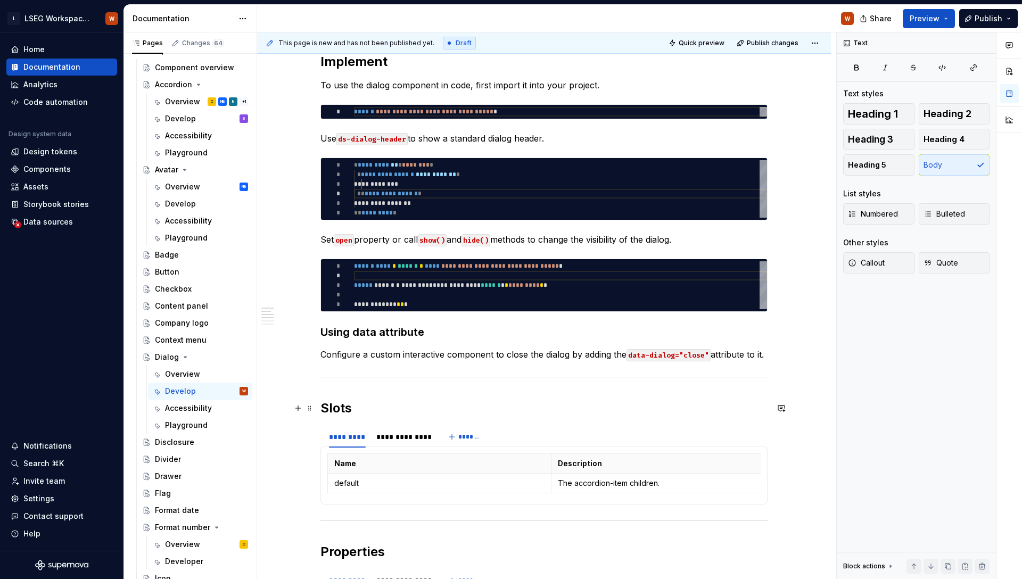
scroll to position [186, 0]
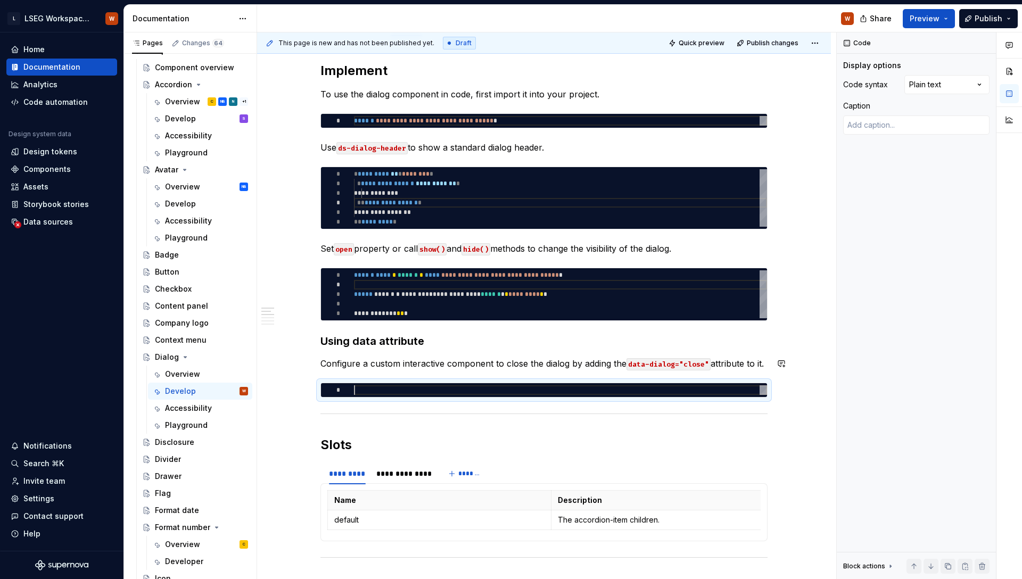
type textarea "*"
type textarea "**********"
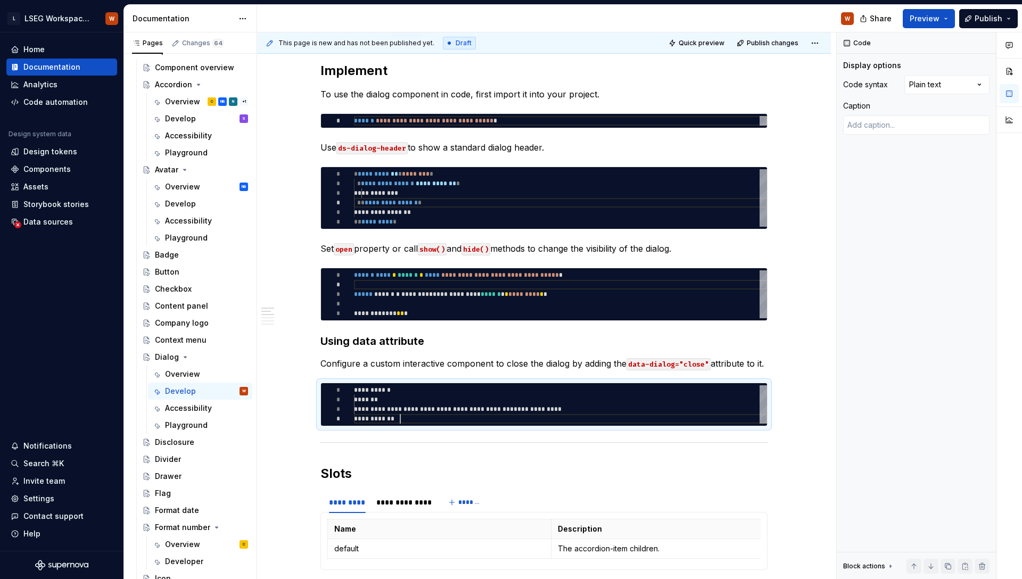
click at [941, 87] on div "Comments Open comments No comments yet Select ‘Comment’ from the block context …" at bounding box center [929, 305] width 185 height 547
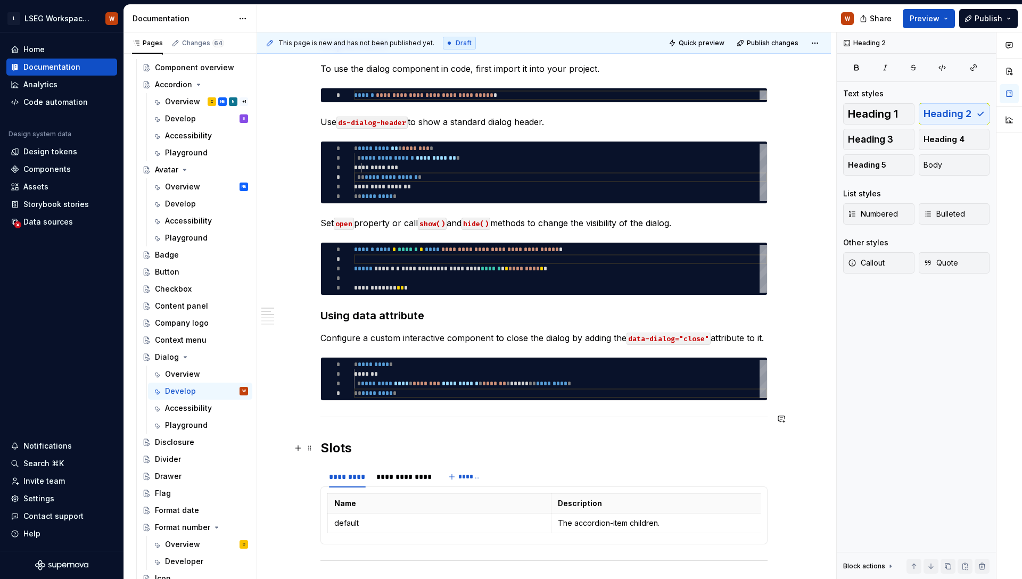
scroll to position [213, 0]
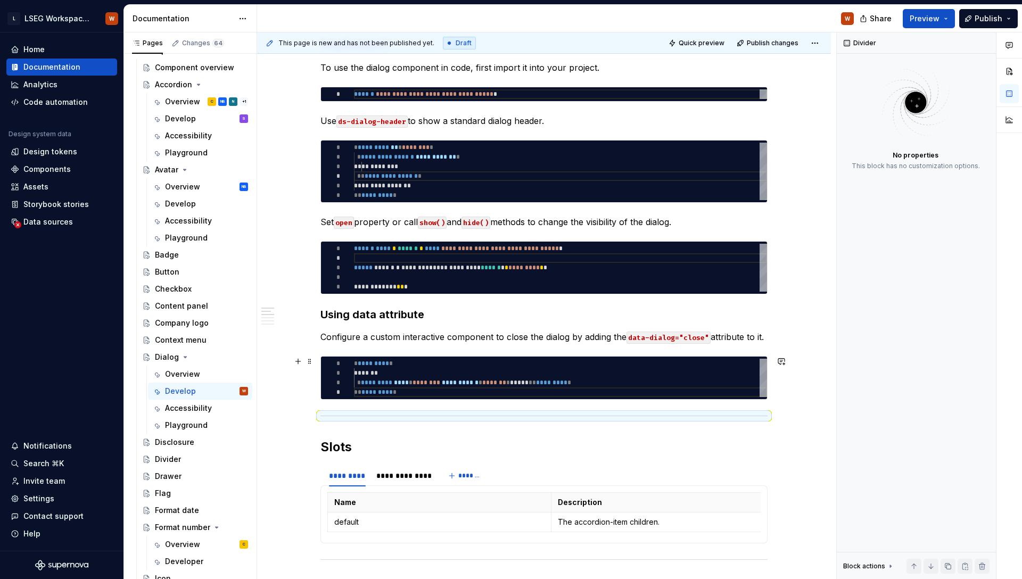
click at [391, 400] on div "**********" at bounding box center [543, 378] width 447 height 44
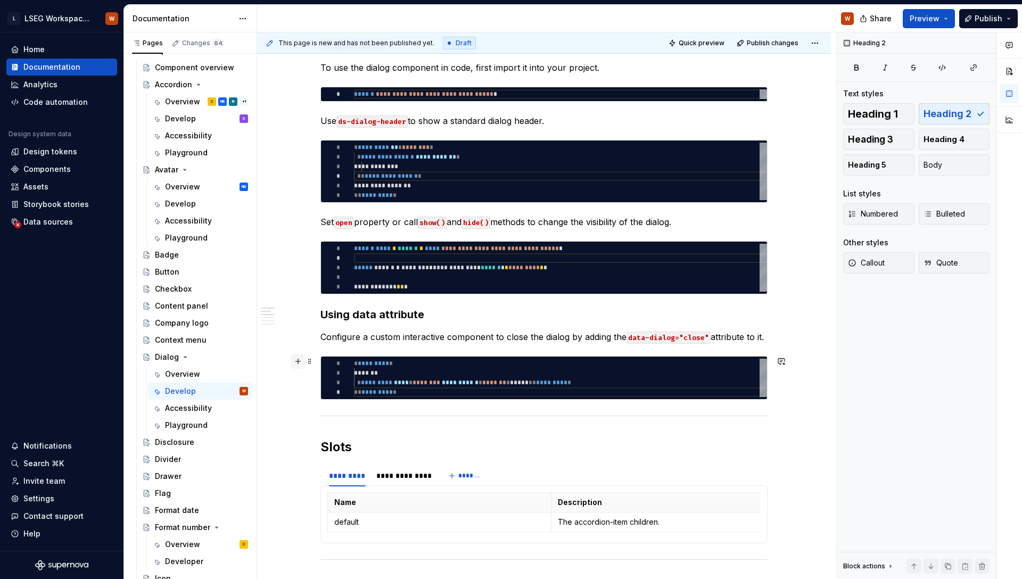
click at [300, 360] on button "button" at bounding box center [298, 361] width 15 height 15
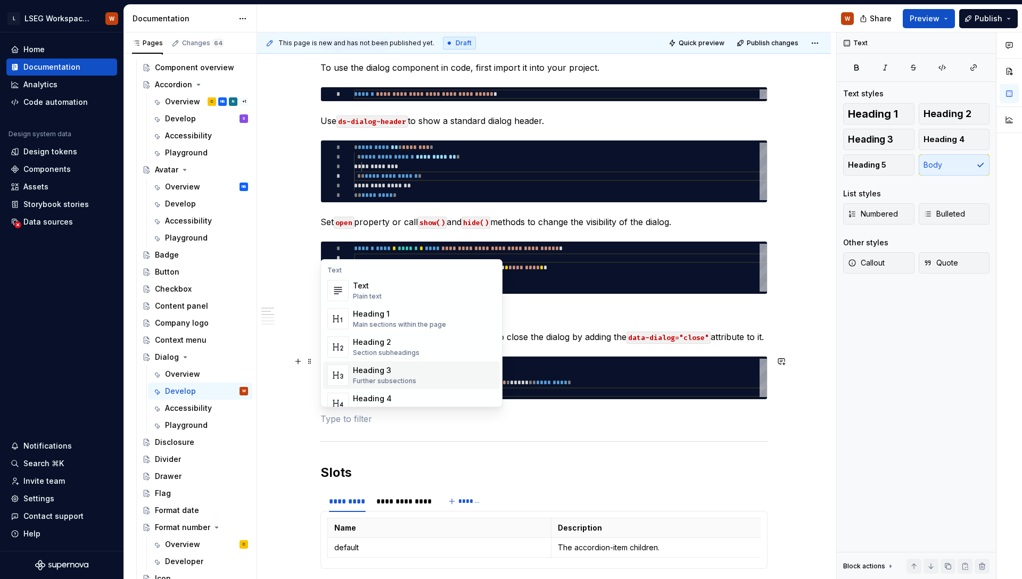
click at [391, 363] on span "Heading 3 Further subsections" at bounding box center [411, 375] width 177 height 28
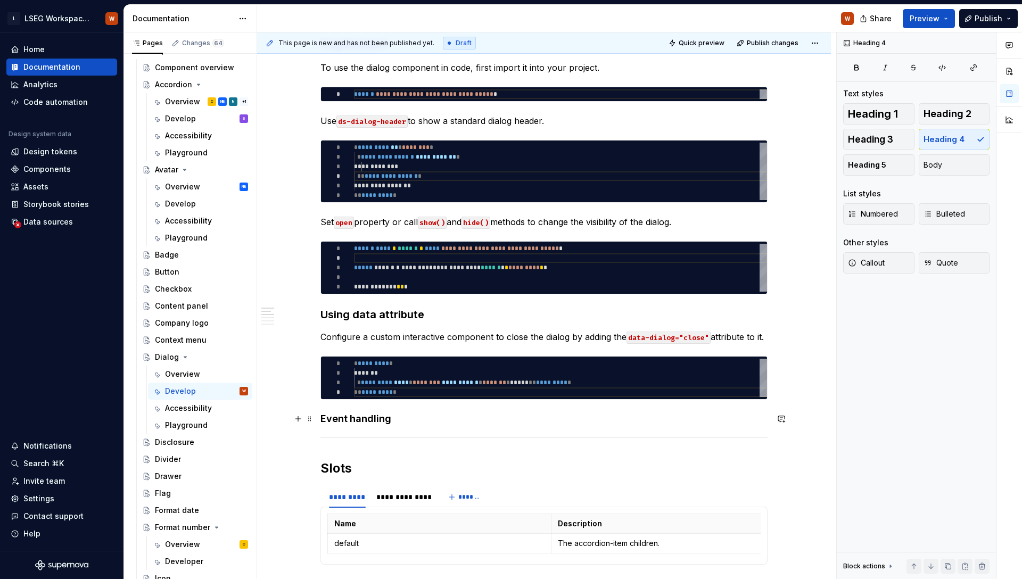
click at [383, 417] on h4 "Event handling" at bounding box center [543, 418] width 447 height 13
click at [900, 147] on button "Heading 3" at bounding box center [878, 139] width 71 height 21
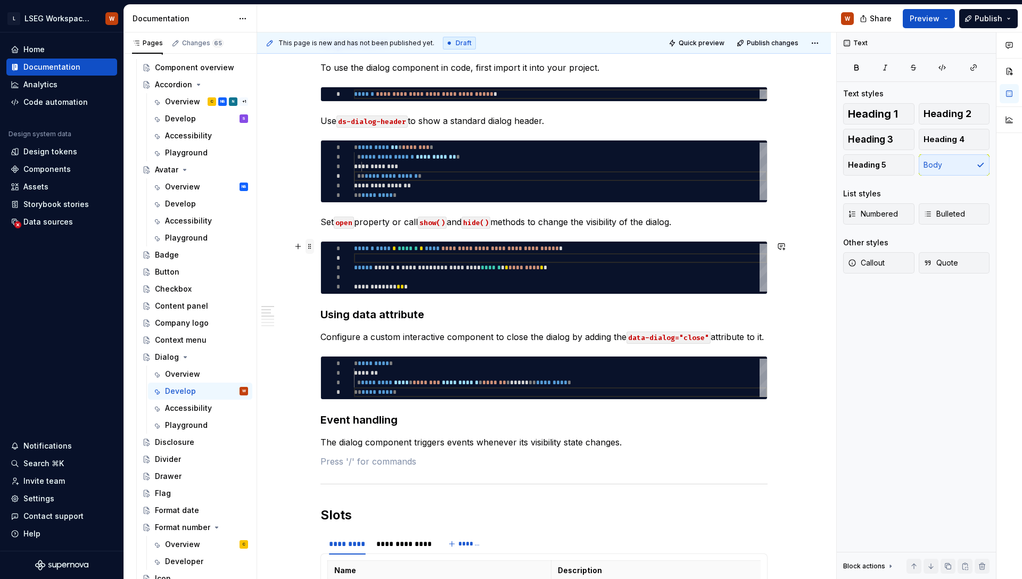
click at [308, 249] on span at bounding box center [309, 246] width 9 height 15
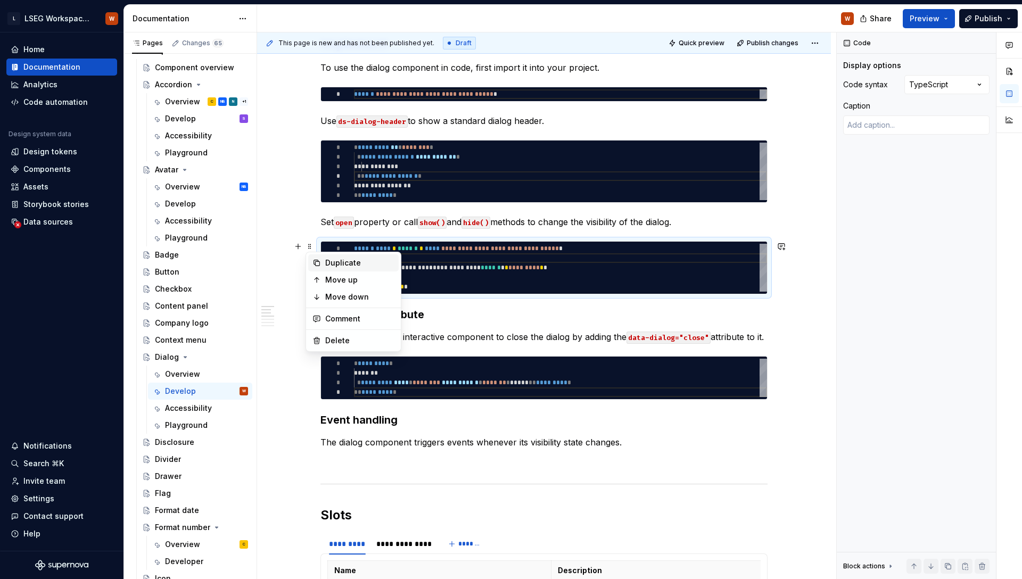
click at [335, 266] on div "Duplicate" at bounding box center [359, 263] width 69 height 11
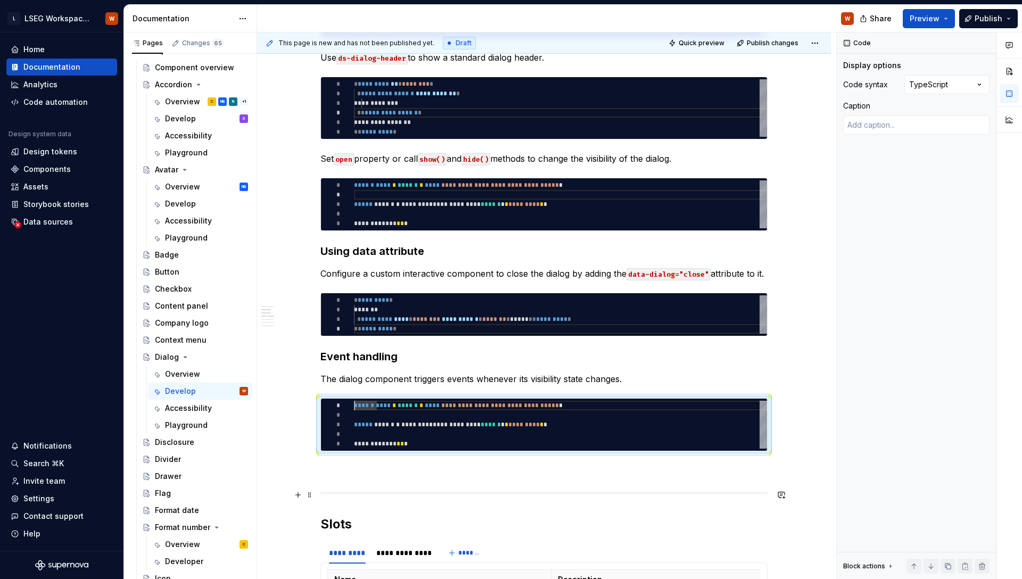
scroll to position [282, 0]
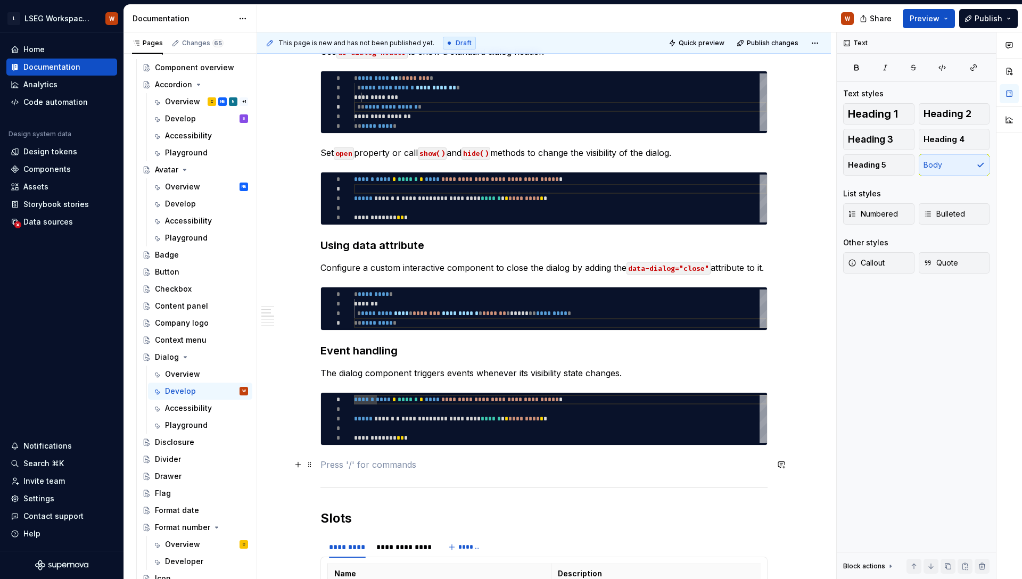
click at [368, 468] on p at bounding box center [543, 464] width 447 height 13
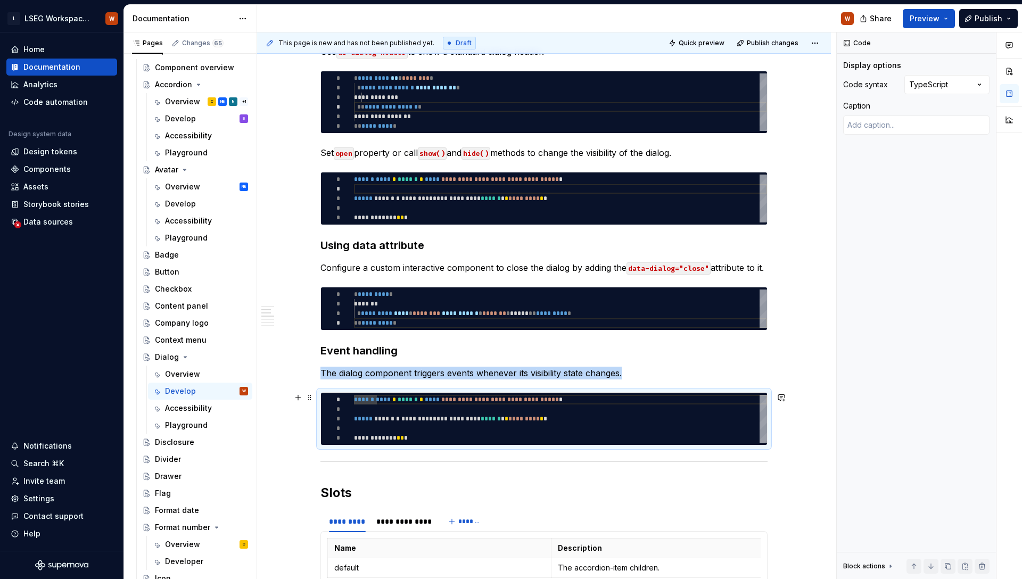
click at [415, 439] on div "**********" at bounding box center [560, 419] width 413 height 48
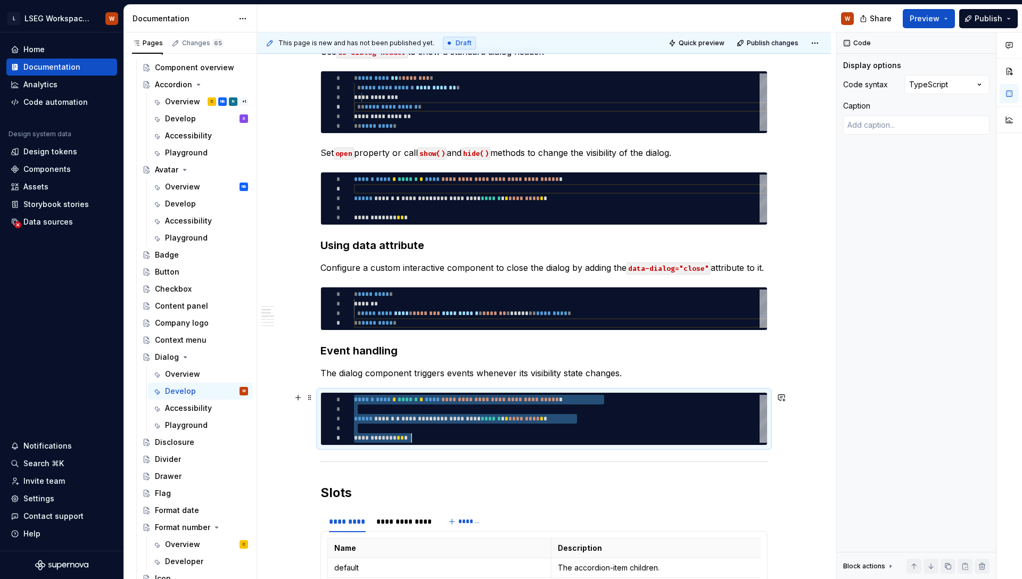
scroll to position [0, 57]
type textarea "*"
type textarea "**********"
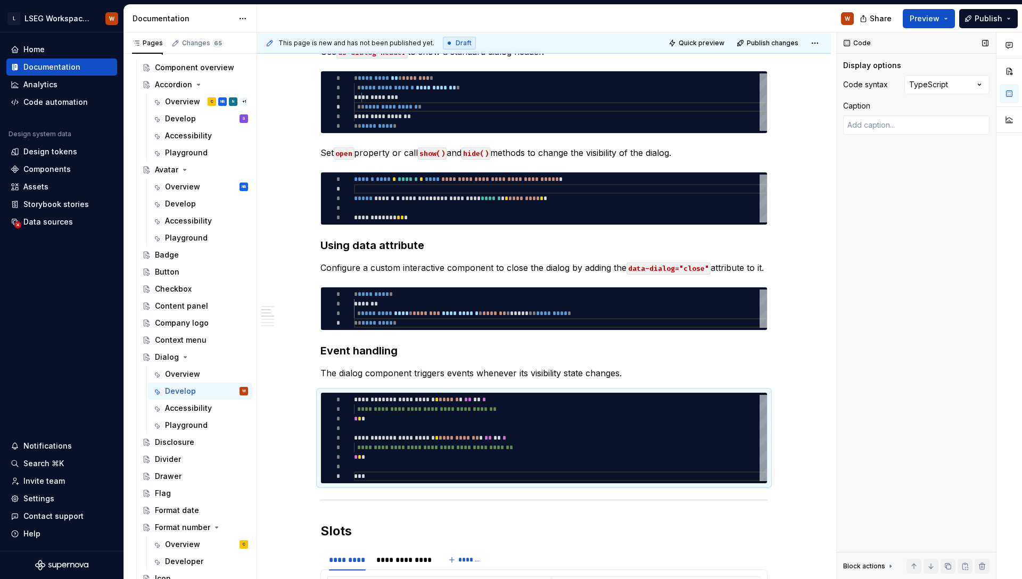
click at [874, 392] on div "Code Display options Code syntax TypeScript Caption Block actions Move up Move …" at bounding box center [916, 305] width 159 height 547
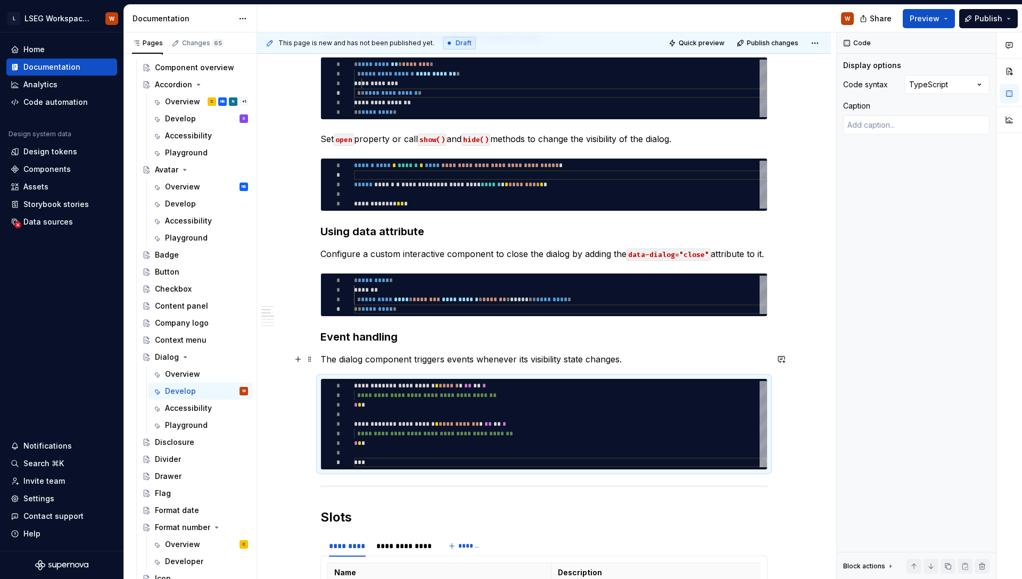
scroll to position [332, 0]
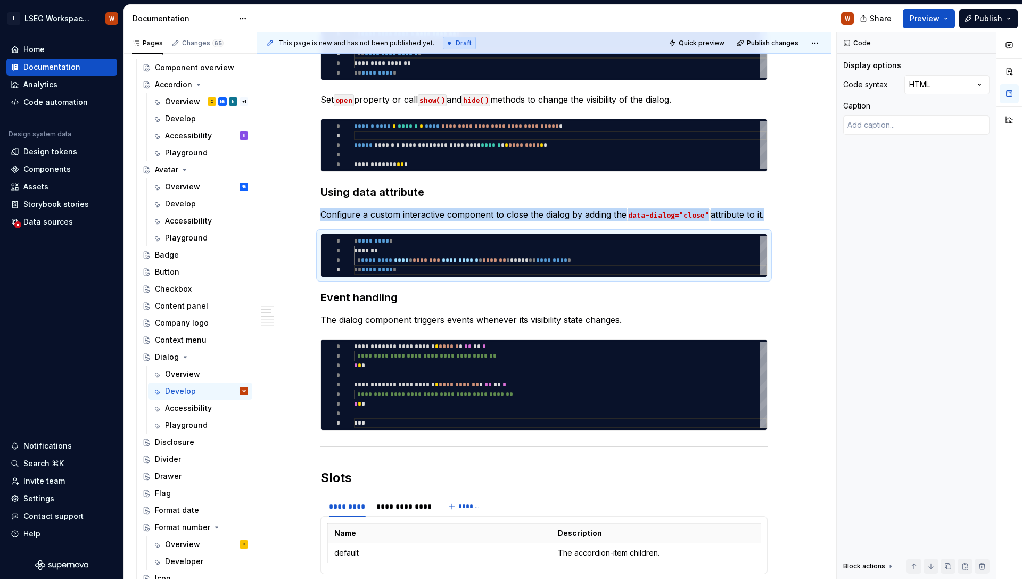
scroll to position [301, 0]
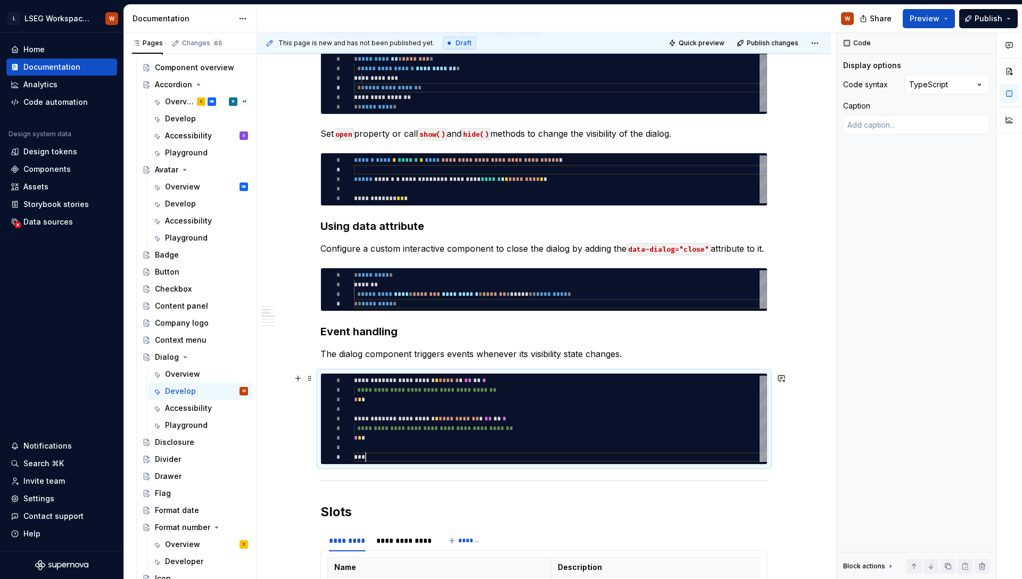
click at [408, 459] on div "**********" at bounding box center [560, 419] width 413 height 86
type textarea "*"
type textarea "**********"
type textarea "*"
type textarea "**********"
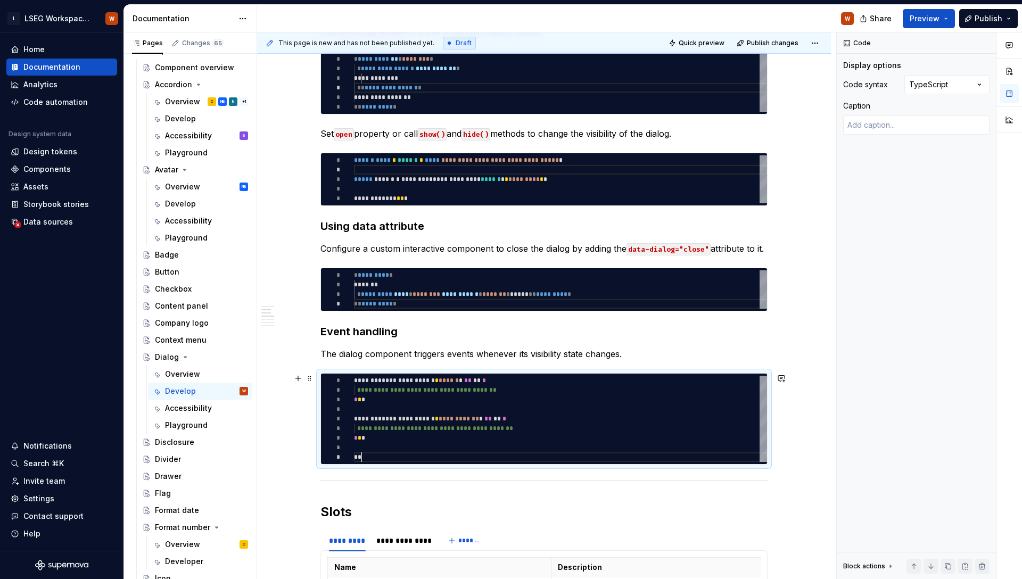
scroll to position [77, 4]
type textarea "*"
type textarea "**********"
type textarea "*"
type textarea "**********"
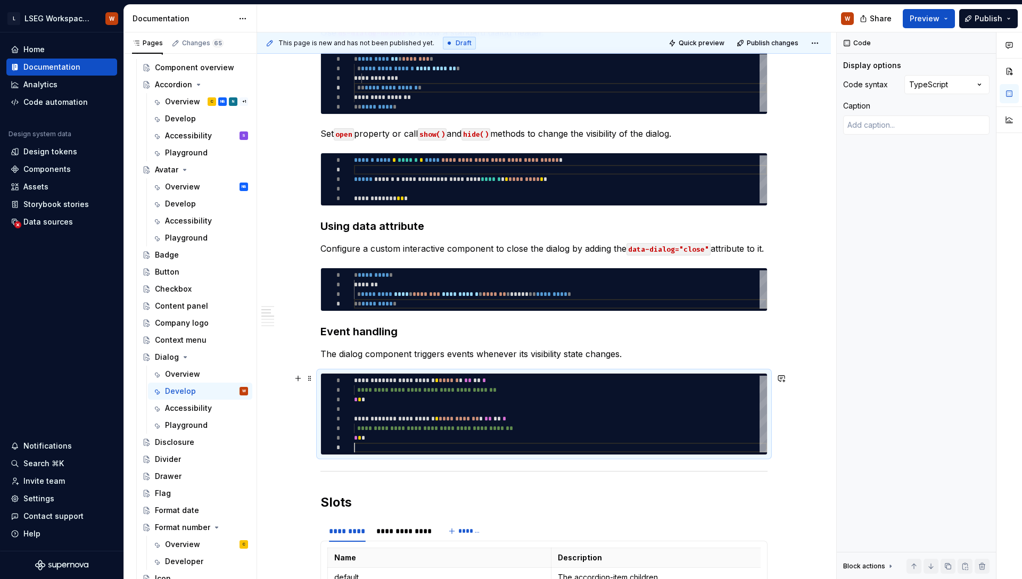
scroll to position [67, 0]
type textarea "*"
type textarea "**********"
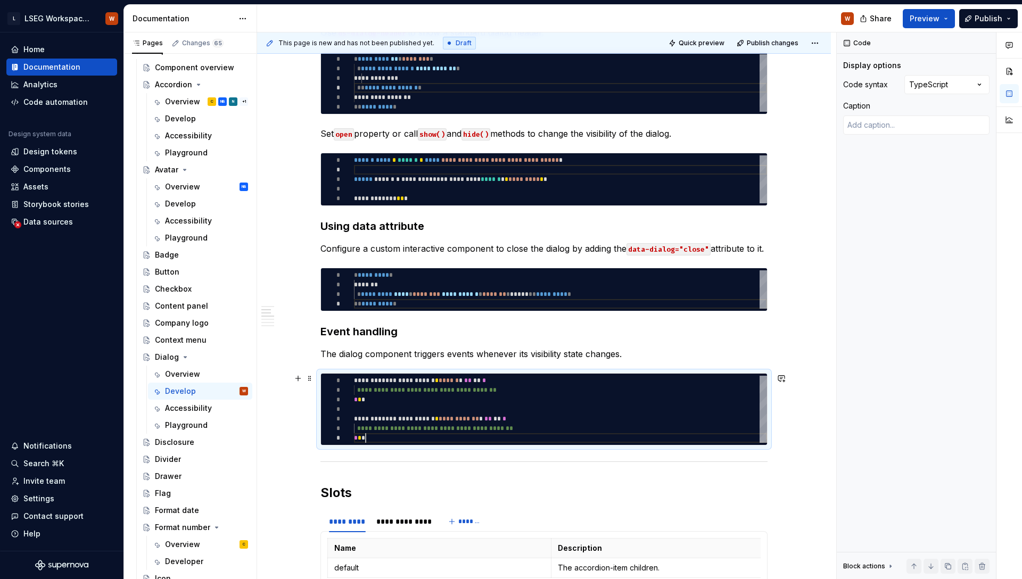
scroll to position [57, 12]
click at [848, 350] on div "Code Display options Code syntax TypeScript Caption Block actions Move up Move …" at bounding box center [916, 305] width 159 height 547
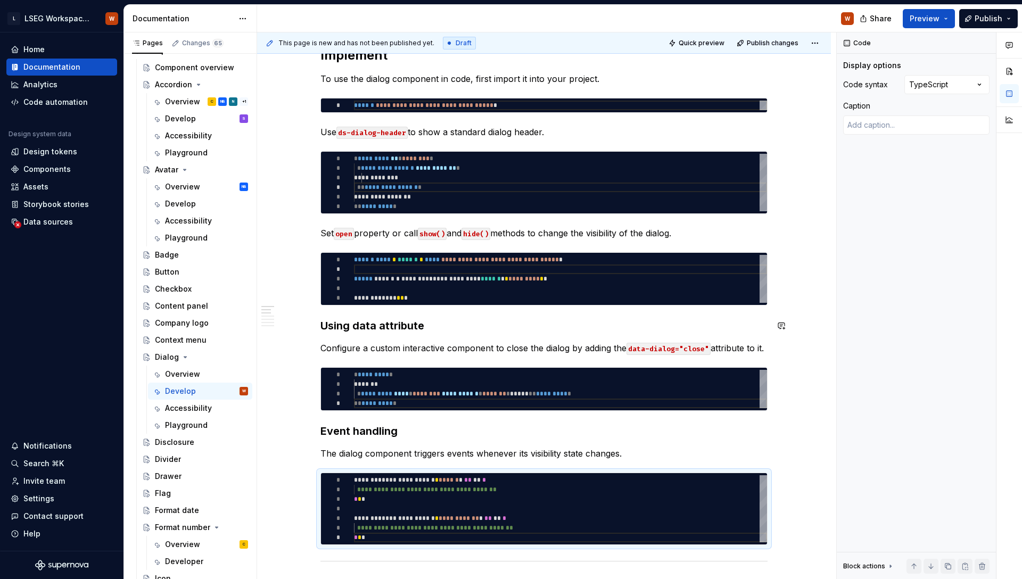
scroll to position [0, 0]
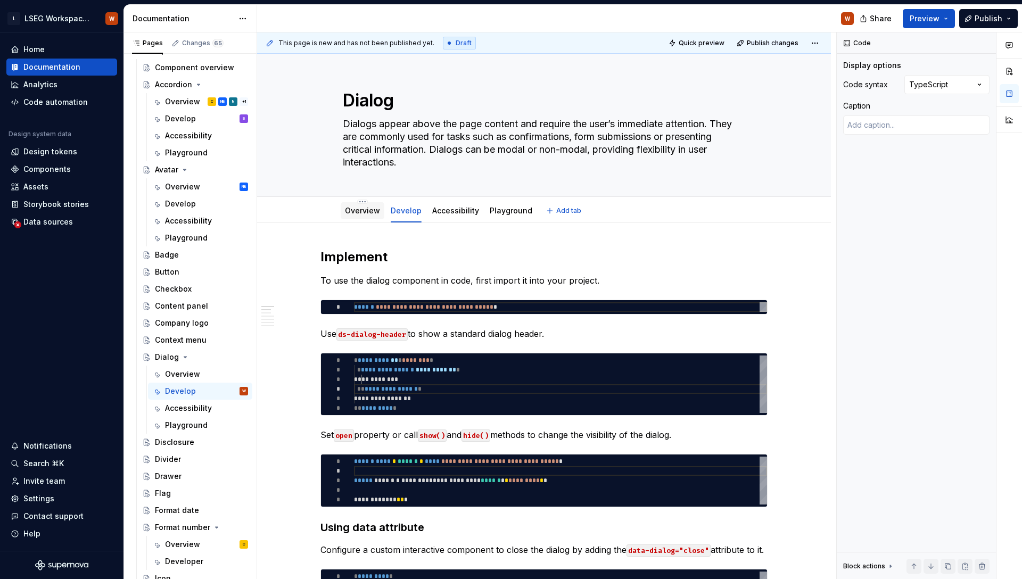
click at [361, 209] on link "Overview" at bounding box center [362, 210] width 35 height 9
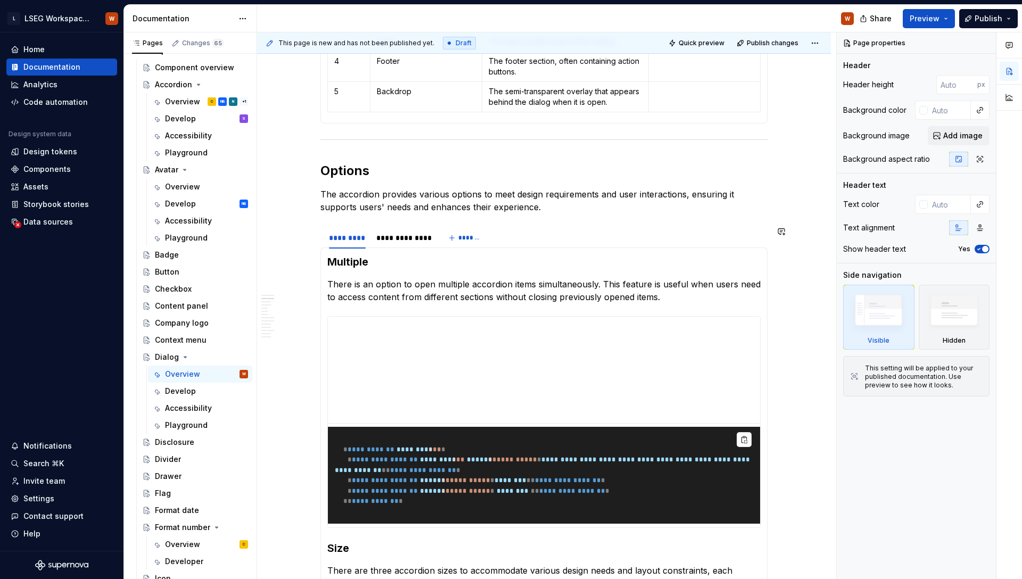
scroll to position [1048, 0]
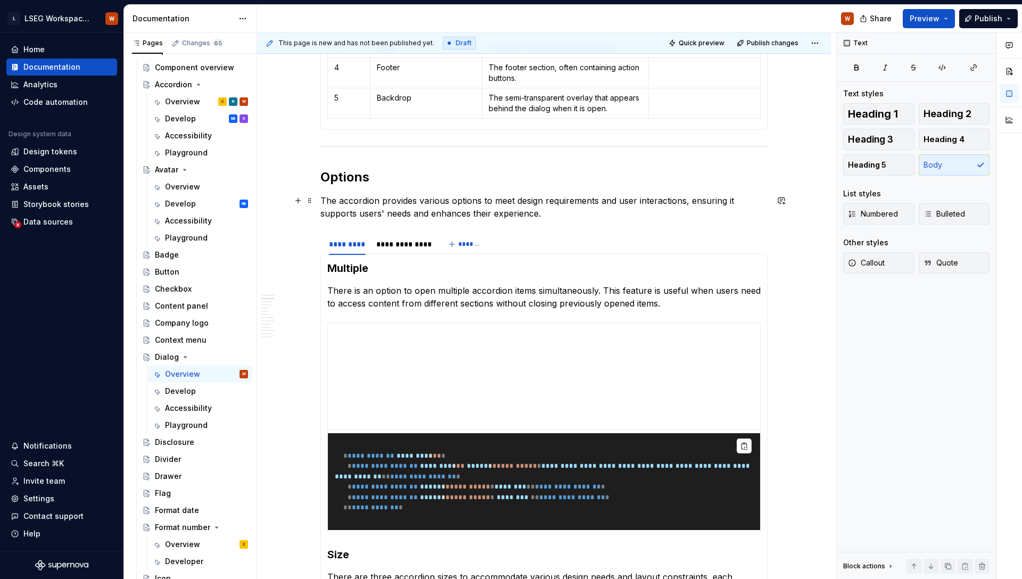
click at [553, 211] on p "The accordion provides various options to meet design requirements and user int…" at bounding box center [543, 207] width 447 height 26
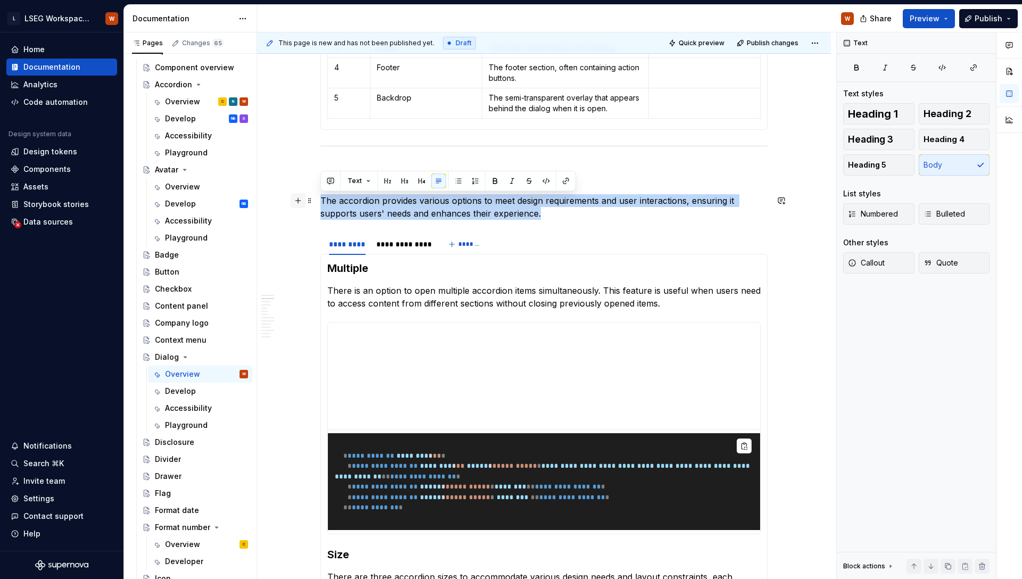
drag, startPoint x: 571, startPoint y: 210, endPoint x: 299, endPoint y: 201, distance: 272.6
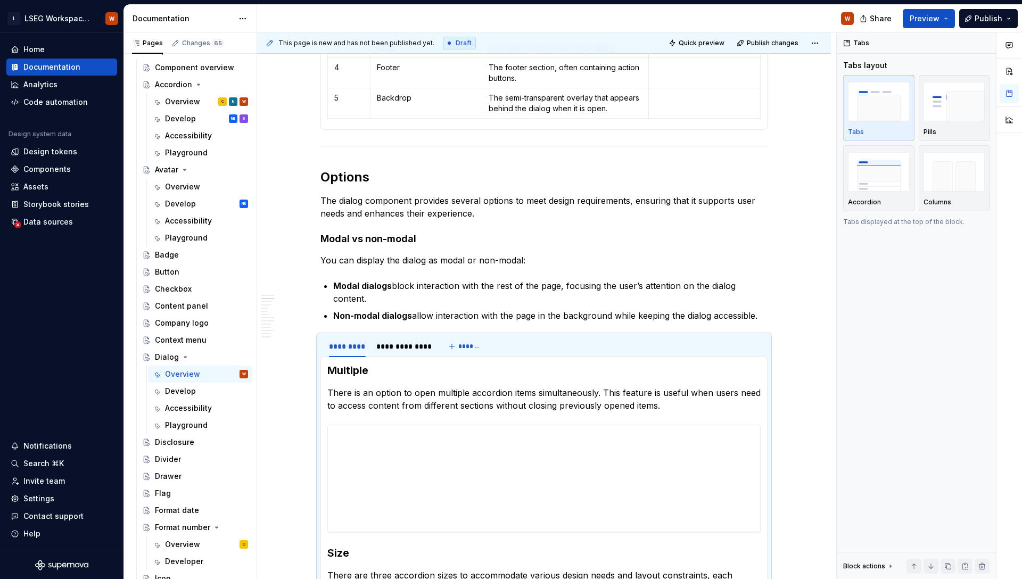
click at [468, 212] on p "The dialog component provides several options to meet design requirements, ensu…" at bounding box center [543, 207] width 447 height 26
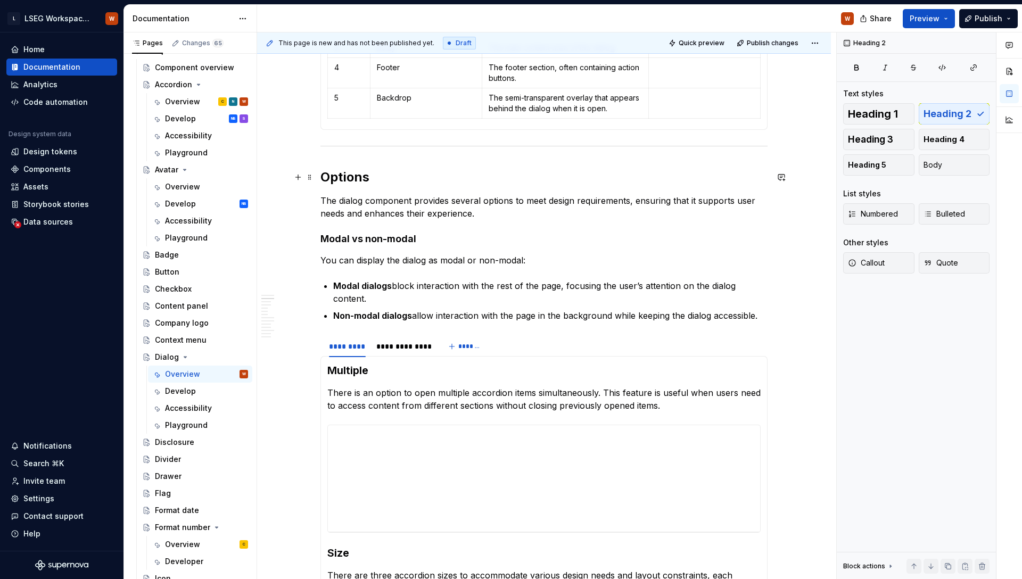
click at [334, 176] on h2 "Options" at bounding box center [543, 177] width 447 height 17
click at [372, 242] on h4 "Modal vs non-modal" at bounding box center [543, 239] width 447 height 13
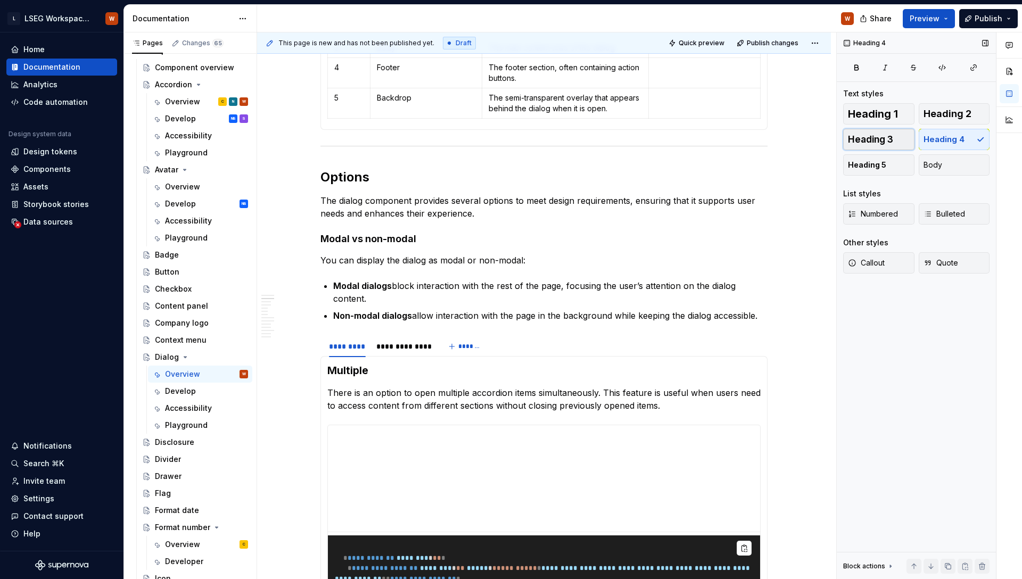
click at [862, 132] on button "Heading 3" at bounding box center [878, 139] width 71 height 21
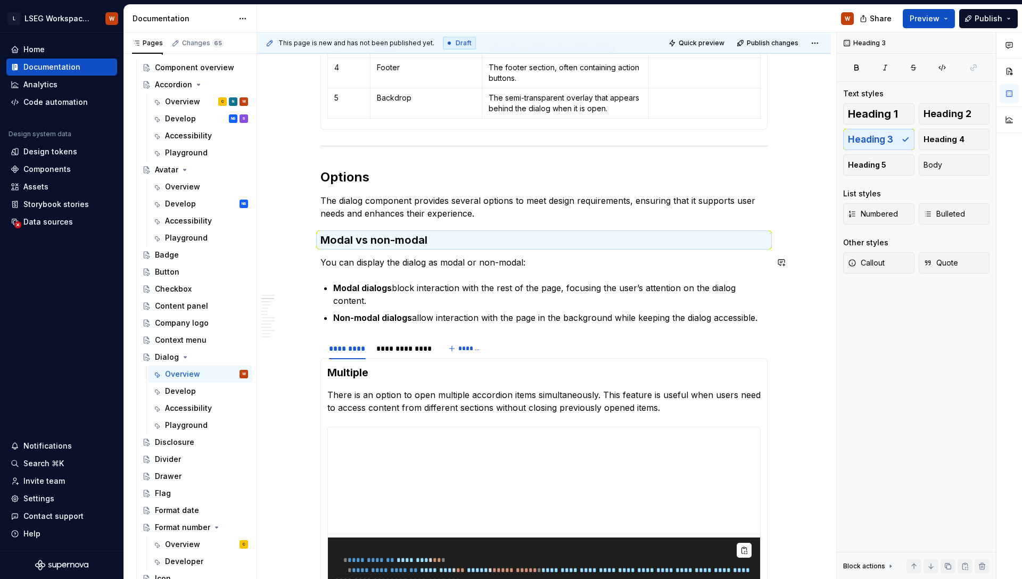
click at [525, 239] on h3 "Modal vs non-modal" at bounding box center [543, 240] width 447 height 15
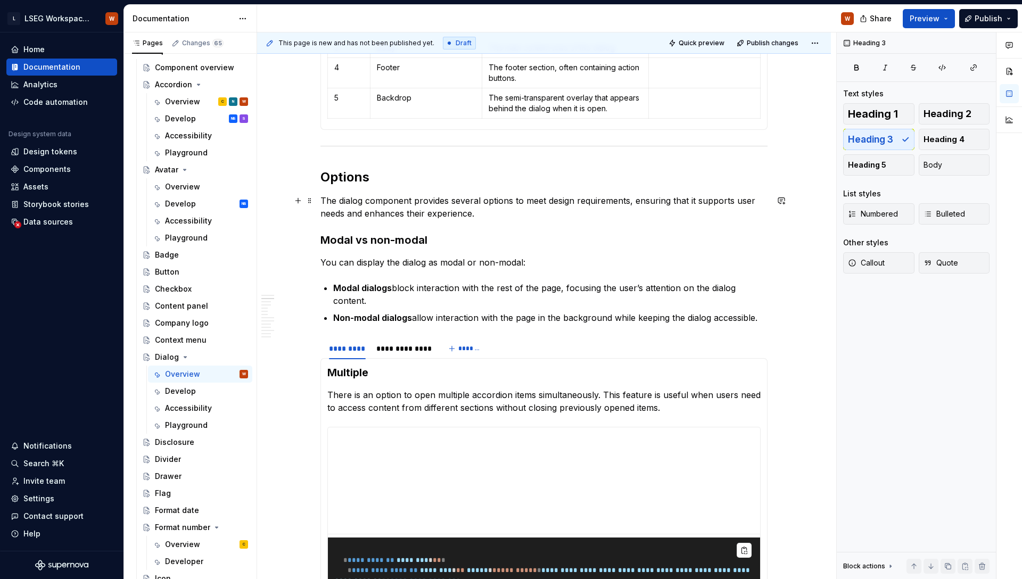
click at [528, 216] on p "The dialog component provides several options to meet design requirements, ensu…" at bounding box center [543, 207] width 447 height 26
click at [352, 181] on h2 "Options" at bounding box center [543, 177] width 447 height 17
click at [372, 211] on p "The dialog component provides several options to meet design requirements, ensu…" at bounding box center [543, 207] width 447 height 26
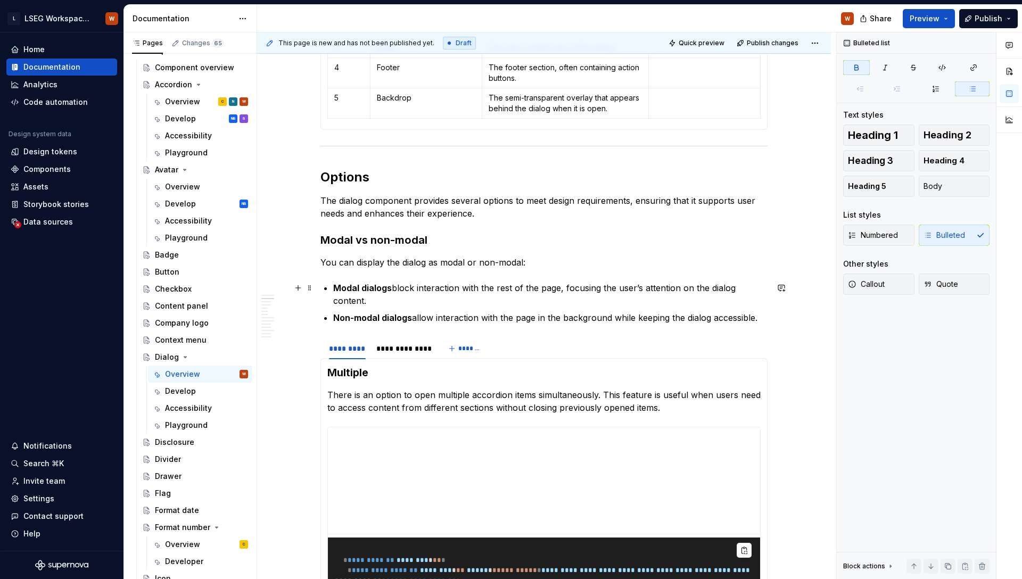
click at [389, 288] on strong "Modal dialogs" at bounding box center [362, 288] width 59 height 11
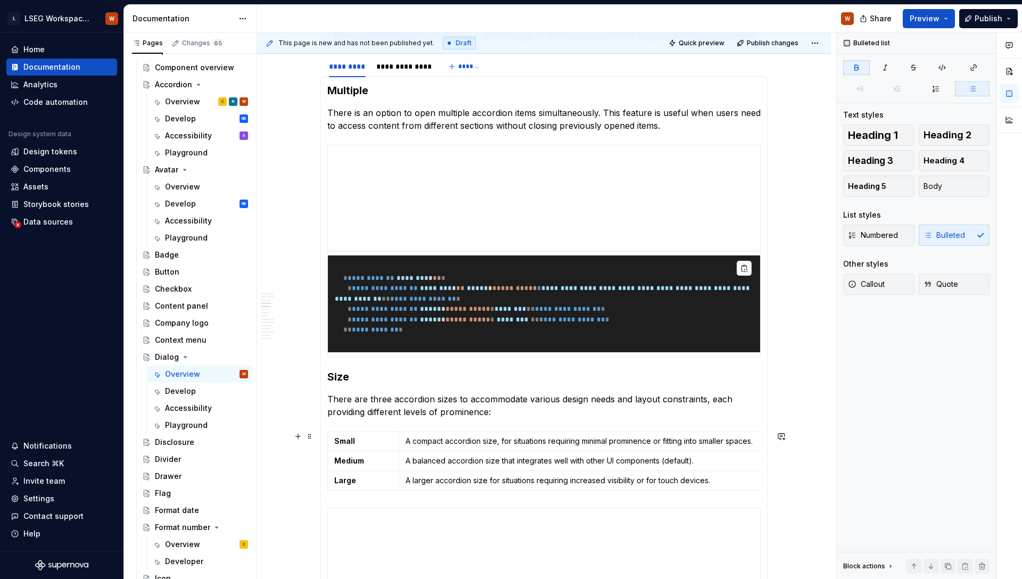
scroll to position [1331, 0]
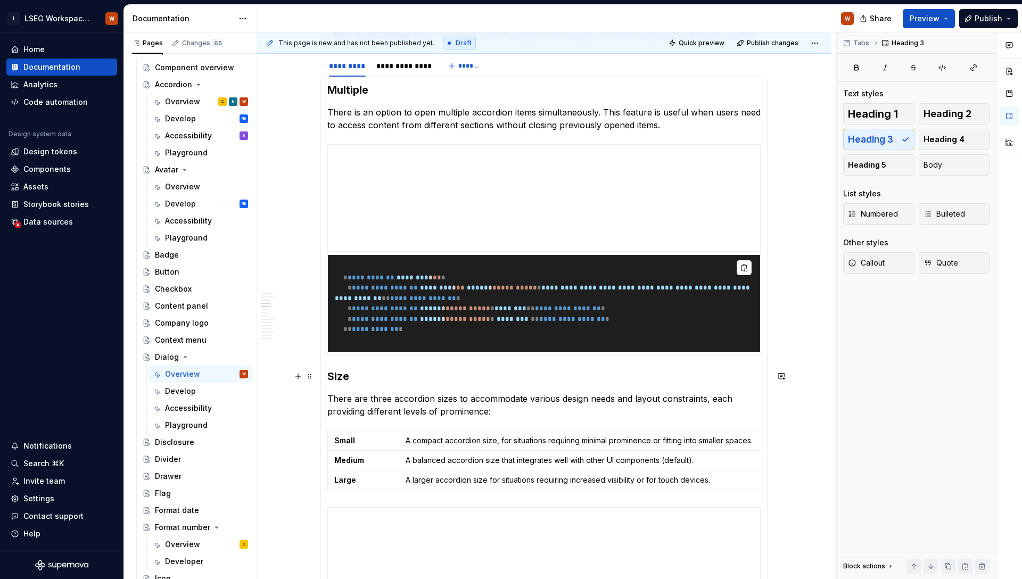
click at [341, 379] on h3 "Size" at bounding box center [543, 376] width 433 height 15
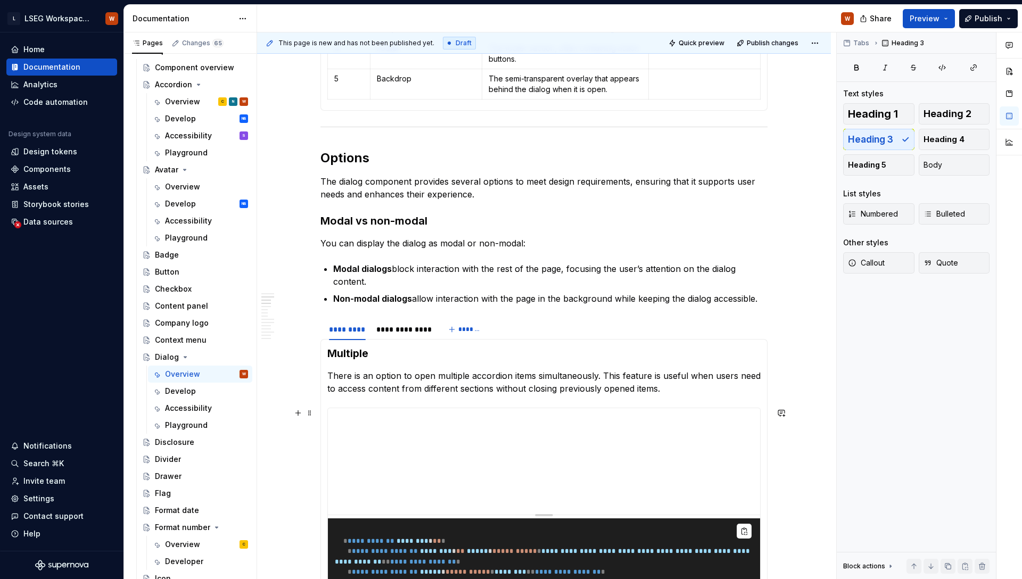
scroll to position [1061, 0]
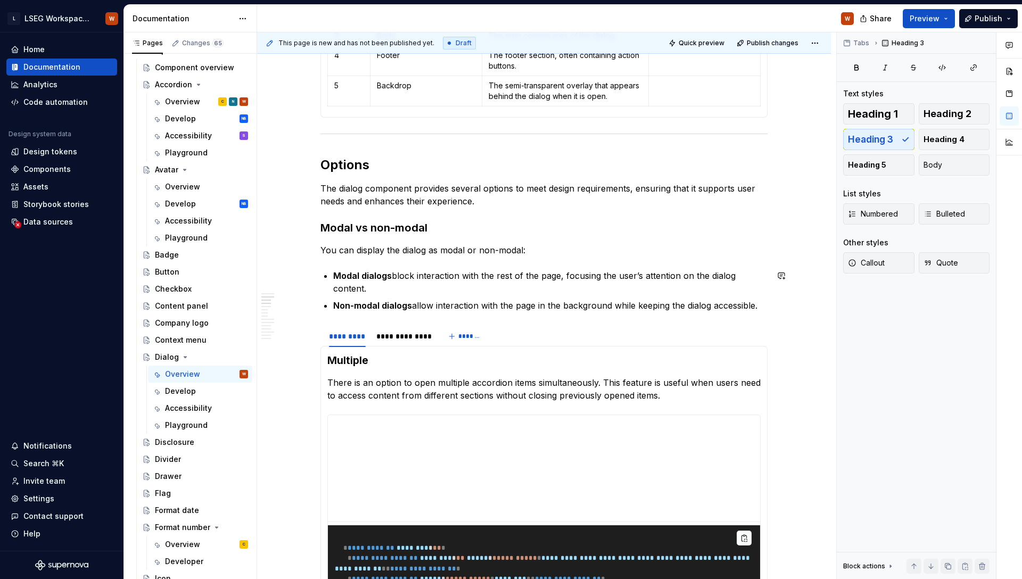
type textarea "*"
click at [344, 337] on div "*********" at bounding box center [347, 336] width 37 height 11
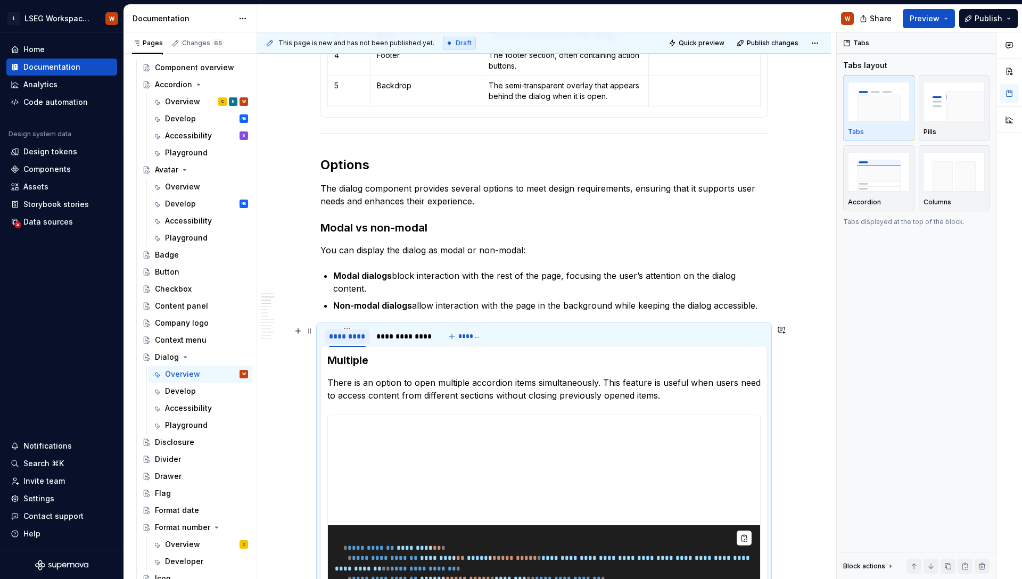
click at [344, 337] on div "*********" at bounding box center [347, 336] width 37 height 11
click at [344, 337] on input "*********" at bounding box center [347, 335] width 45 height 19
type input "******"
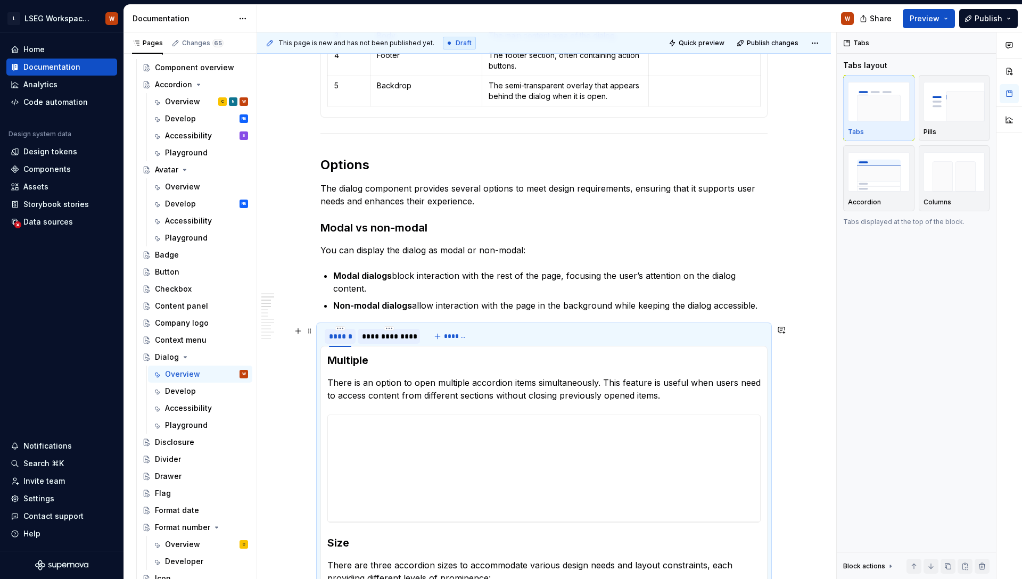
type textarea "*"
click at [383, 334] on div "**********" at bounding box center [389, 336] width 54 height 11
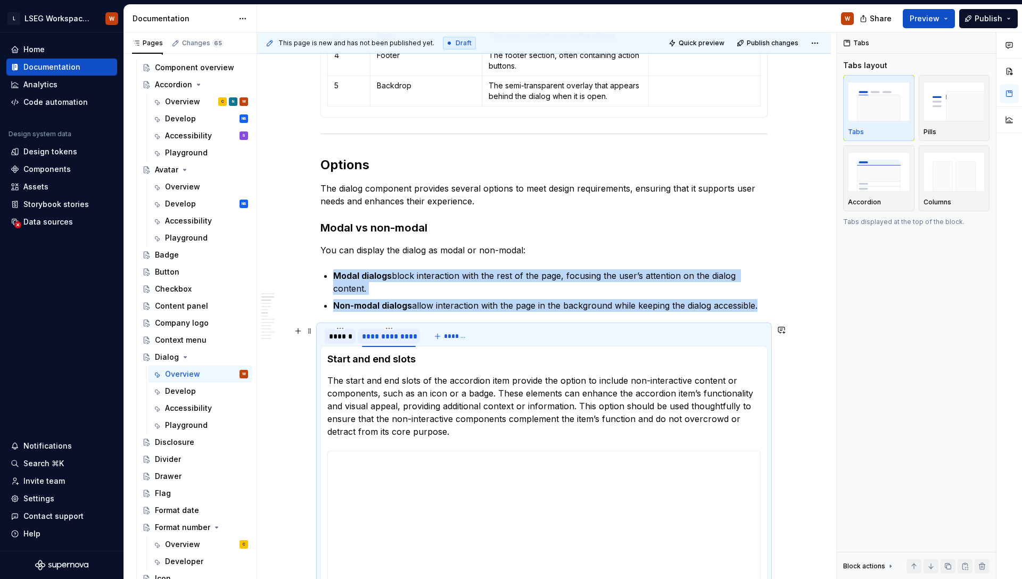
click at [383, 334] on div "**********" at bounding box center [389, 336] width 54 height 11
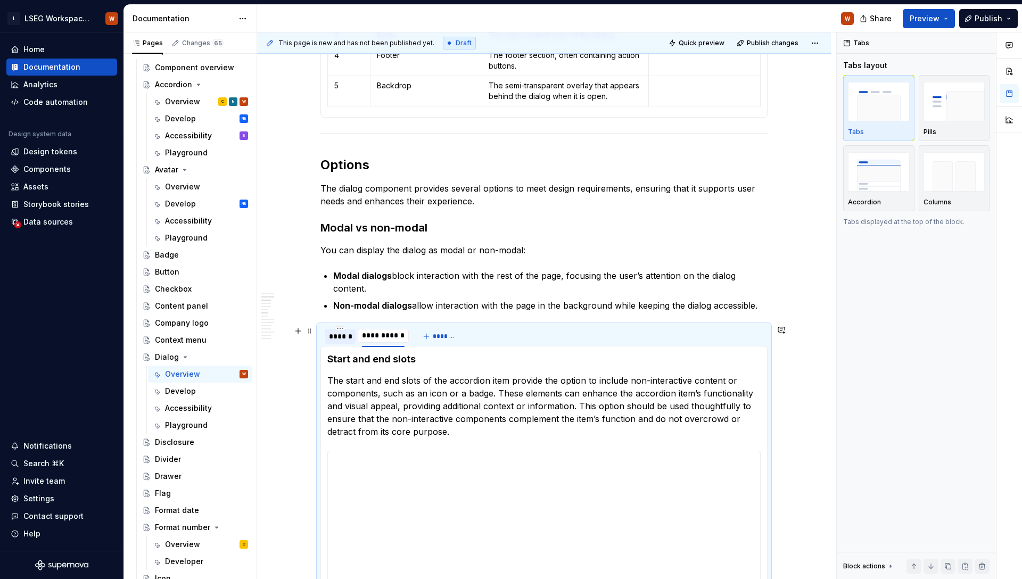
type input "**********"
click at [537, 284] on p "Modal dialogs block interaction with the rest of the page, focusing the user’s …" at bounding box center [550, 282] width 434 height 26
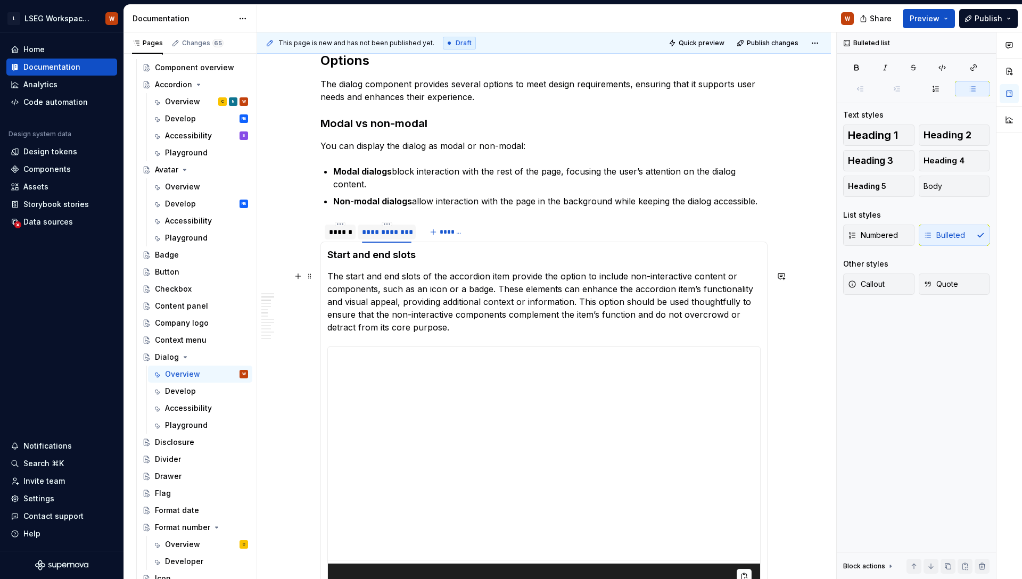
scroll to position [1195, 0]
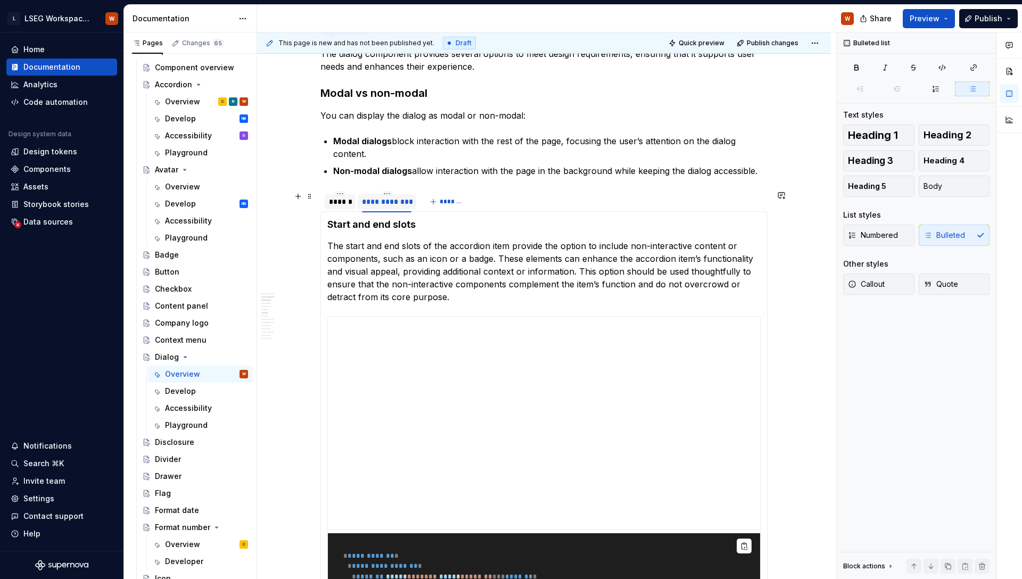
click at [338, 206] on div "******" at bounding box center [340, 201] width 22 height 11
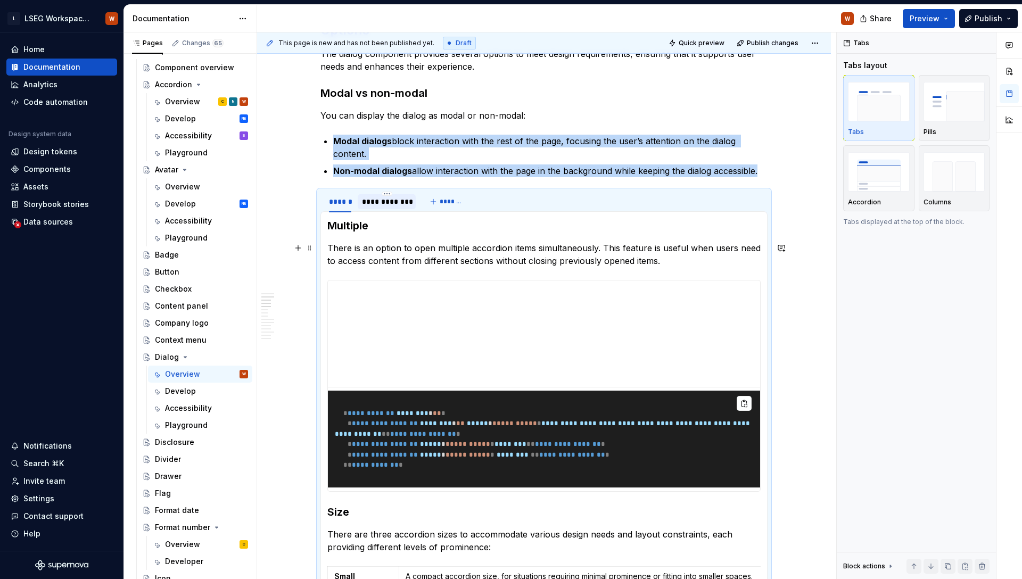
click at [399, 248] on p "There is an option to open multiple accordion items simultaneously. This featur…" at bounding box center [543, 255] width 433 height 26
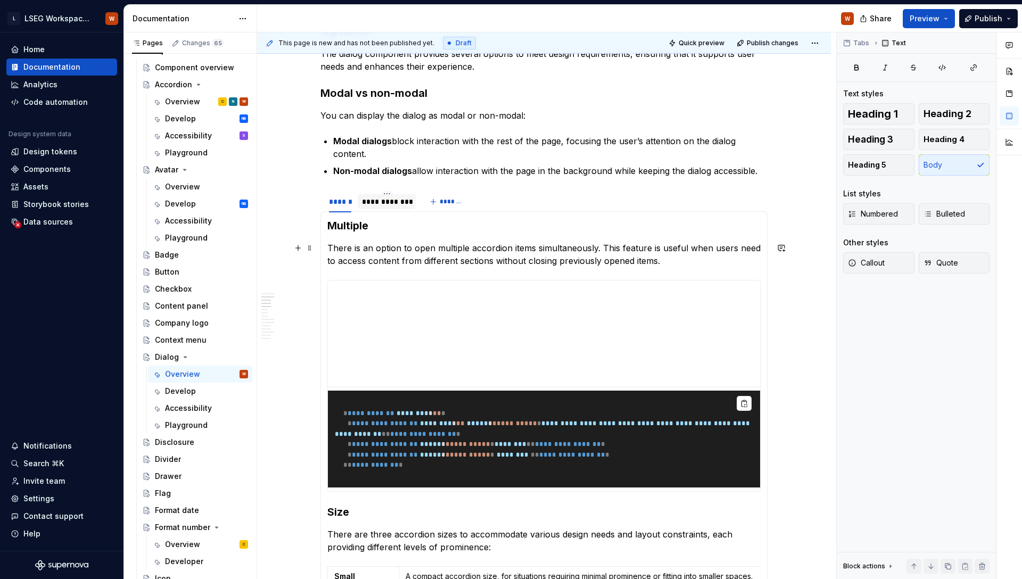
click at [652, 262] on p "There is an option to open multiple accordion items simultaneously. This featur…" at bounding box center [543, 255] width 433 height 26
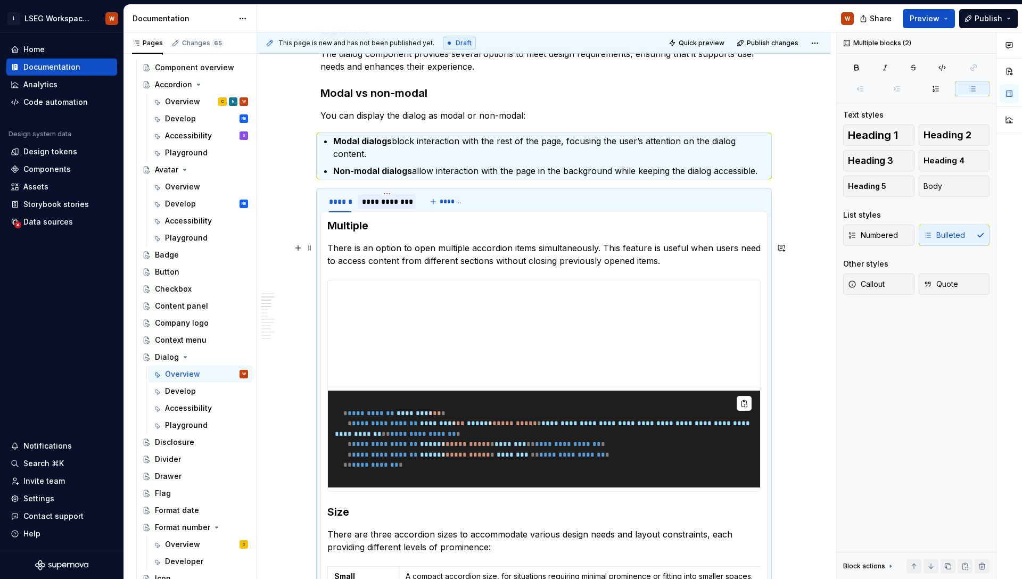
drag, startPoint x: 670, startPoint y: 261, endPoint x: 318, endPoint y: 251, distance: 352.4
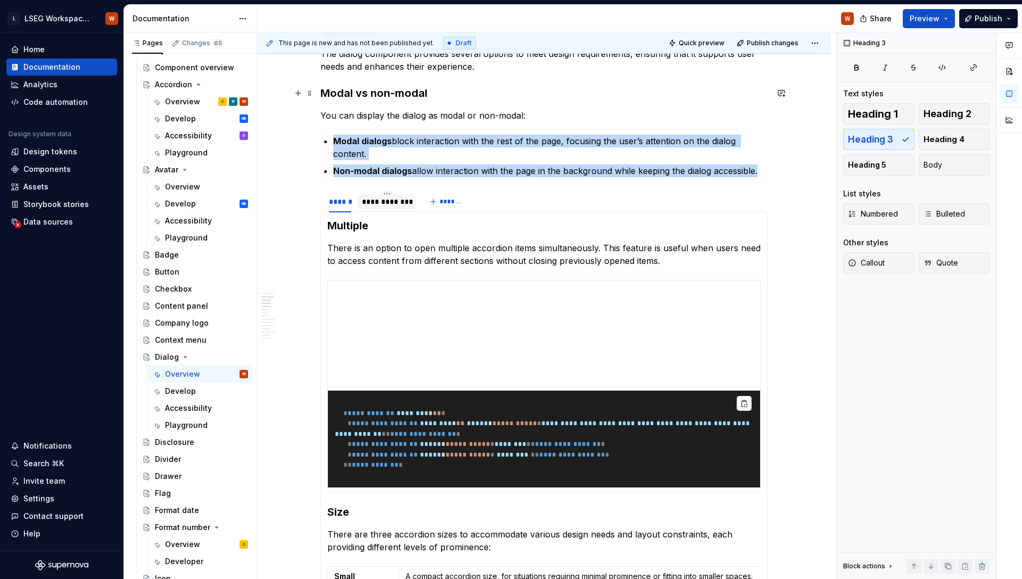
click at [355, 98] on h3 "Modal vs non-modal" at bounding box center [543, 93] width 447 height 15
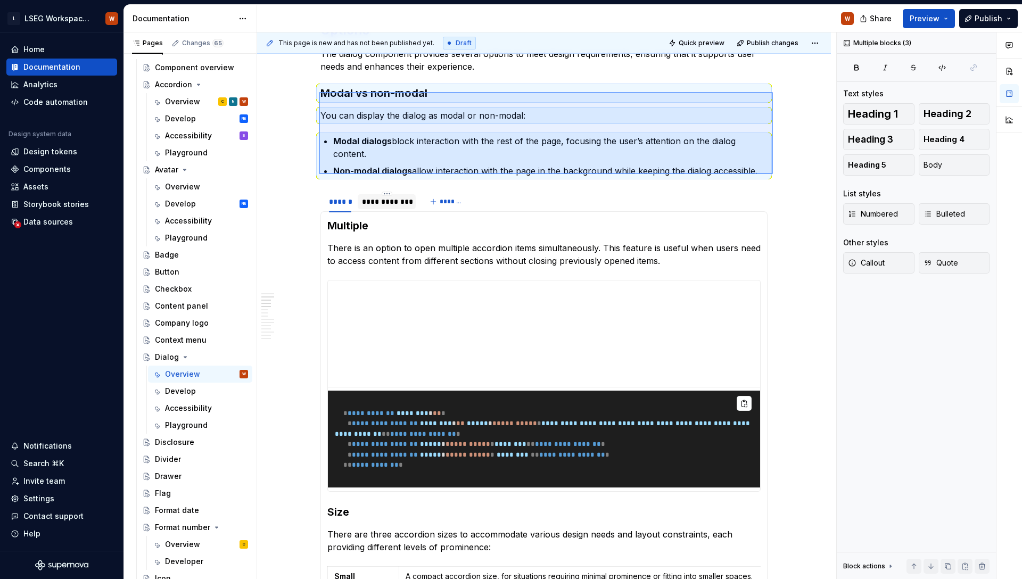
drag, startPoint x: 319, startPoint y: 92, endPoint x: 773, endPoint y: 174, distance: 461.2
click at [773, 174] on div "**********" at bounding box center [546, 305] width 579 height 547
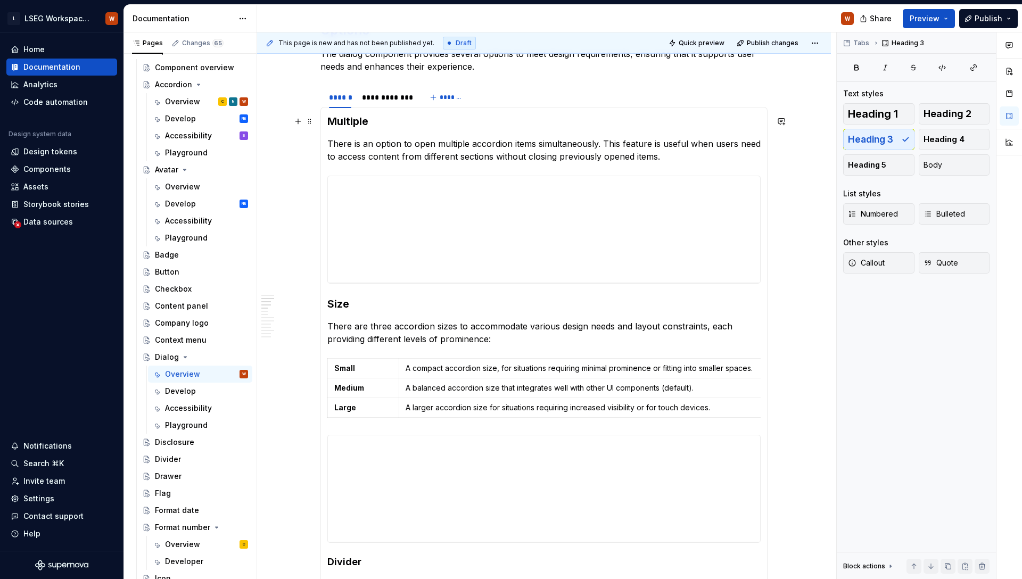
click at [337, 115] on h3 "Multiple" at bounding box center [543, 121] width 433 height 15
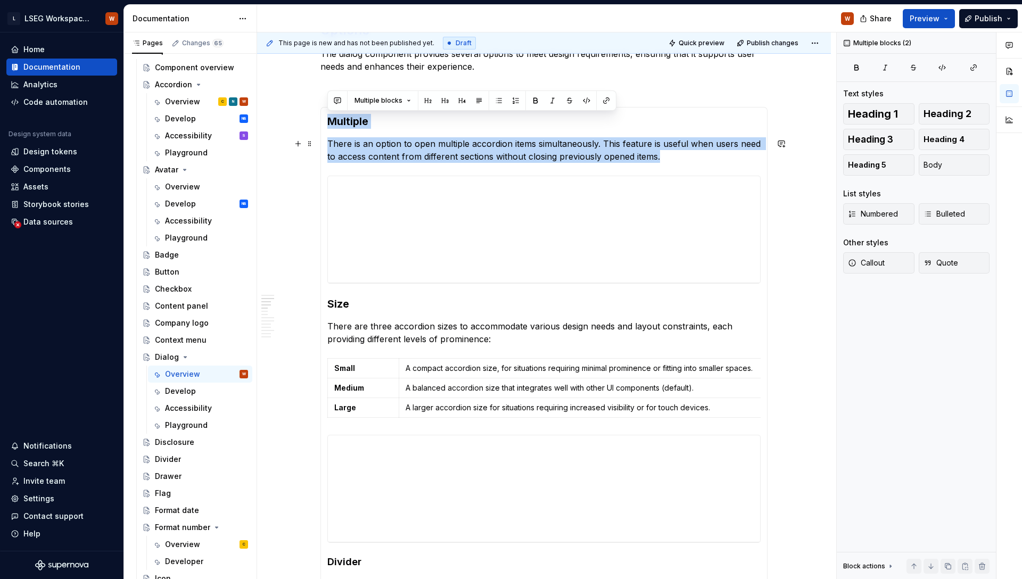
drag, startPoint x: 392, startPoint y: 131, endPoint x: 697, endPoint y: 160, distance: 306.8
click at [697, 160] on div "**********" at bounding box center [543, 412] width 447 height 610
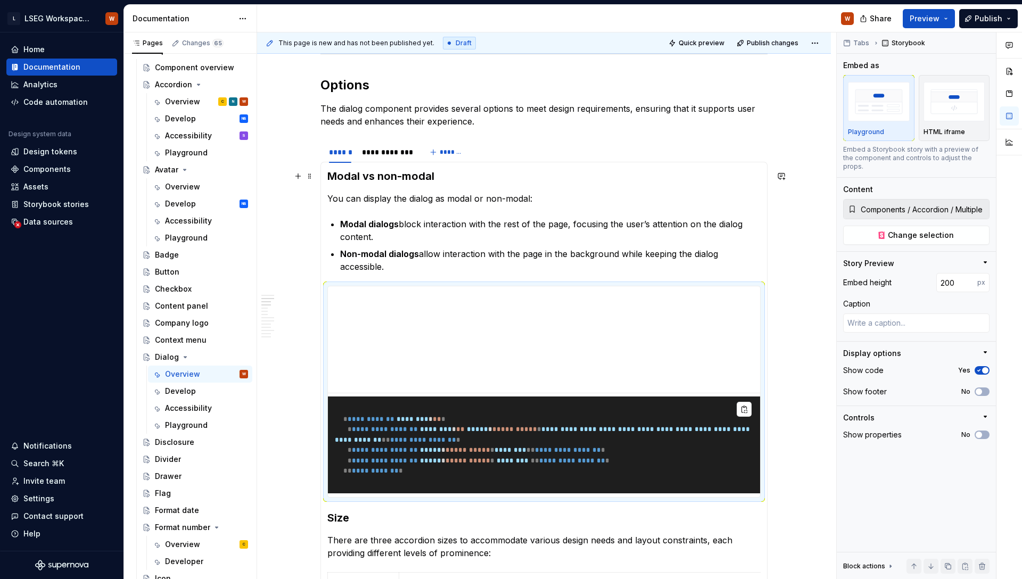
click at [402, 176] on h3 "Modal vs non-modal" at bounding box center [543, 176] width 433 height 15
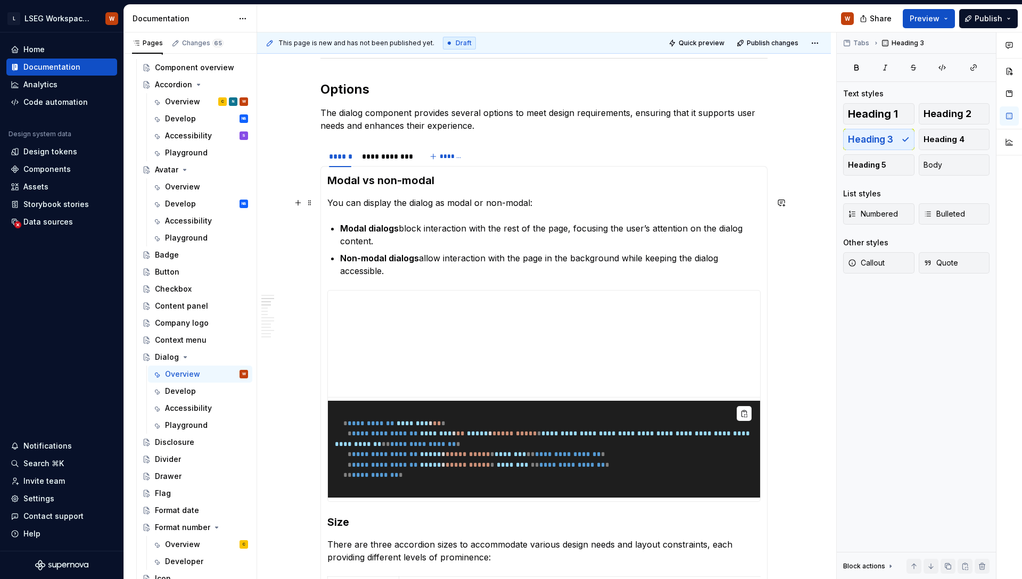
scroll to position [1136, 0]
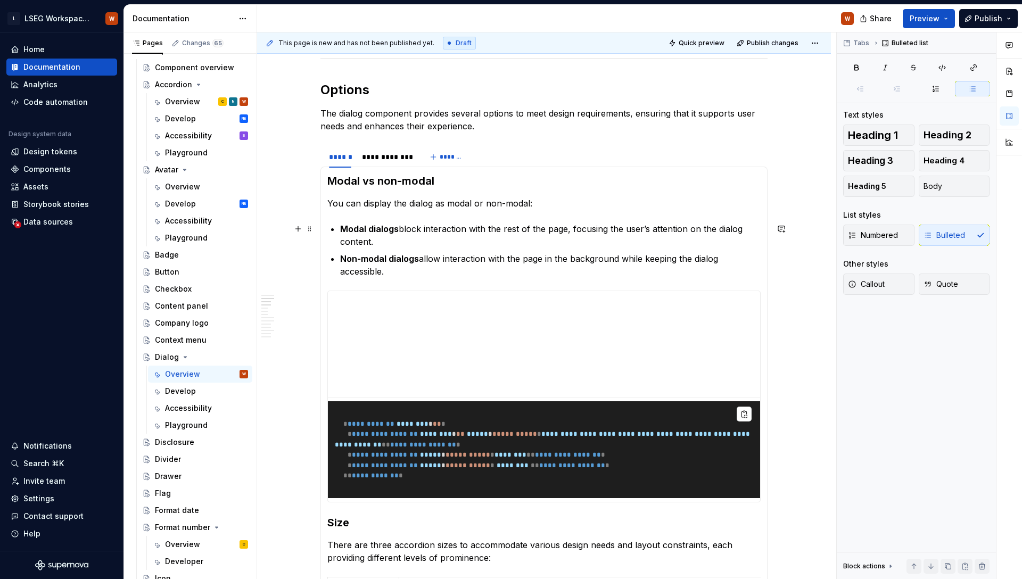
click at [401, 234] on p "Modal dialogs block interaction with the rest of the page, focusing the user’s …" at bounding box center [550, 235] width 420 height 26
click at [393, 228] on strong "Modal dialogs" at bounding box center [369, 228] width 59 height 11
click at [395, 254] on strong "Non-modal dialogs" at bounding box center [379, 258] width 79 height 11
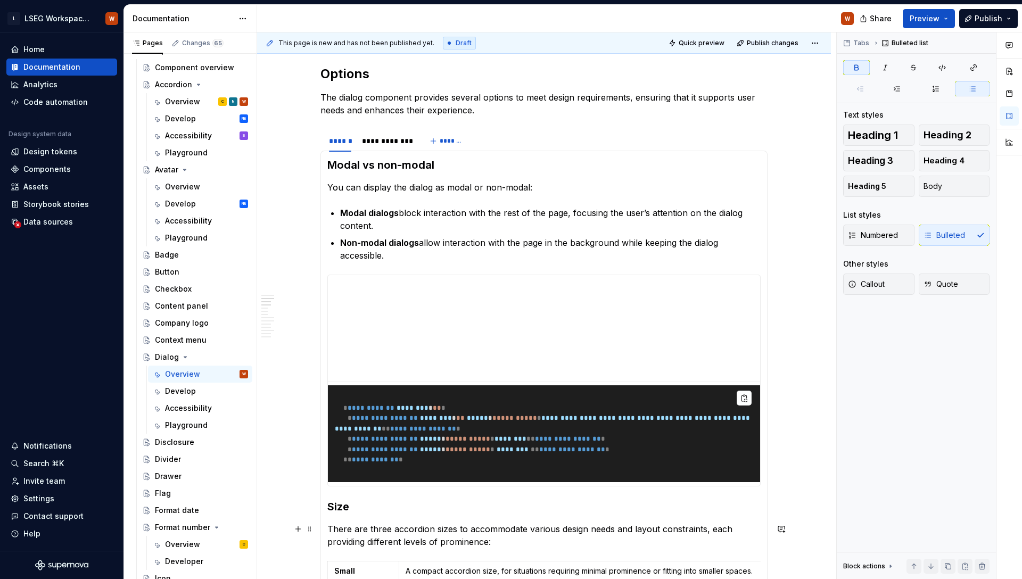
scroll to position [1167, 0]
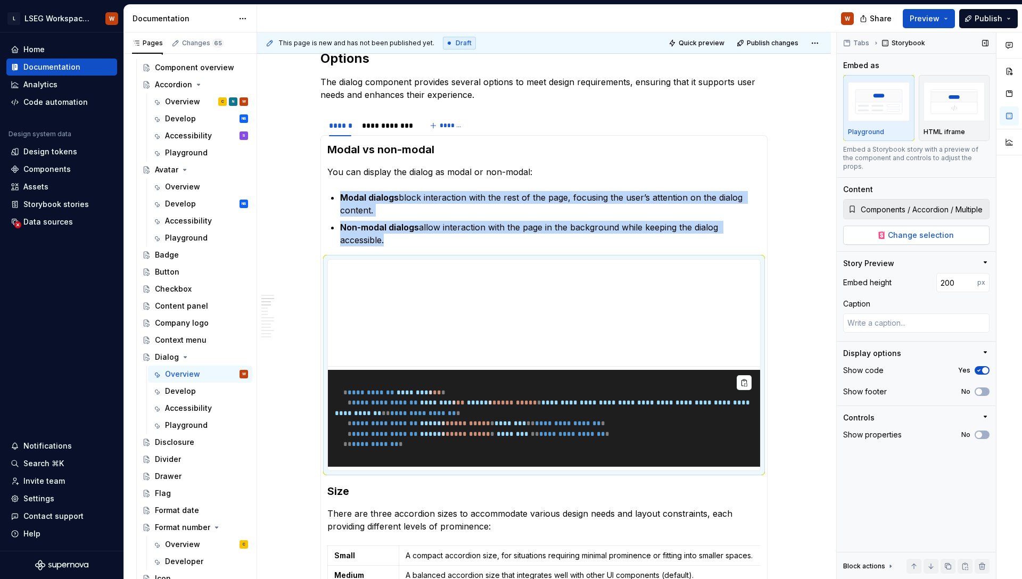
click at [968, 227] on button "Change selection" at bounding box center [916, 235] width 146 height 19
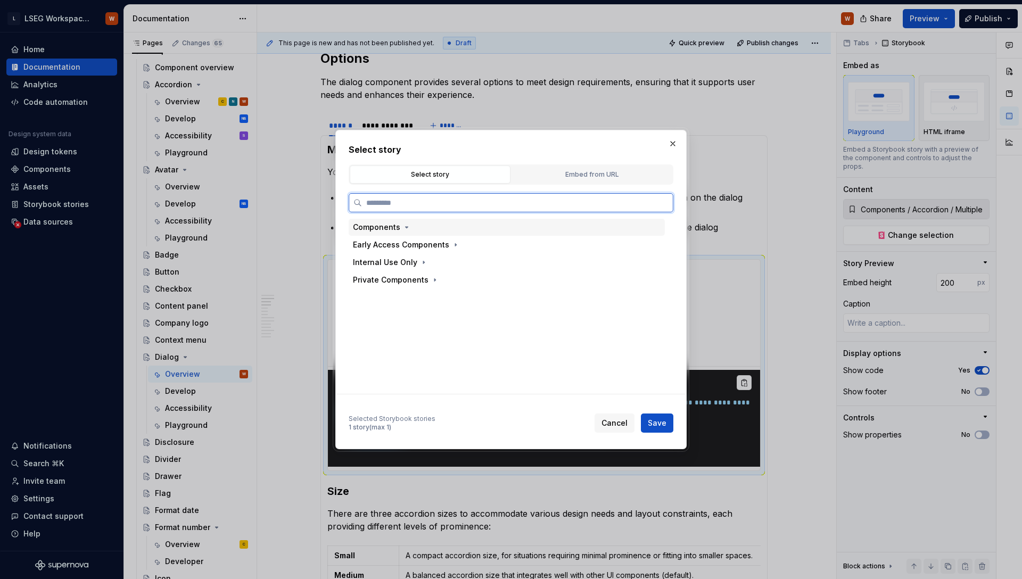
click at [387, 222] on div "Components" at bounding box center [376, 227] width 47 height 11
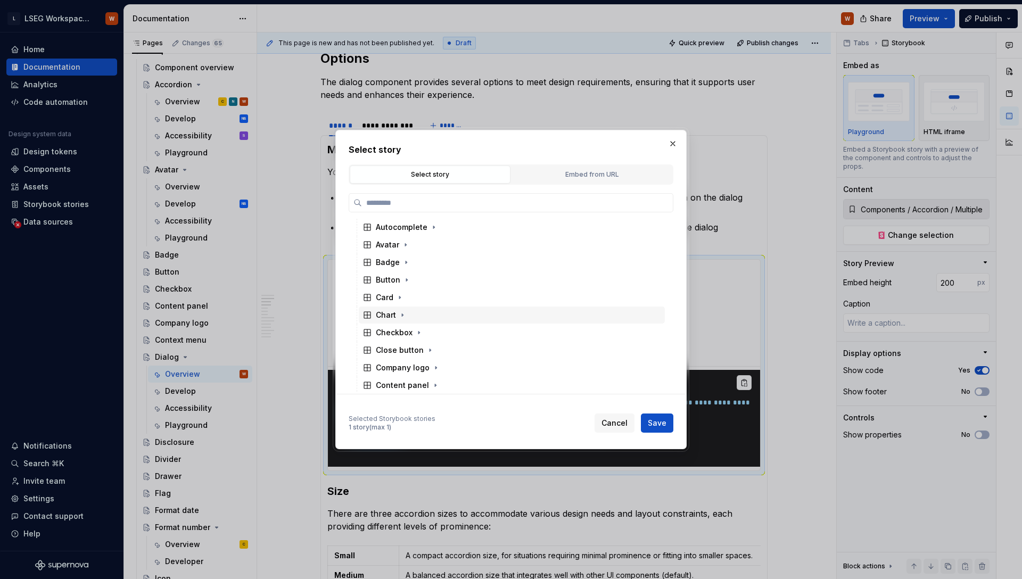
scroll to position [0, 0]
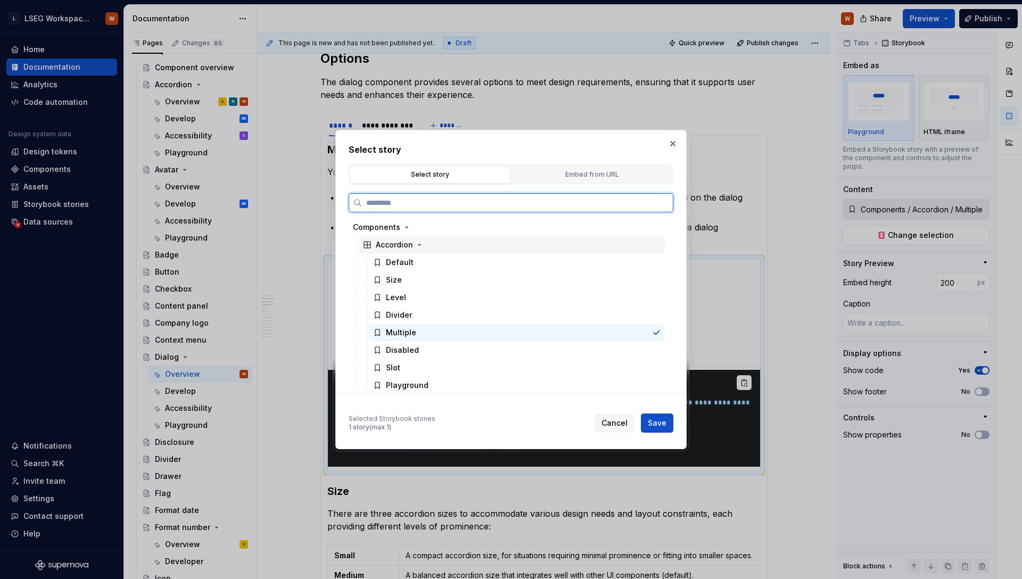
click at [400, 248] on div "Accordion" at bounding box center [394, 244] width 37 height 11
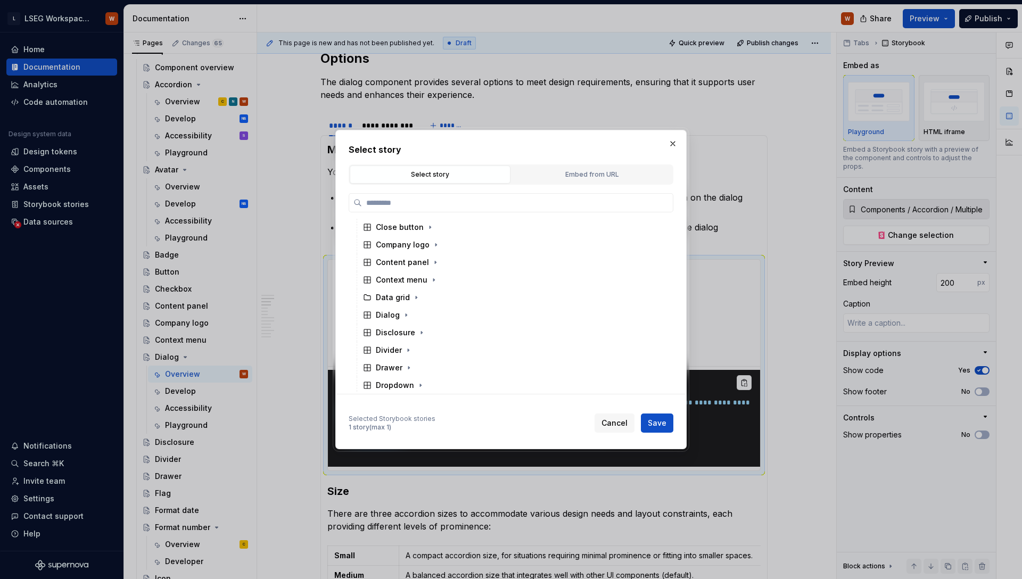
scroll to position [192, 0]
click at [401, 302] on button "button" at bounding box center [406, 299] width 11 height 11
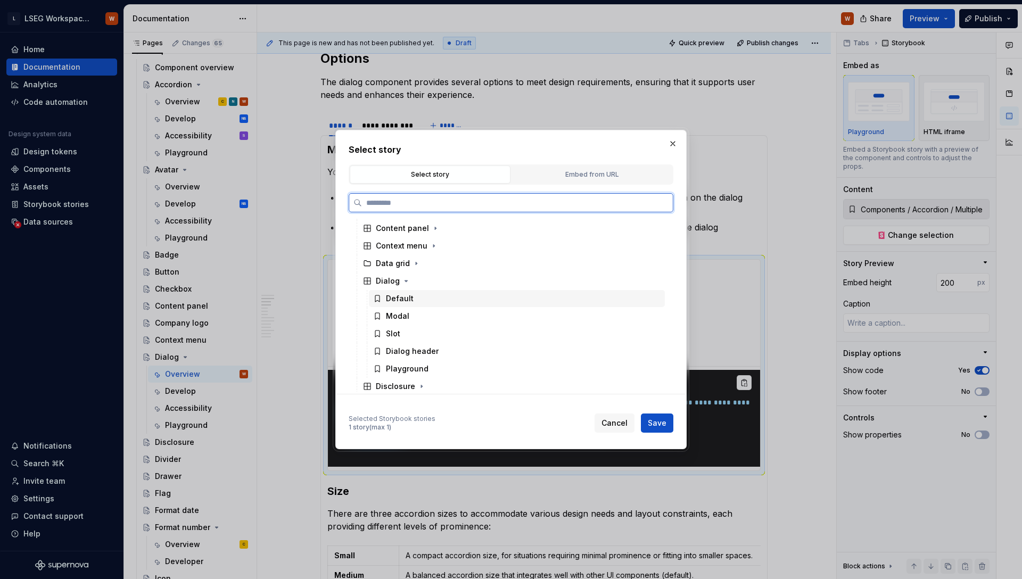
scroll to position [220, 0]
click at [394, 308] on div "Modal" at bounding box center [397, 306] width 23 height 11
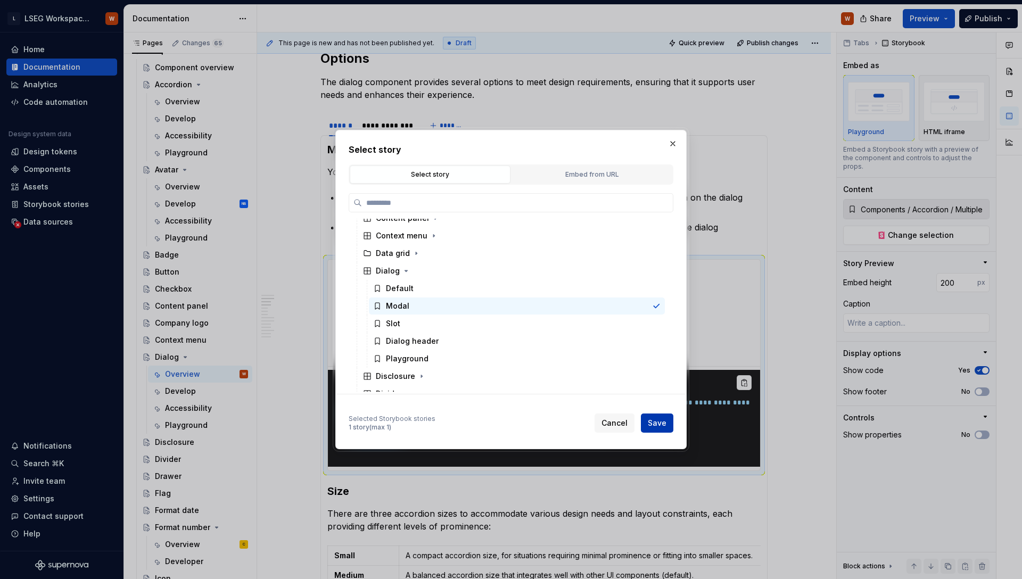
click at [641, 425] on div "Cancel Save" at bounding box center [633, 422] width 79 height 19
click at [650, 424] on span "Save" at bounding box center [657, 423] width 19 height 11
type textarea "*"
type input "Components / Dialog / Modal"
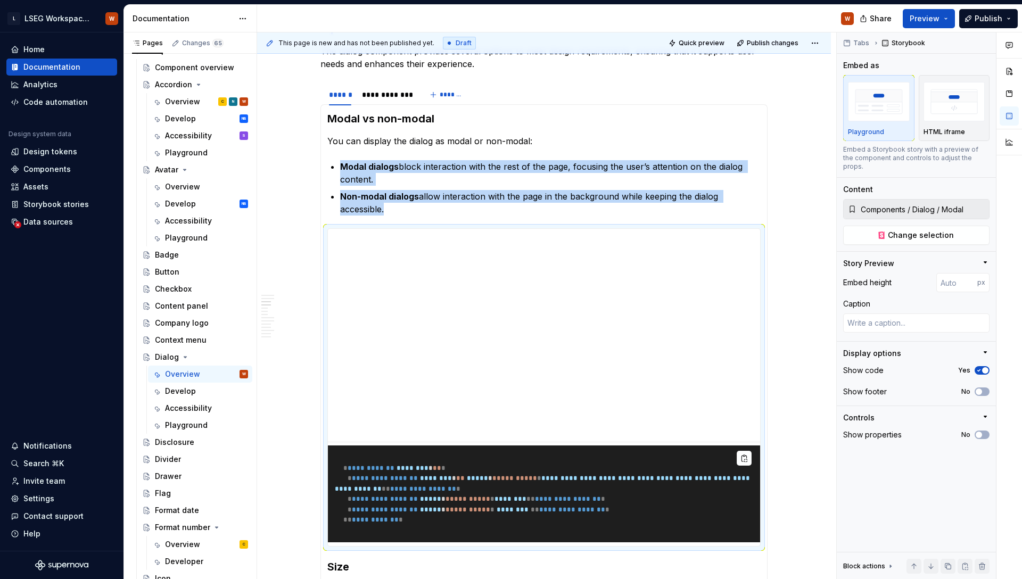
scroll to position [1218, 0]
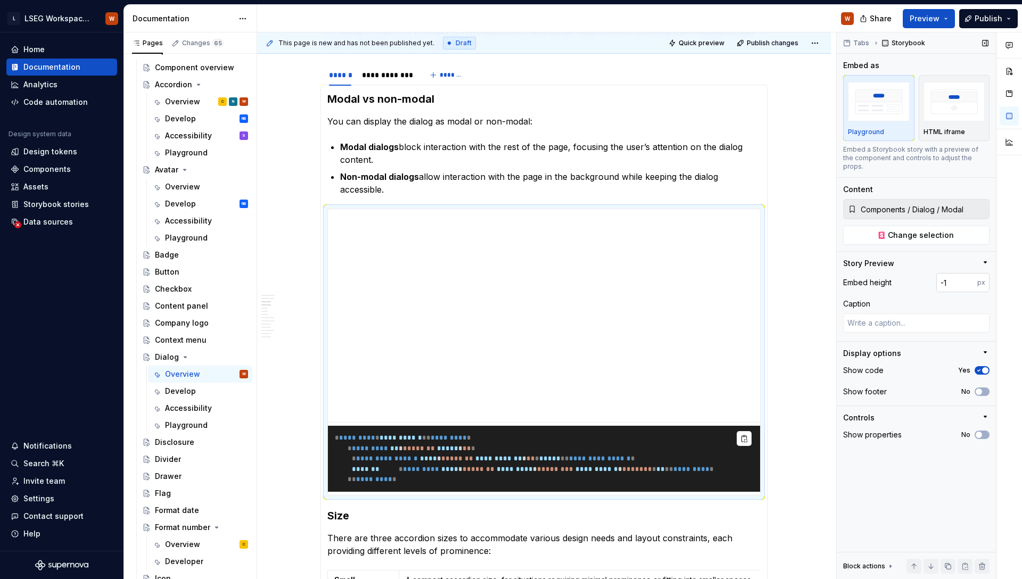
click at [971, 276] on input "-1" at bounding box center [956, 282] width 41 height 19
click at [969, 273] on input "0" at bounding box center [956, 282] width 41 height 19
click at [969, 273] on input "1" at bounding box center [956, 282] width 41 height 19
drag, startPoint x: 958, startPoint y: 274, endPoint x: 887, endPoint y: 277, distance: 71.4
click at [887, 277] on div "Embed height 1 px" at bounding box center [916, 282] width 146 height 19
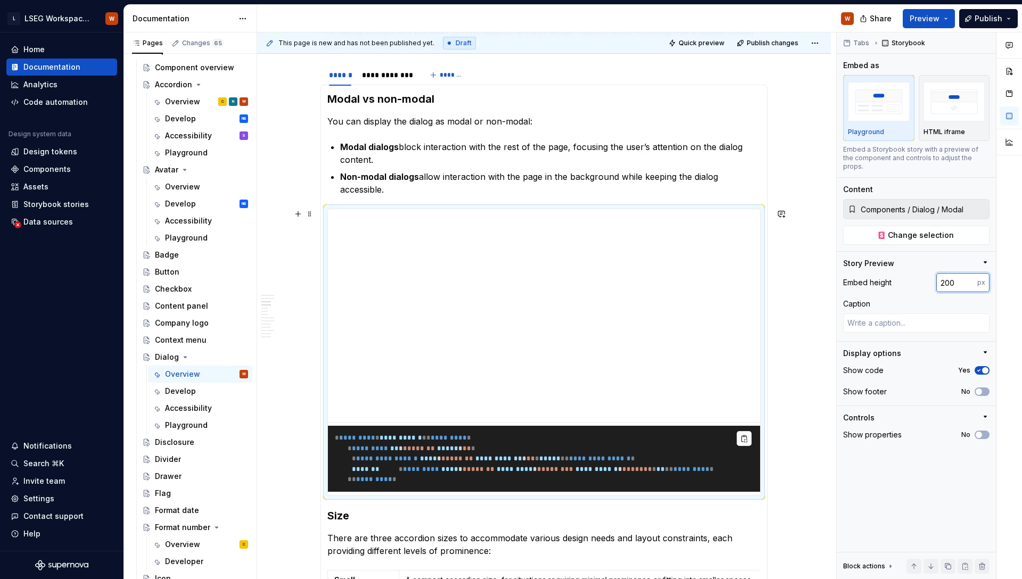
type input "200"
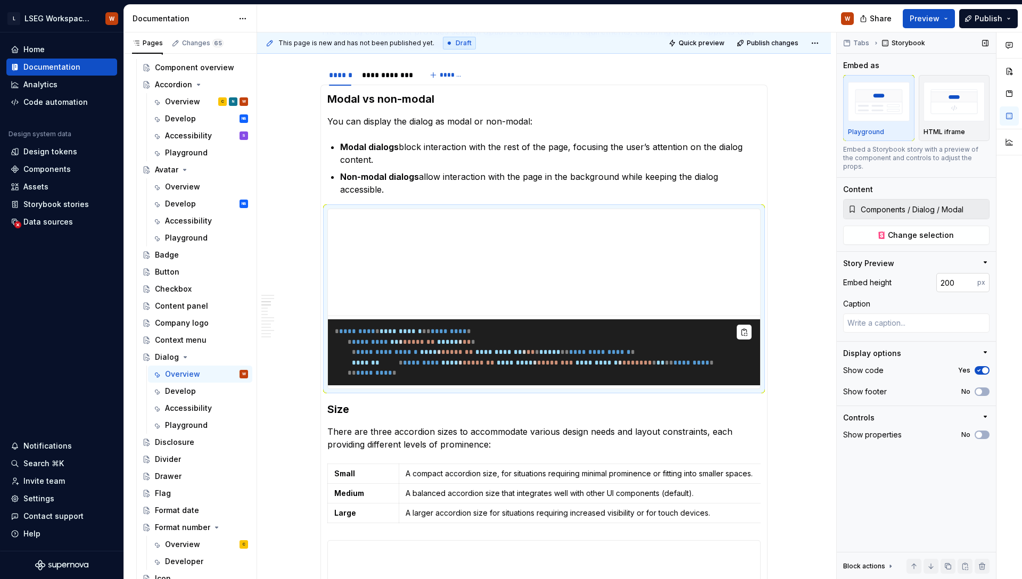
type textarea "*"
click at [945, 275] on input "200" at bounding box center [956, 282] width 41 height 19
type input "210"
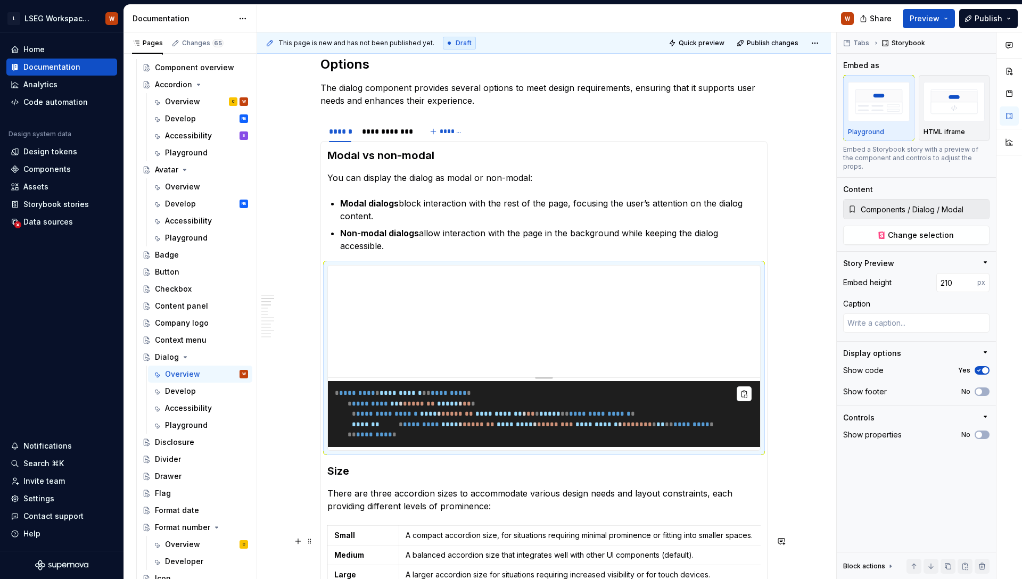
scroll to position [1155, 0]
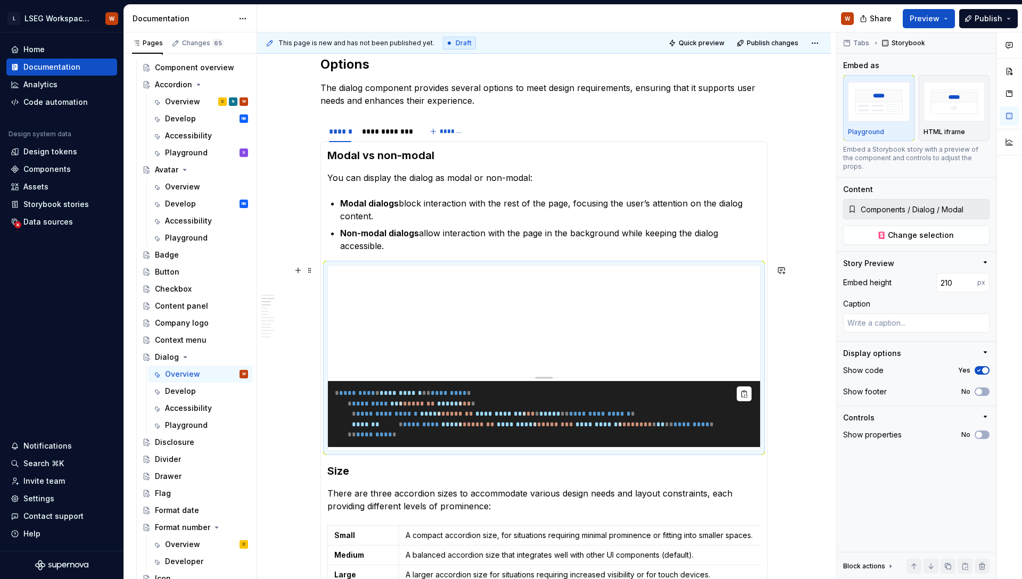
scroll to position [1161, 0]
click at [399, 130] on div "**********" at bounding box center [386, 132] width 49 height 11
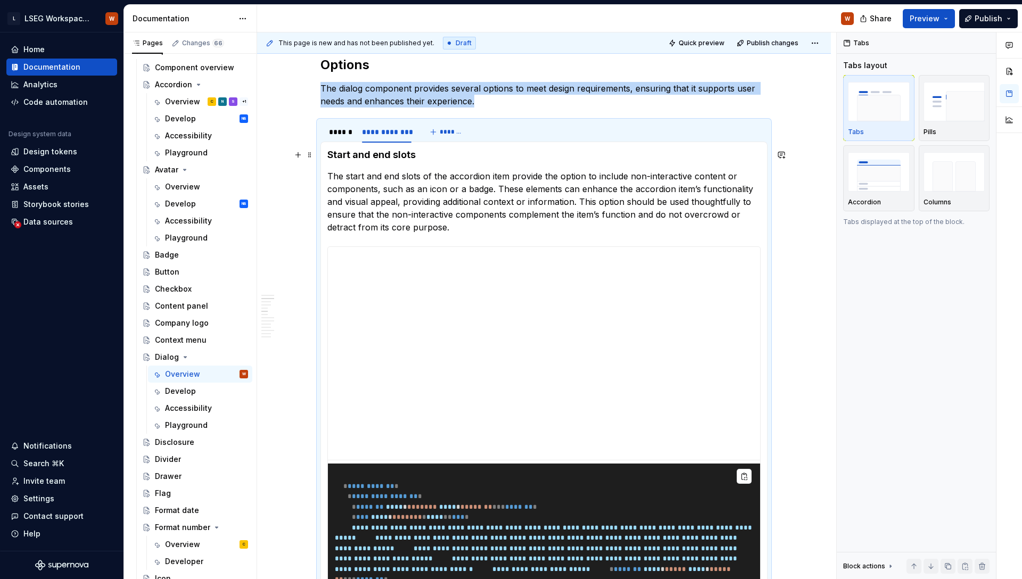
click at [413, 158] on h4 "Start and end slots" at bounding box center [543, 154] width 433 height 13
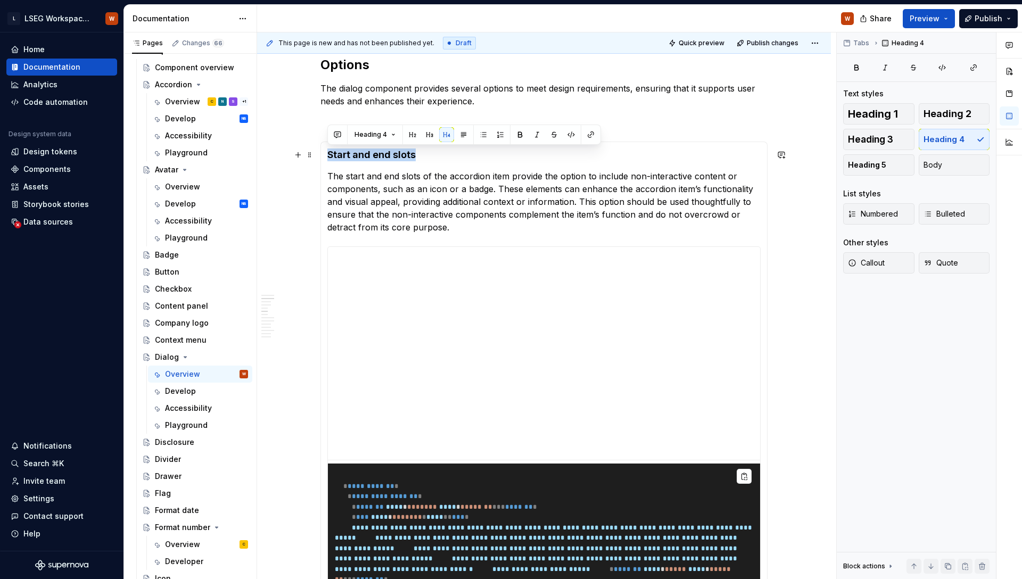
drag, startPoint x: 374, startPoint y: 153, endPoint x: 328, endPoint y: 153, distance: 45.2
click at [328, 153] on h4 "Start and end slots" at bounding box center [543, 154] width 433 height 13
click at [466, 225] on p "The start and end slots of the accordion item provide the option to include non…" at bounding box center [543, 202] width 433 height 64
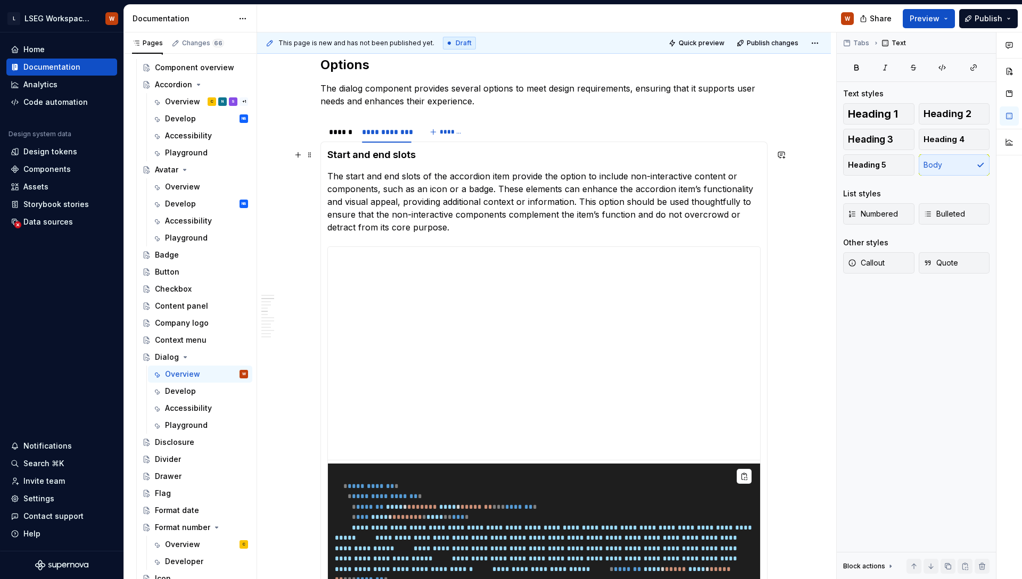
click at [328, 152] on h4 "Start and end slots" at bounding box center [543, 154] width 433 height 13
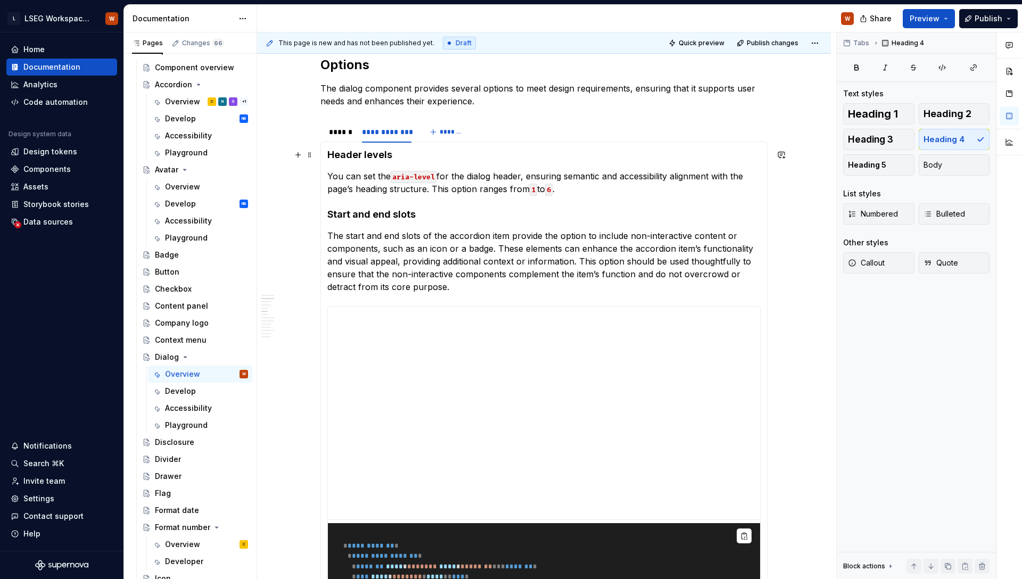
click at [408, 158] on h4 "Header levels" at bounding box center [543, 154] width 433 height 13
click at [863, 138] on span "Heading 3" at bounding box center [870, 139] width 45 height 11
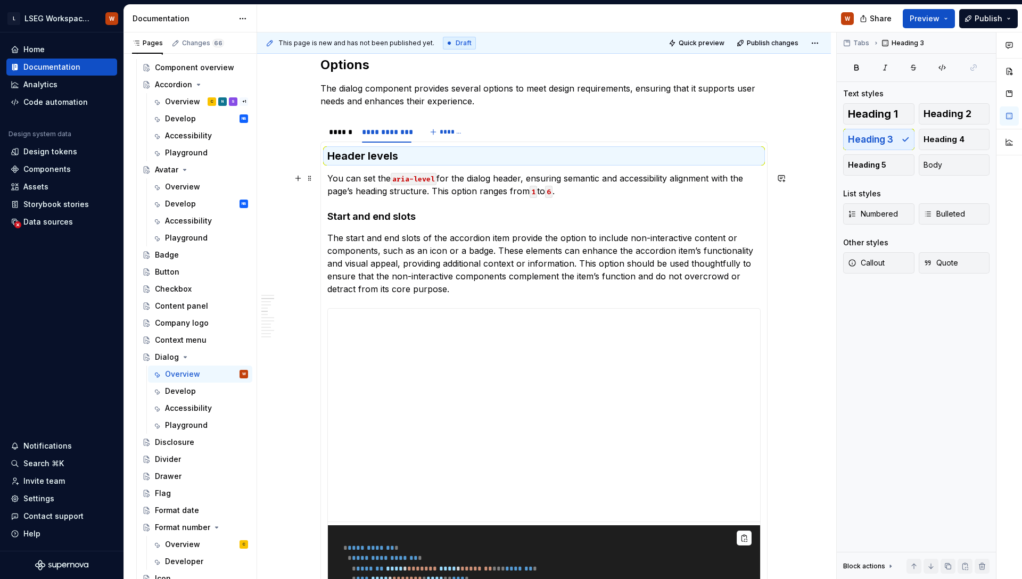
click at [447, 187] on p "You can set the aria-level for the dialog header, ensuring semantic and accessi…" at bounding box center [543, 185] width 433 height 26
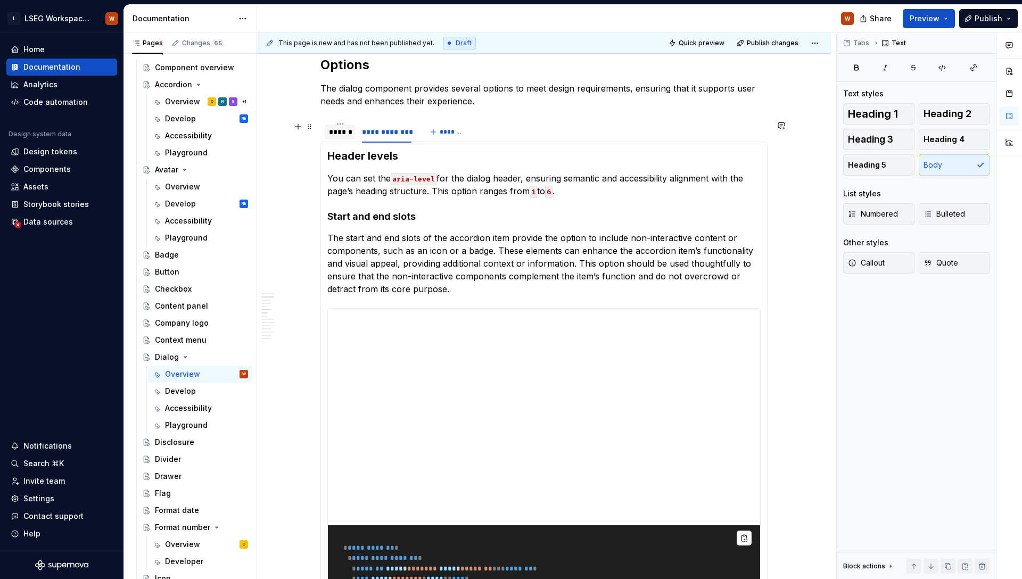
click at [344, 132] on div "******" at bounding box center [340, 132] width 22 height 11
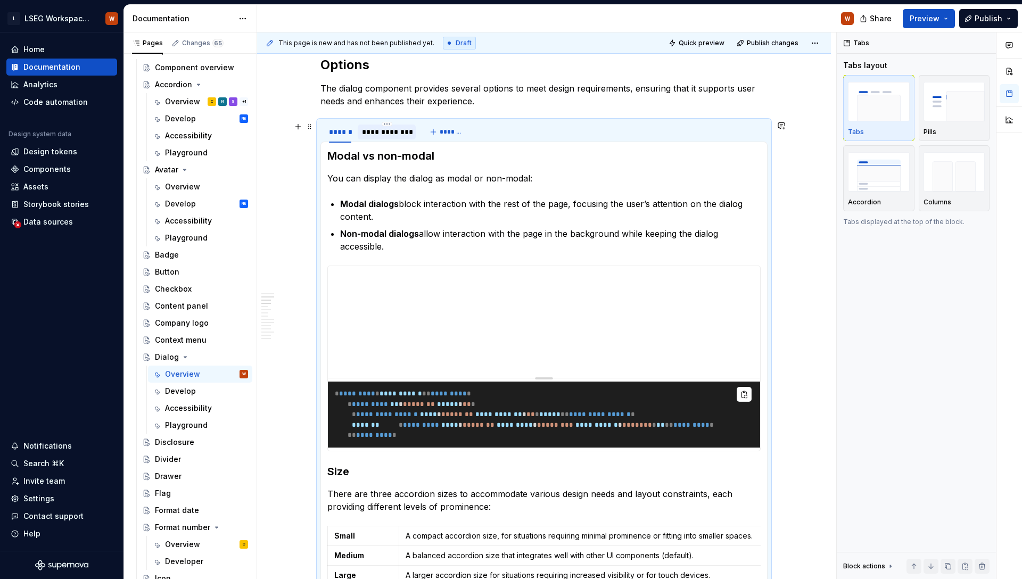
click at [388, 137] on div "**********" at bounding box center [386, 132] width 49 height 11
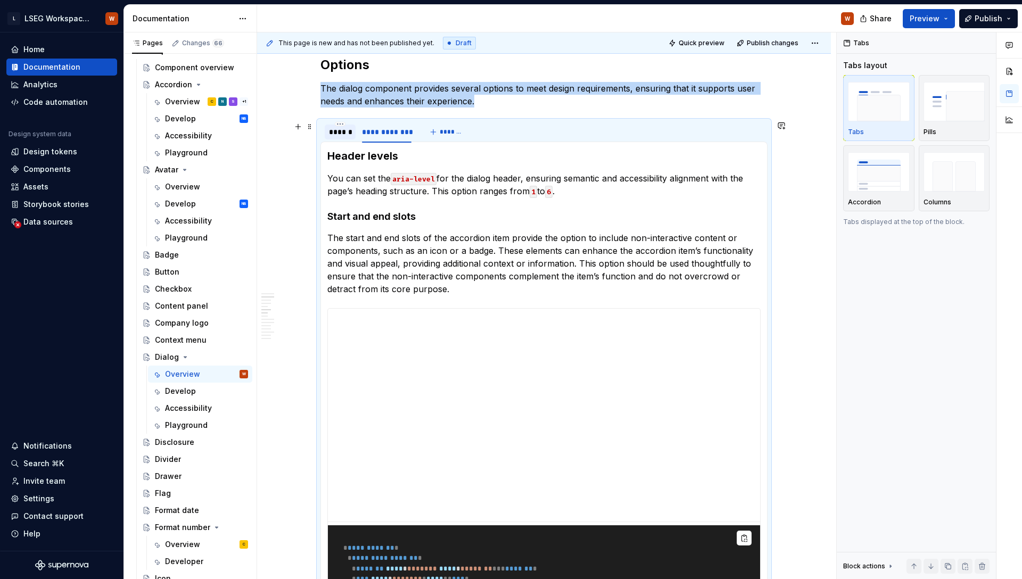
click at [341, 133] on div "******" at bounding box center [340, 132] width 22 height 11
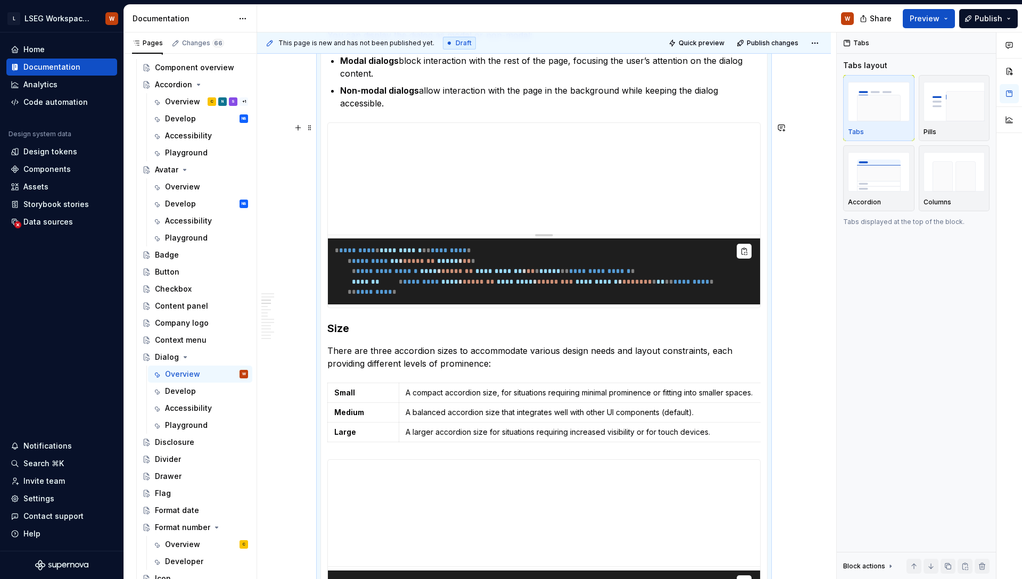
scroll to position [1304, 0]
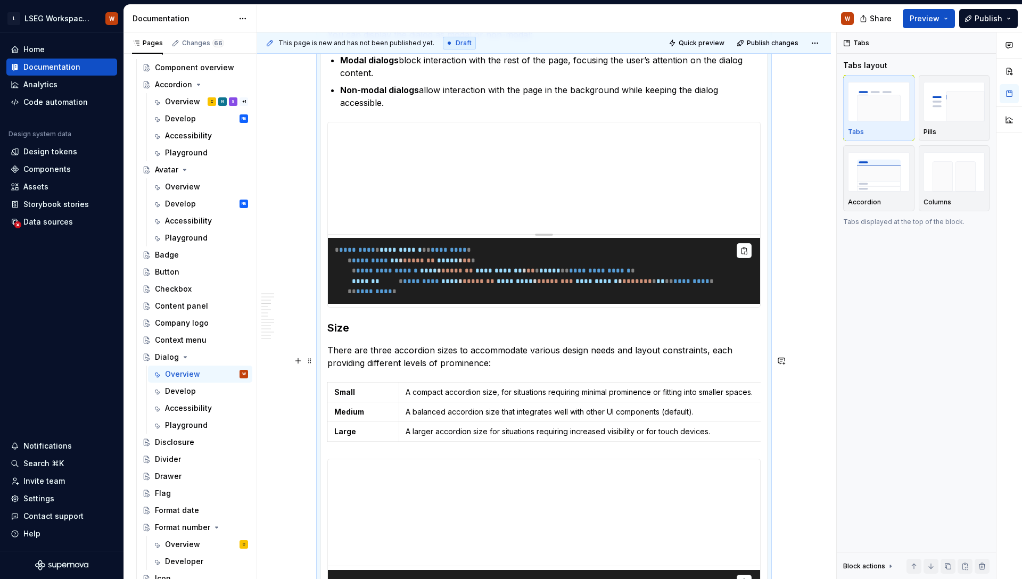
click at [358, 335] on h3 "Size" at bounding box center [543, 327] width 433 height 15
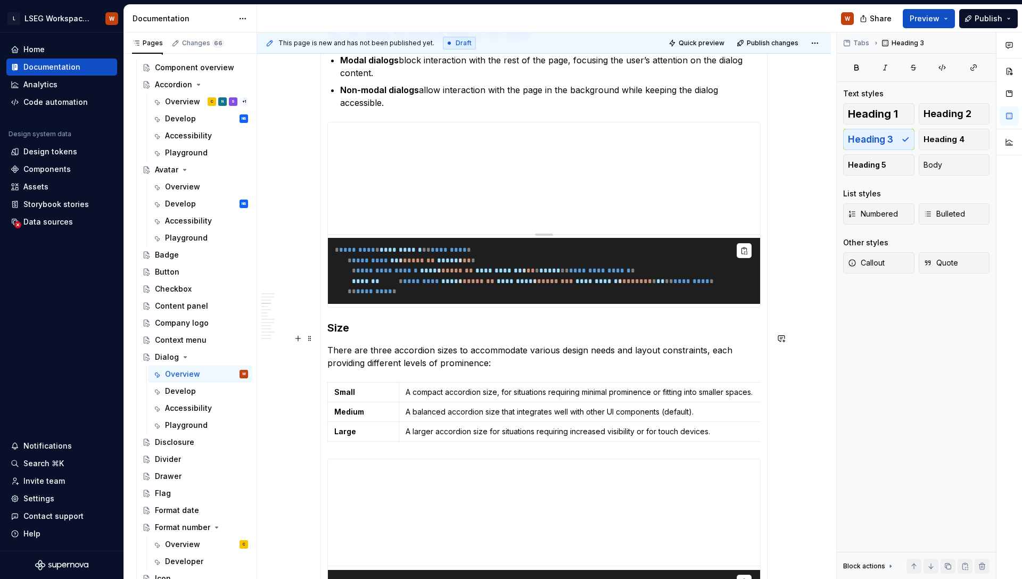
click at [330, 335] on h3 "Size" at bounding box center [543, 327] width 433 height 15
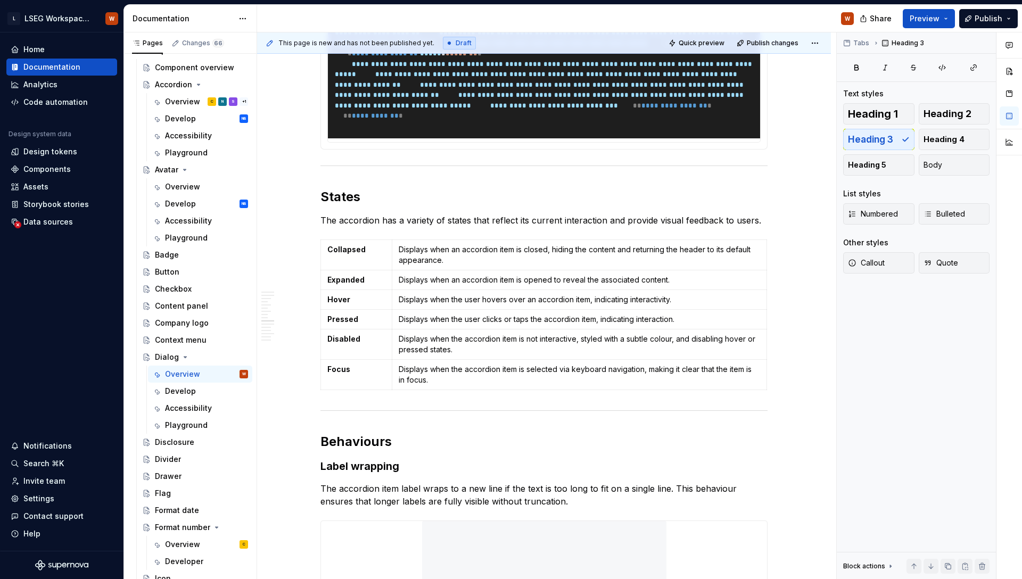
scroll to position [2347, 0]
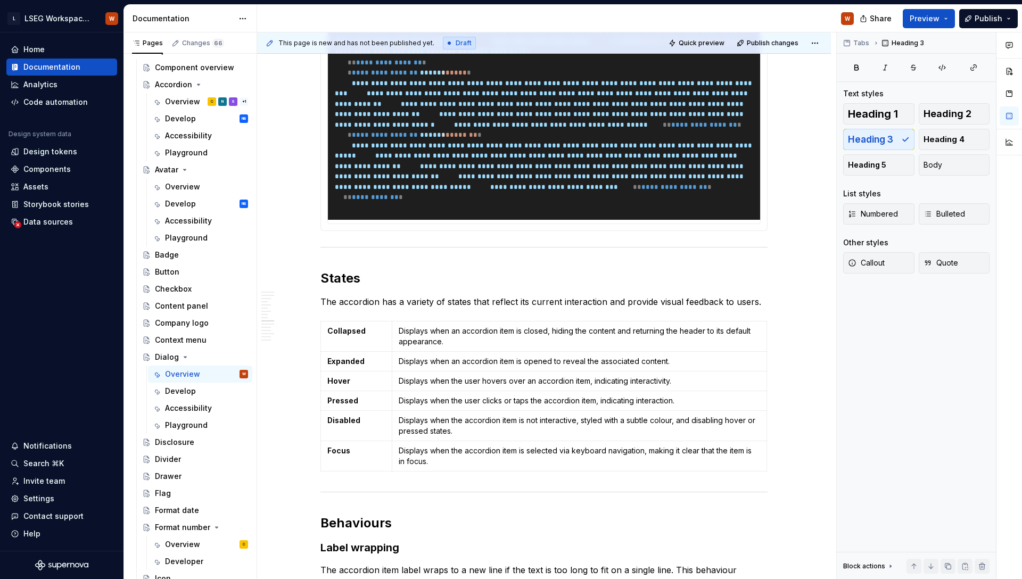
click at [760, 224] on div "**********" at bounding box center [543, 35] width 433 height 378
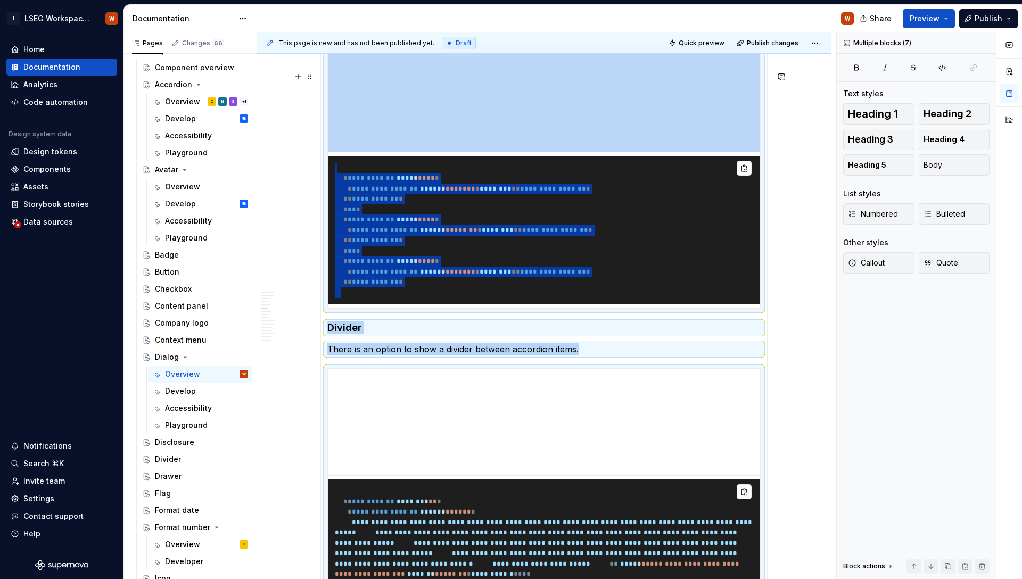
click at [498, 231] on pre "**********" at bounding box center [544, 230] width 432 height 149
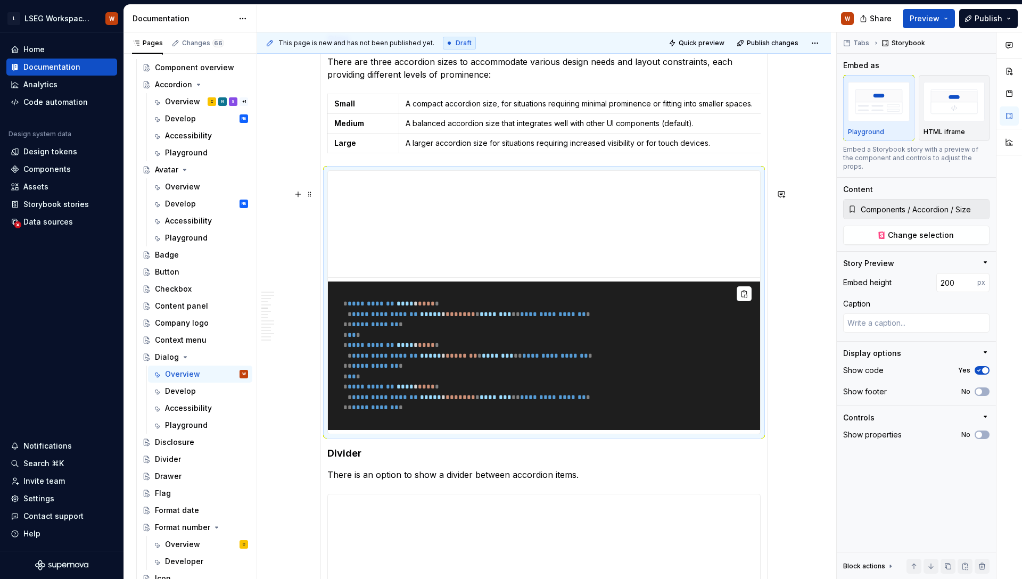
scroll to position [1624, 0]
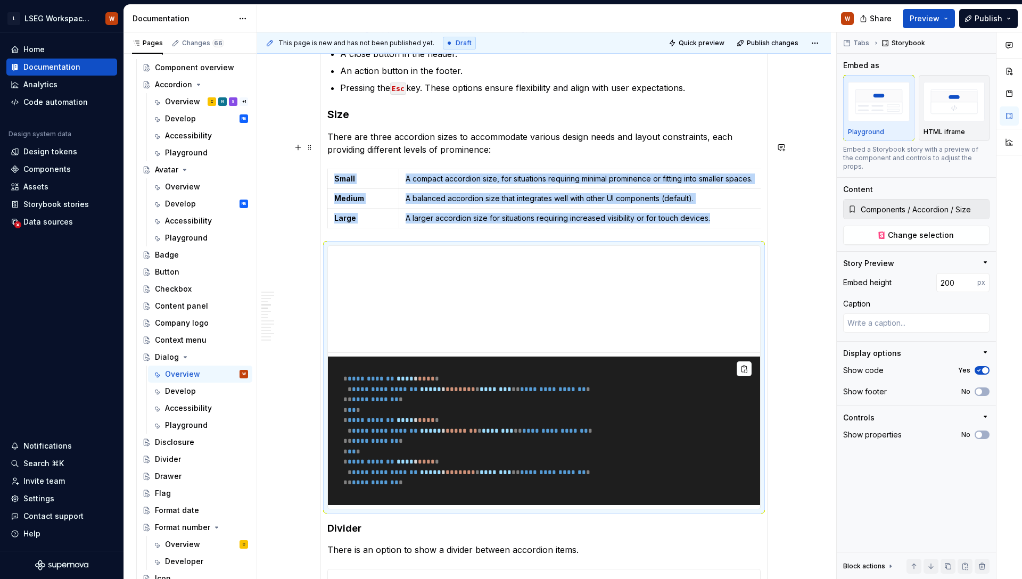
click at [351, 156] on p "There are three accordion sizes to accommodate various design needs and layout …" at bounding box center [543, 143] width 433 height 26
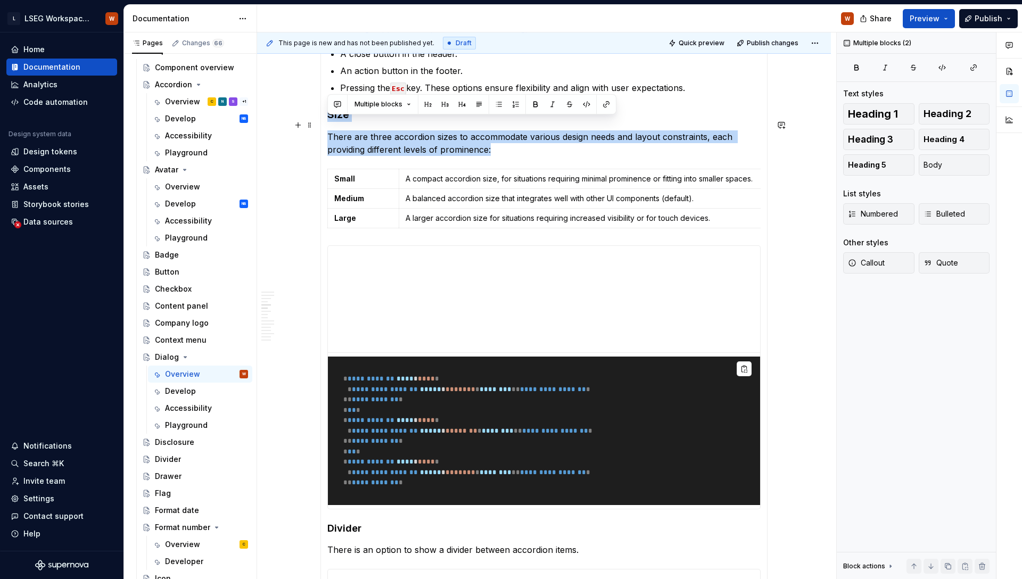
drag, startPoint x: 420, startPoint y: 142, endPoint x: 330, endPoint y: 128, distance: 90.5
click at [330, 128] on section-item-column "**********" at bounding box center [543, 316] width 433 height 1262
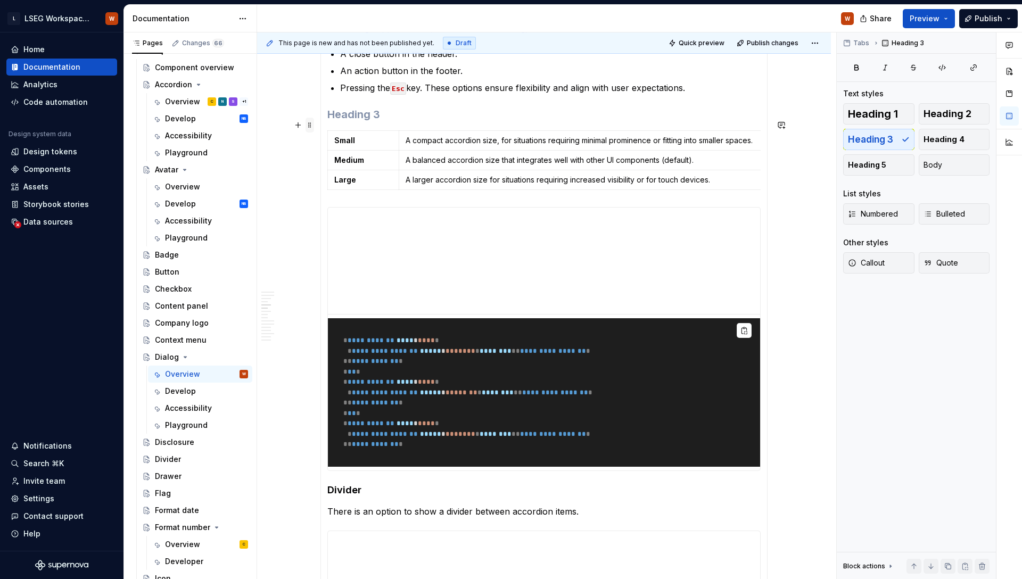
click at [308, 125] on span at bounding box center [309, 125] width 9 height 15
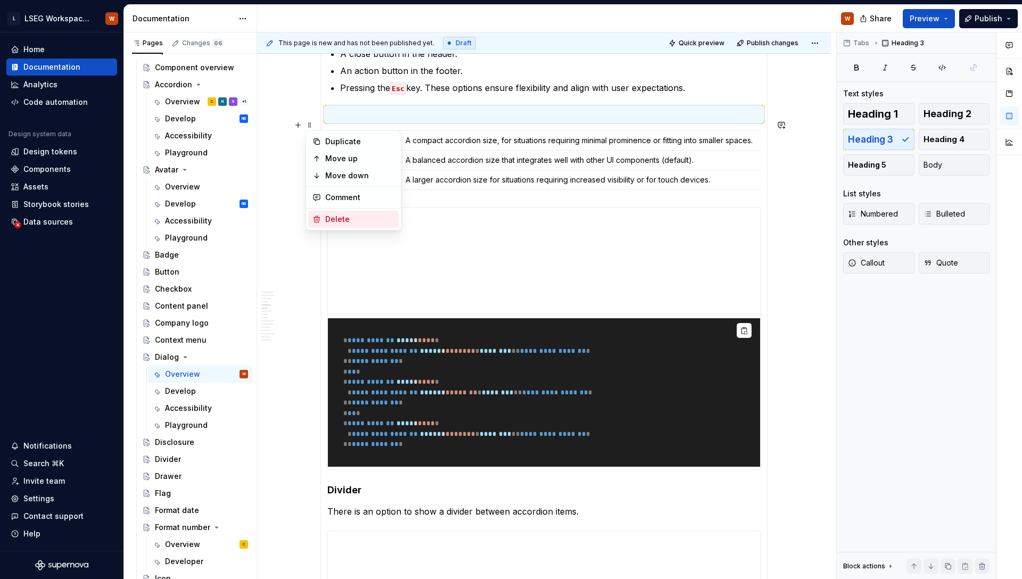
click at [342, 218] on div "Delete" at bounding box center [359, 219] width 69 height 11
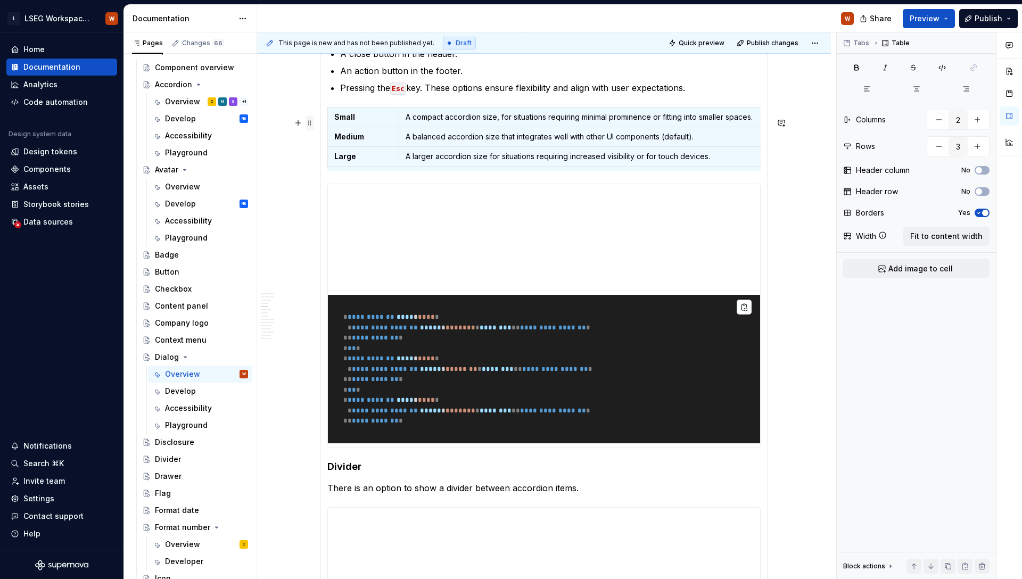
click at [309, 126] on span at bounding box center [309, 122] width 9 height 15
click at [358, 223] on div "Delete" at bounding box center [353, 217] width 90 height 17
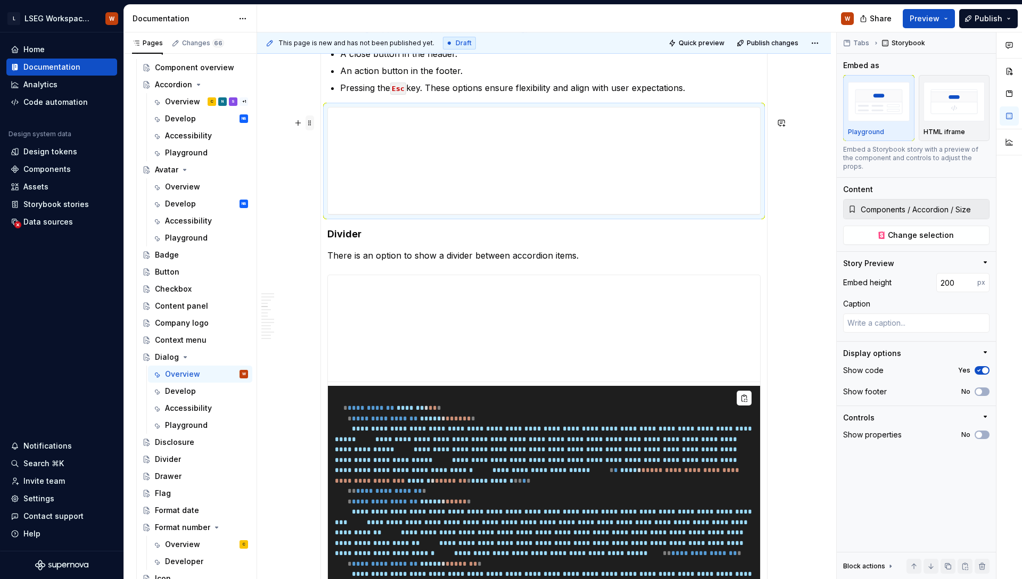
type textarea "*"
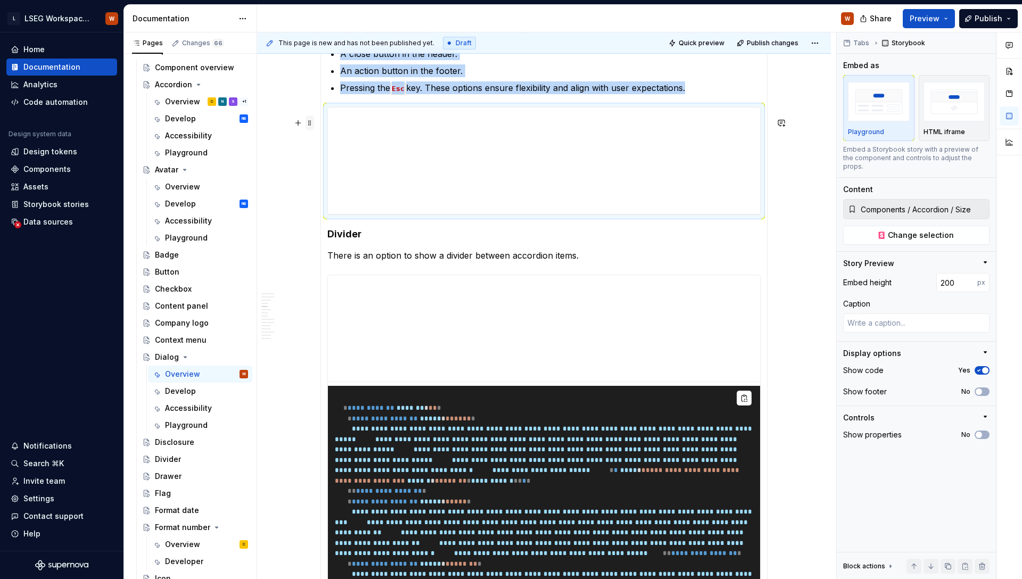
click at [309, 122] on span at bounding box center [309, 122] width 9 height 15
click at [330, 216] on div "Delete" at bounding box center [359, 217] width 69 height 11
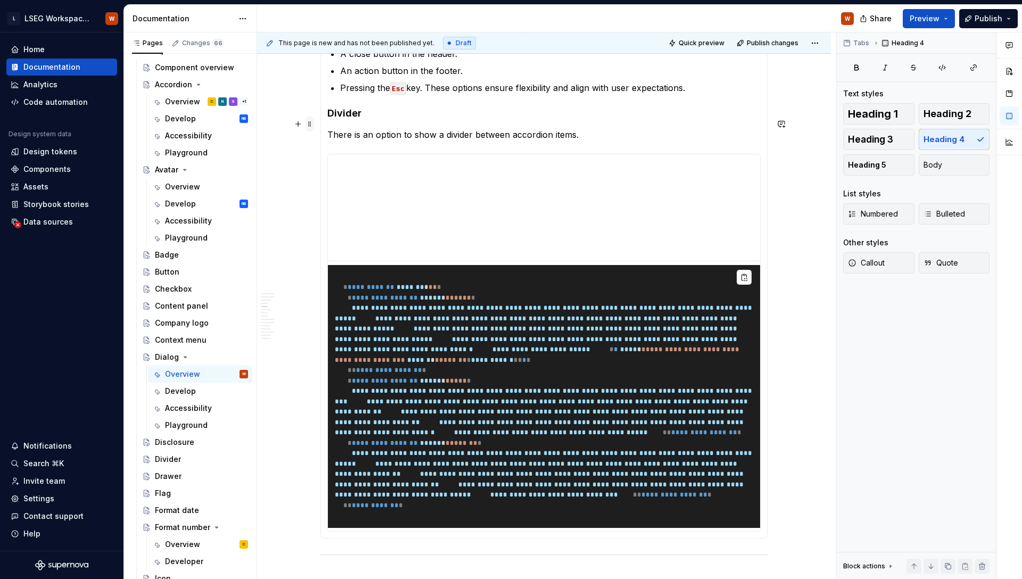
click at [309, 126] on span at bounding box center [309, 124] width 9 height 15
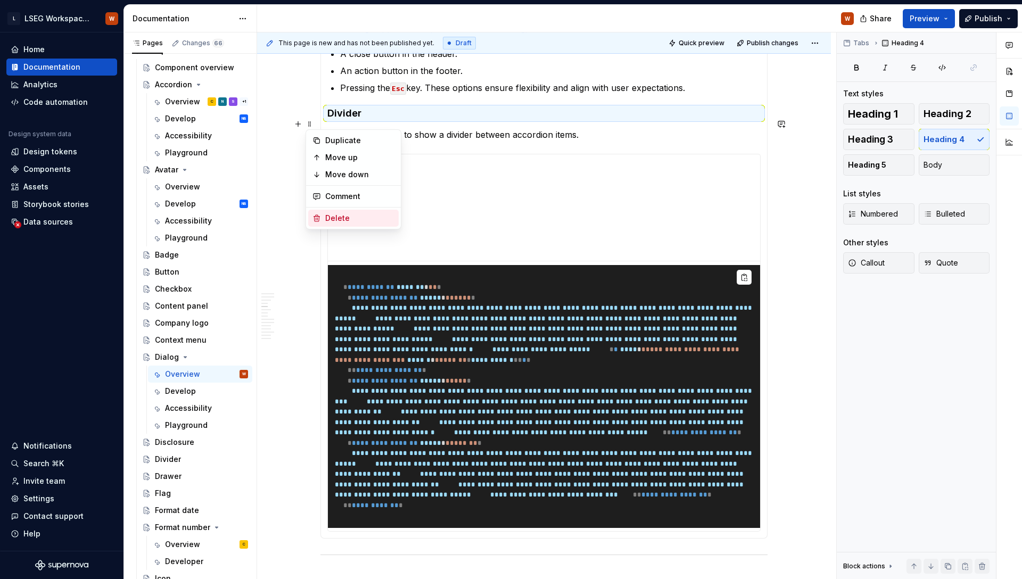
click at [355, 220] on div "Delete" at bounding box center [359, 218] width 69 height 11
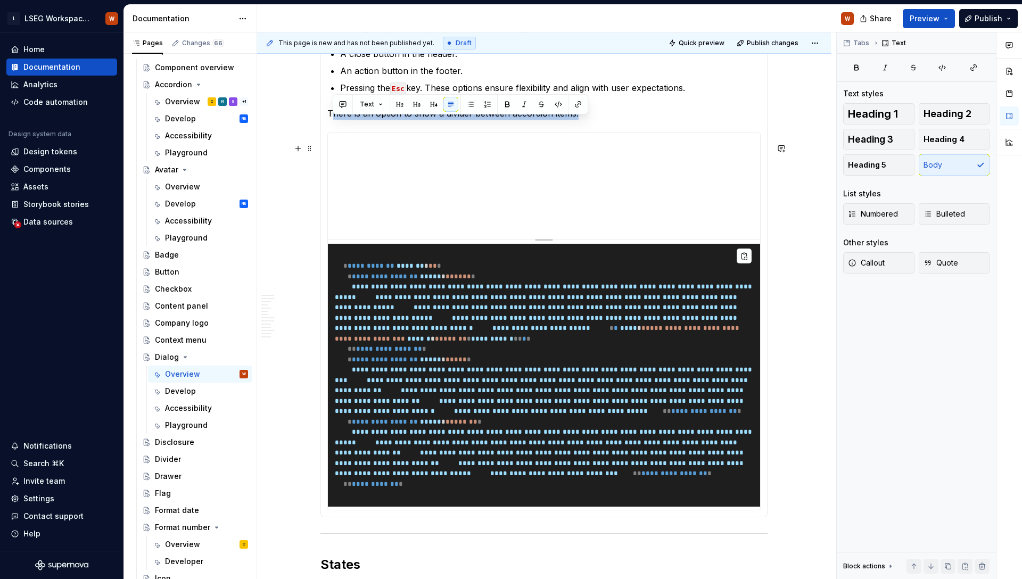
drag, startPoint x: 330, startPoint y: 122, endPoint x: 574, endPoint y: 193, distance: 253.1
click at [574, 193] on section-item-column "**********" at bounding box center [543, 98] width 433 height 826
click at [311, 146] on span at bounding box center [309, 148] width 9 height 15
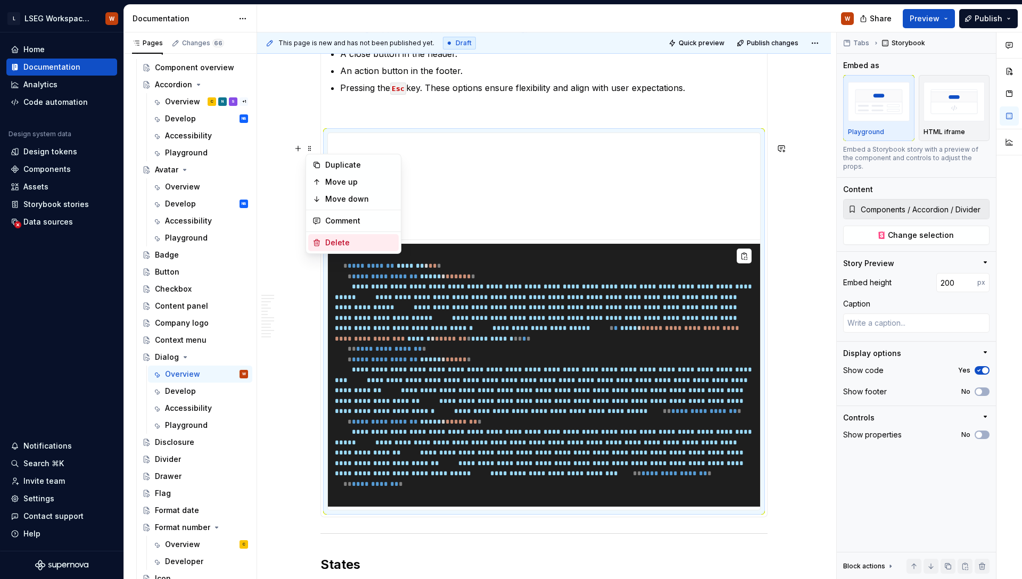
click at [338, 245] on div "Delete" at bounding box center [359, 242] width 69 height 11
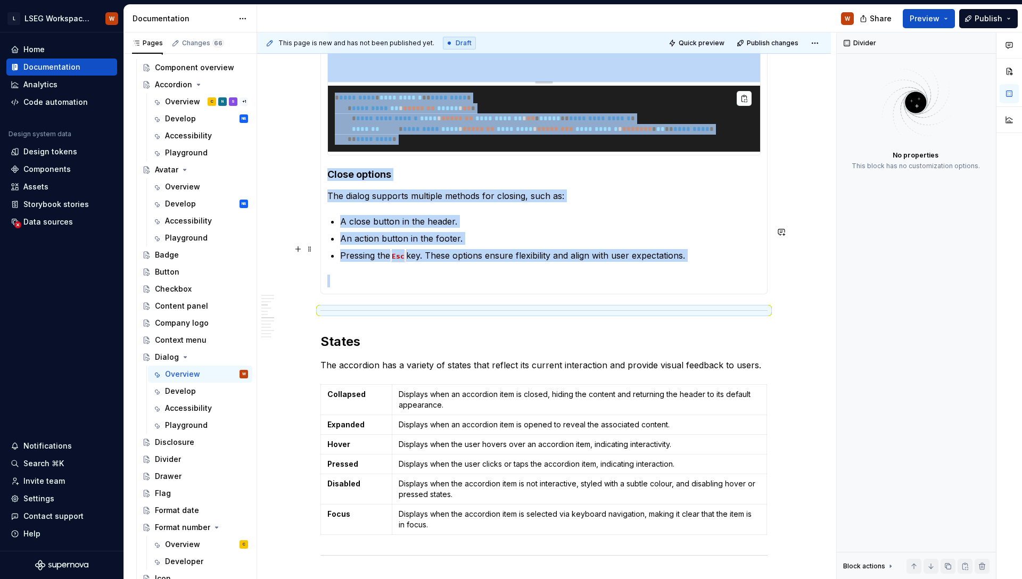
click at [566, 262] on p "Pressing the Esc key. These options ensure flexibility and align with user expe…" at bounding box center [550, 255] width 420 height 13
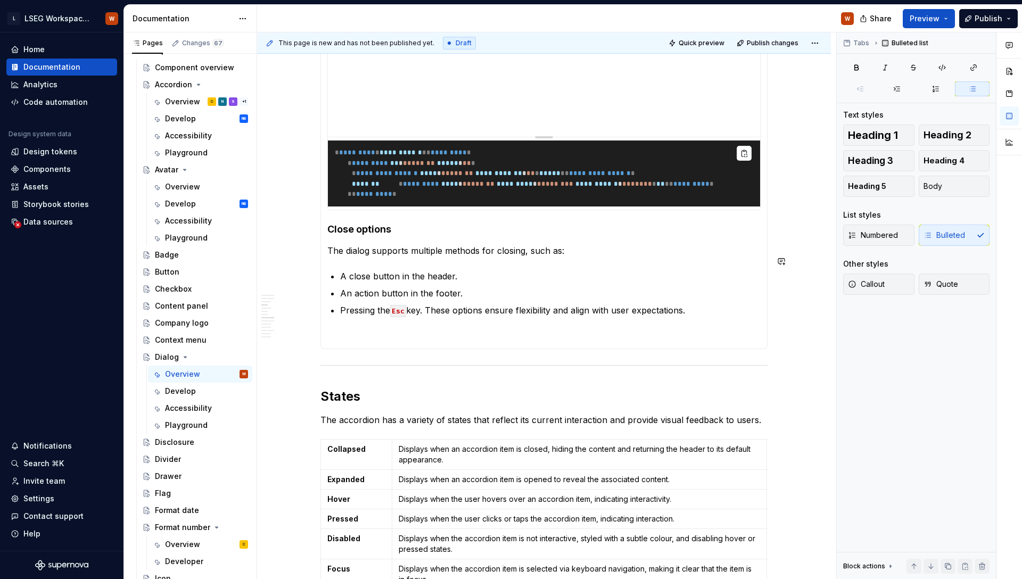
scroll to position [1401, 0]
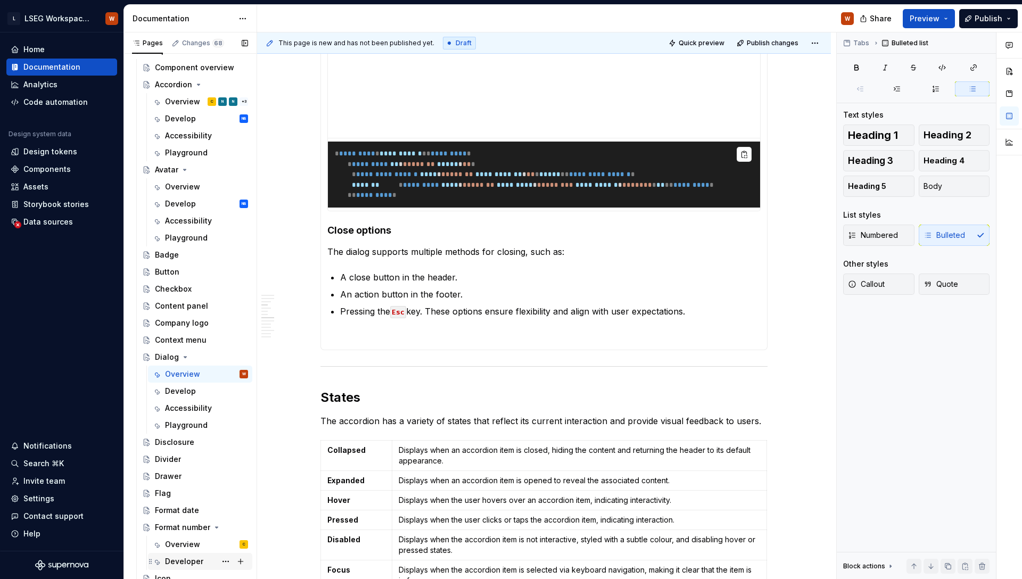
type textarea "*"
